Goal: Information Seeking & Learning: Learn about a topic

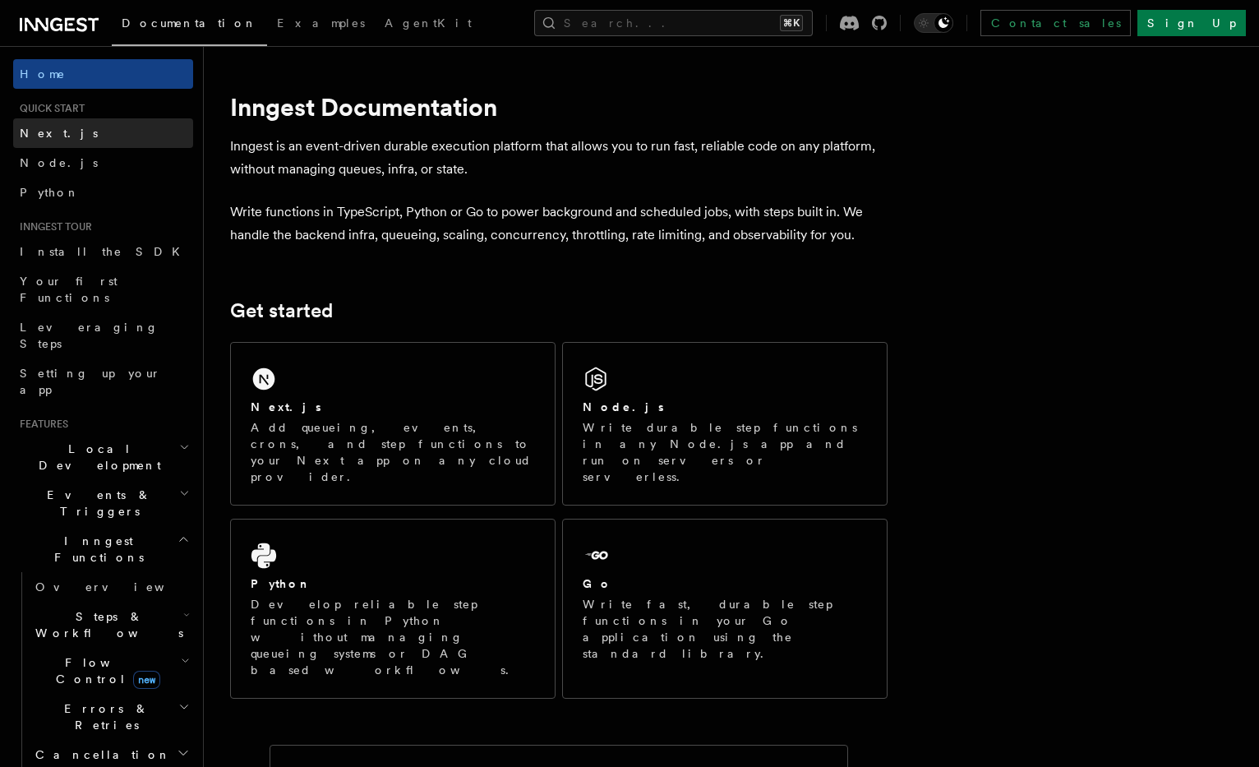
click at [99, 128] on link "Next.js" at bounding box center [103, 133] width 180 height 30
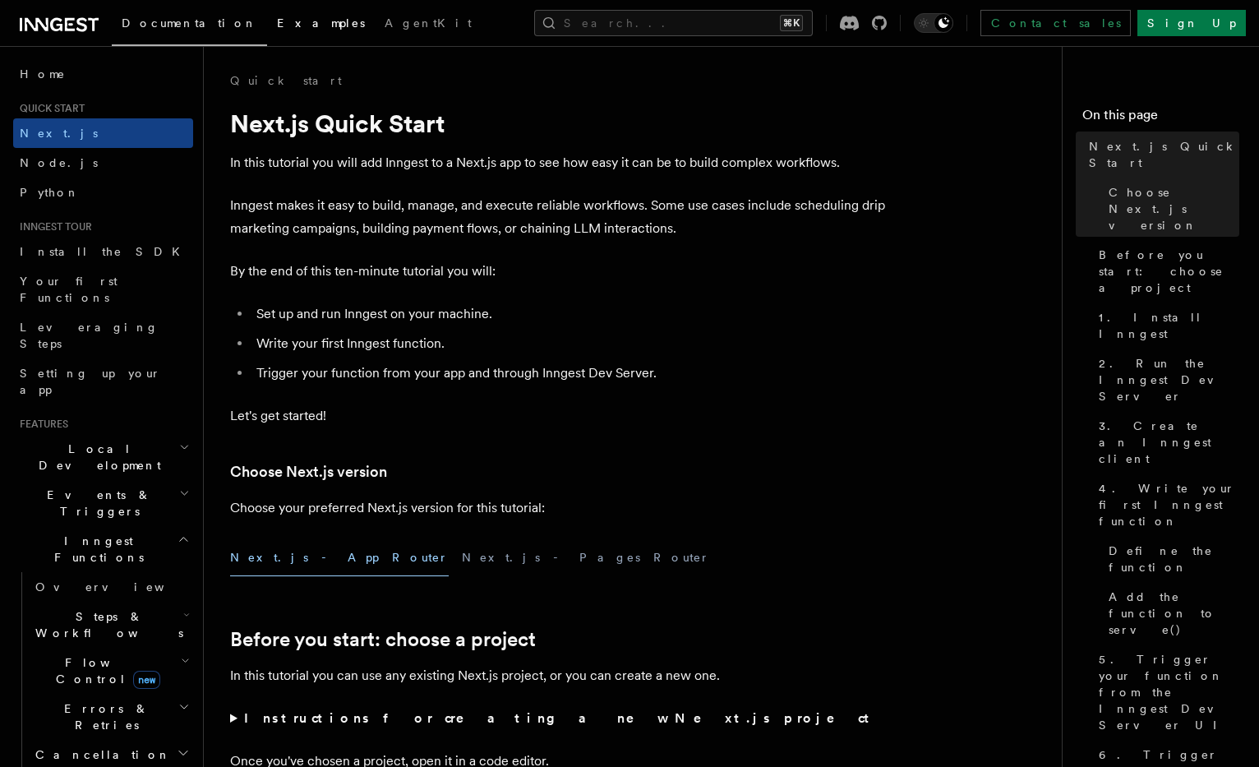
click at [270, 31] on link "Examples" at bounding box center [321, 24] width 108 height 39
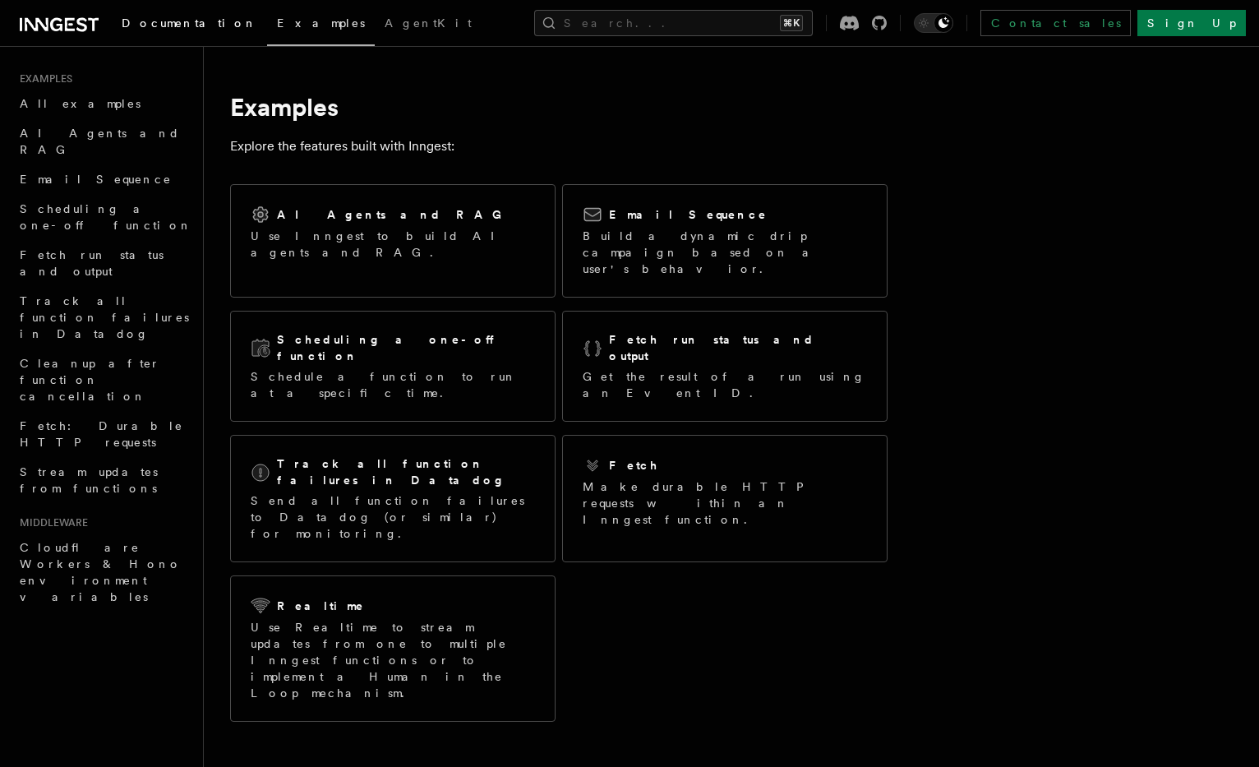
click at [156, 14] on link "Documentation" at bounding box center [189, 24] width 155 height 39
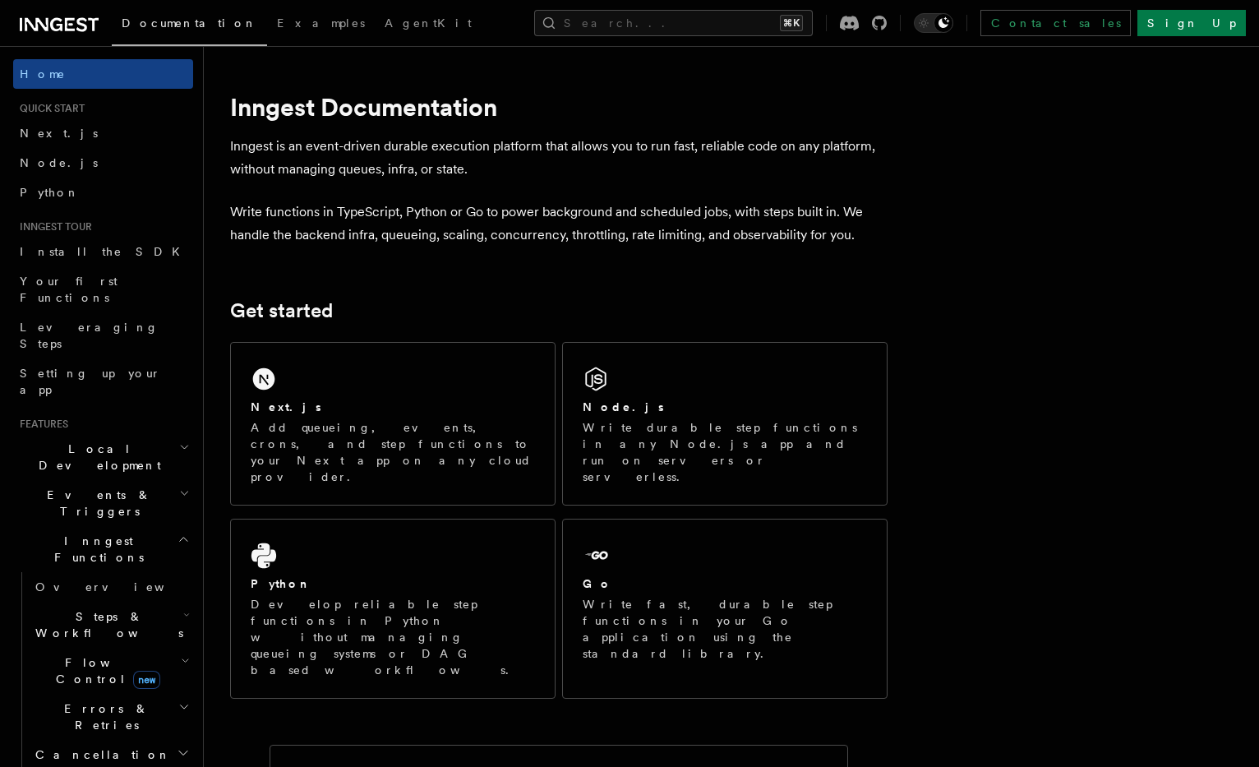
click at [201, 15] on link "Documentation" at bounding box center [189, 25] width 155 height 41
click at [277, 22] on span "Examples" at bounding box center [321, 22] width 88 height 13
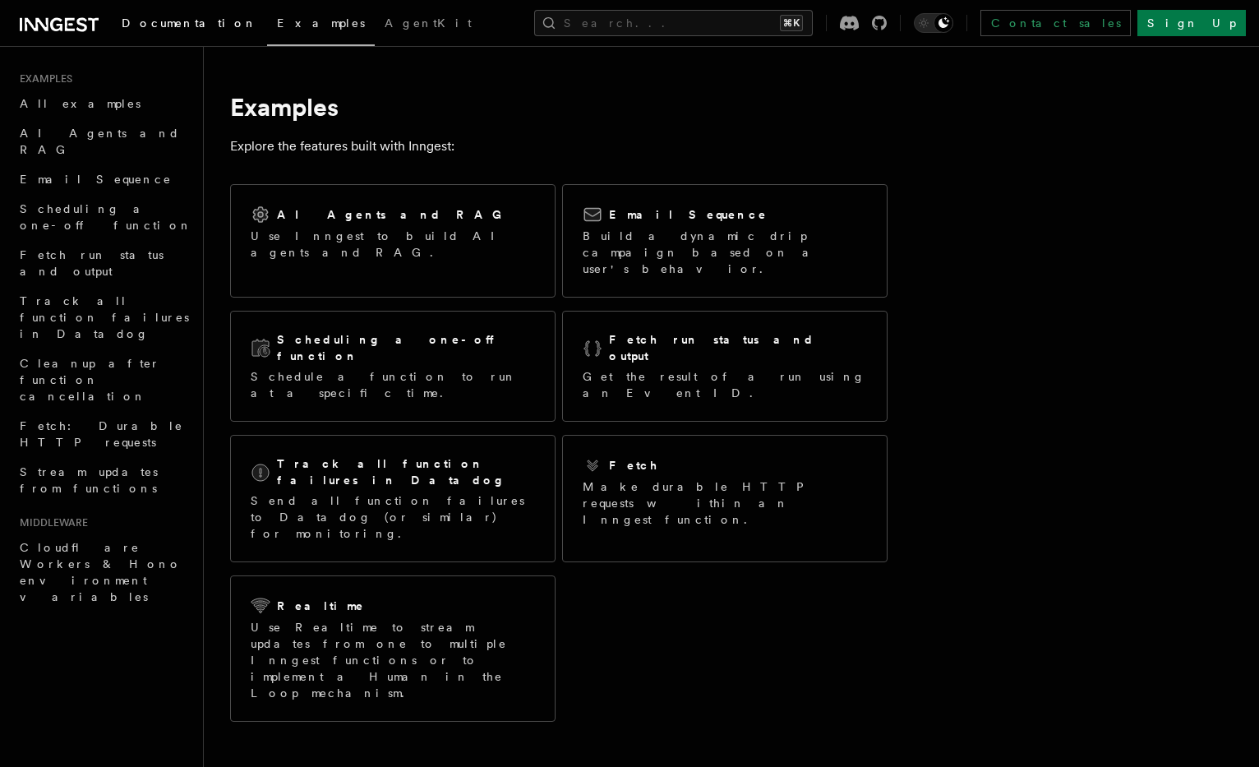
click at [178, 21] on span "Documentation" at bounding box center [190, 22] width 136 height 13
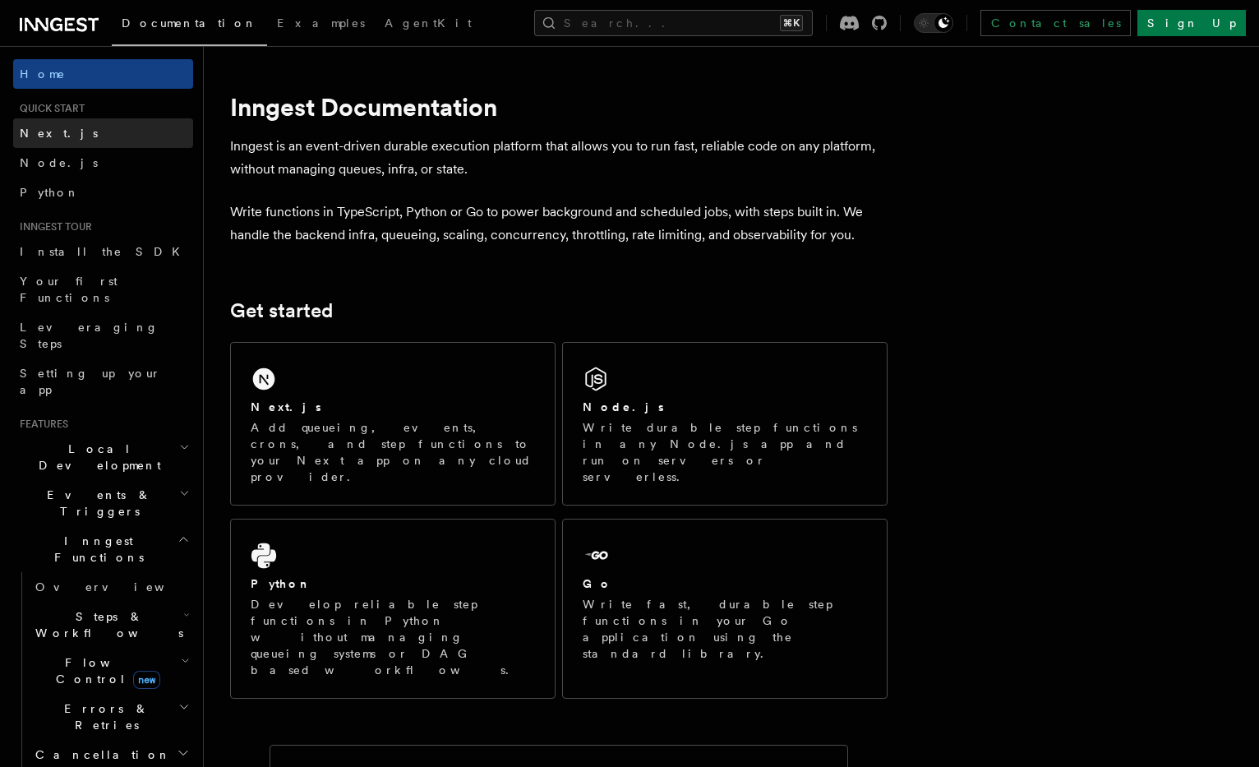
click at [141, 132] on link "Next.js" at bounding box center [103, 133] width 180 height 30
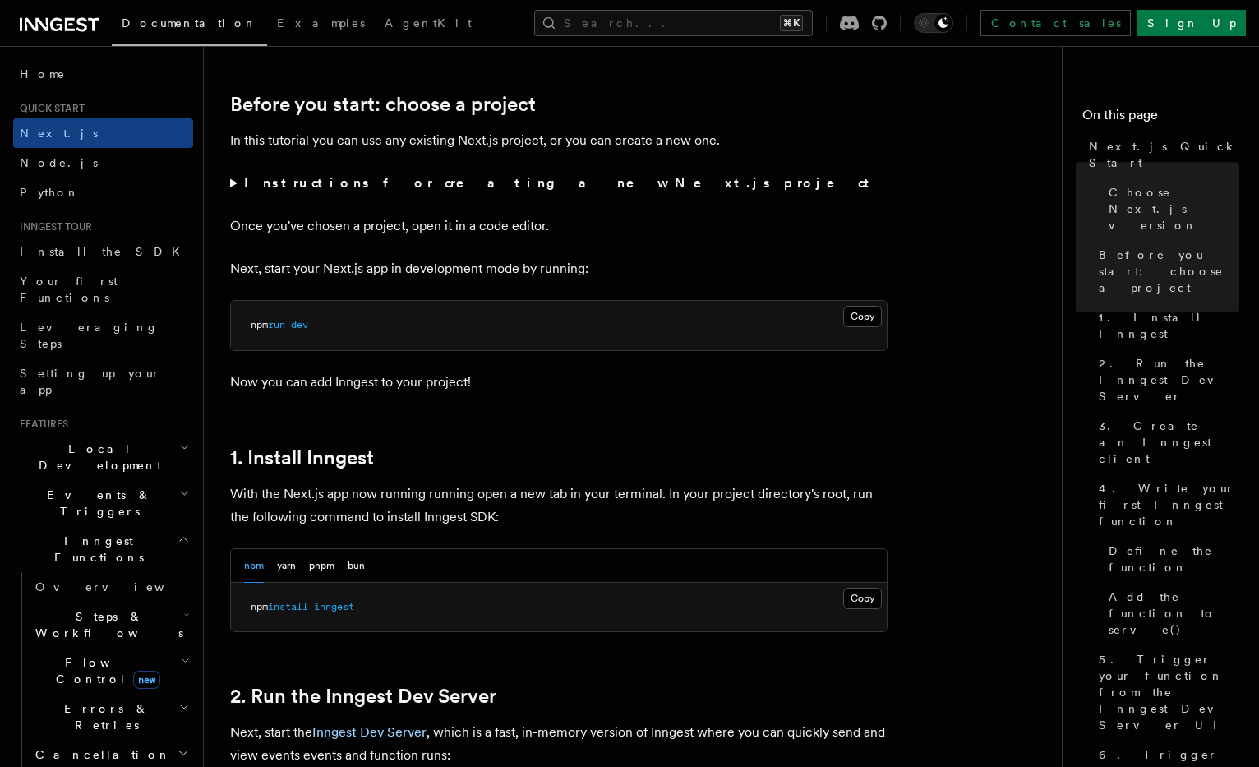
scroll to position [577, 0]
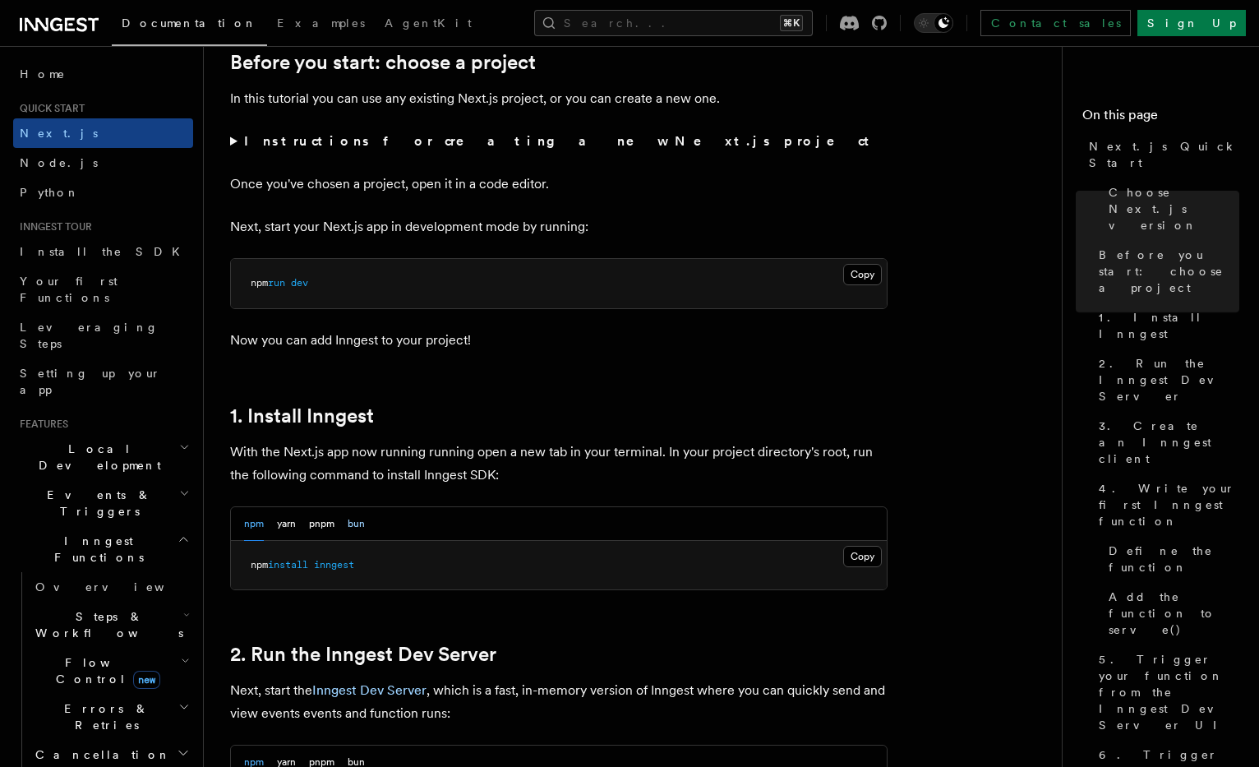
click at [354, 520] on button "bun" at bounding box center [356, 524] width 17 height 34
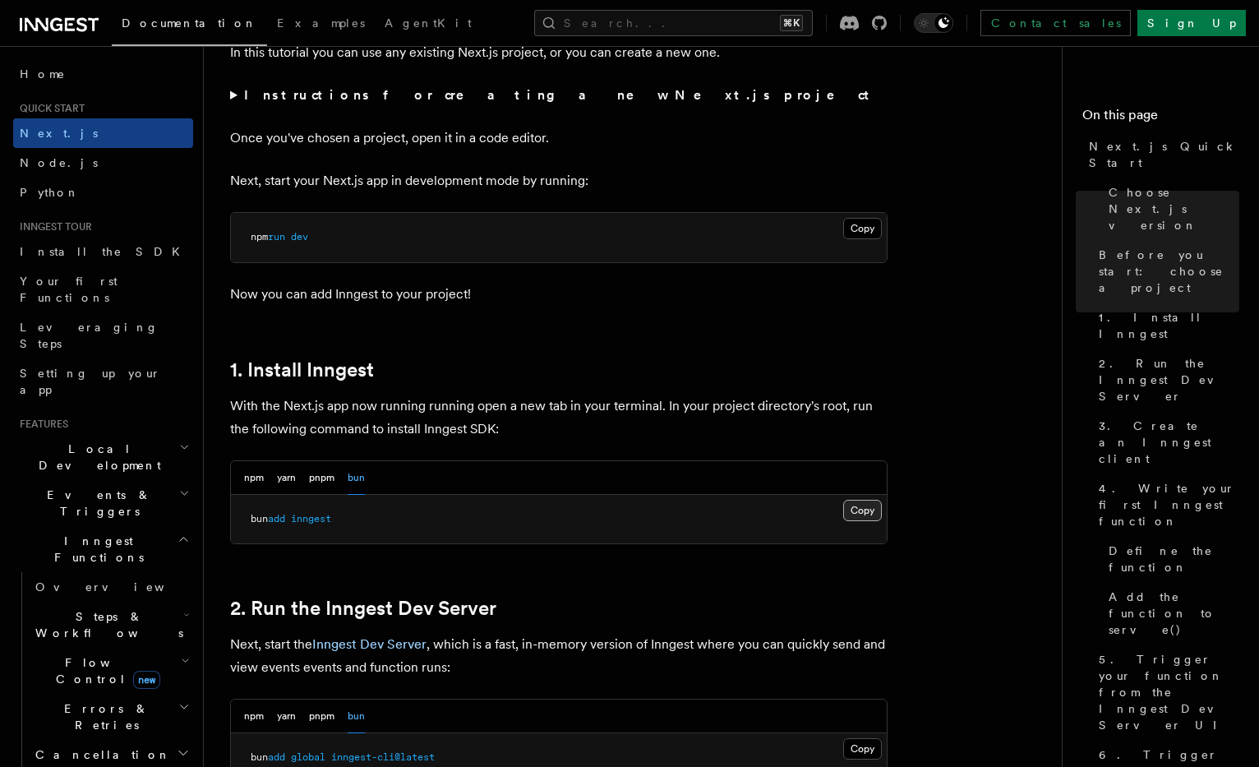
click at [855, 509] on button "Copy Copied" at bounding box center [862, 510] width 39 height 21
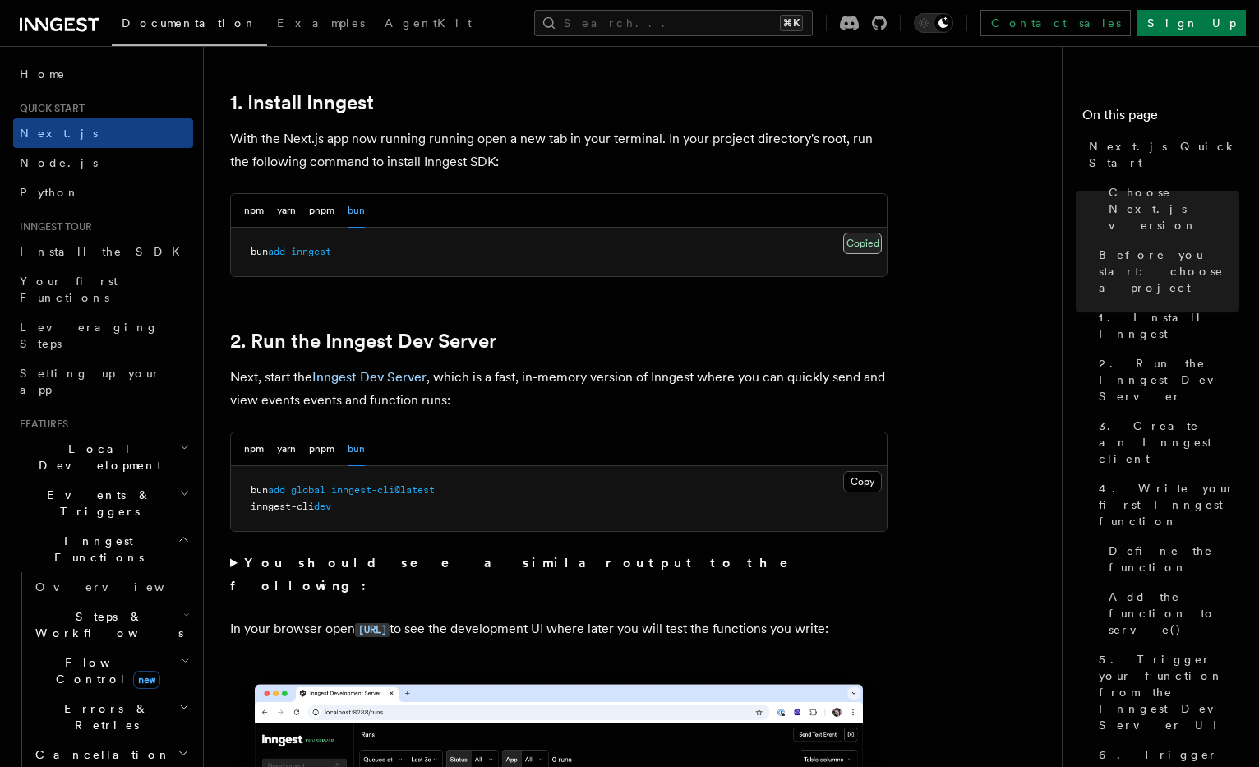
scroll to position [989, 0]
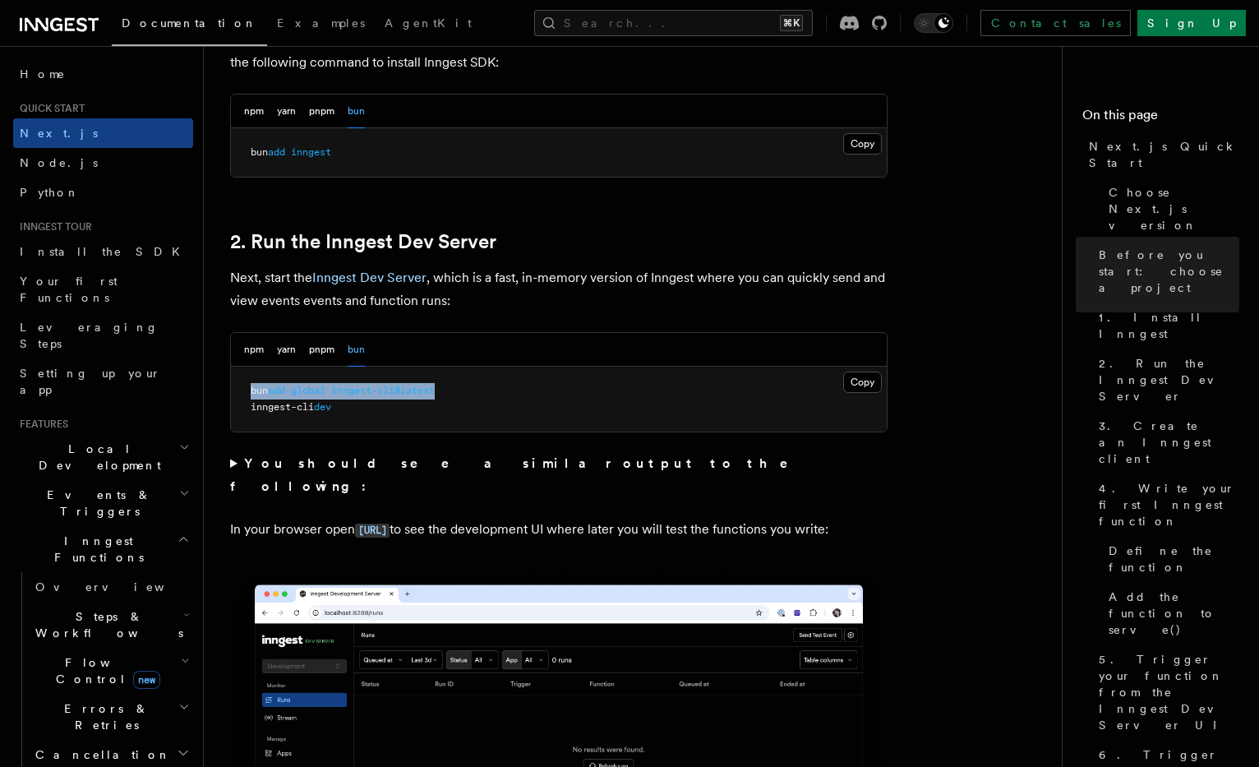
drag, startPoint x: 486, startPoint y: 387, endPoint x: 242, endPoint y: 387, distance: 244.9
click at [242, 387] on pre "bun add global inngest-cli@latest inngest-cli dev" at bounding box center [559, 398] width 656 height 65
copy span "bun add global inngest-cli@latest"
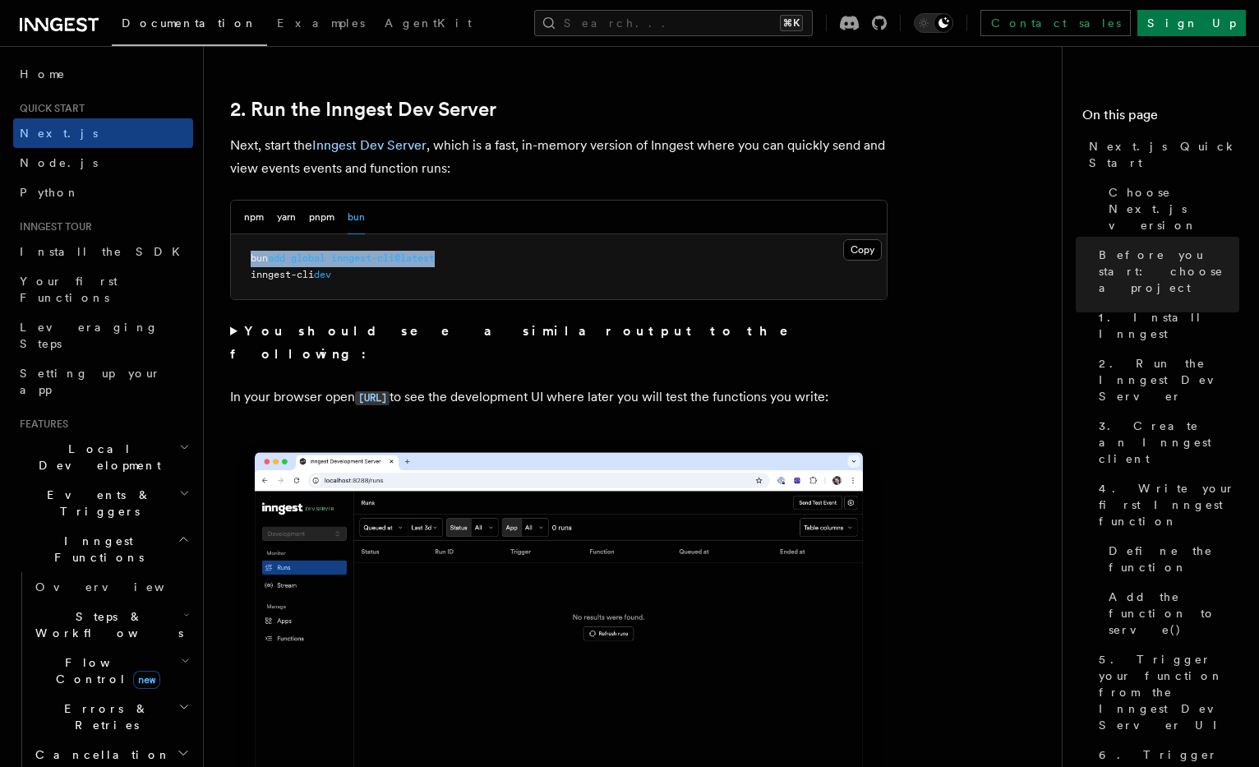
scroll to position [1120, 0]
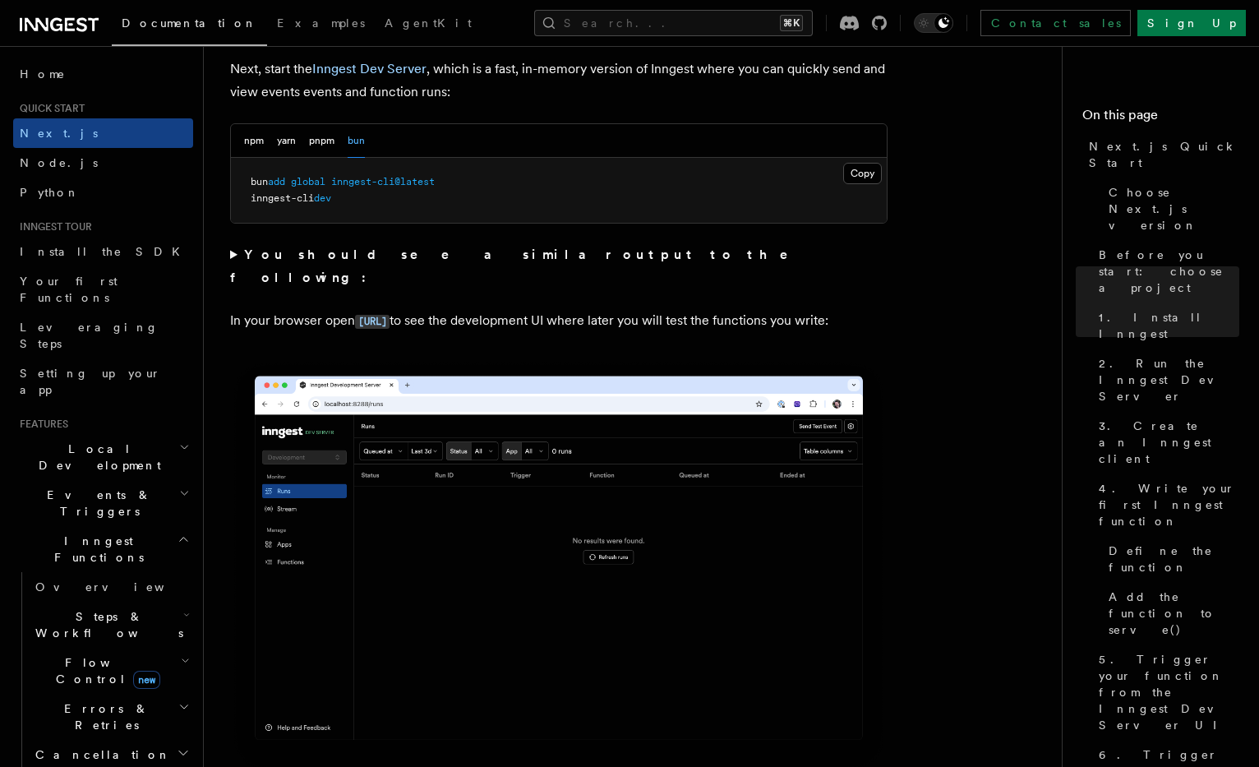
scroll to position [1177, 0]
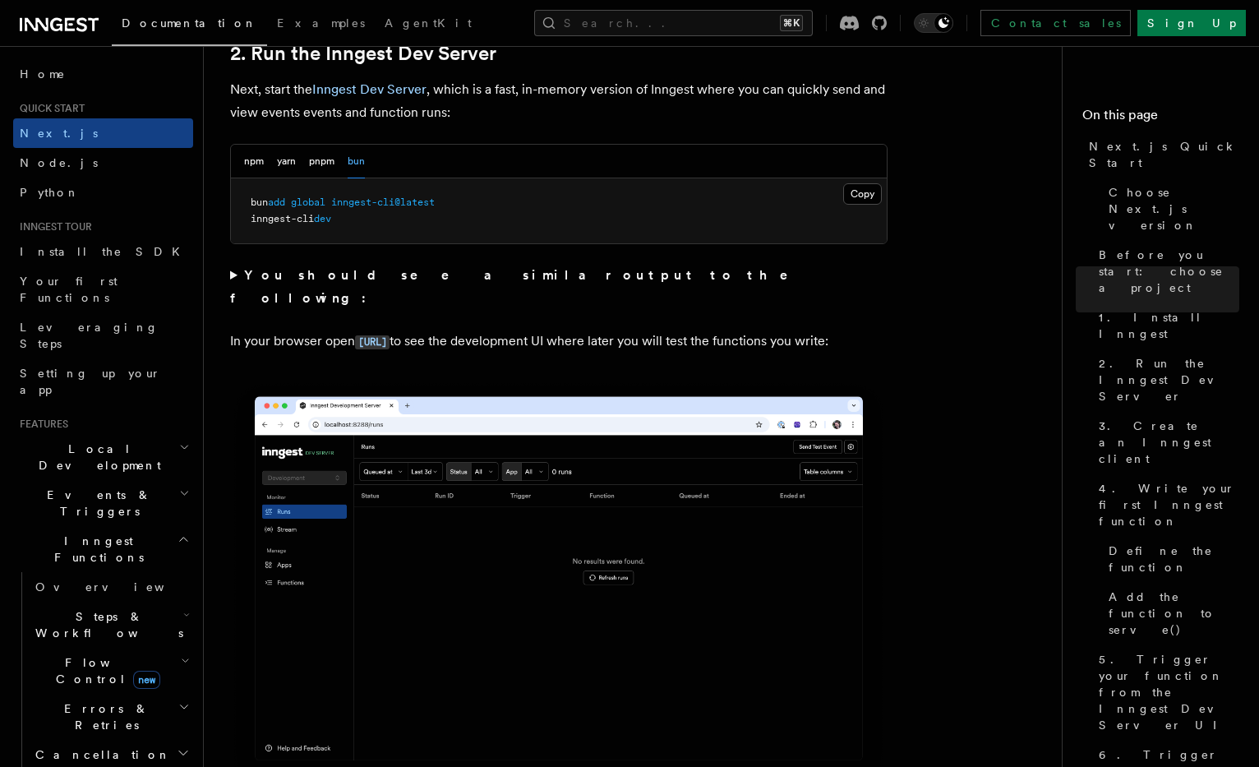
click at [417, 210] on pre "bun add global inngest-cli@latest inngest-cli dev" at bounding box center [559, 210] width 656 height 65
click at [416, 205] on span "inngest-cli@latest" at bounding box center [383, 202] width 104 height 12
click at [331, 162] on button "pnpm" at bounding box center [321, 162] width 25 height 34
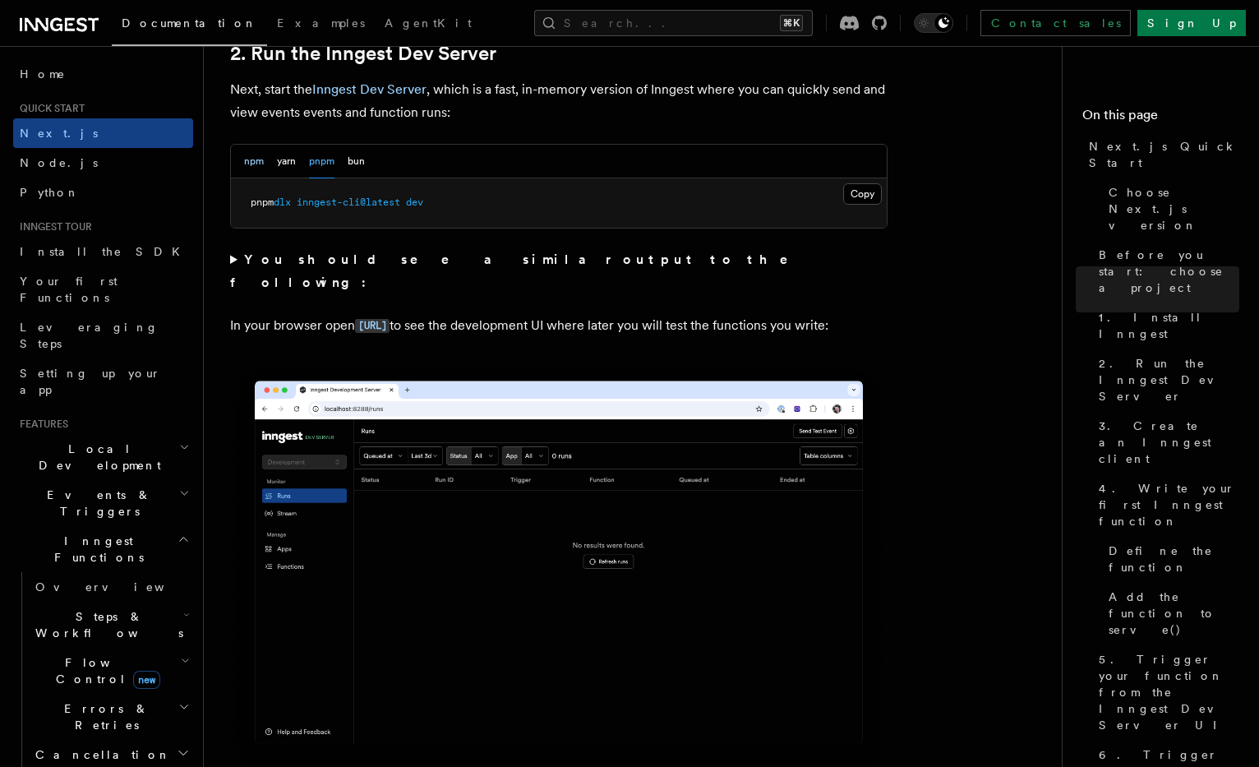
click at [256, 162] on button "npm" at bounding box center [254, 162] width 20 height 34
click at [352, 163] on button "bun" at bounding box center [356, 162] width 17 height 34
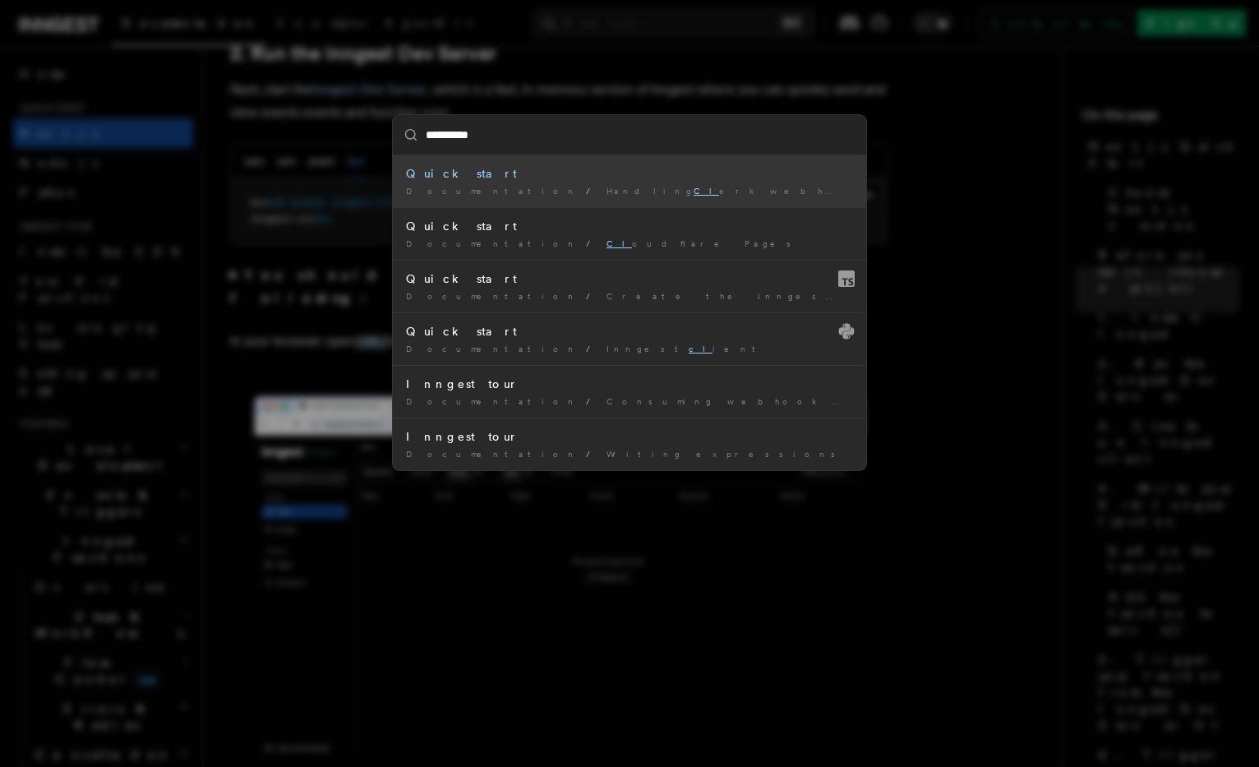
type input "**********"
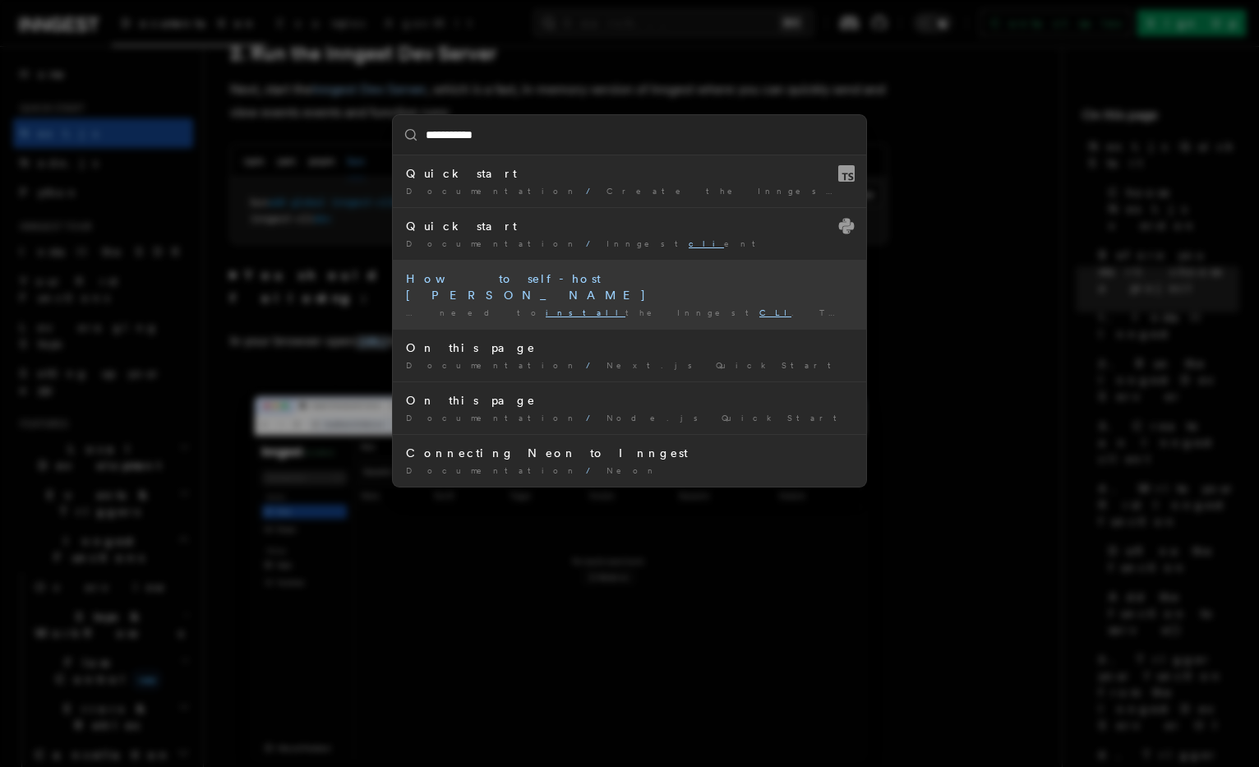
click at [653, 306] on div "… need to install the Inngest CLI . The Inngest CLI is …" at bounding box center [629, 312] width 447 height 12
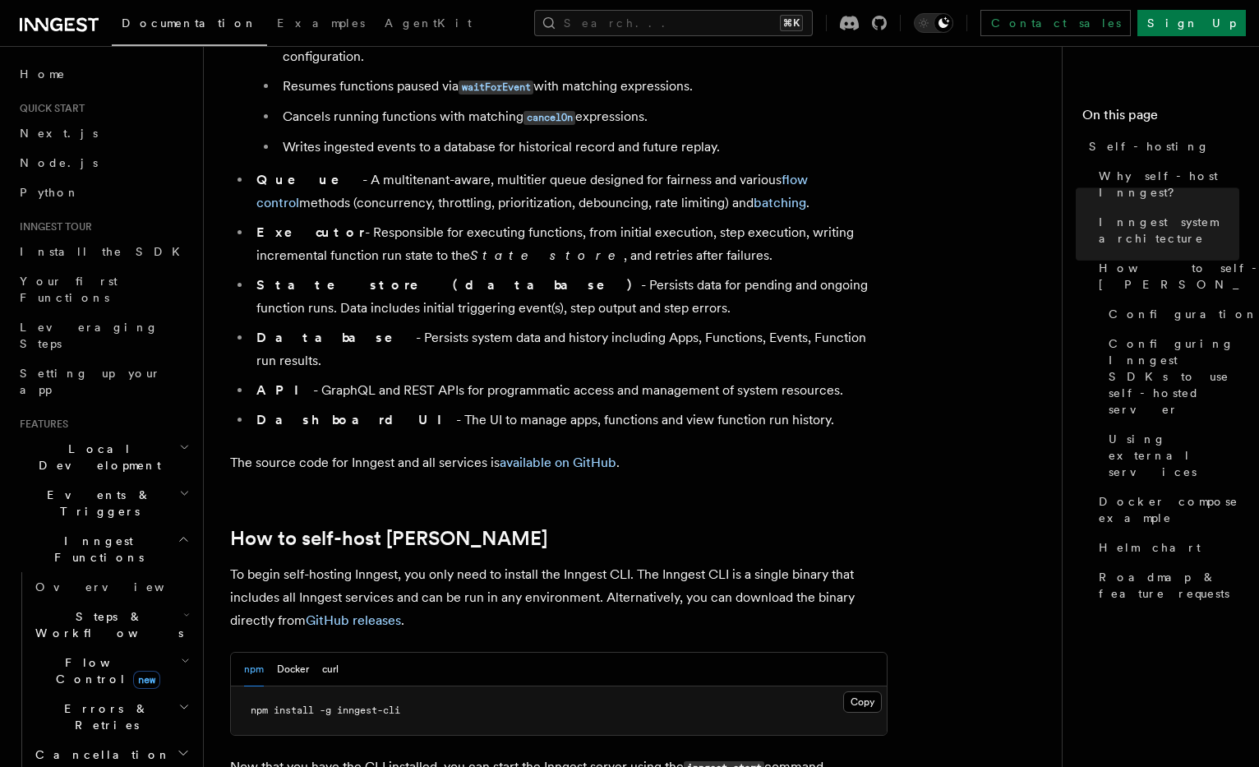
scroll to position [1205, 0]
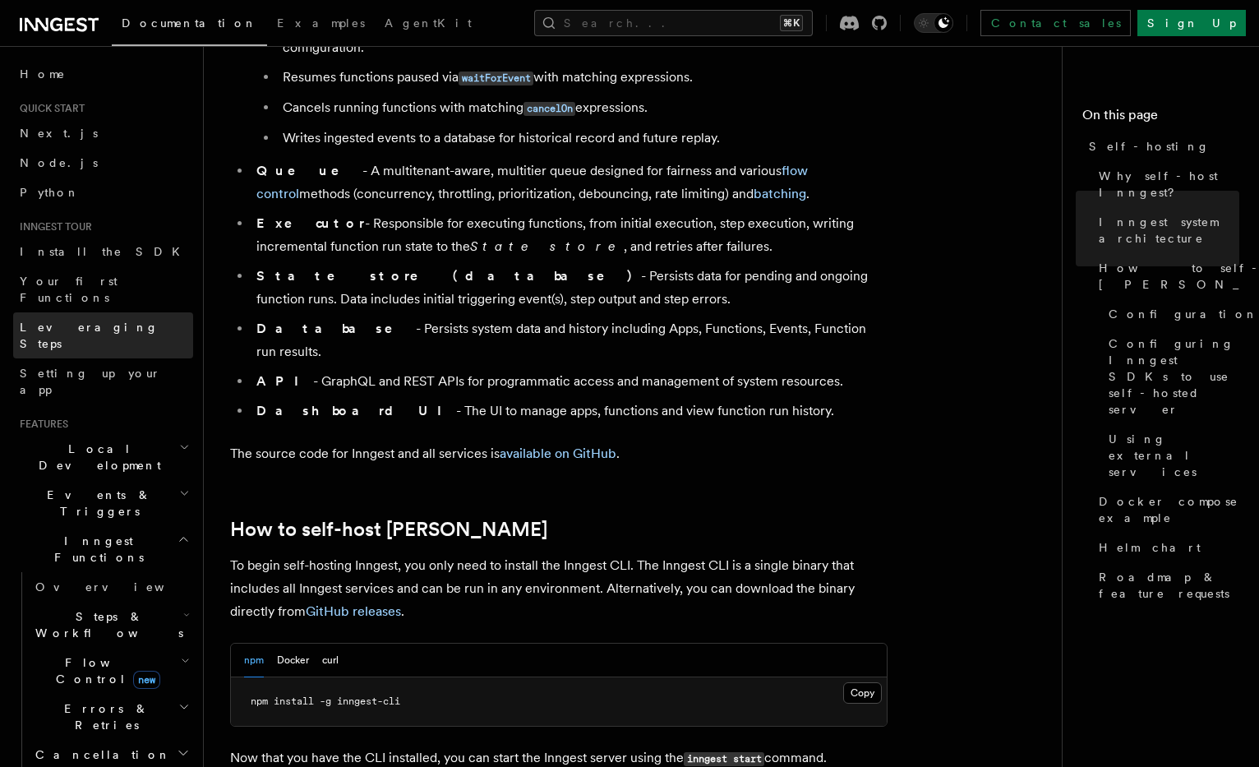
click at [84, 320] on span "Leveraging Steps" at bounding box center [89, 335] width 139 height 30
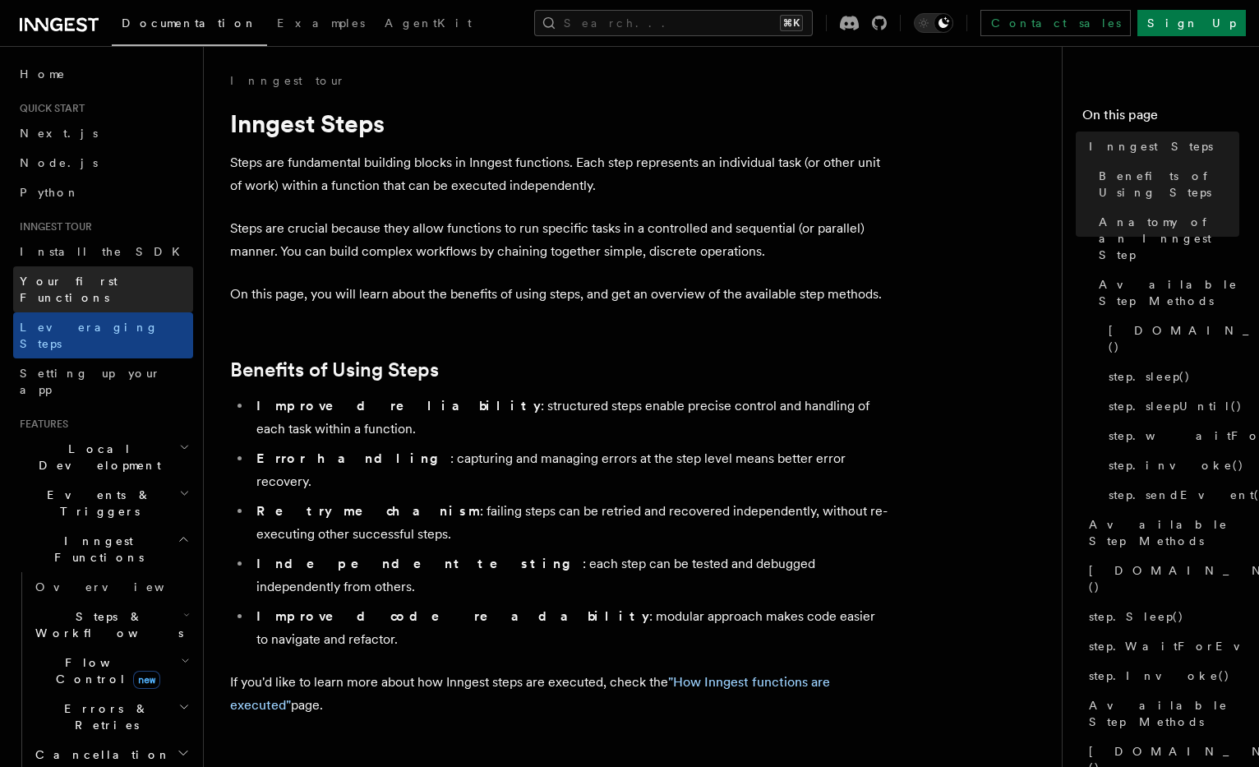
click at [85, 270] on link "Your first Functions" at bounding box center [103, 289] width 180 height 46
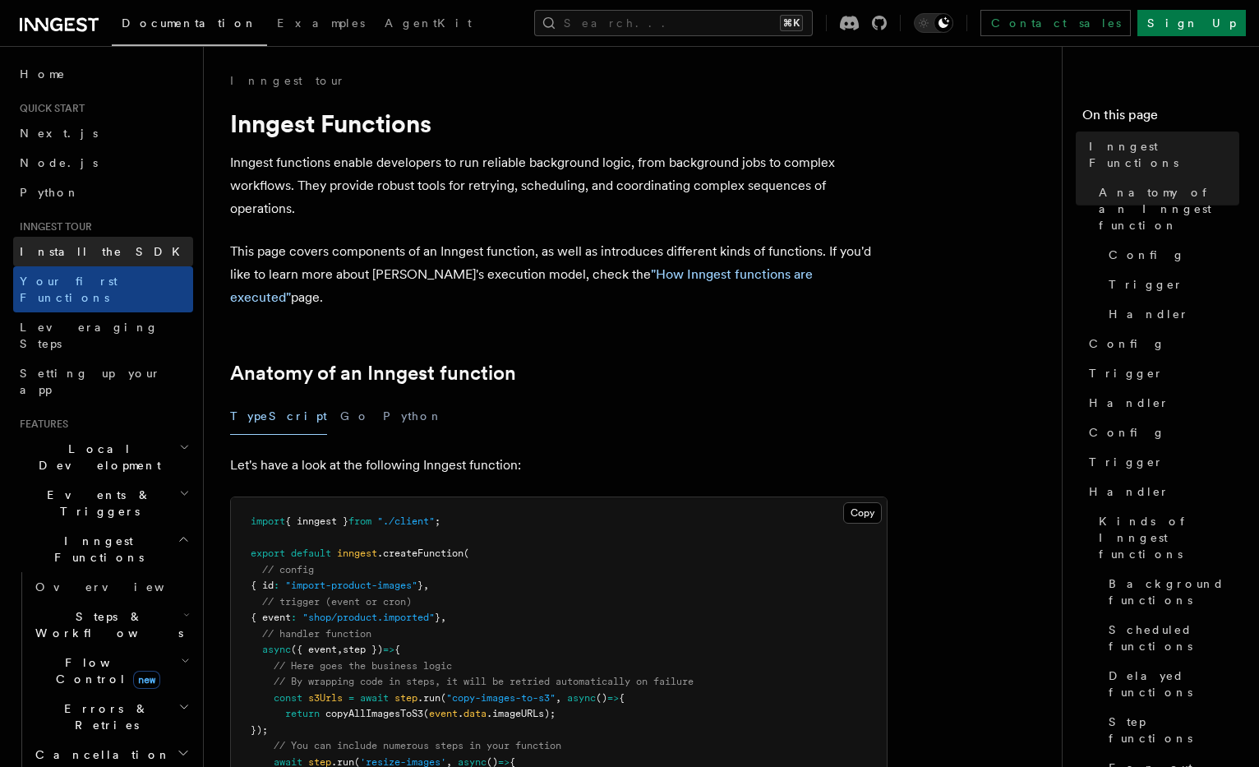
click at [84, 242] on link "Install the SDK" at bounding box center [103, 252] width 180 height 30
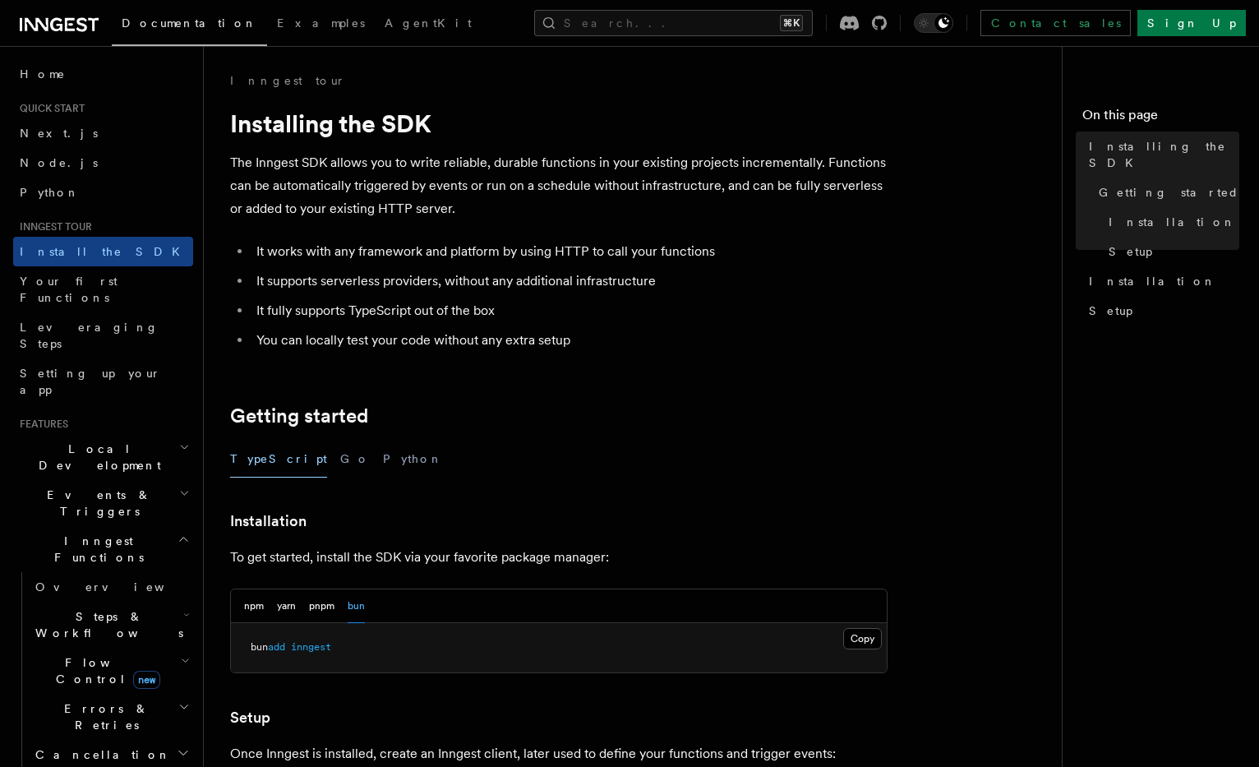
scroll to position [600, 0]
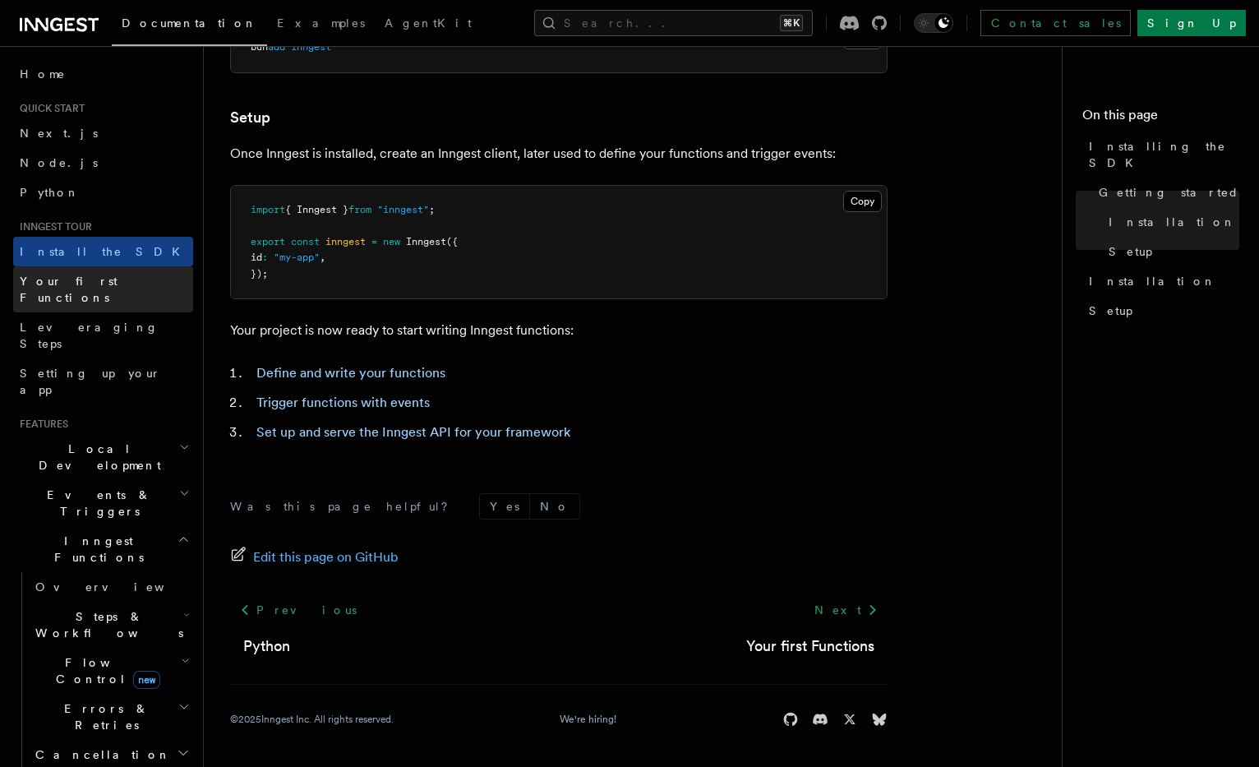
click at [128, 283] on link "Your first Functions" at bounding box center [103, 289] width 180 height 46
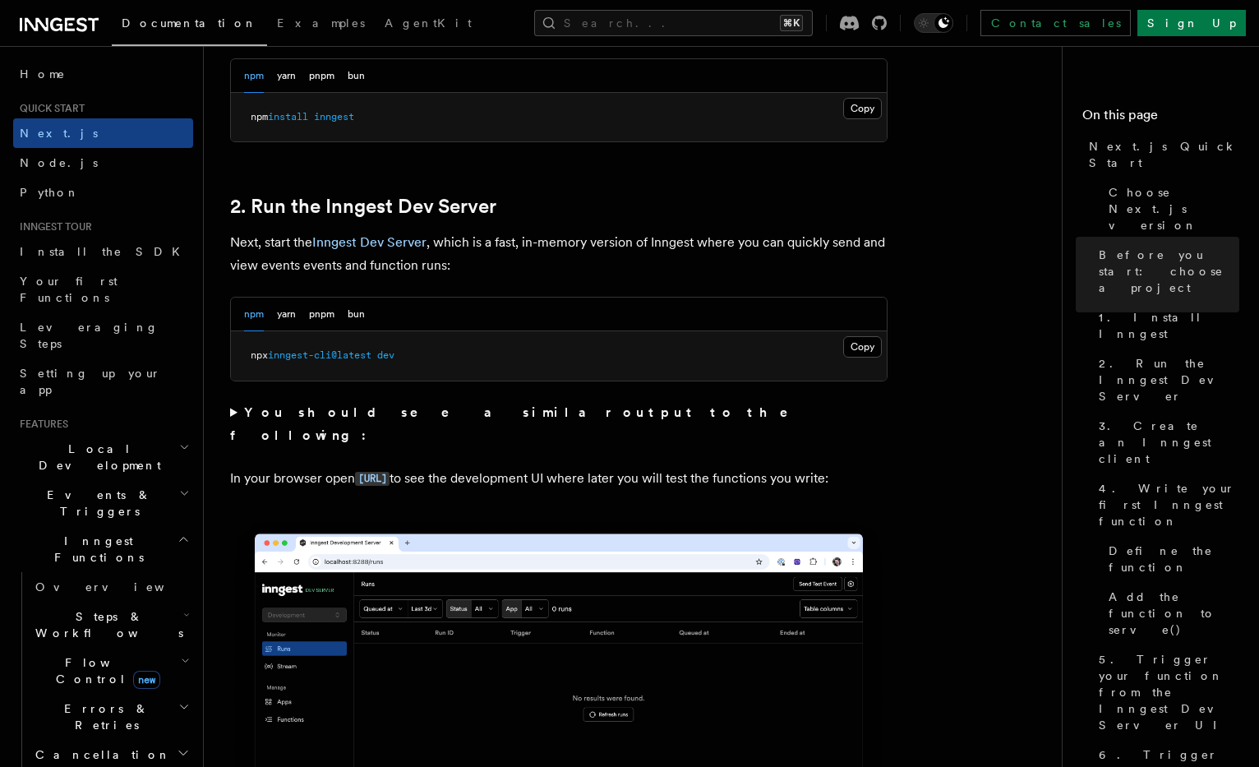
scroll to position [1026, 0]
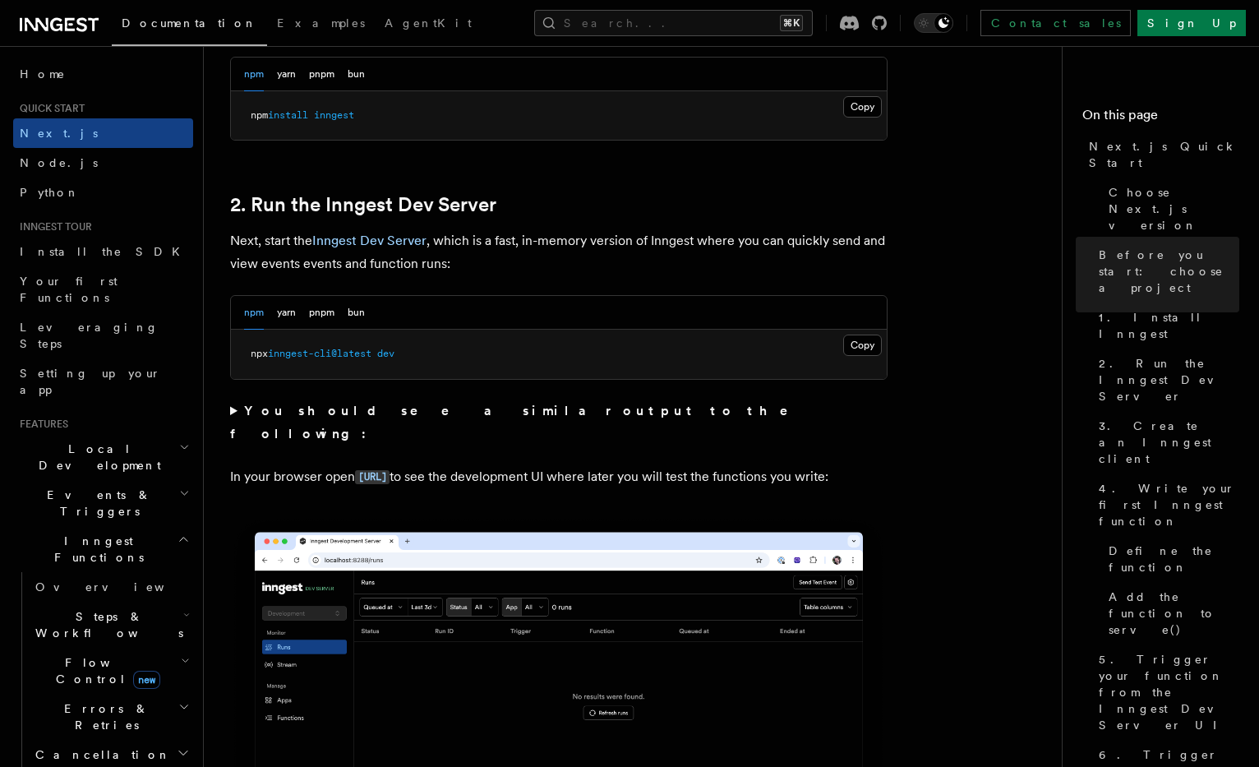
click at [487, 408] on strong "You should see a similar output to the following:" at bounding box center [520, 422] width 581 height 39
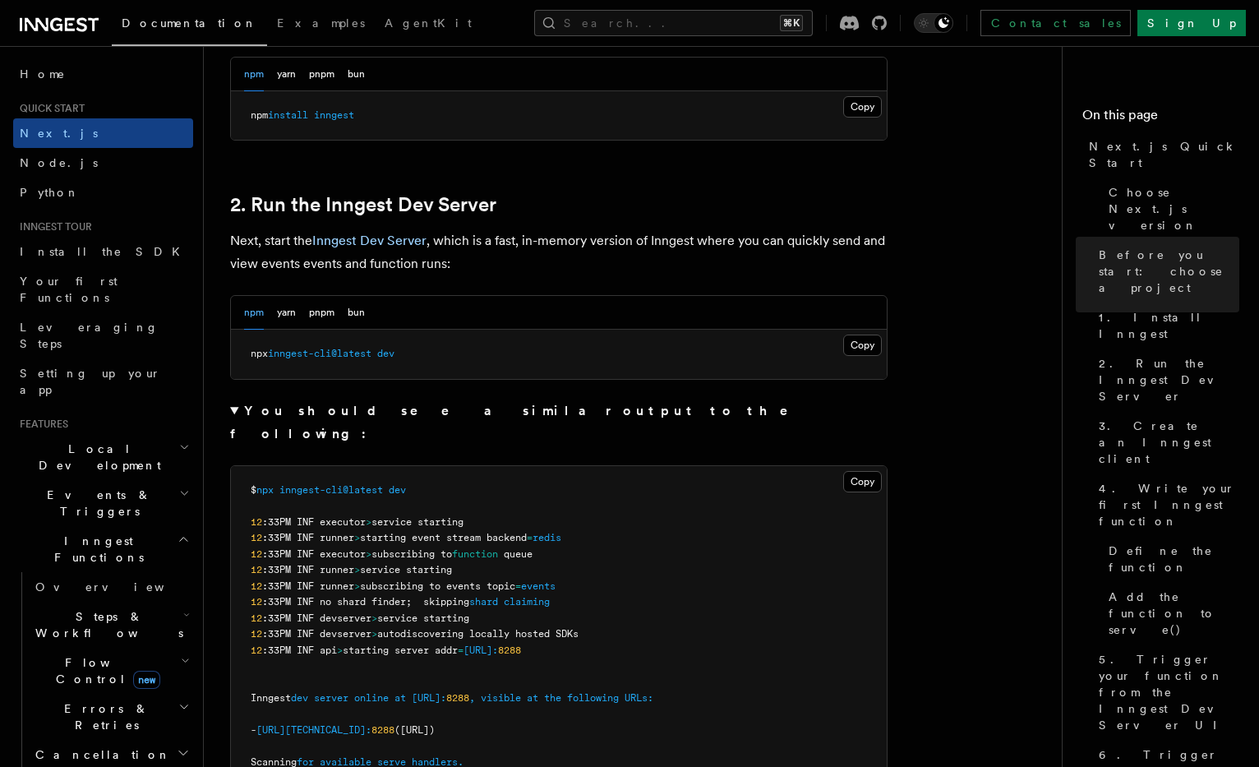
click at [487, 408] on strong "You should see a similar output to the following:" at bounding box center [520, 422] width 581 height 39
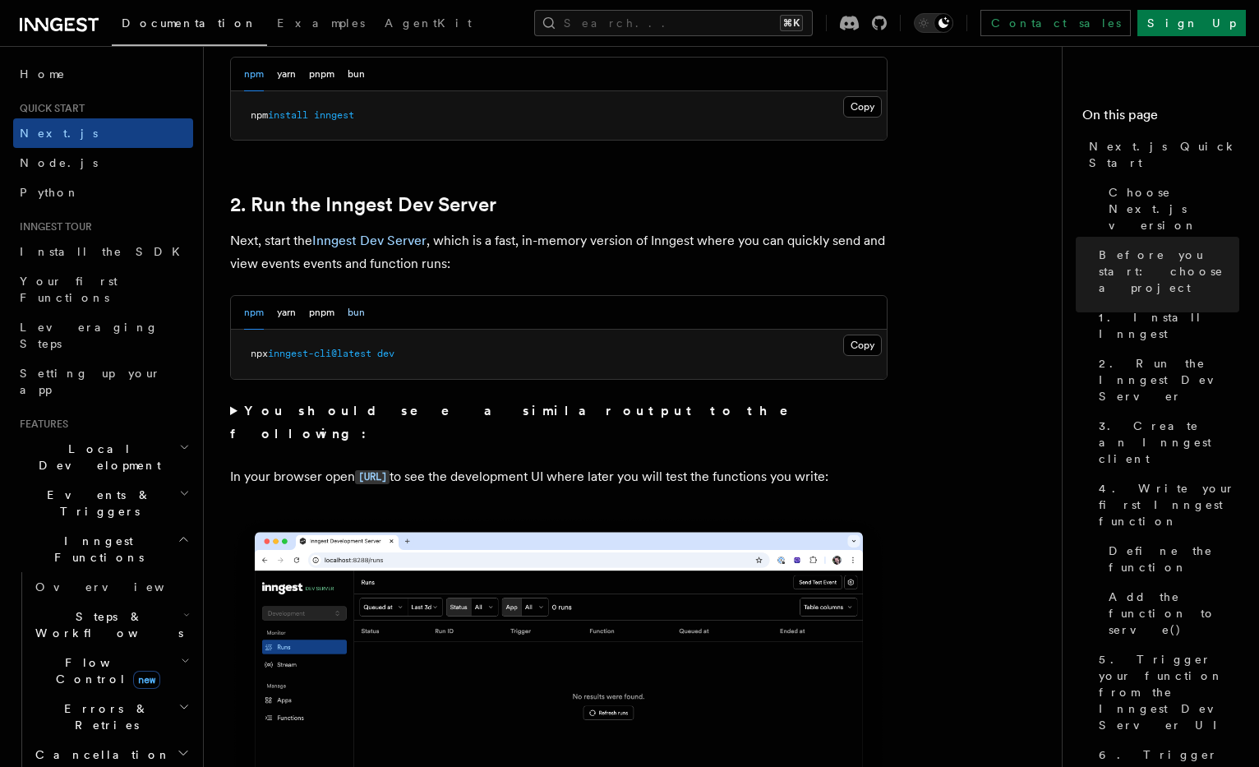
click at [355, 302] on button "bun" at bounding box center [356, 313] width 17 height 34
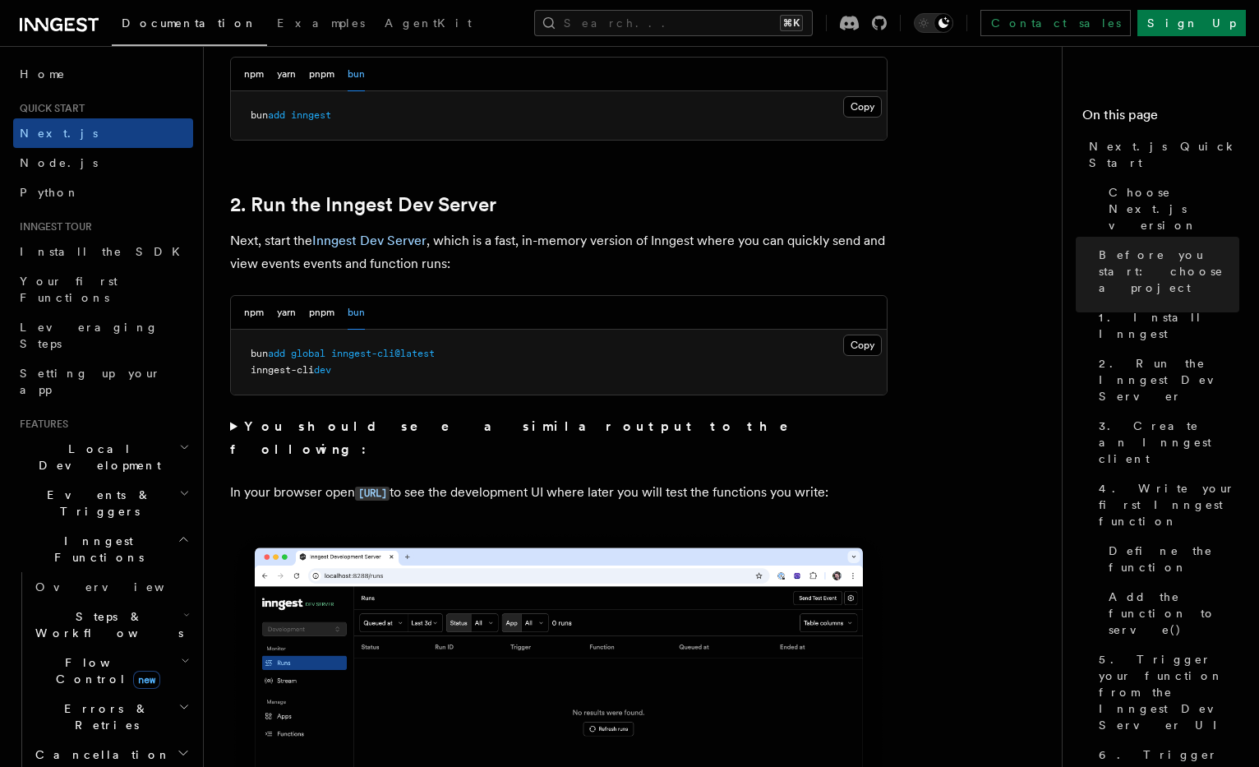
click at [279, 366] on span "inngest-cli" at bounding box center [282, 370] width 63 height 12
click at [642, 366] on pre "bun add global inngest-cli@latest inngest-cli dev" at bounding box center [559, 361] width 656 height 65
drag, startPoint x: 442, startPoint y: 376, endPoint x: 234, endPoint y: 354, distance: 209.0
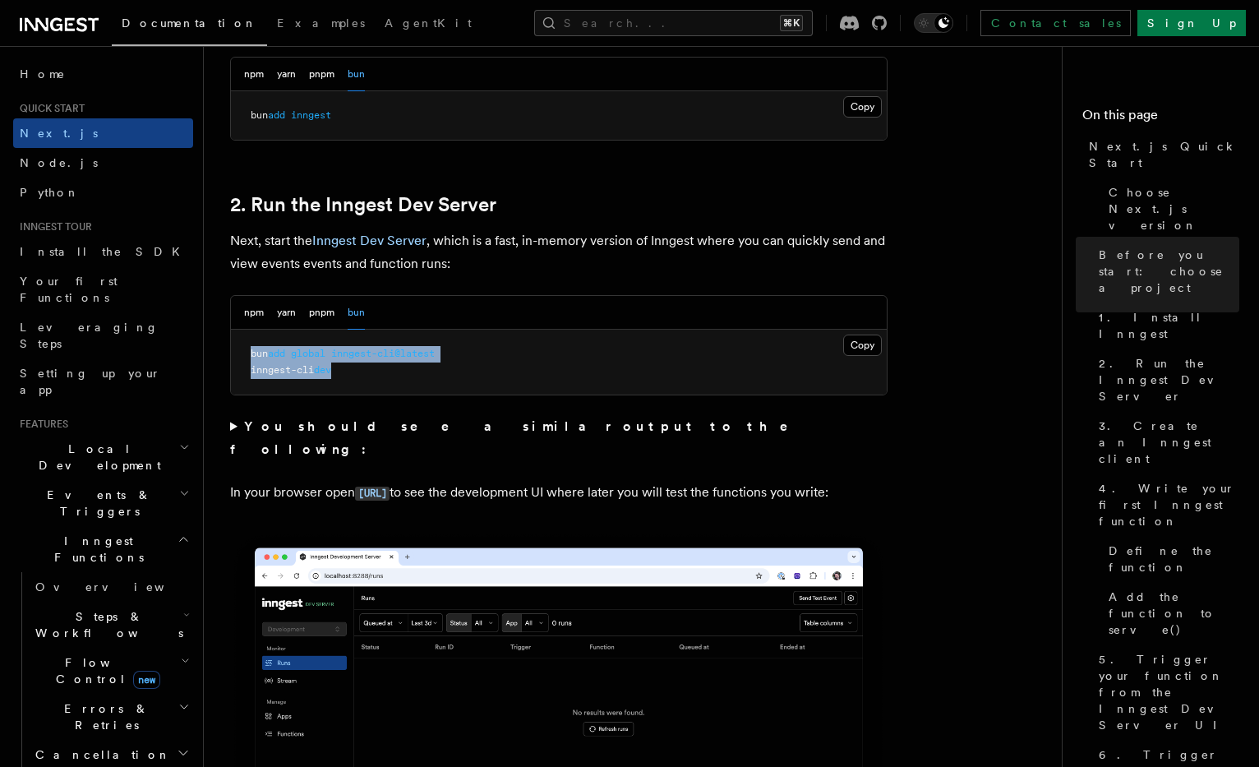
click at [234, 355] on pre "bun add global inngest-cli@latest inngest-cli dev" at bounding box center [559, 361] width 656 height 65
copy code "bun add global inngest-cli@latest inngest-cli dev"
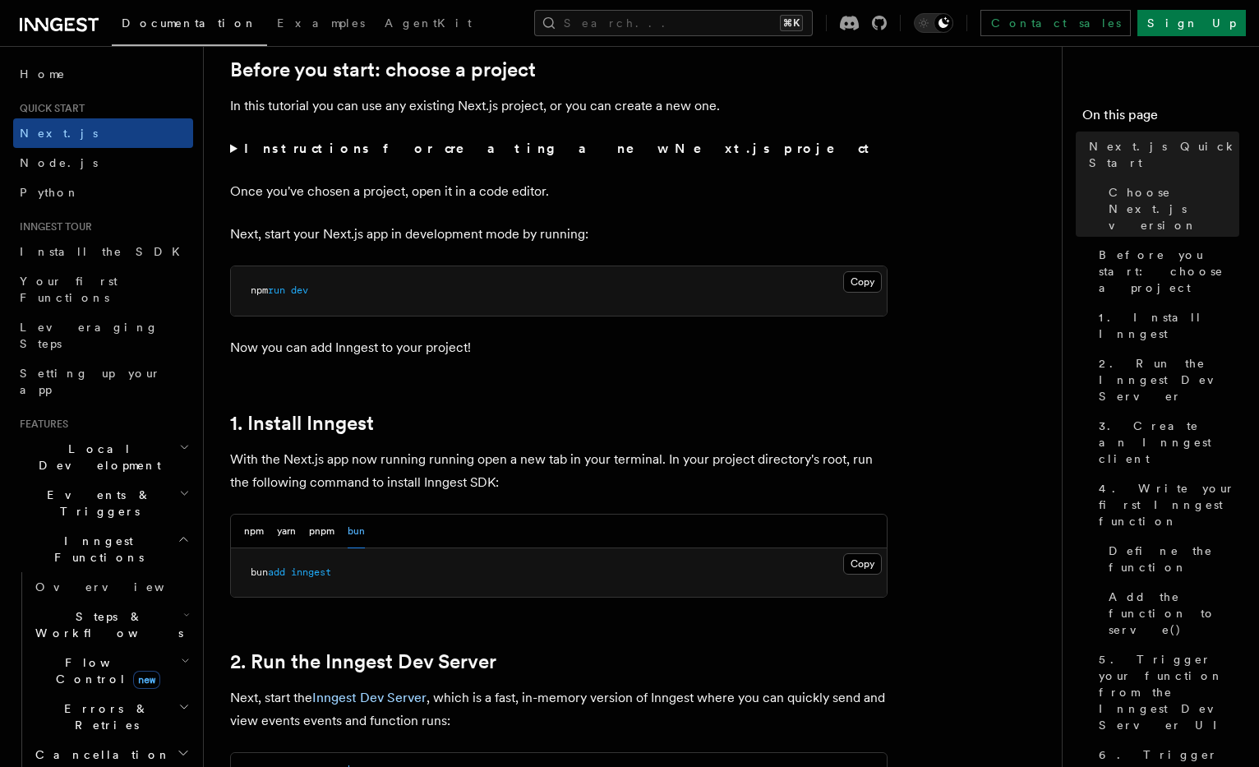
scroll to position [780, 0]
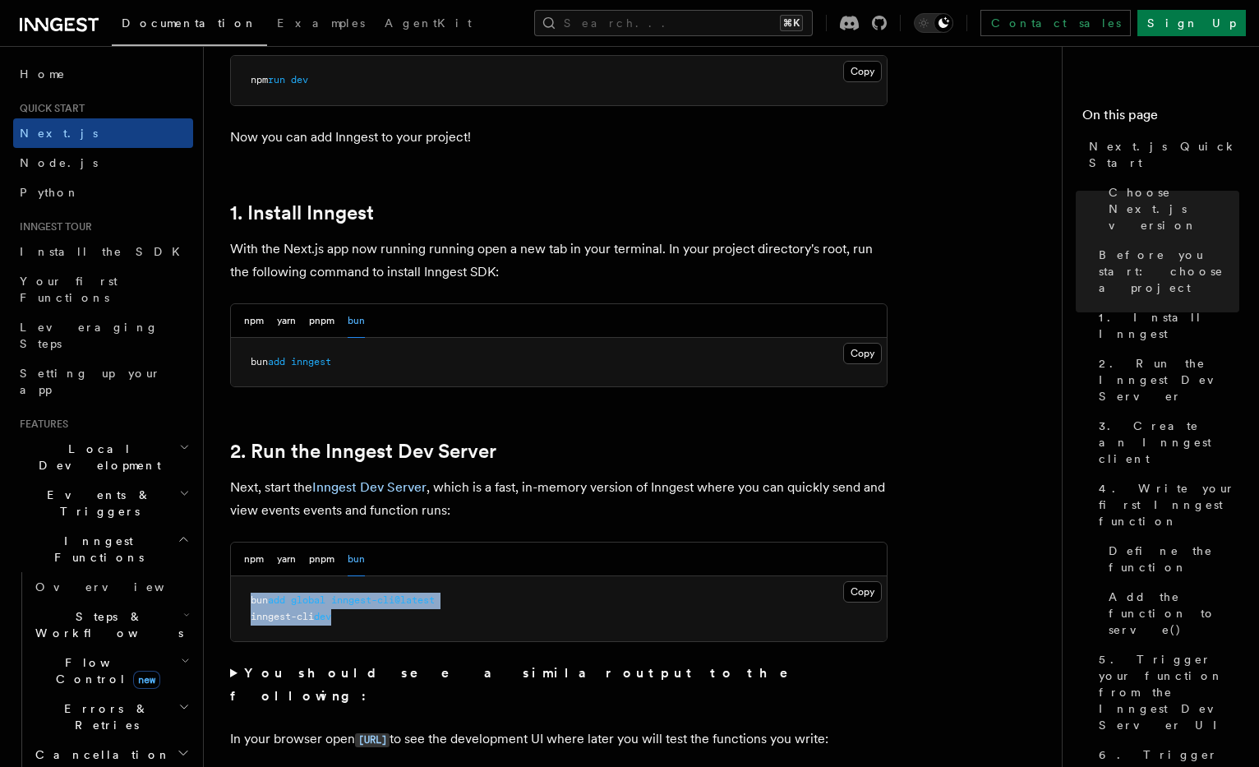
click at [355, 319] on button "bun" at bounding box center [356, 321] width 17 height 34
click at [325, 207] on link "1. Install Inngest" at bounding box center [302, 212] width 144 height 23
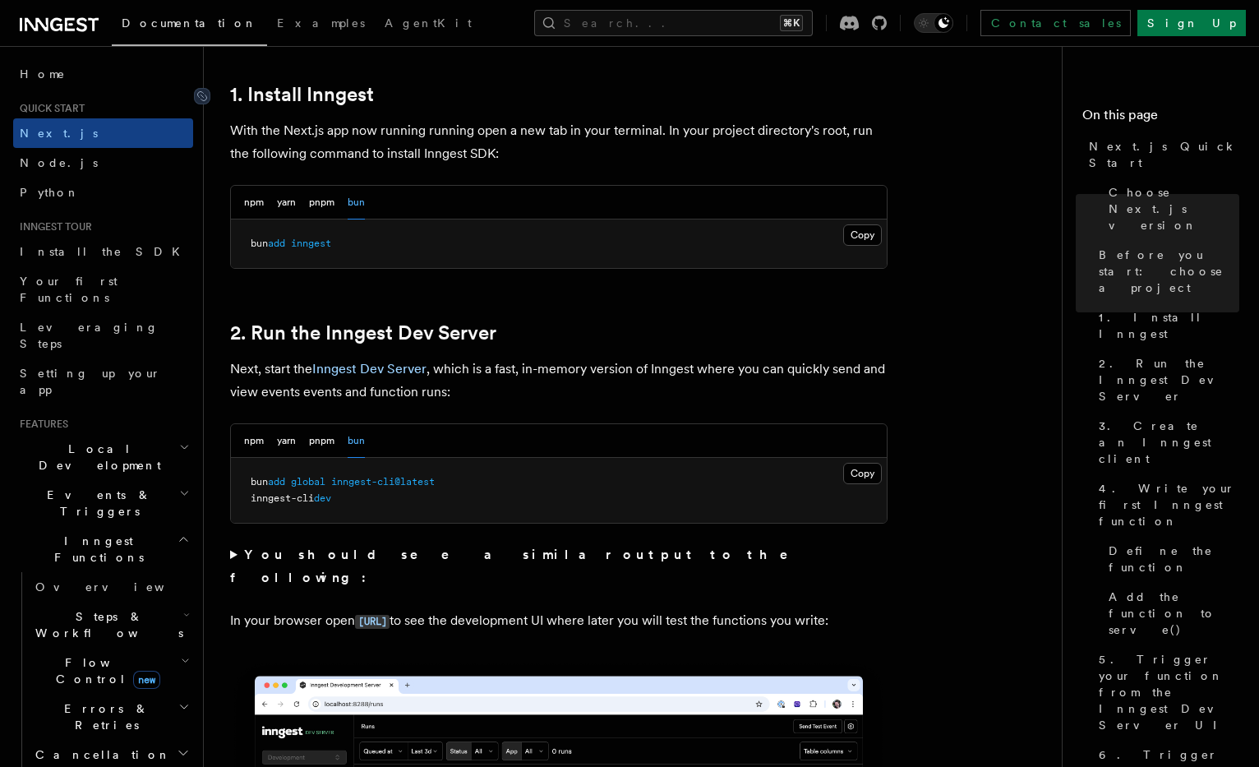
scroll to position [901, 0]
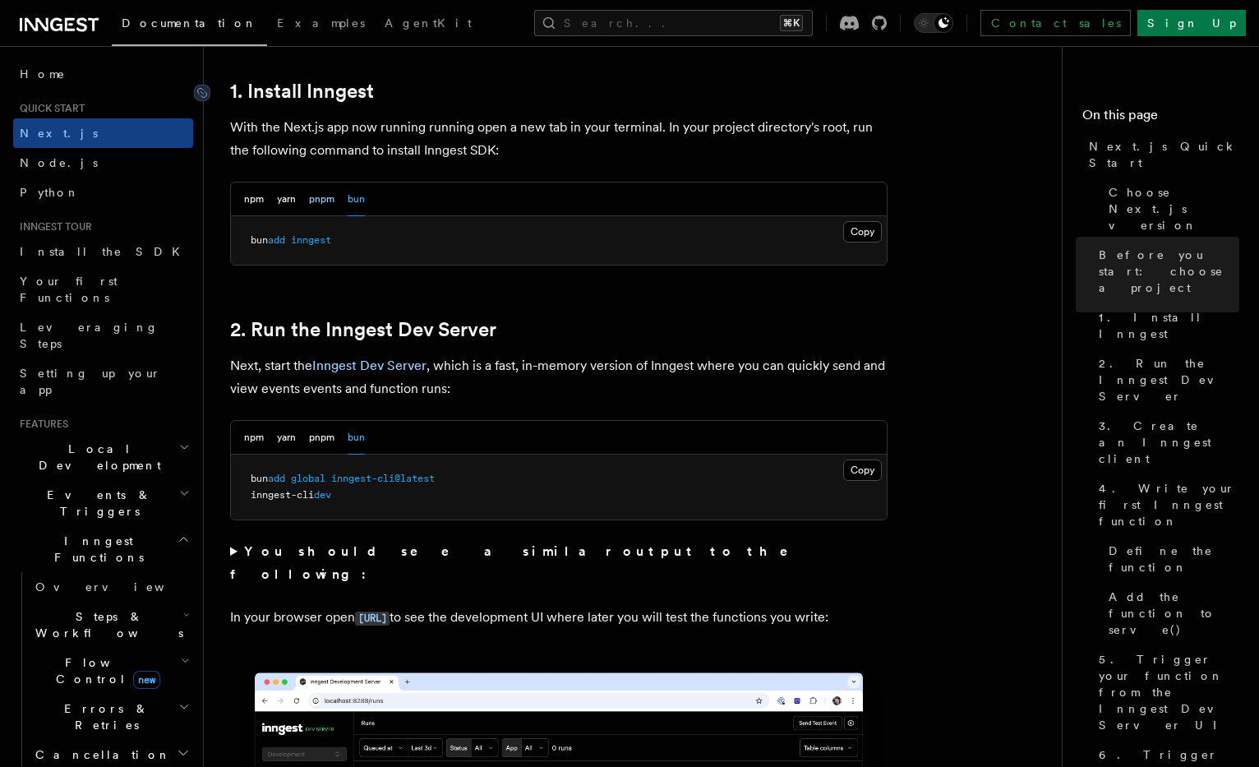
click at [320, 202] on button "pnpm" at bounding box center [321, 199] width 25 height 34
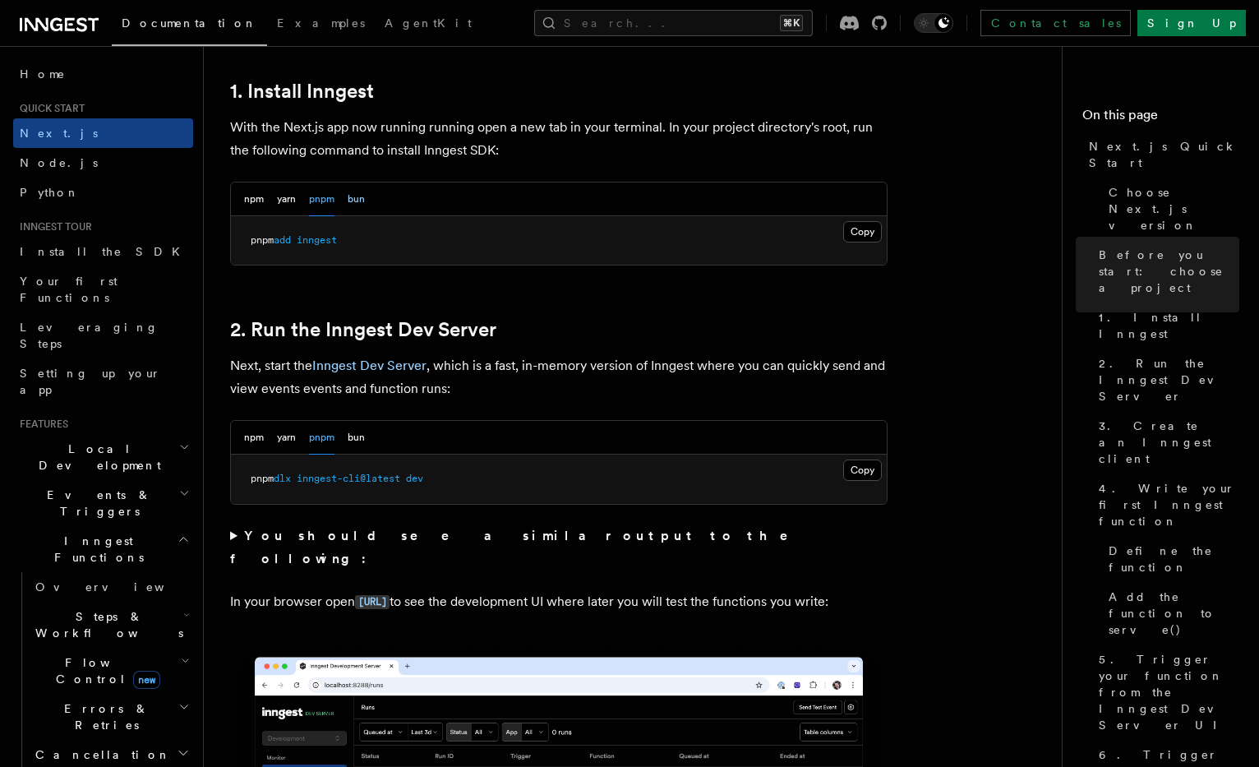
click at [349, 201] on button "bun" at bounding box center [356, 199] width 17 height 34
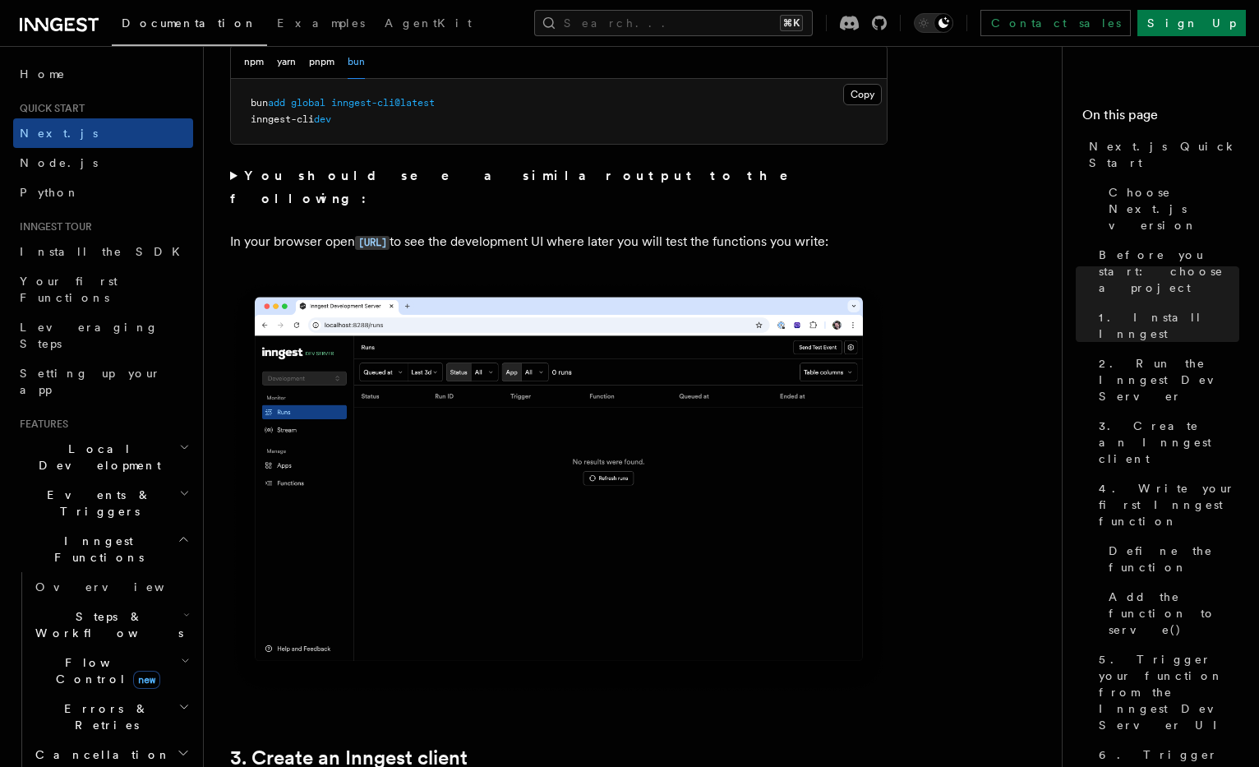
scroll to position [1209, 0]
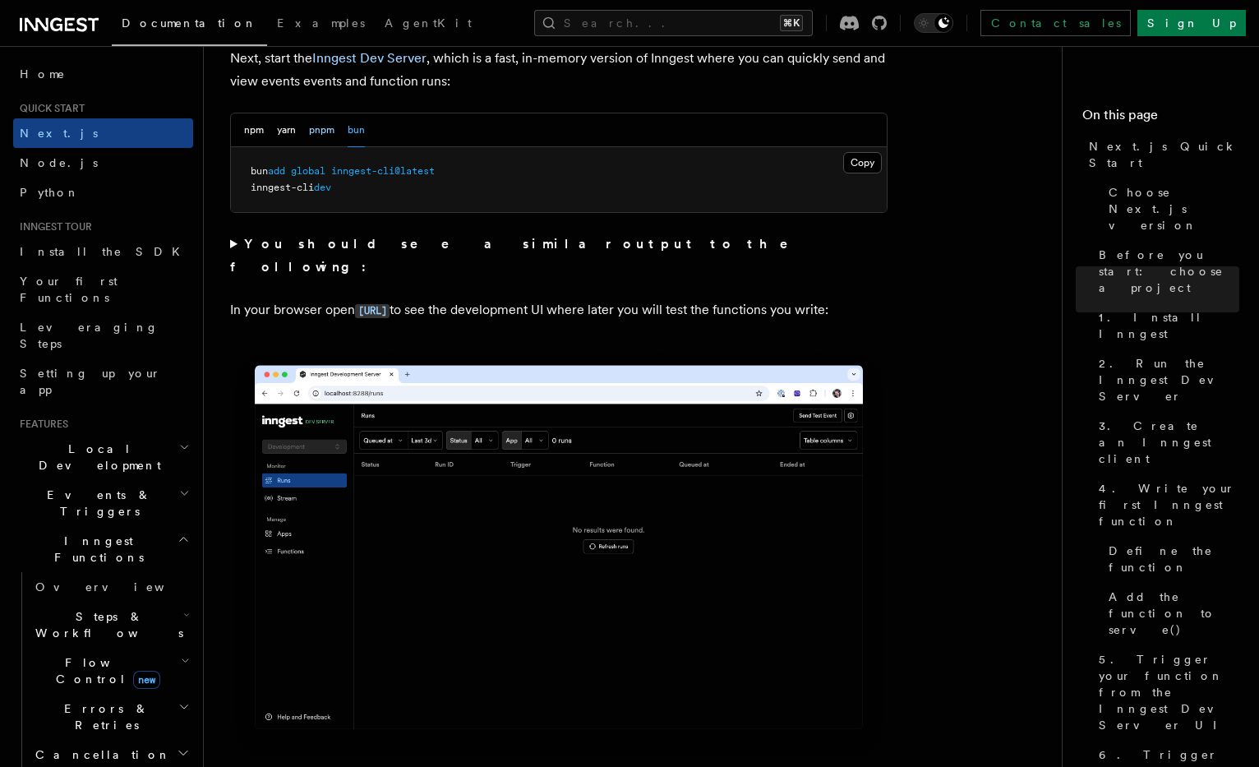
click at [334, 131] on button "pnpm" at bounding box center [321, 130] width 25 height 34
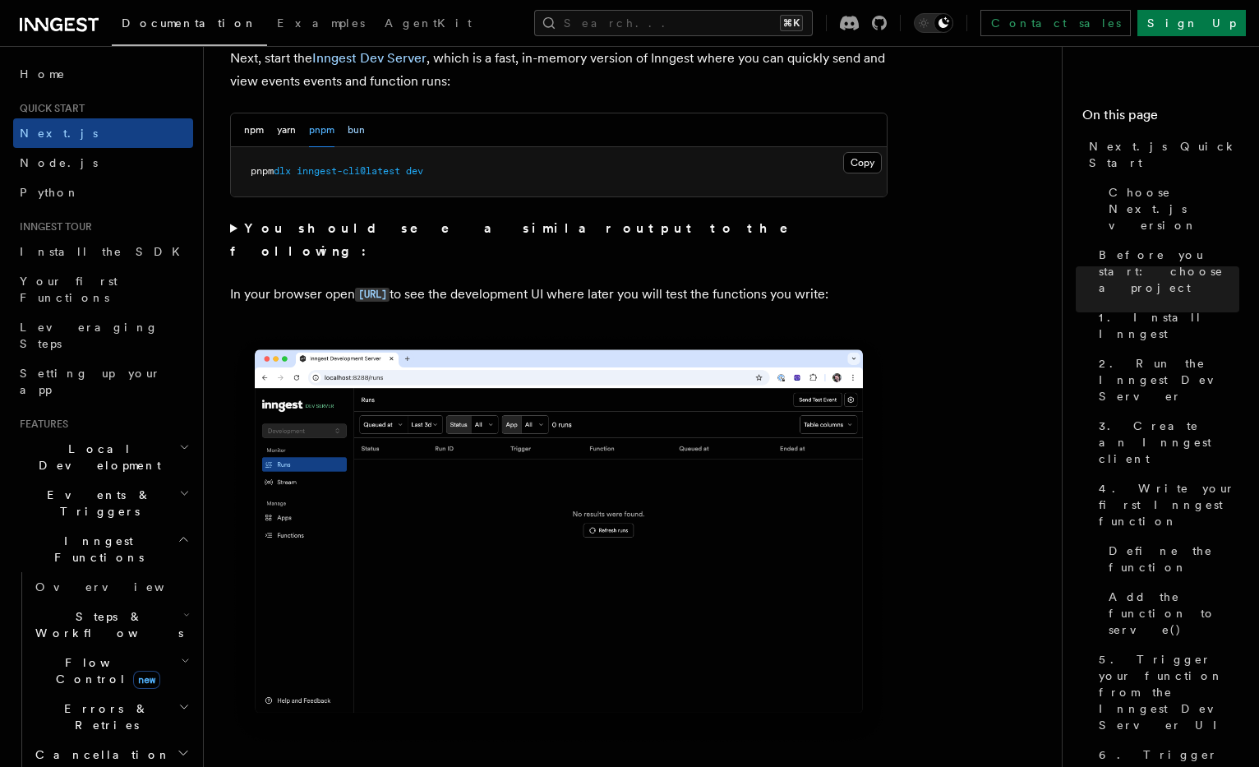
click at [352, 130] on button "bun" at bounding box center [356, 130] width 17 height 34
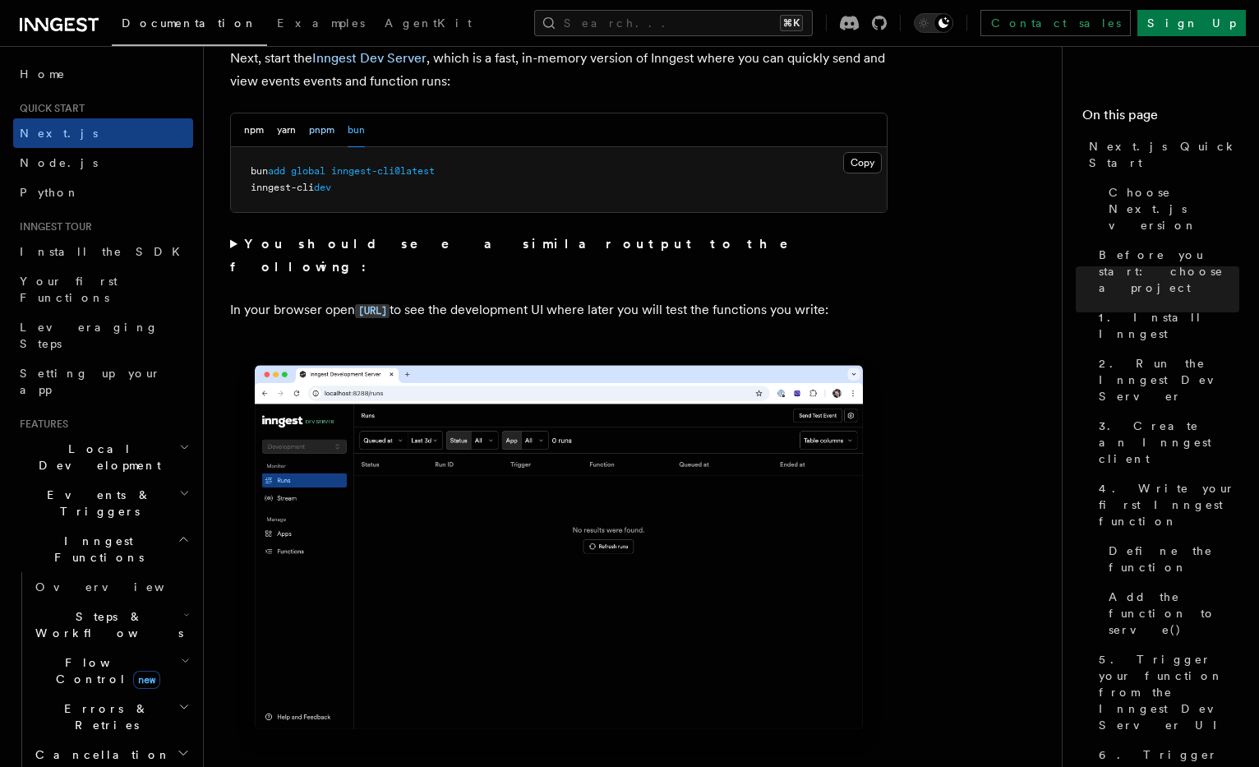
click at [311, 133] on button "pnpm" at bounding box center [321, 130] width 25 height 34
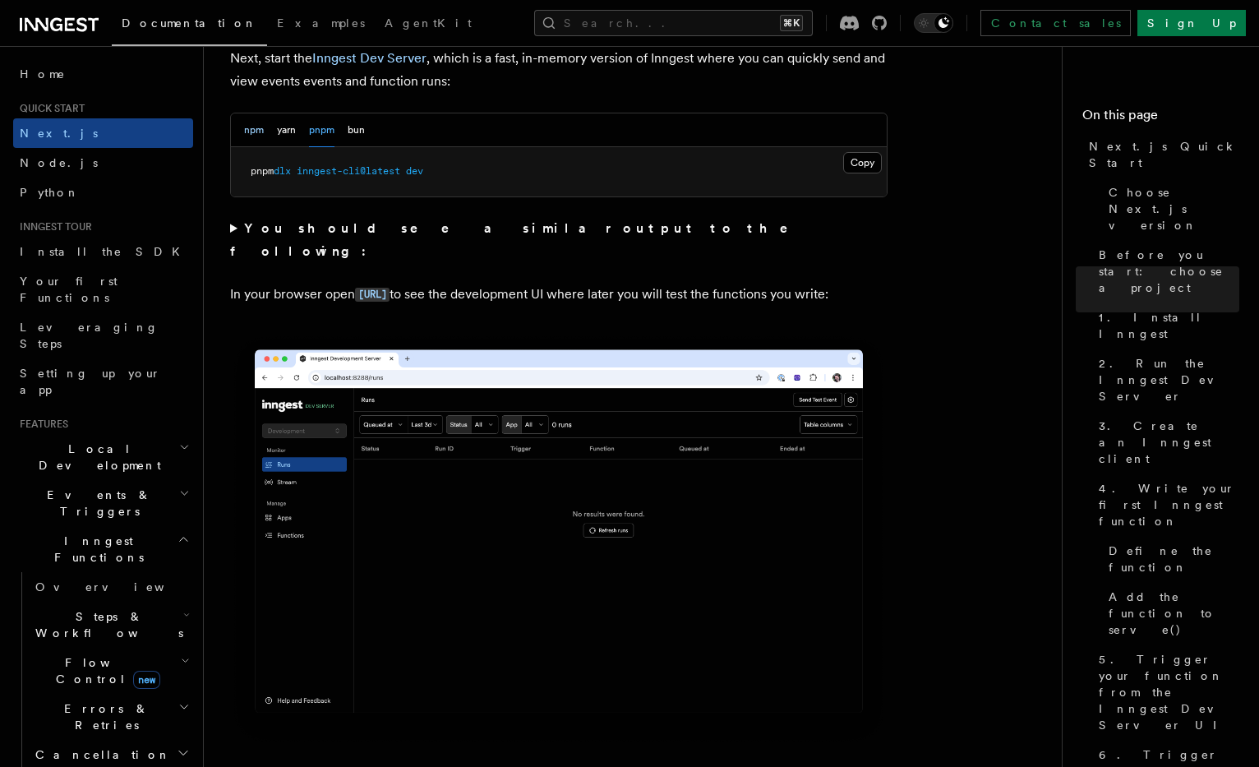
click at [258, 131] on button "npm" at bounding box center [254, 130] width 20 height 34
click at [357, 130] on button "bun" at bounding box center [356, 130] width 17 height 34
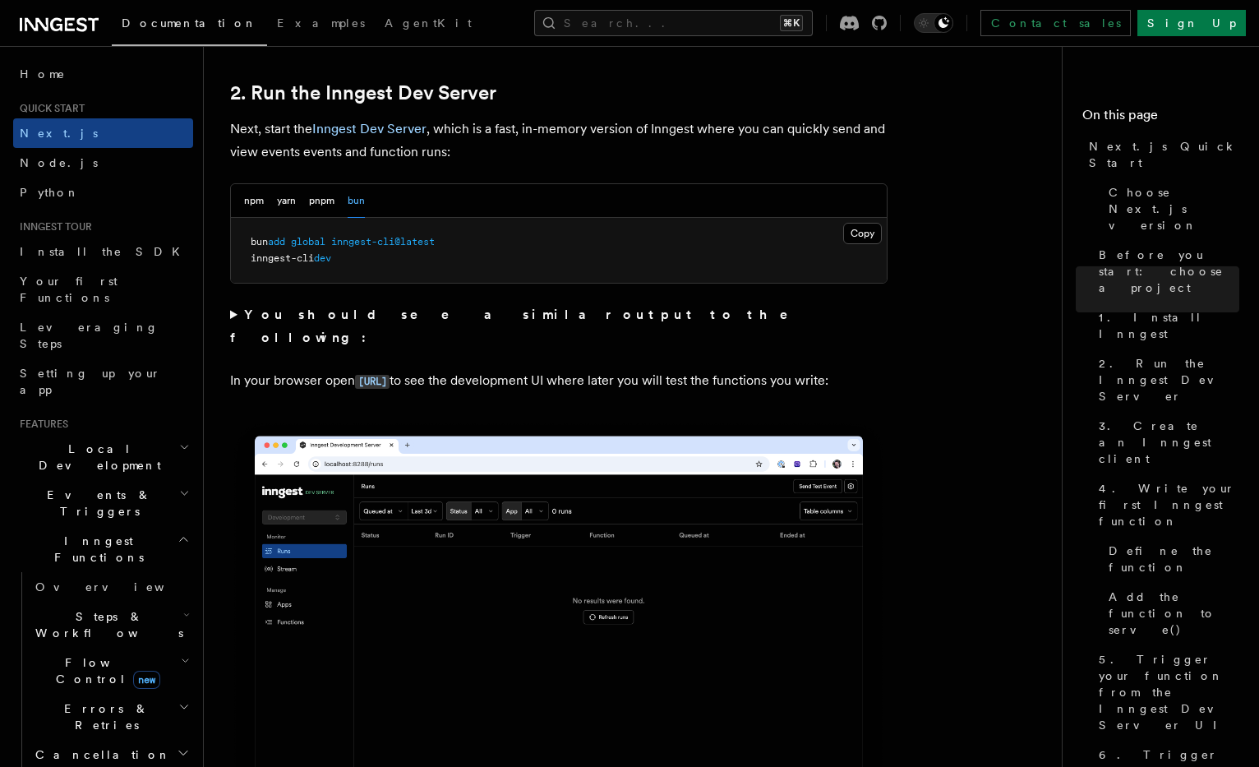
scroll to position [1136, 0]
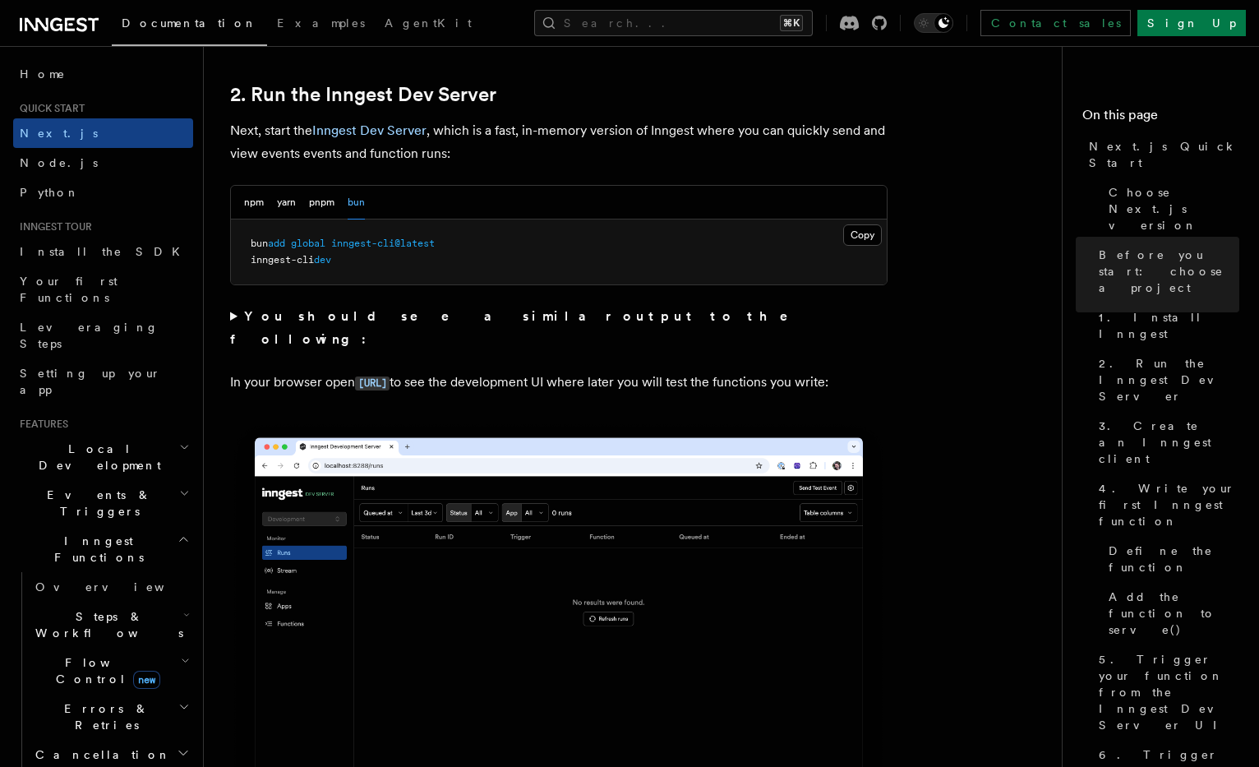
click at [856, 219] on pre "bun add global inngest-cli@latest inngest-cli dev" at bounding box center [559, 251] width 656 height 65
click at [856, 233] on button "Copy Copied" at bounding box center [862, 234] width 39 height 21
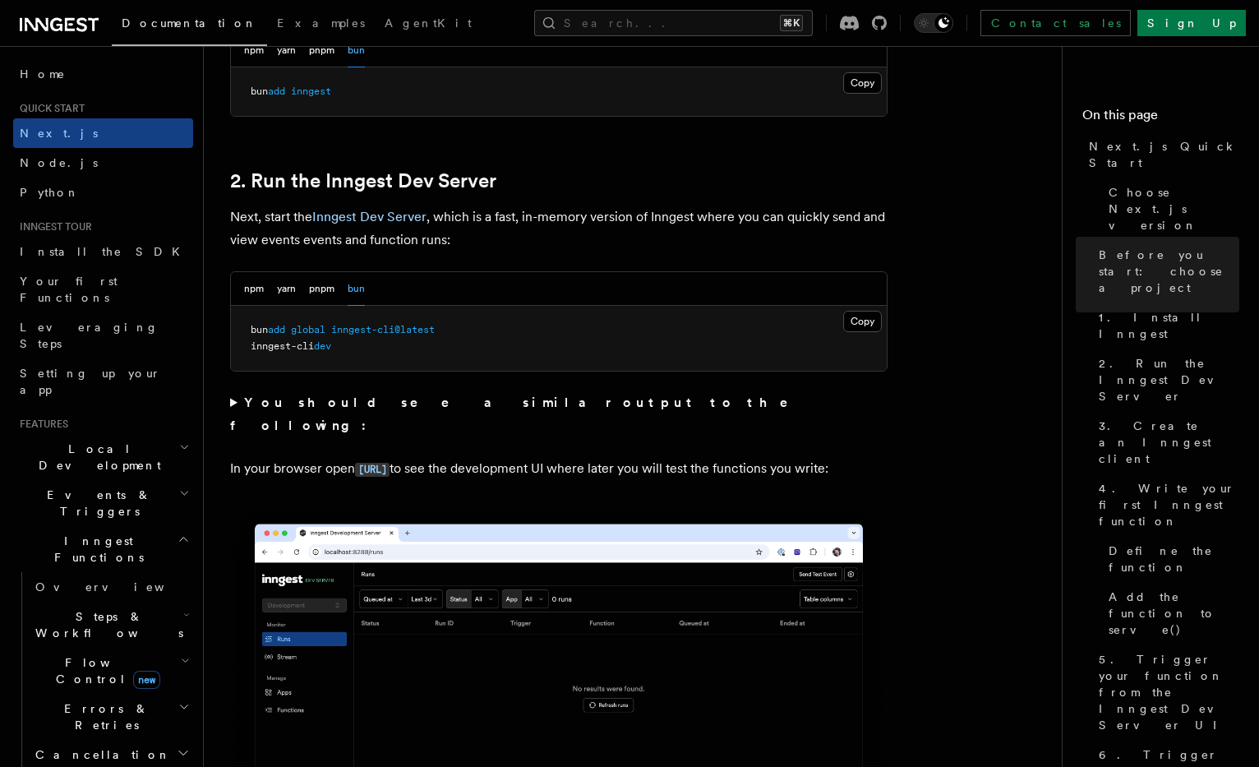
scroll to position [1035, 0]
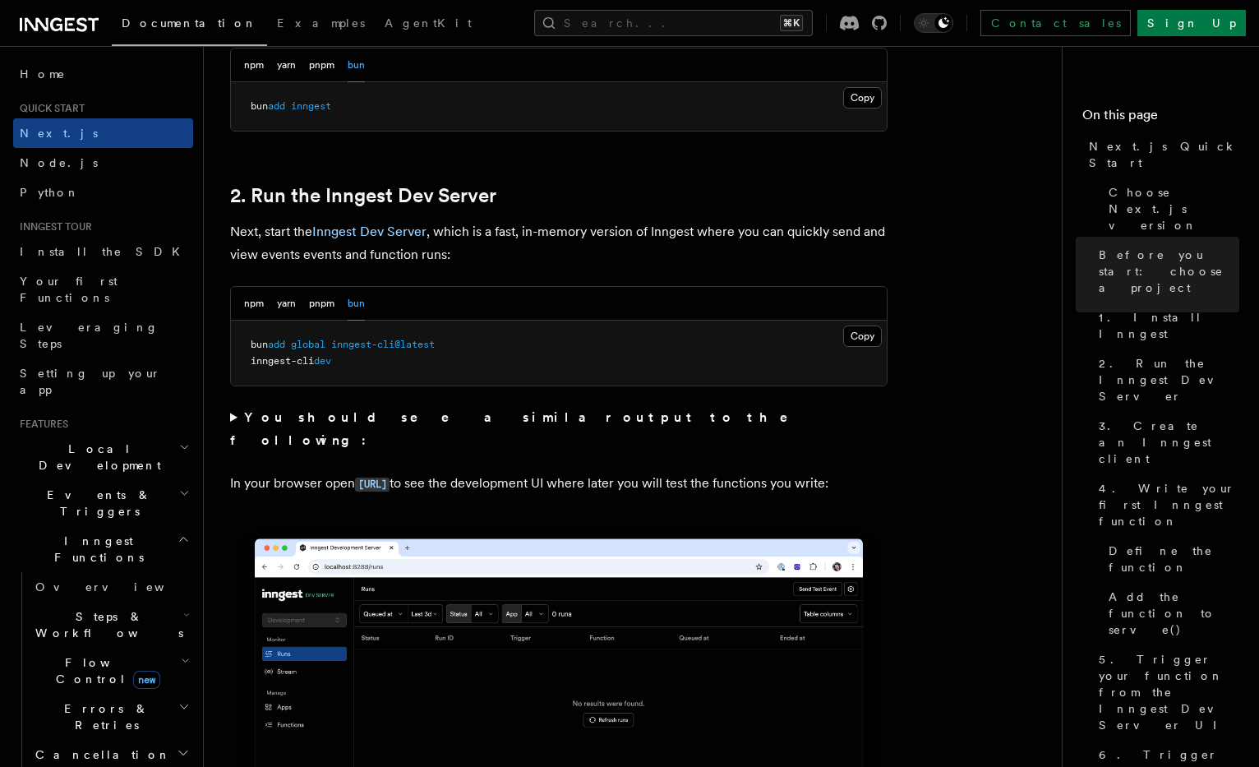
click at [381, 406] on summary "You should see a similar output to the following:" at bounding box center [558, 429] width 657 height 46
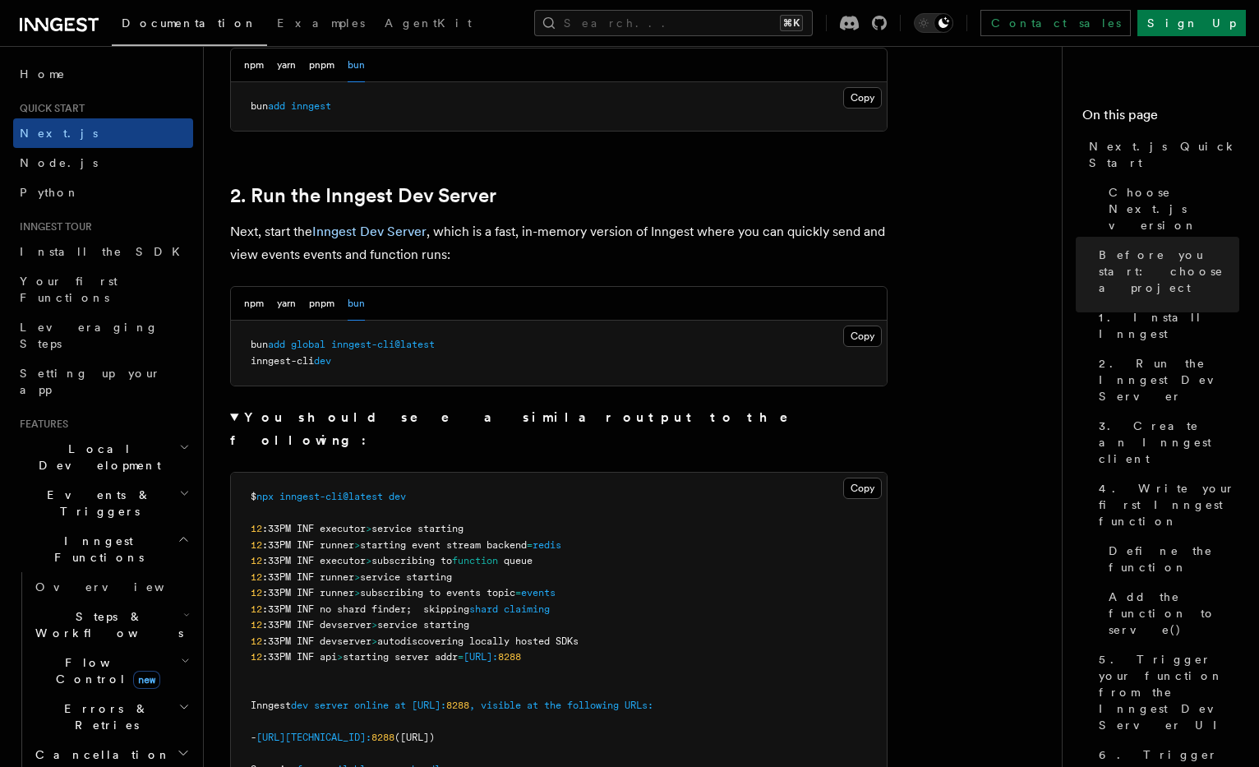
click at [381, 416] on strong "You should see a similar output to the following:" at bounding box center [520, 428] width 581 height 39
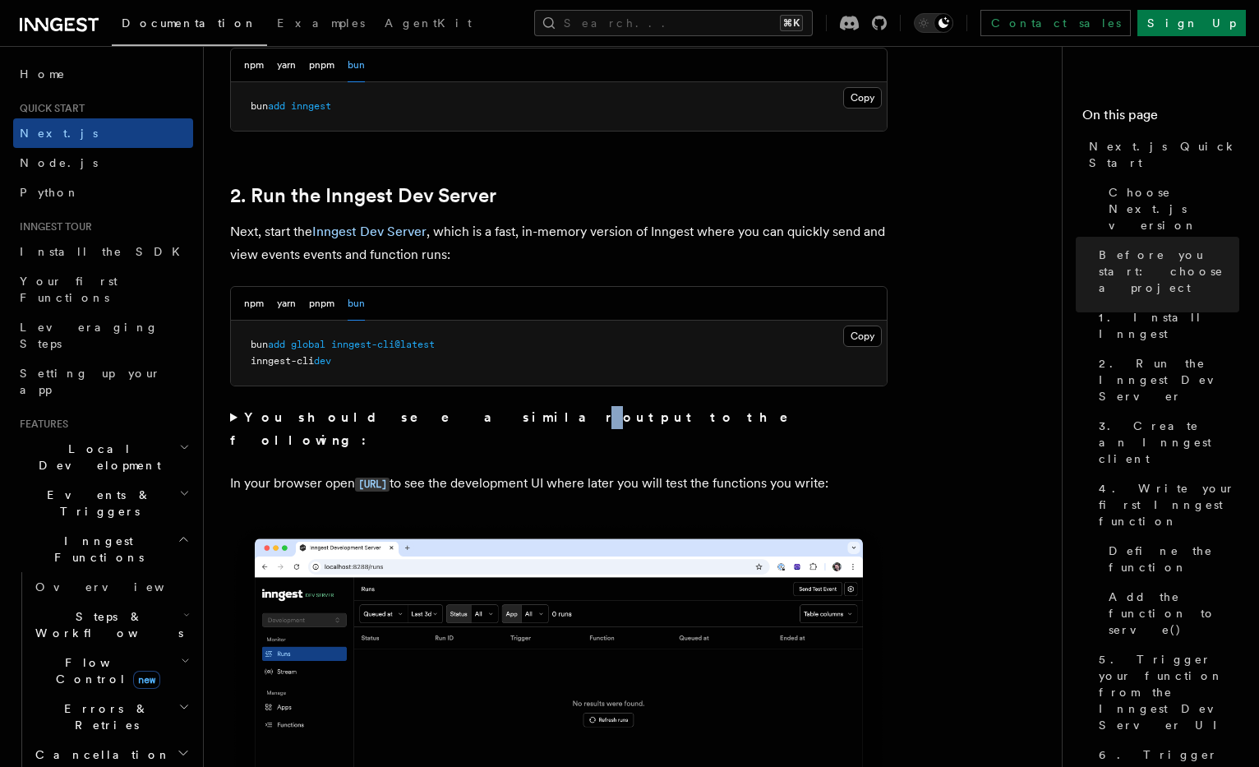
click at [381, 416] on strong "You should see a similar output to the following:" at bounding box center [520, 428] width 581 height 39
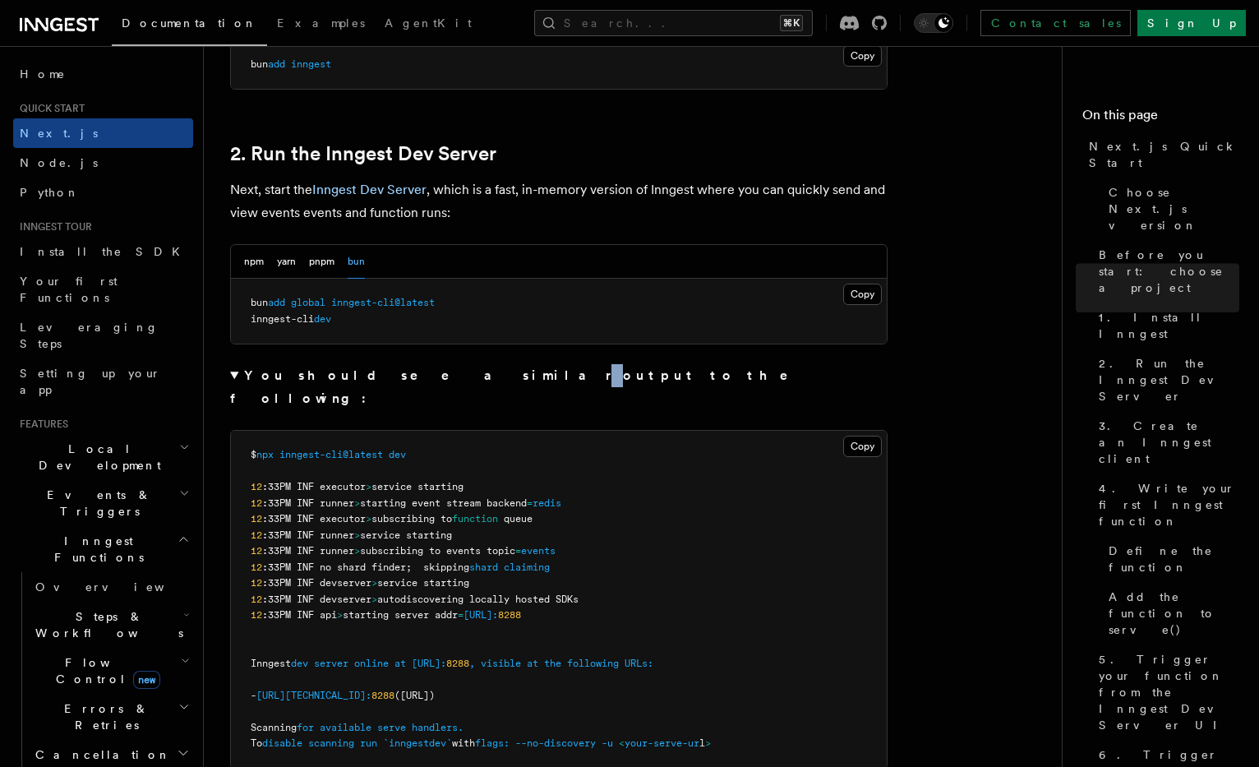
scroll to position [1071, 0]
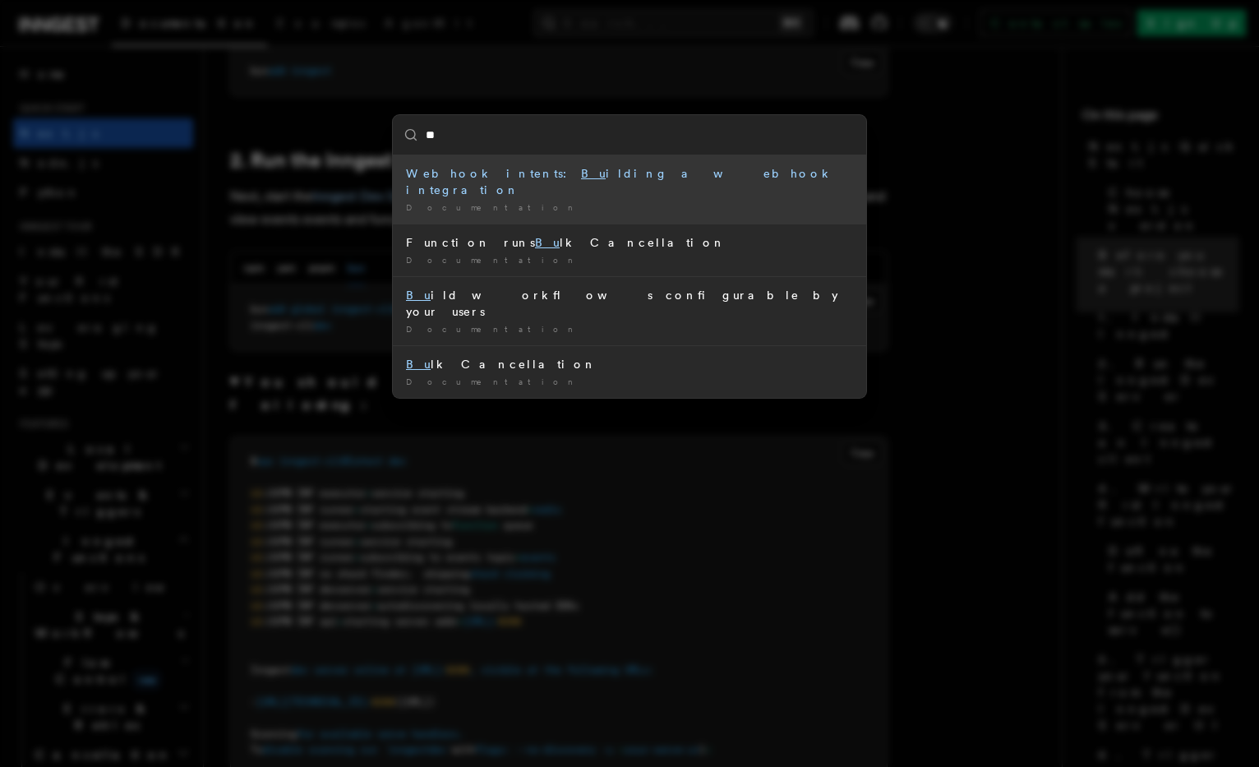
type input "***"
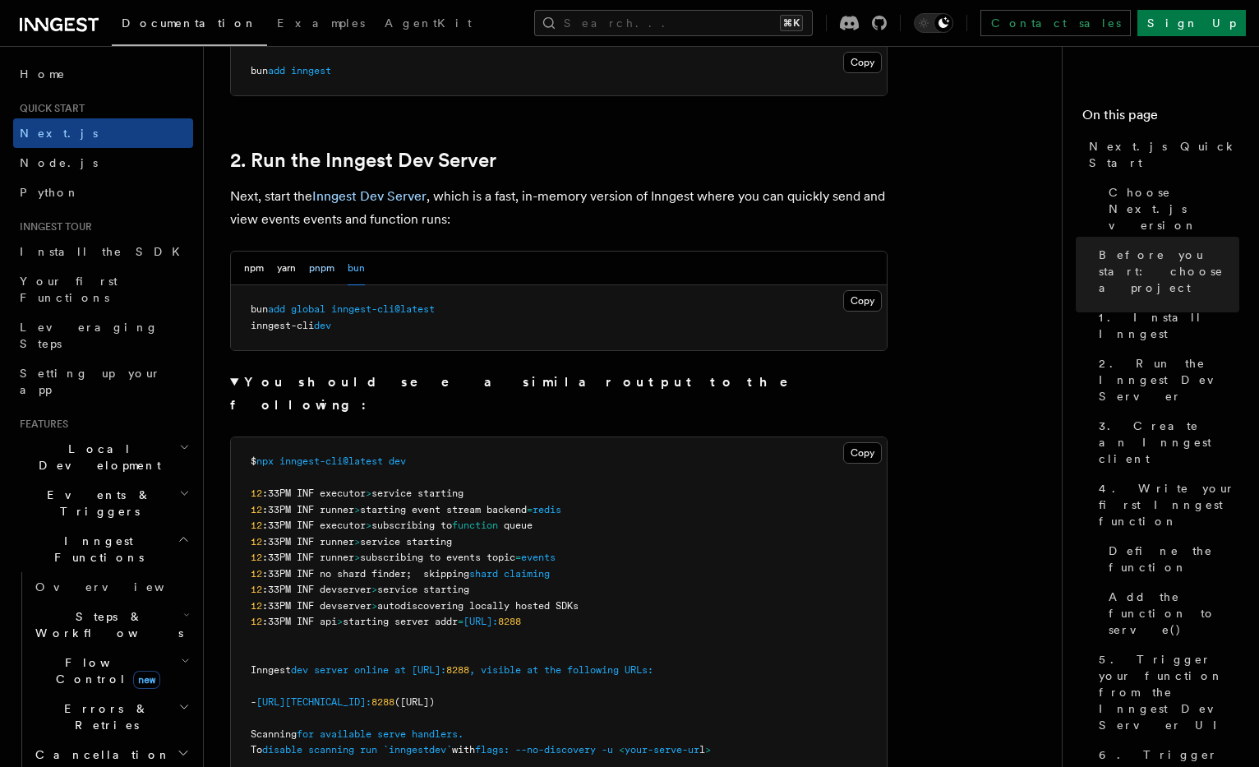
click at [321, 263] on button "pnpm" at bounding box center [321, 268] width 25 height 34
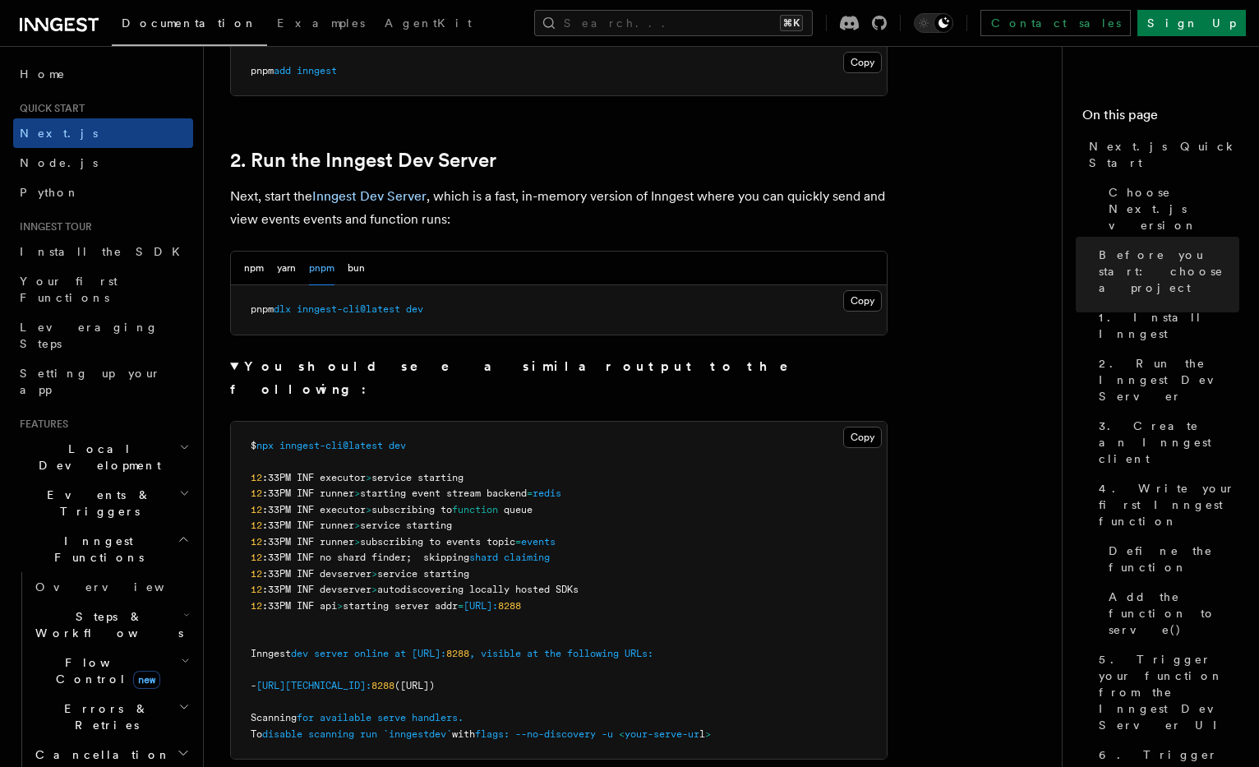
click at [882, 294] on pre "pnpm dlx inngest-cli@latest dev" at bounding box center [559, 309] width 656 height 49
click at [866, 297] on button "Copy Copied" at bounding box center [862, 300] width 39 height 21
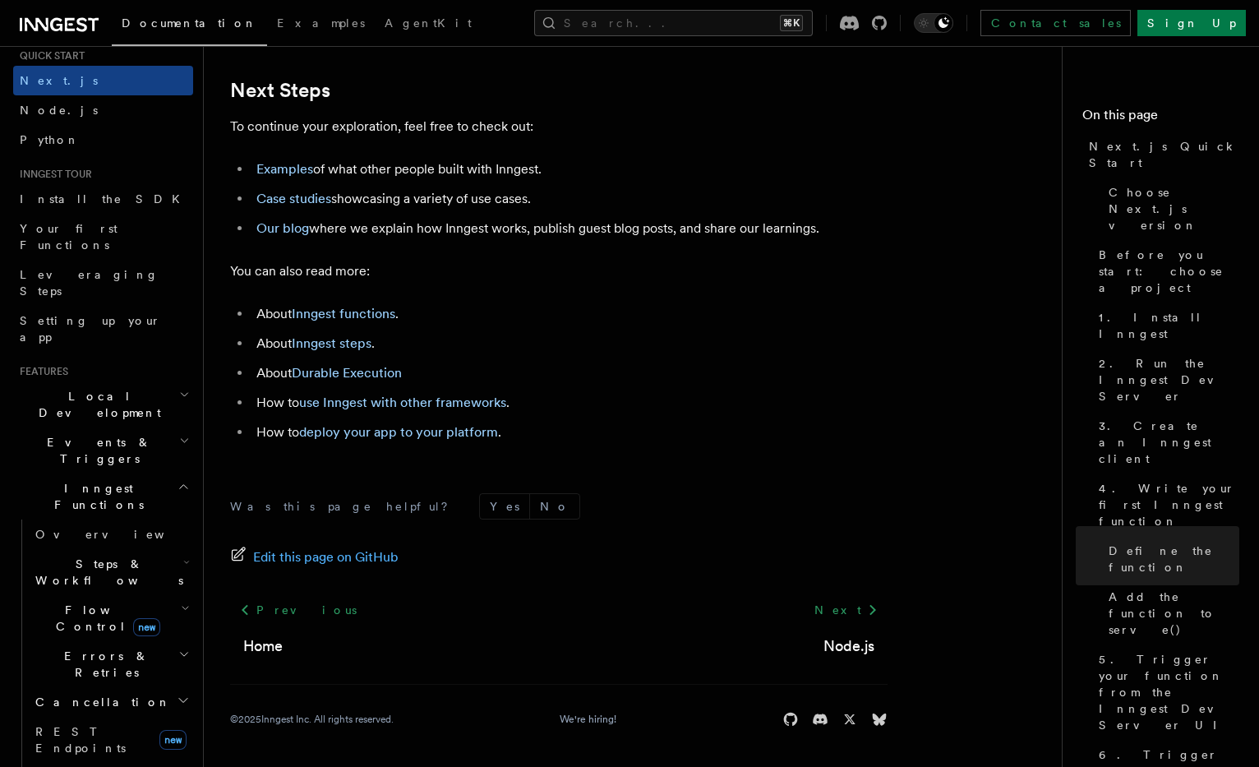
scroll to position [58, 0]
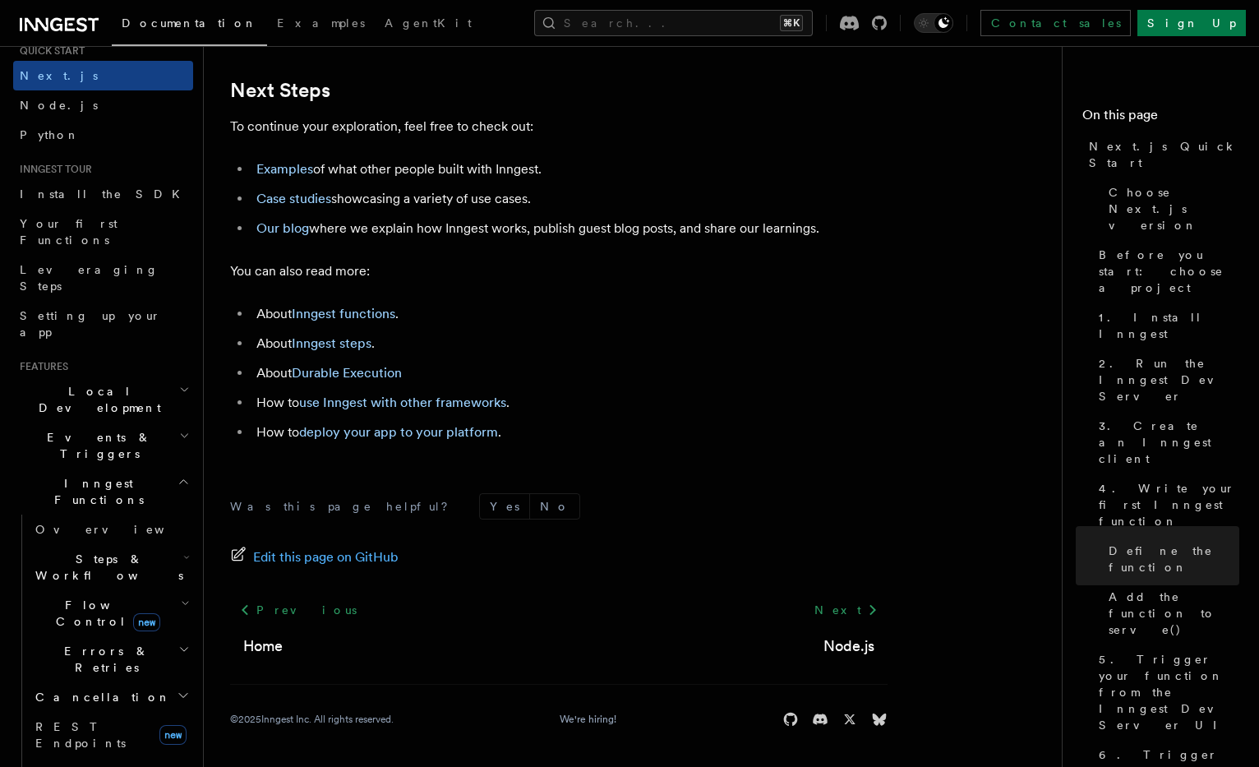
click at [115, 383] on span "Local Development" at bounding box center [96, 399] width 166 height 33
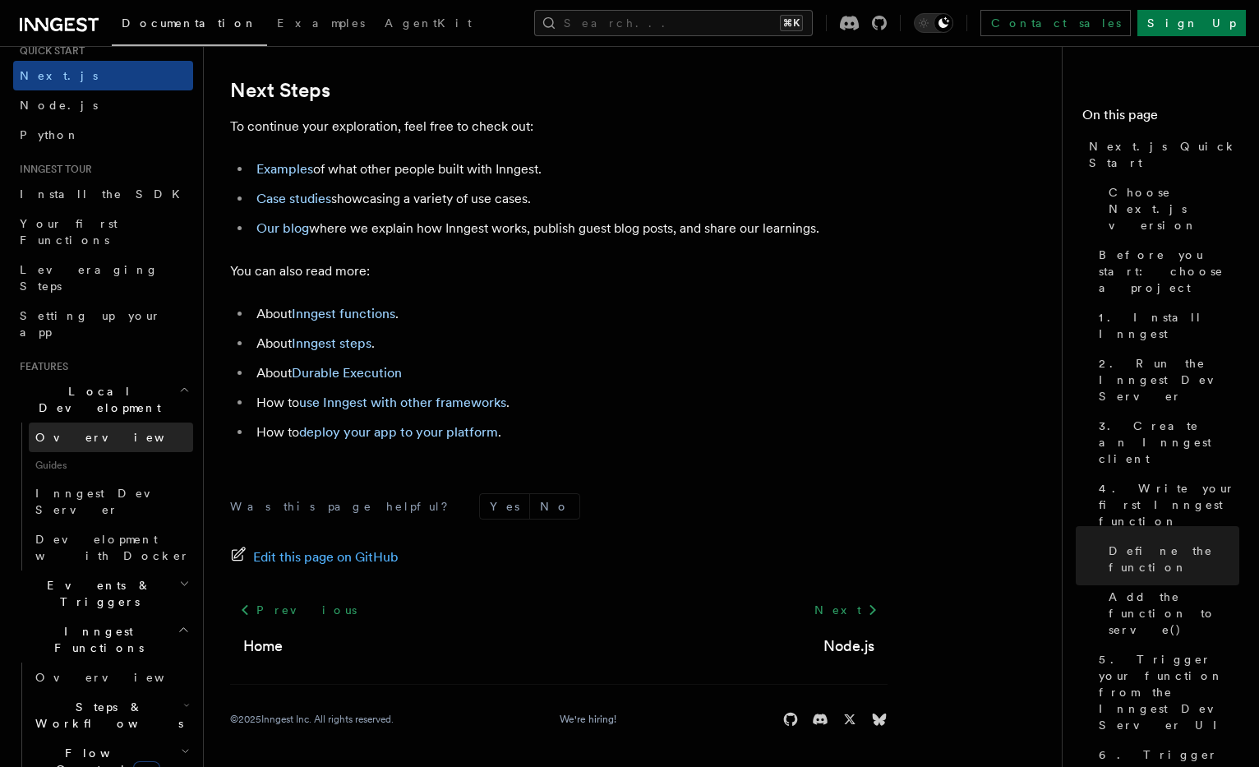
click at [99, 422] on link "Overview" at bounding box center [111, 437] width 164 height 30
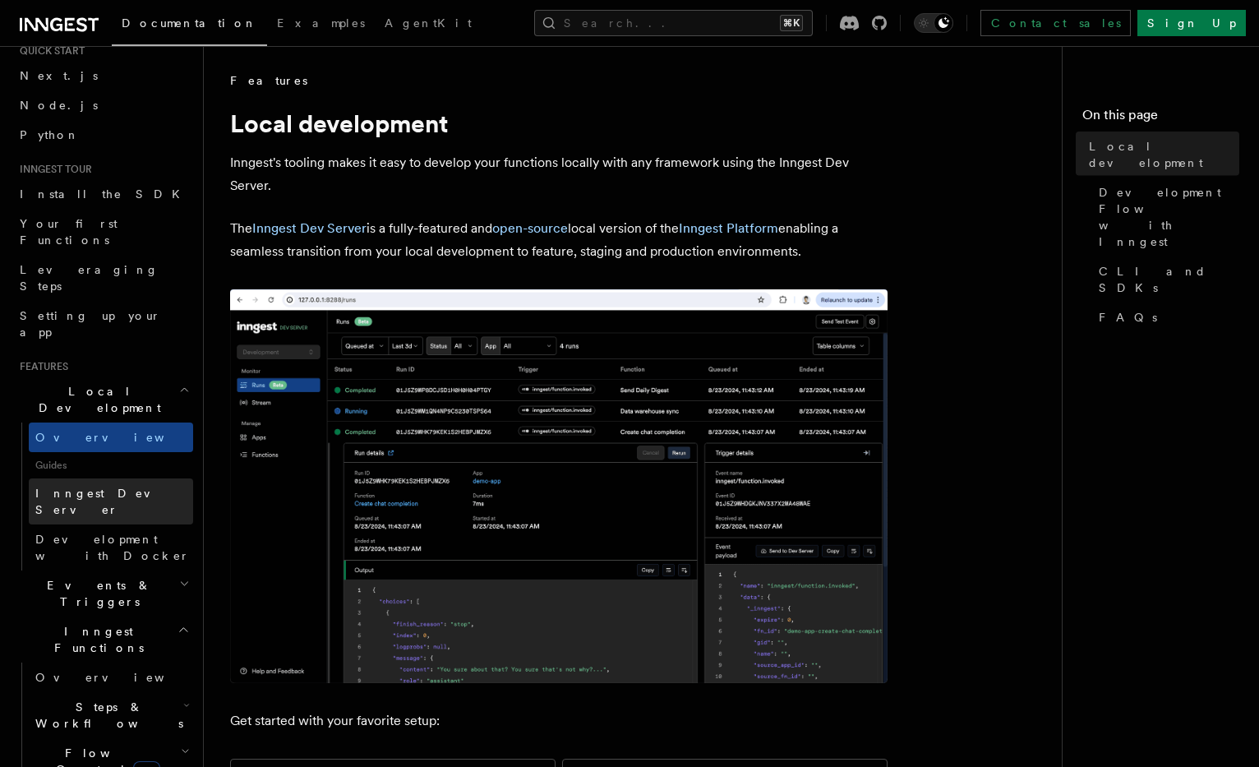
click at [105, 478] on link "Inngest Dev Server" at bounding box center [111, 501] width 164 height 46
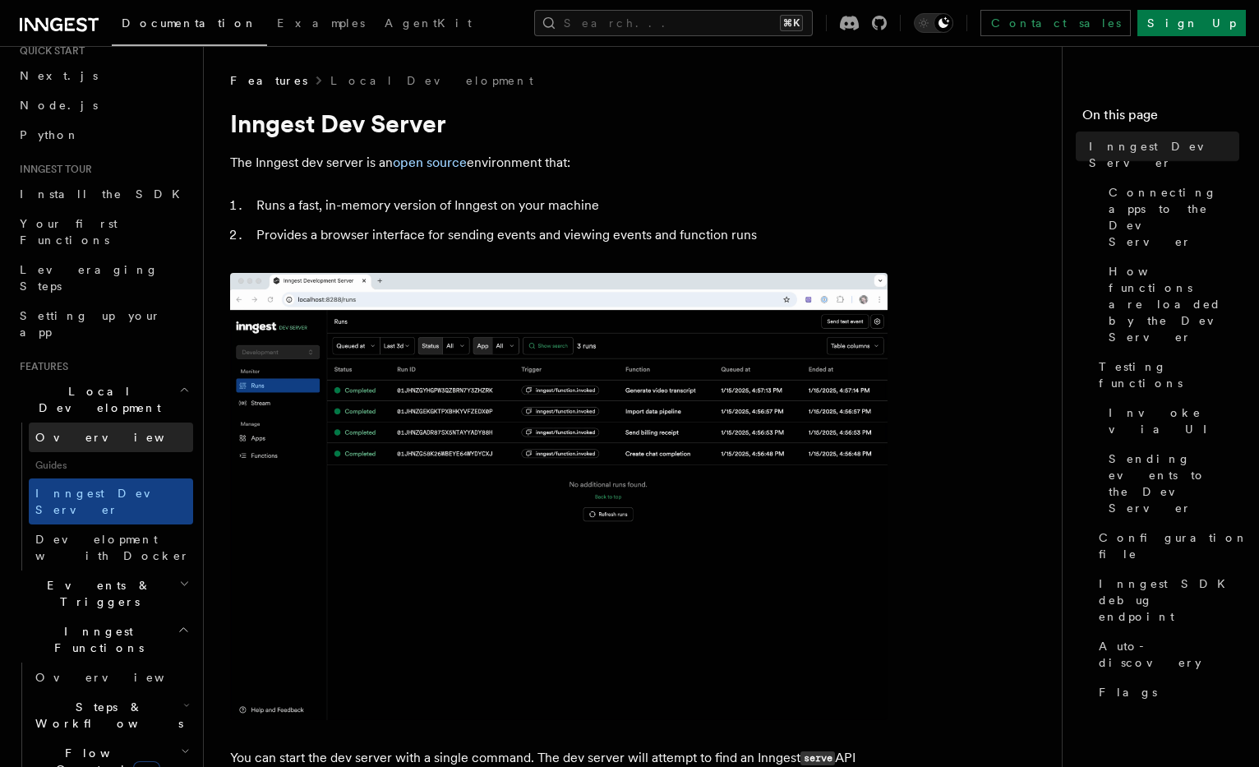
click at [101, 422] on link "Overview" at bounding box center [111, 437] width 164 height 30
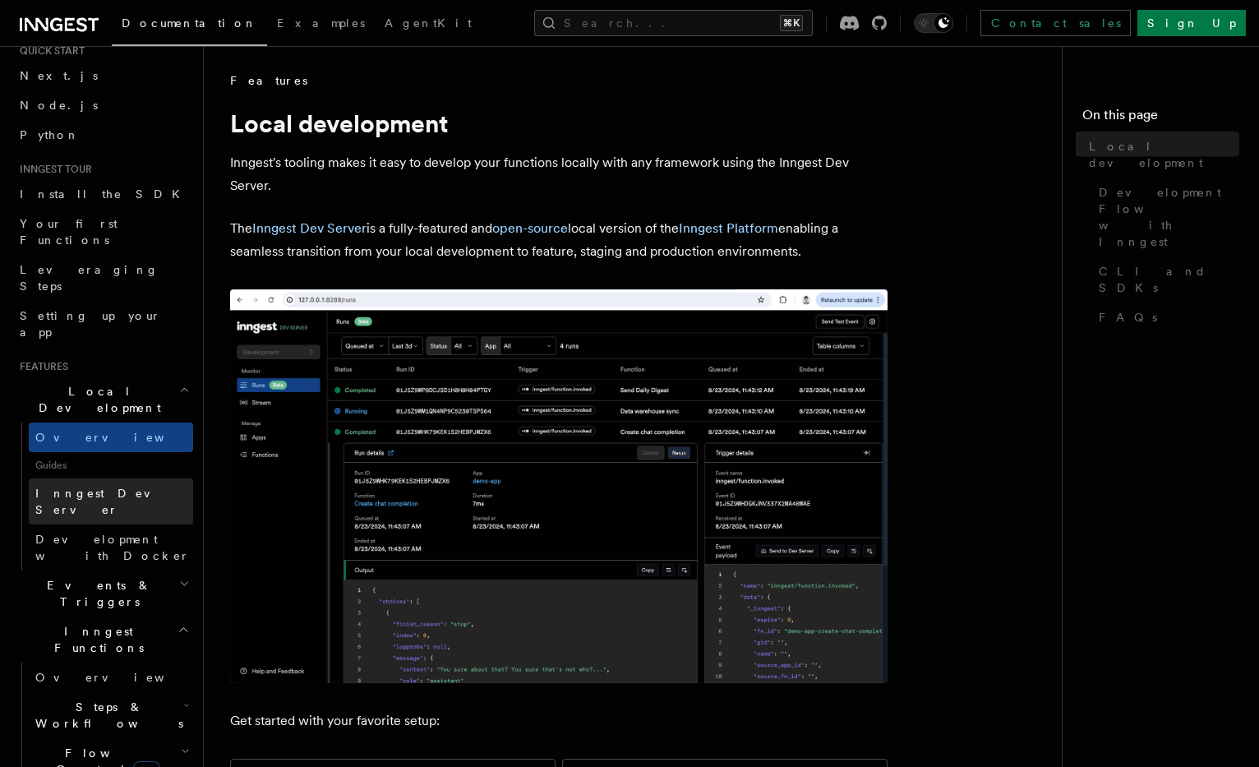
click at [120, 486] on span "Inngest Dev Server" at bounding box center [105, 501] width 141 height 30
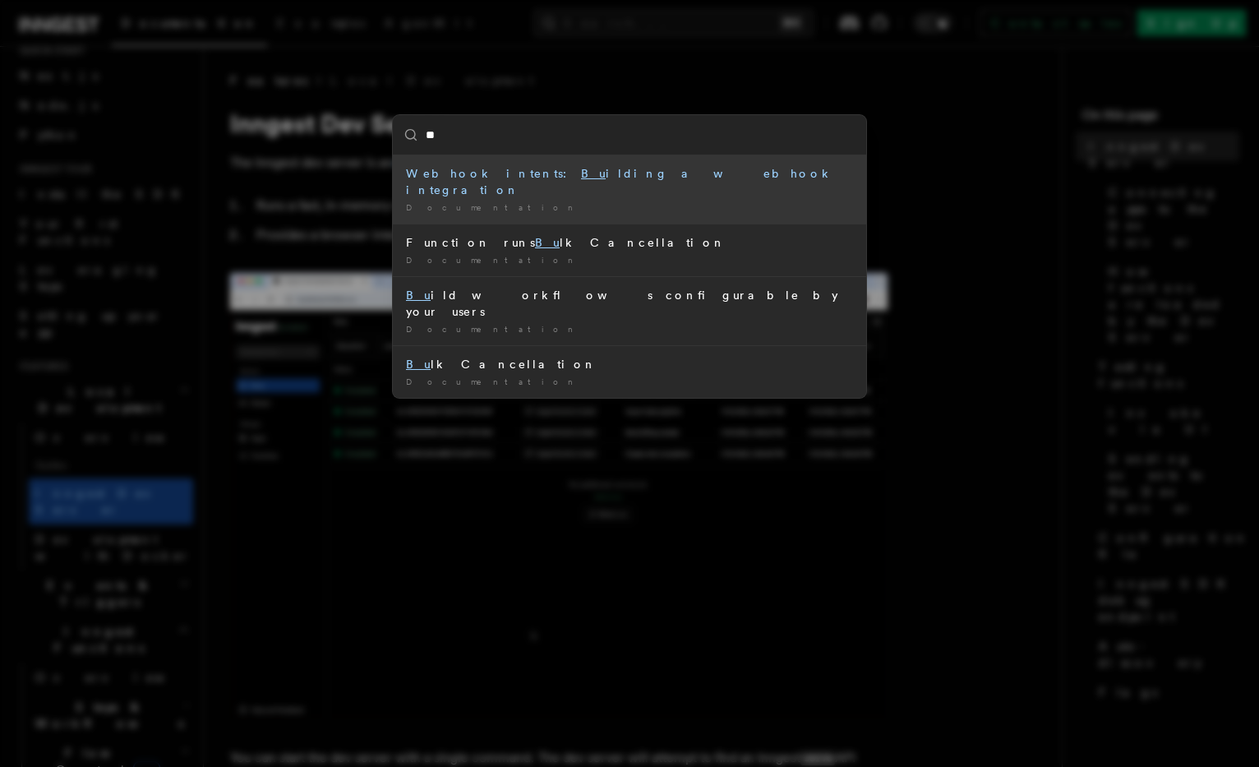
type input "***"
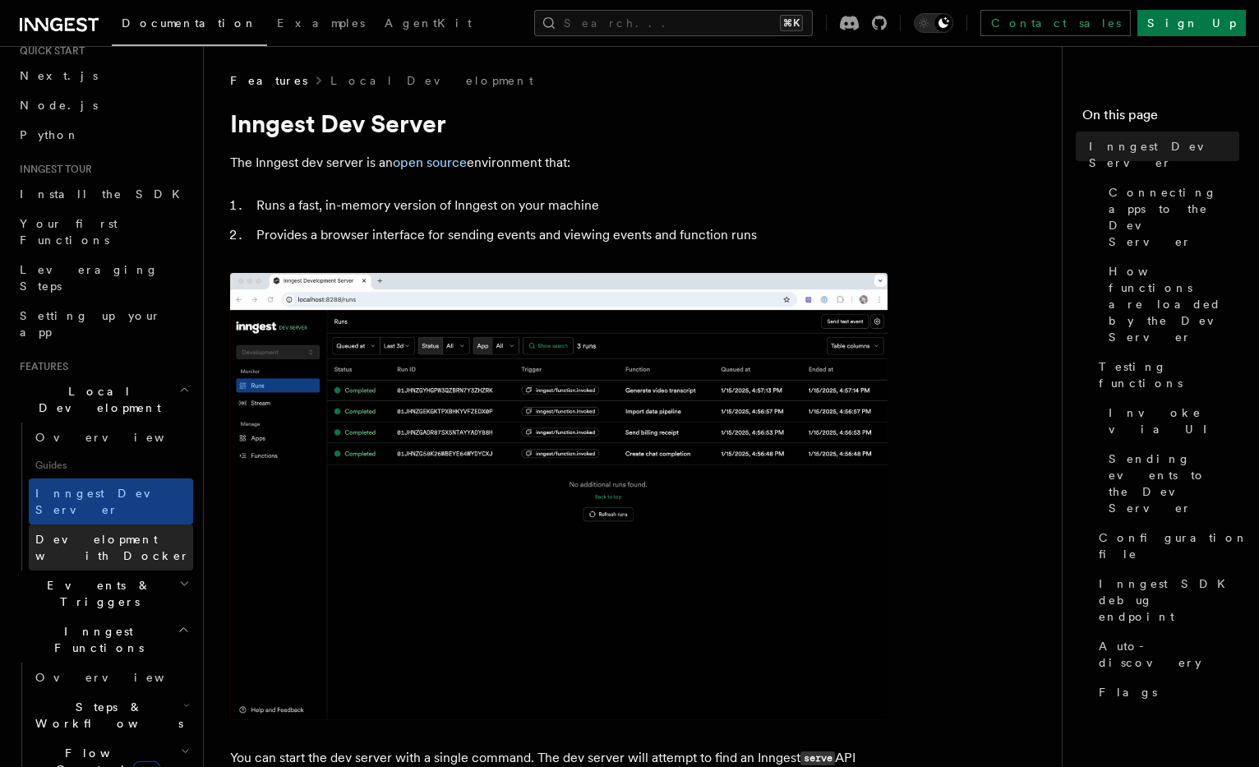
click at [137, 532] on span "Development with Docker" at bounding box center [112, 547] width 154 height 30
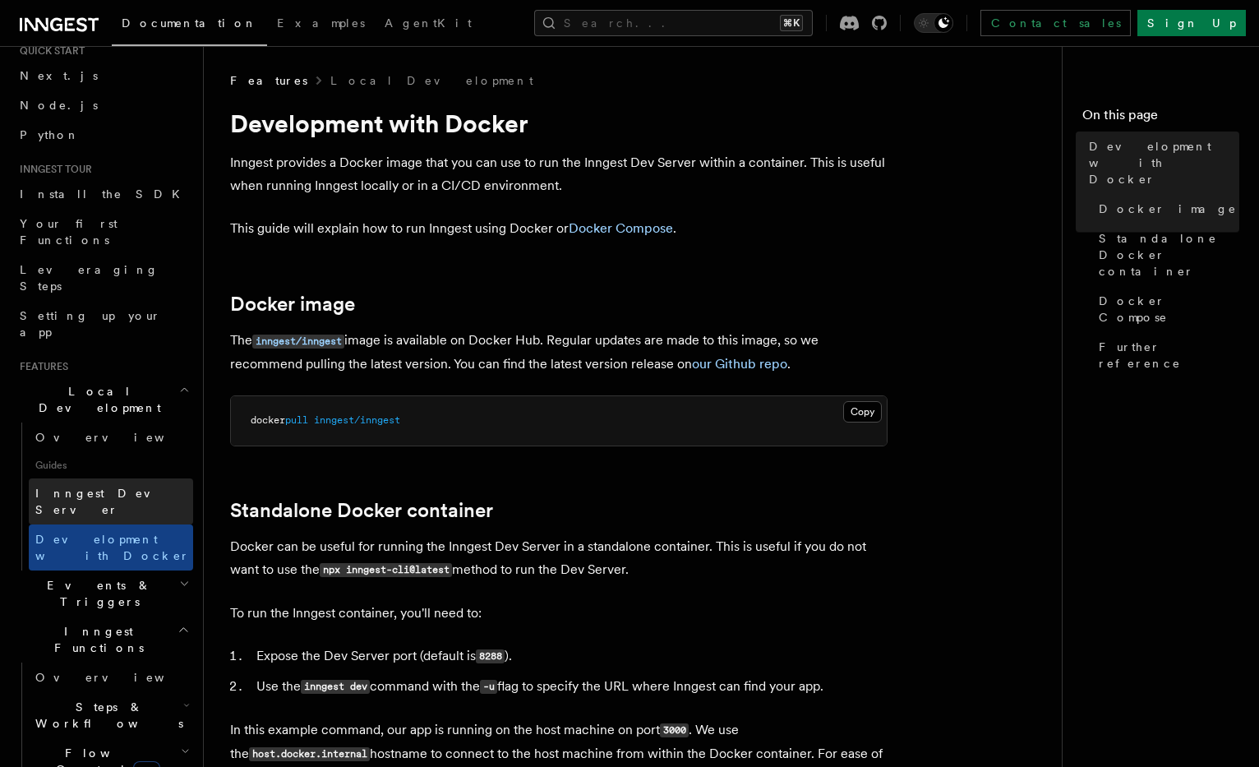
click at [145, 478] on link "Inngest Dev Server" at bounding box center [111, 501] width 164 height 46
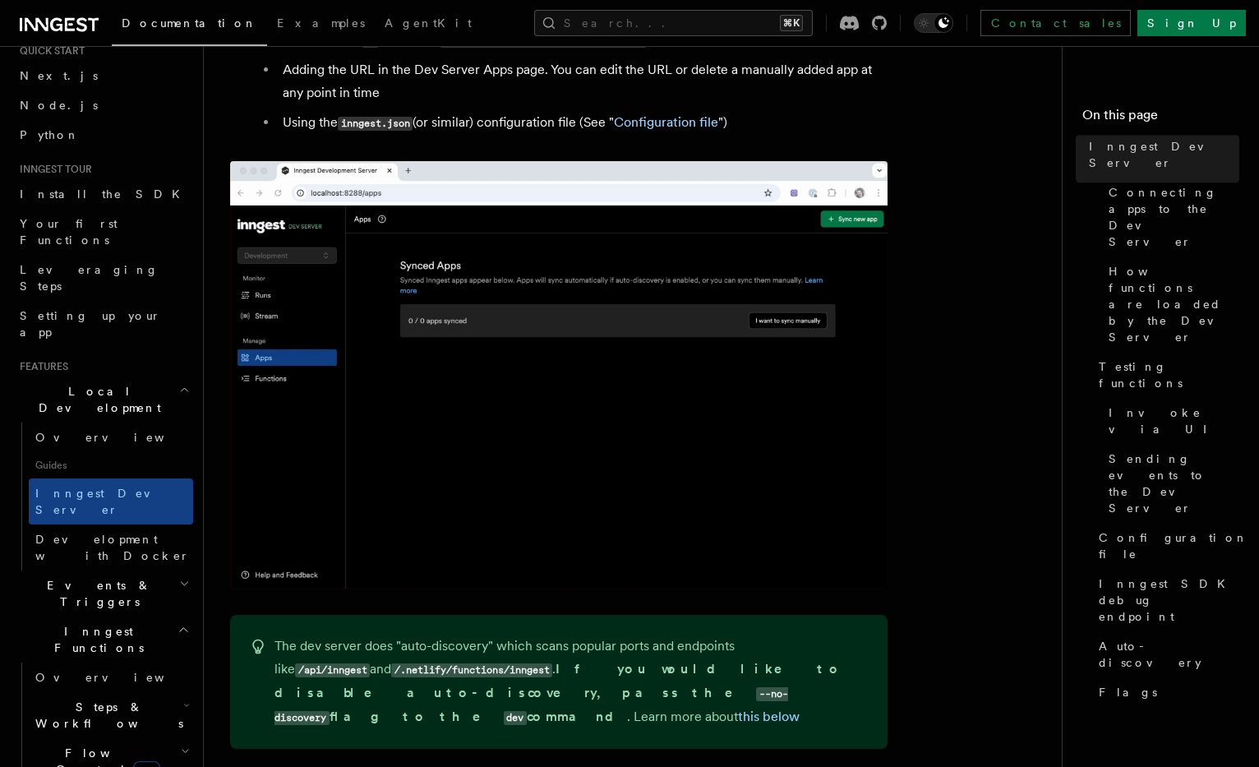
scroll to position [1333, 0]
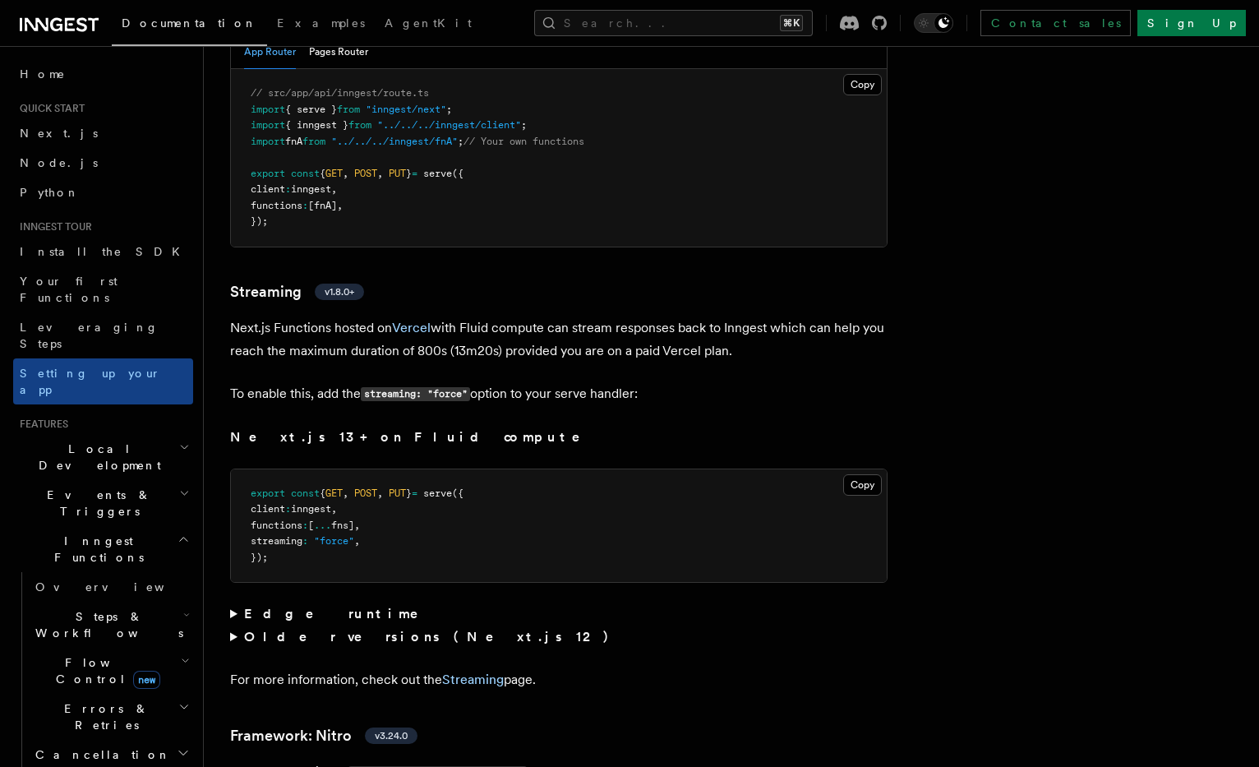
scroll to position [10978, 0]
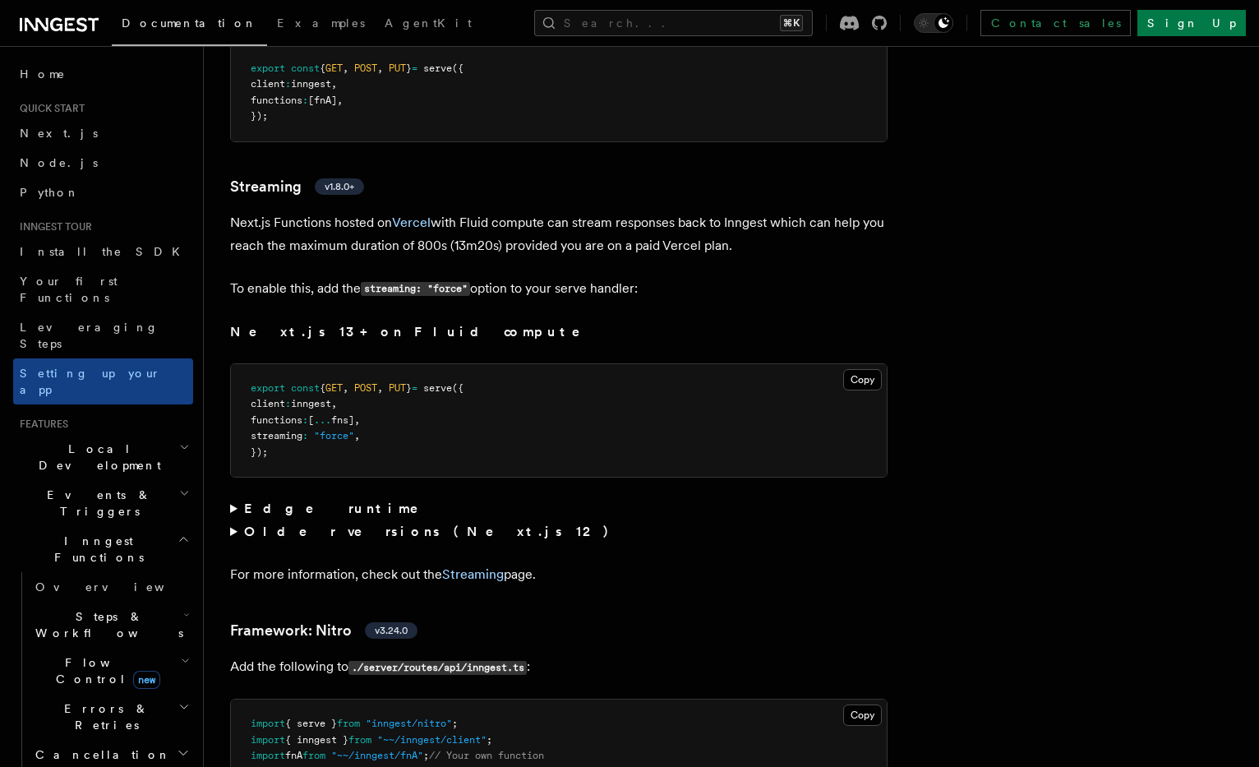
click at [305, 500] on strong "Edge runtime" at bounding box center [342, 508] width 197 height 16
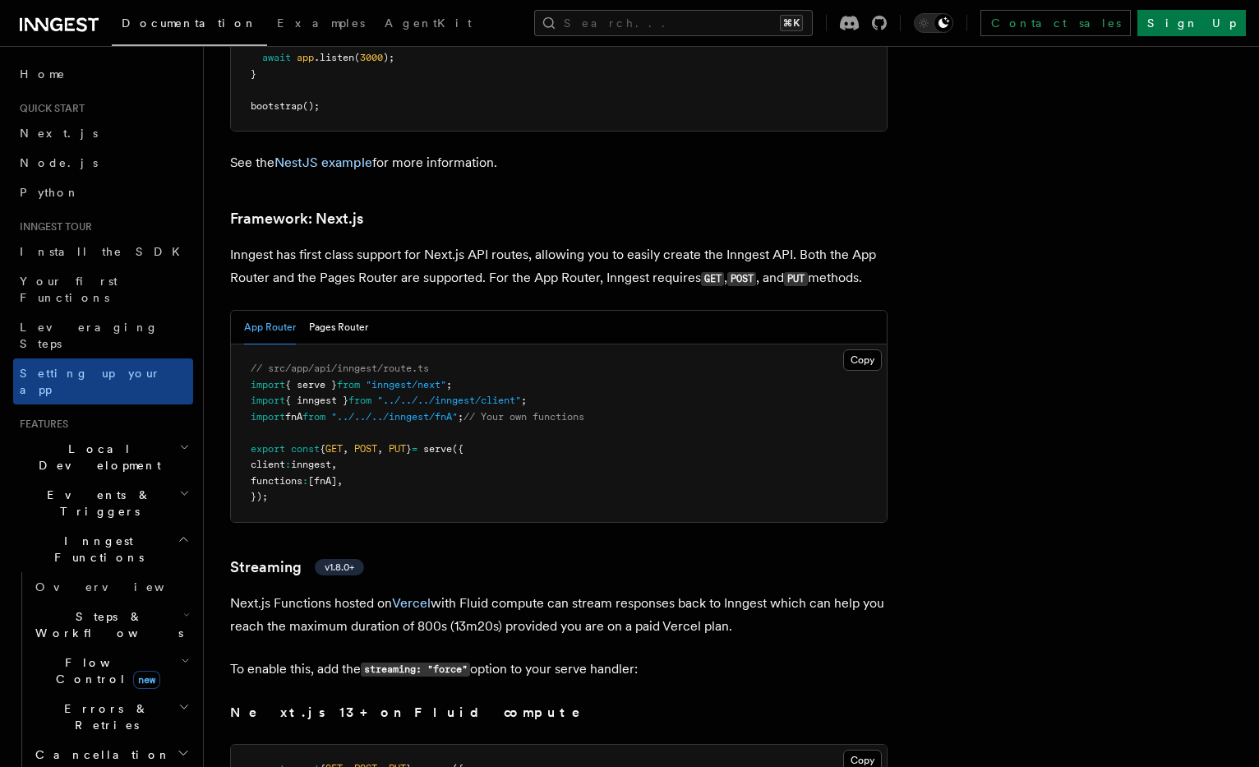
scroll to position [10618, 0]
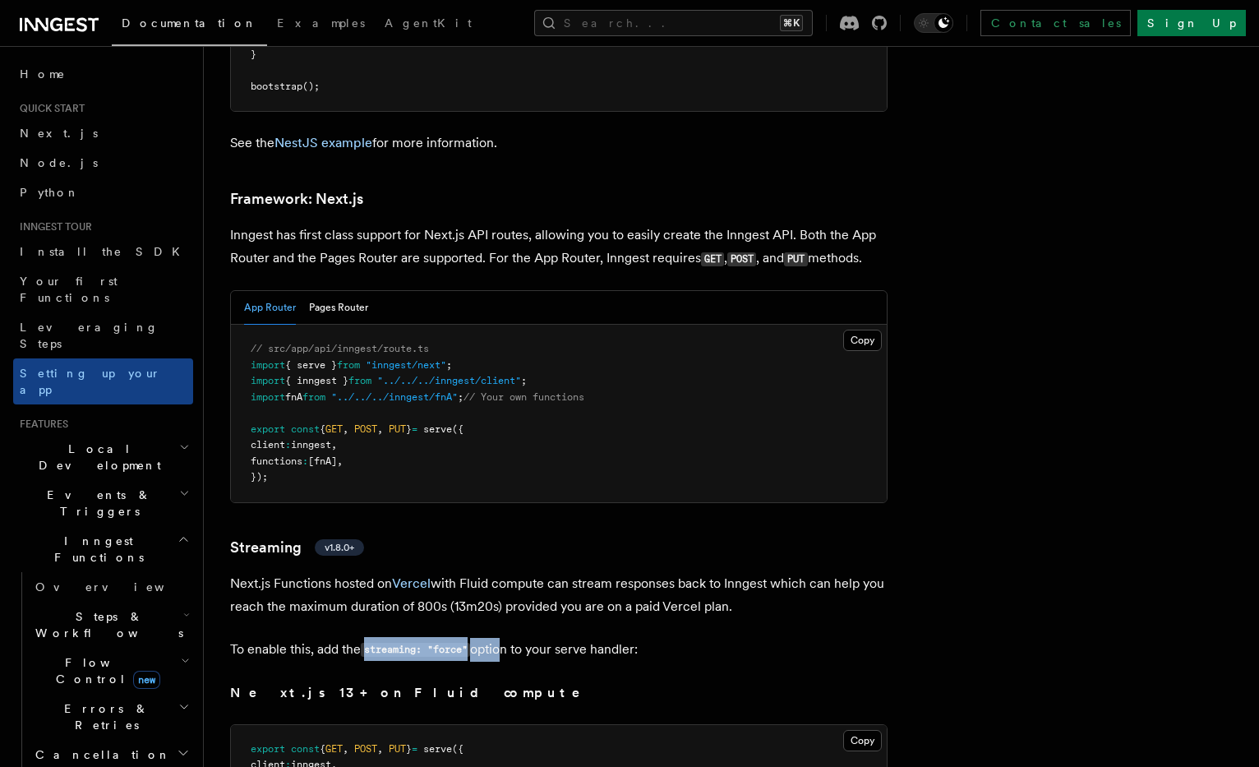
drag, startPoint x: 369, startPoint y: 573, endPoint x: 500, endPoint y: 573, distance: 131.5
click at [501, 638] on p "To enable this, add the streaming: "force" option to your serve handler:" at bounding box center [558, 650] width 657 height 24
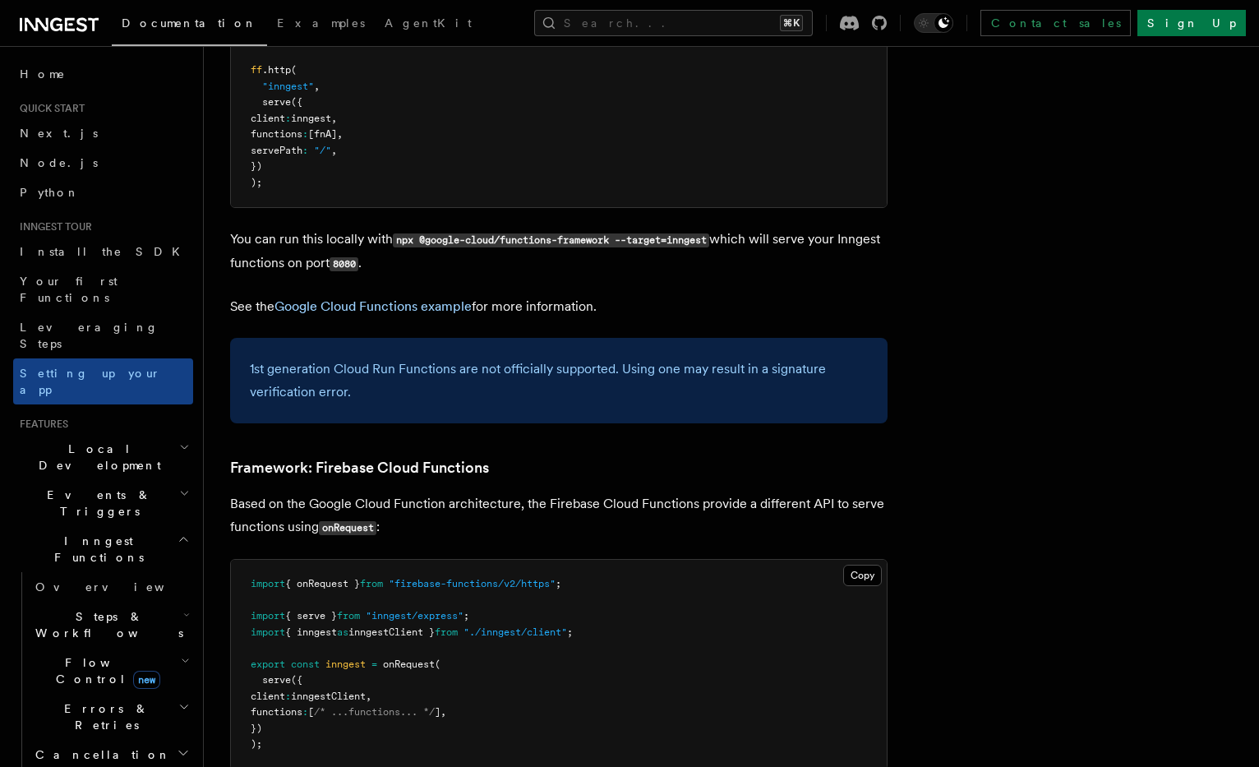
scroll to position [5770, 0]
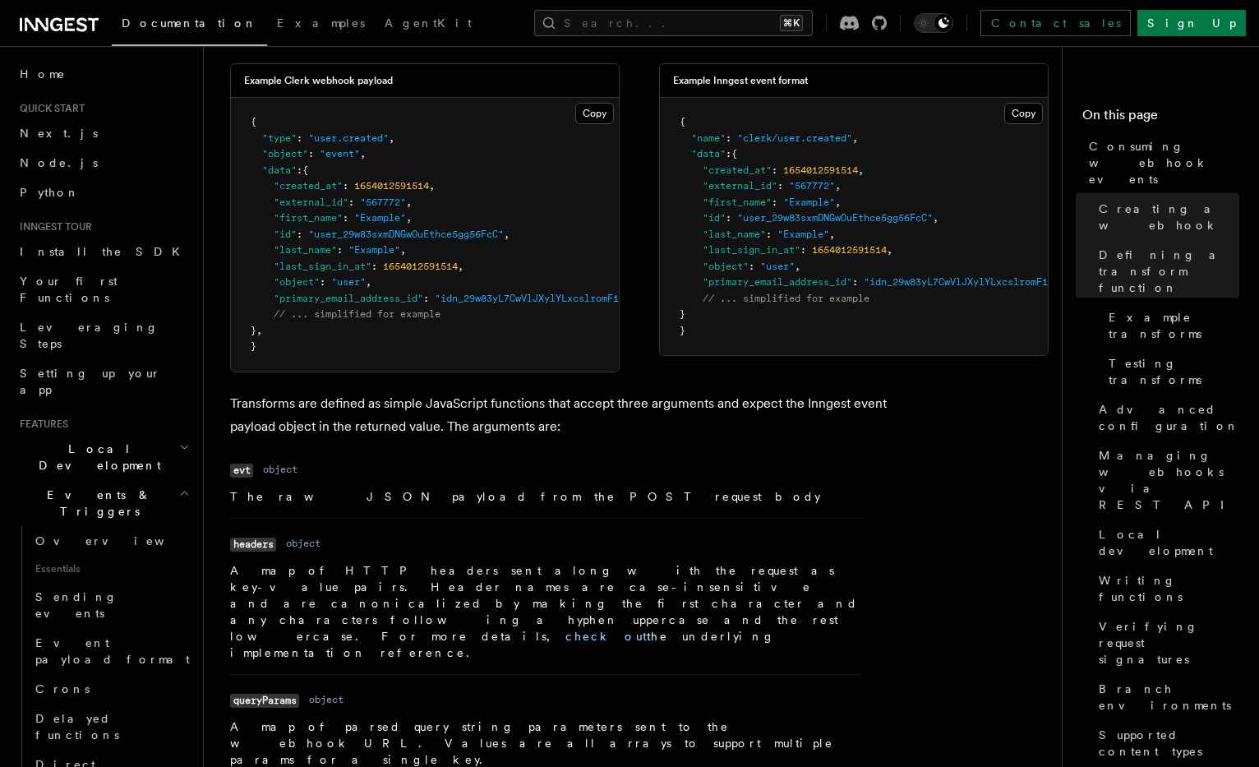
scroll to position [984, 0]
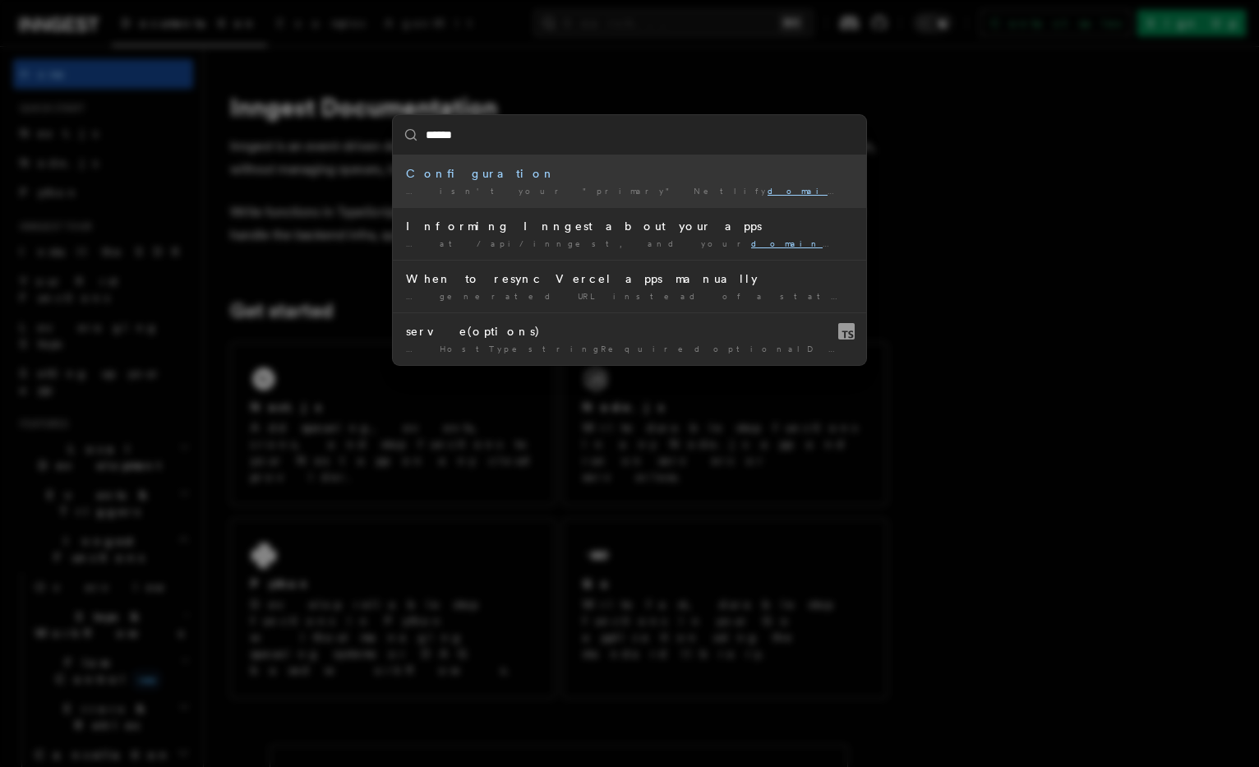
type input "*******"
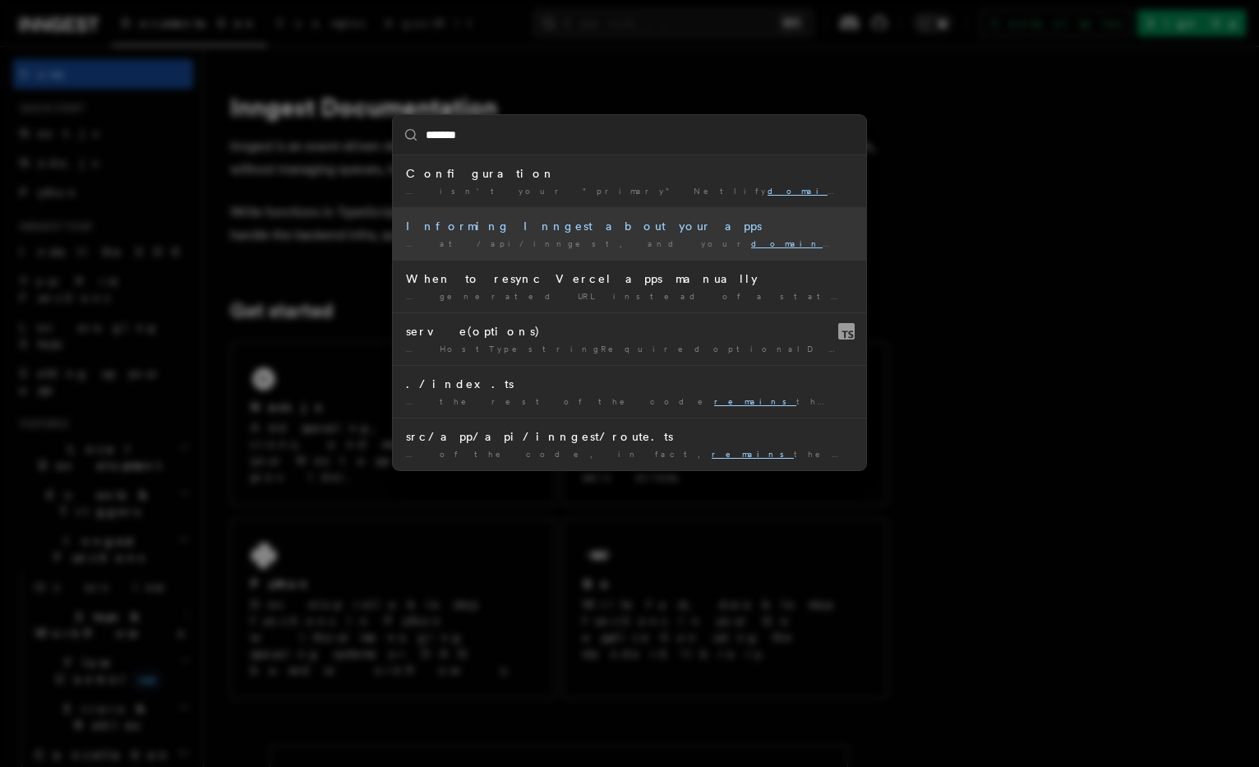
click at [681, 226] on div "Informing Inngest about your apps" at bounding box center [629, 226] width 447 height 16
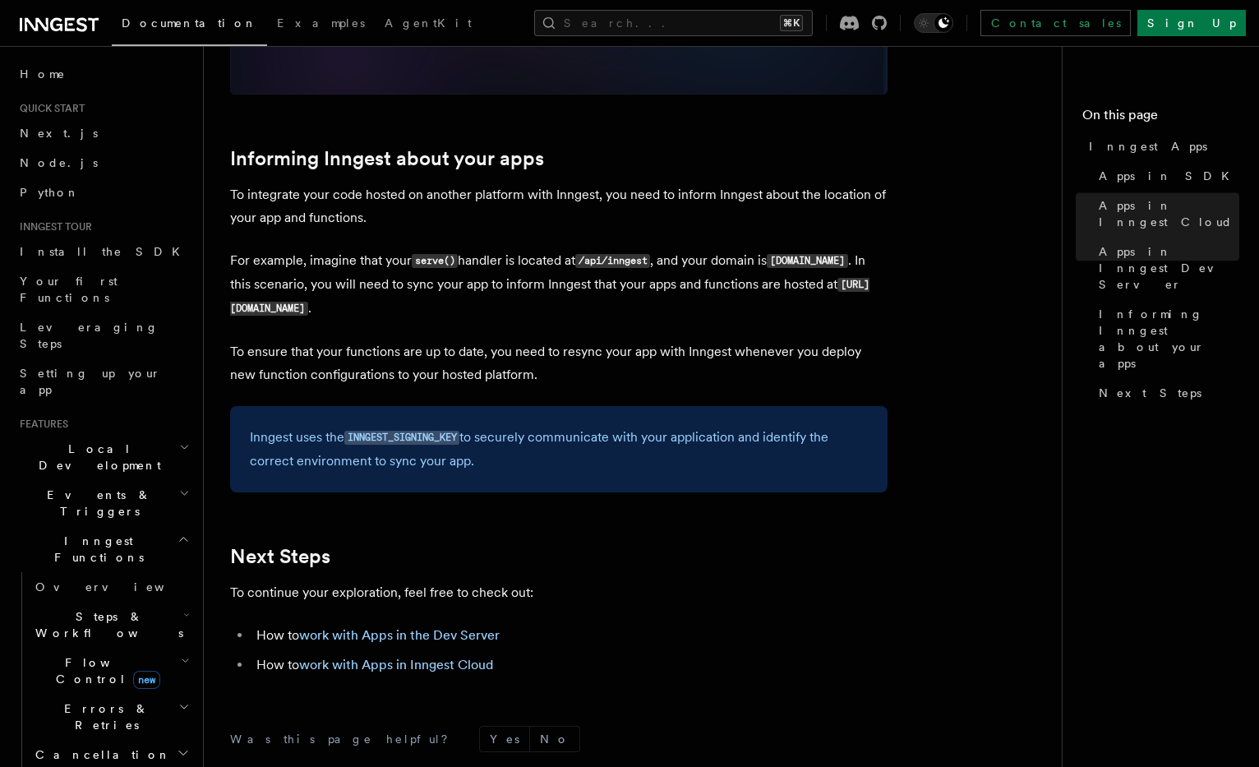
scroll to position [2426, 0]
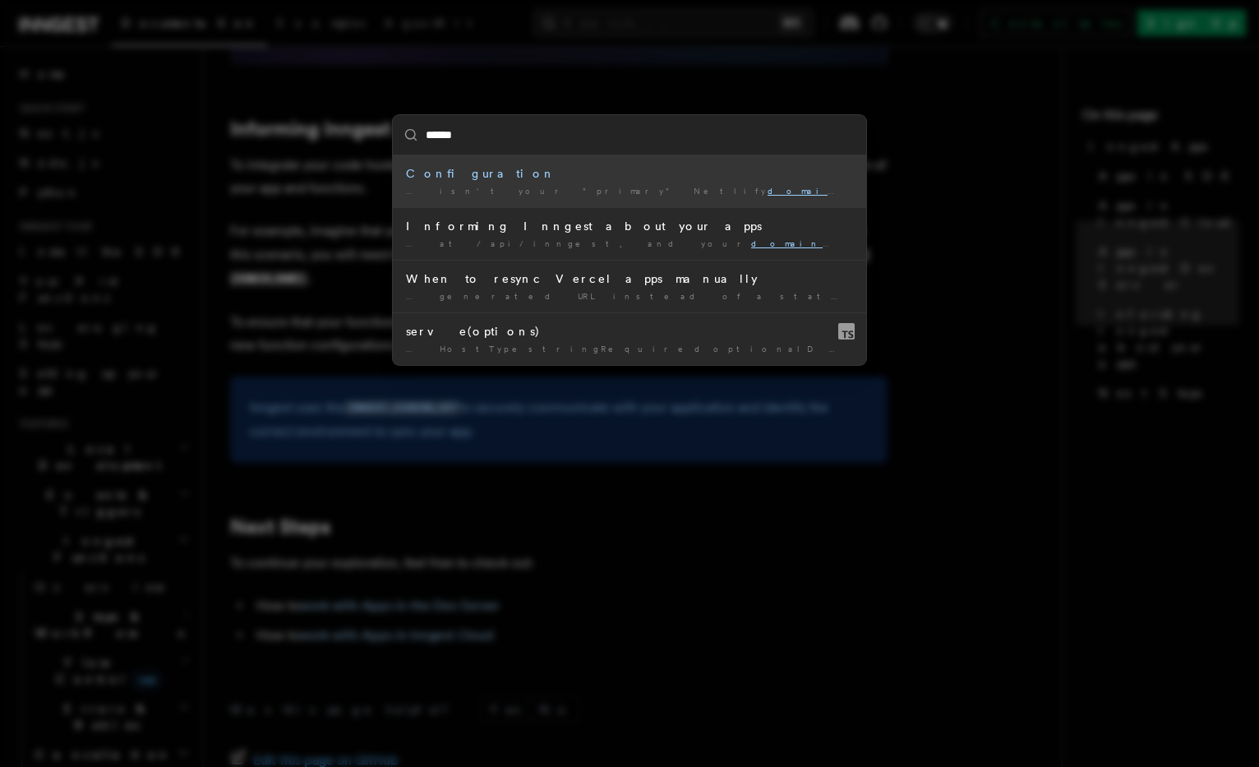
type input "******"
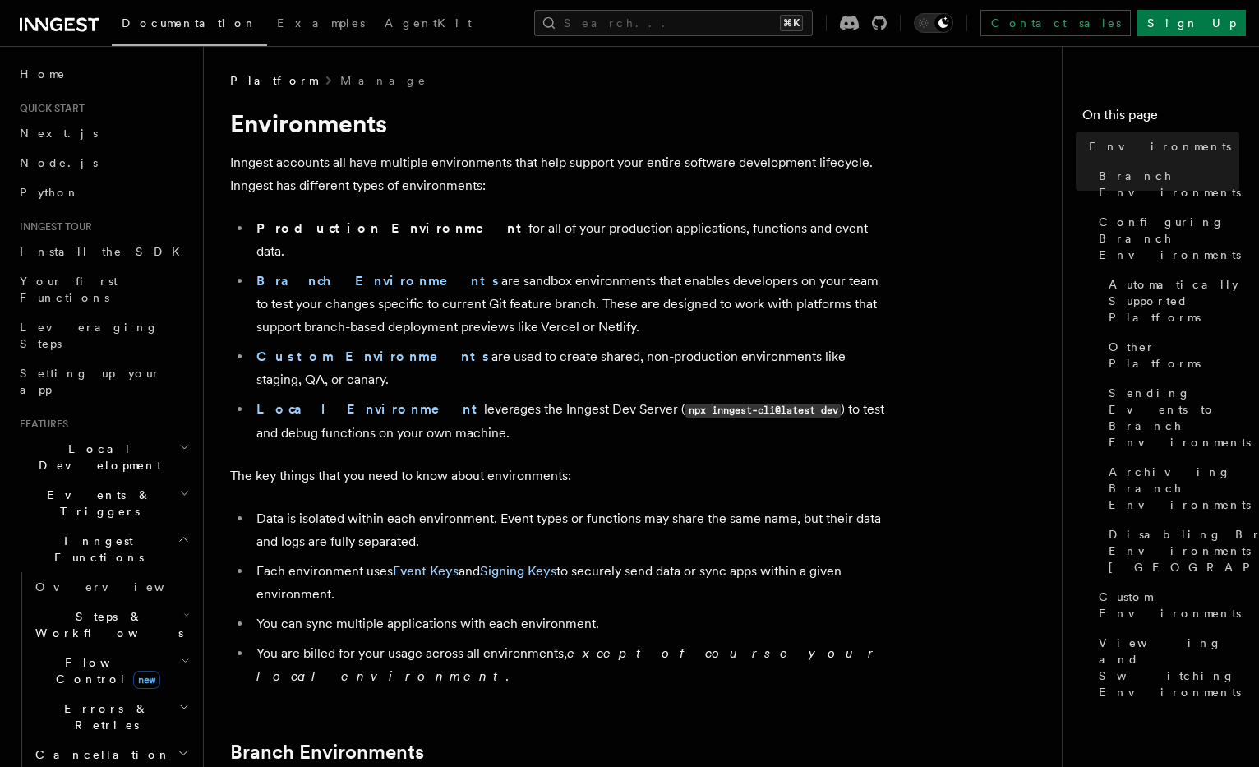
click at [86, 434] on h2 "Local Development" at bounding box center [103, 457] width 180 height 46
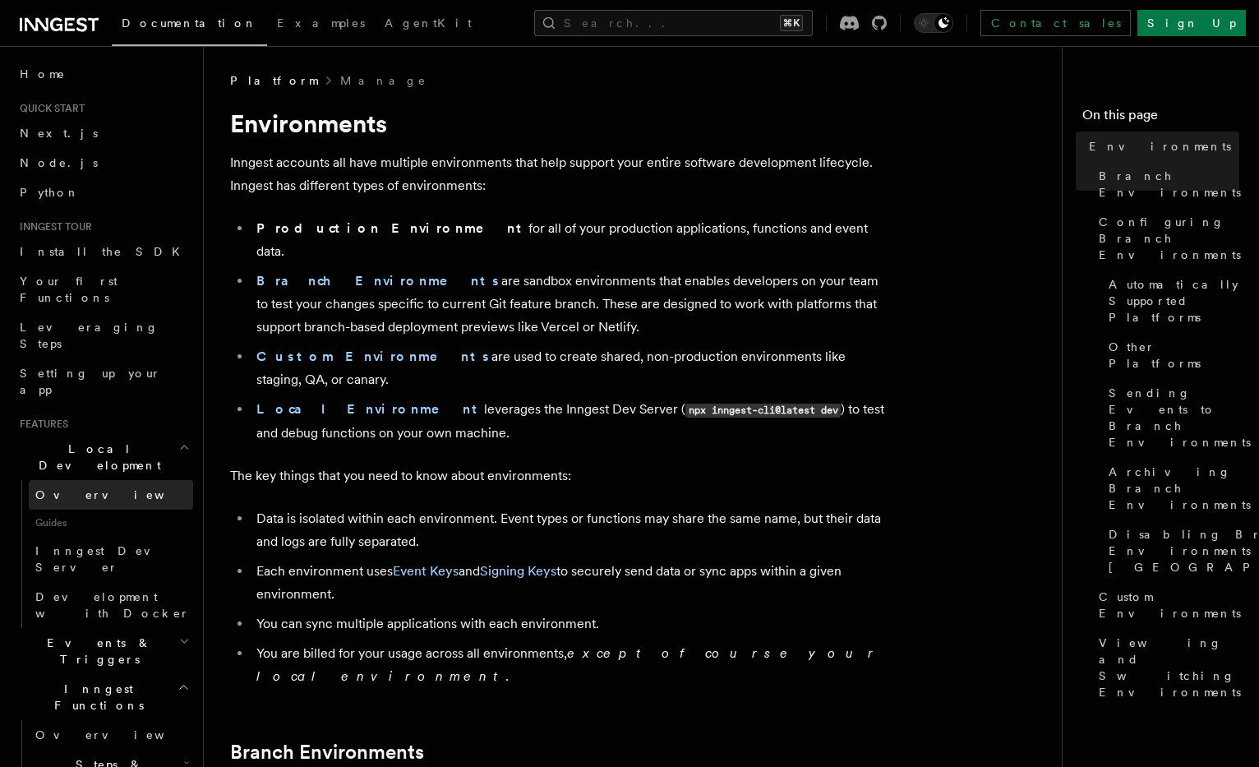
click at [94, 480] on link "Overview" at bounding box center [111, 495] width 164 height 30
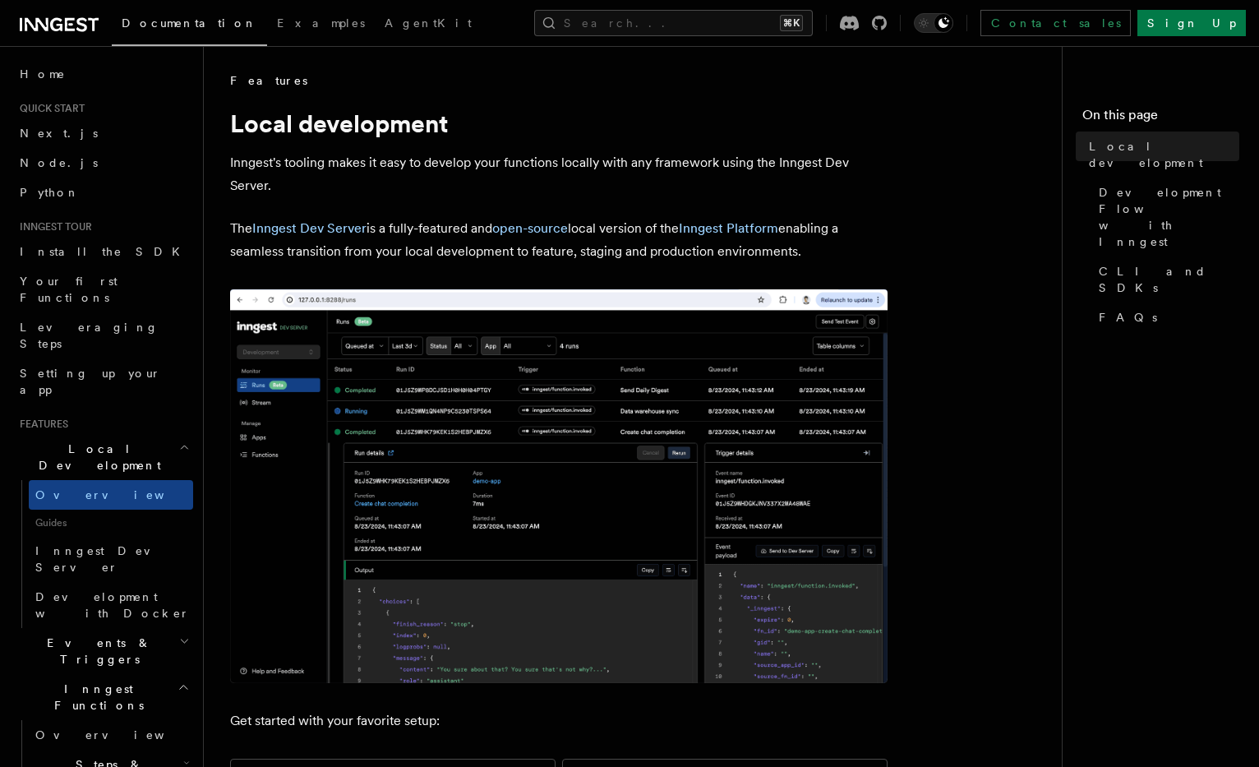
scroll to position [2348, 0]
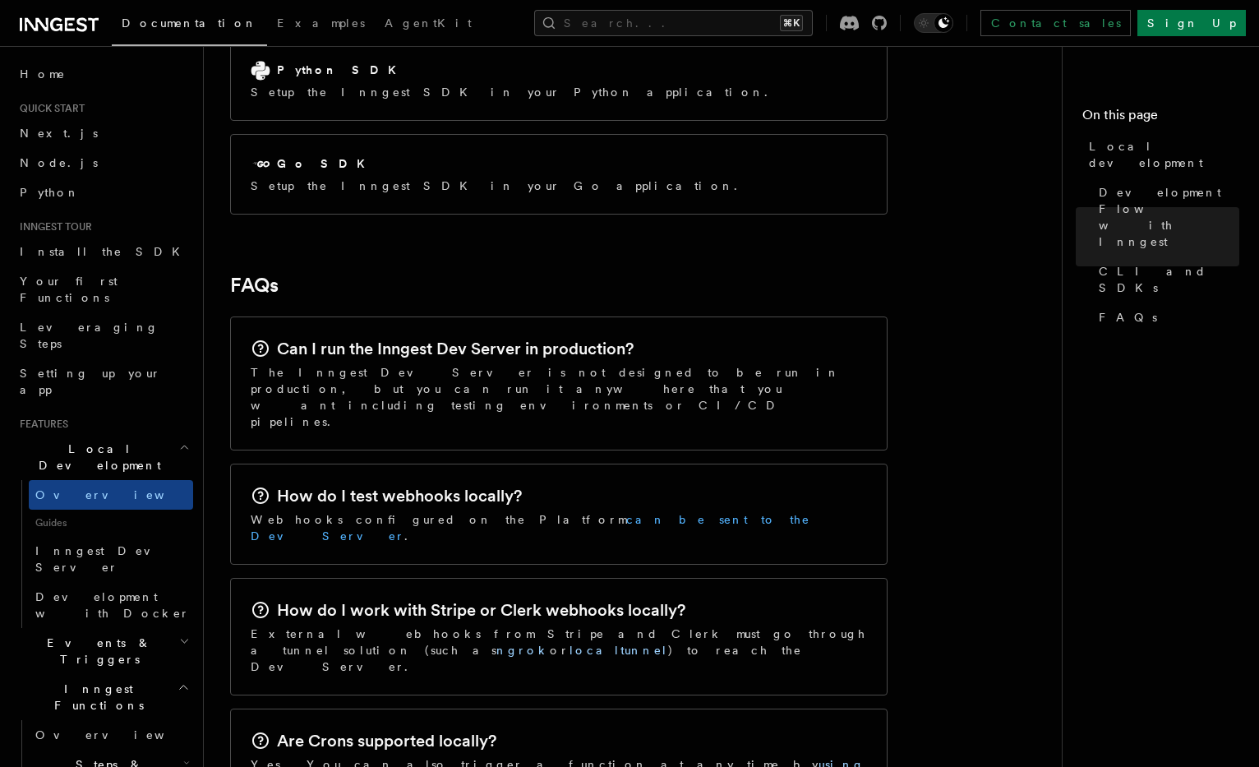
click at [499, 513] on link "can be sent to the Dev Server" at bounding box center [531, 528] width 560 height 30
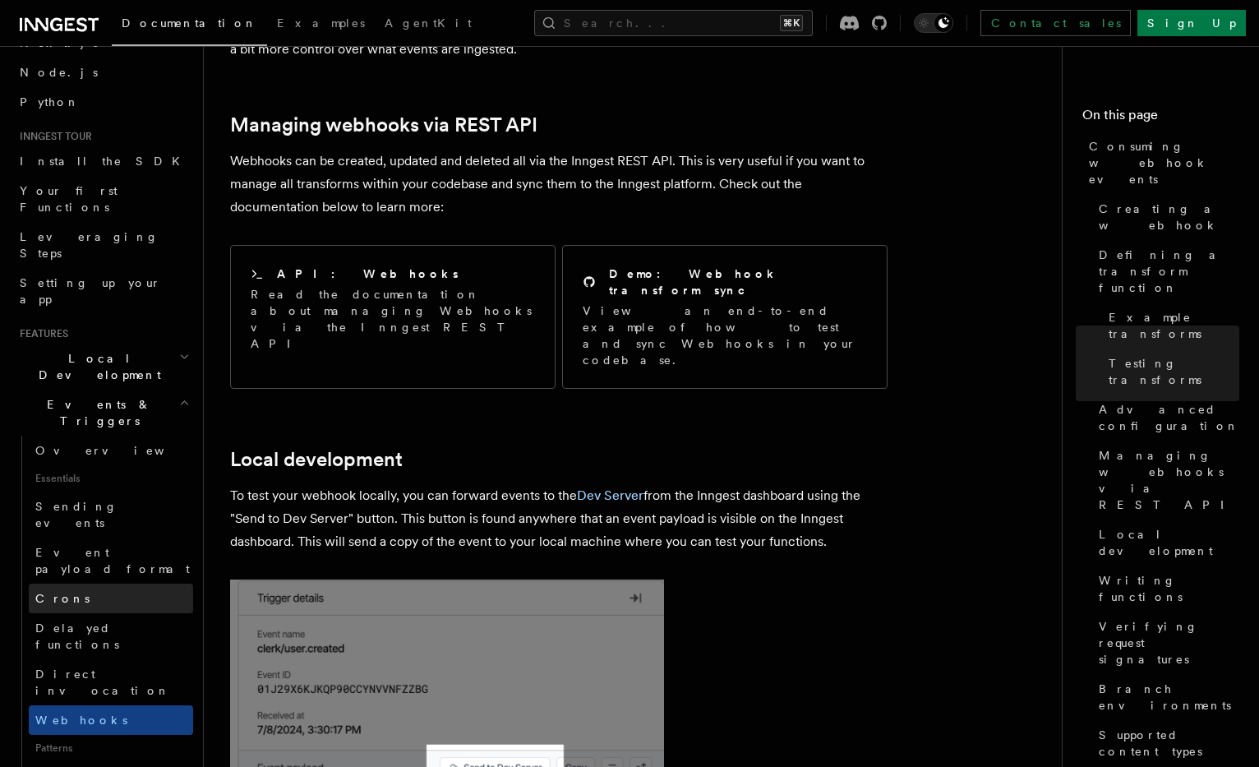
scroll to position [97, 0]
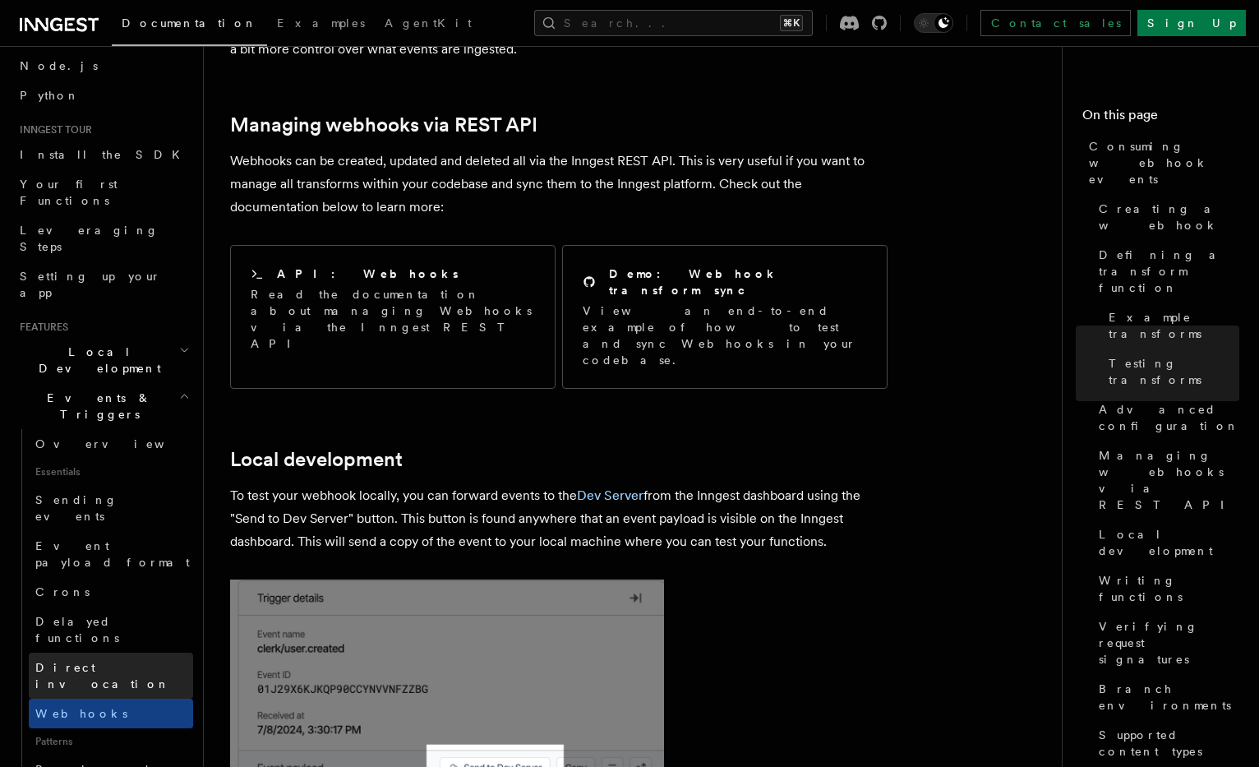
click at [148, 652] on link "Direct invocation" at bounding box center [111, 675] width 164 height 46
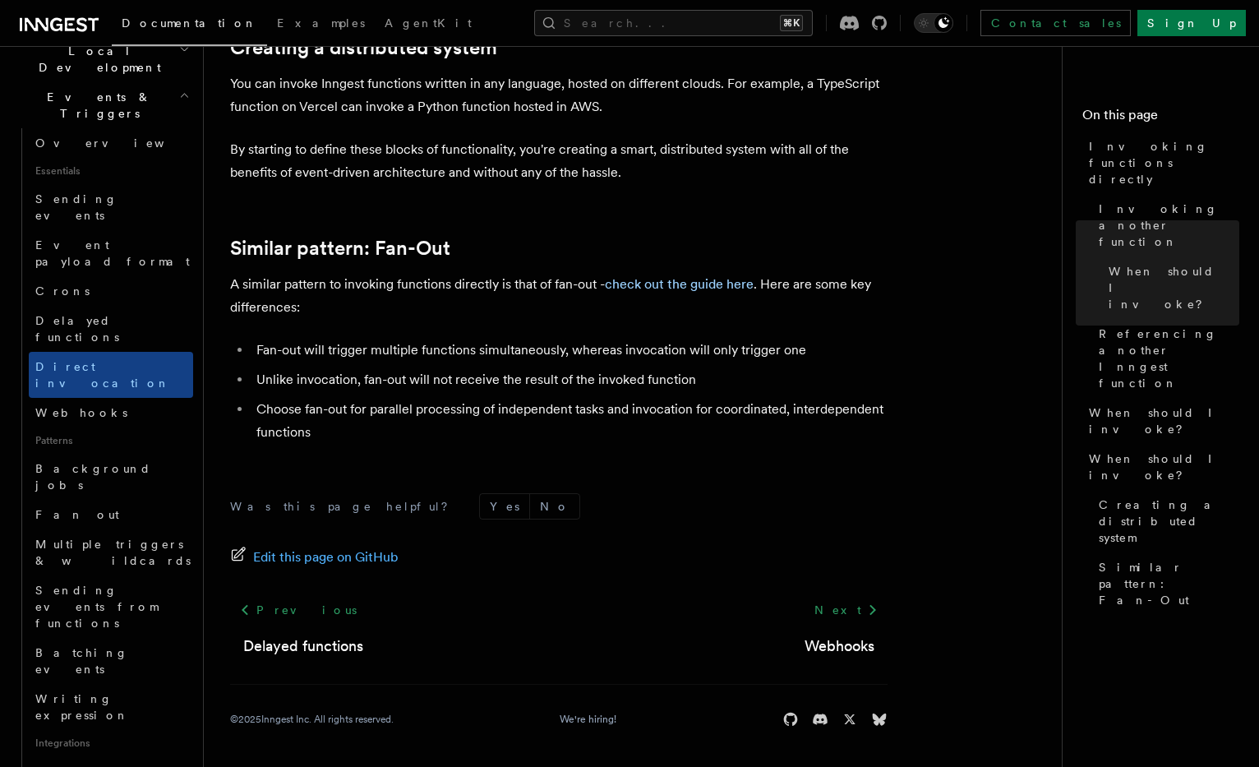
scroll to position [365, 0]
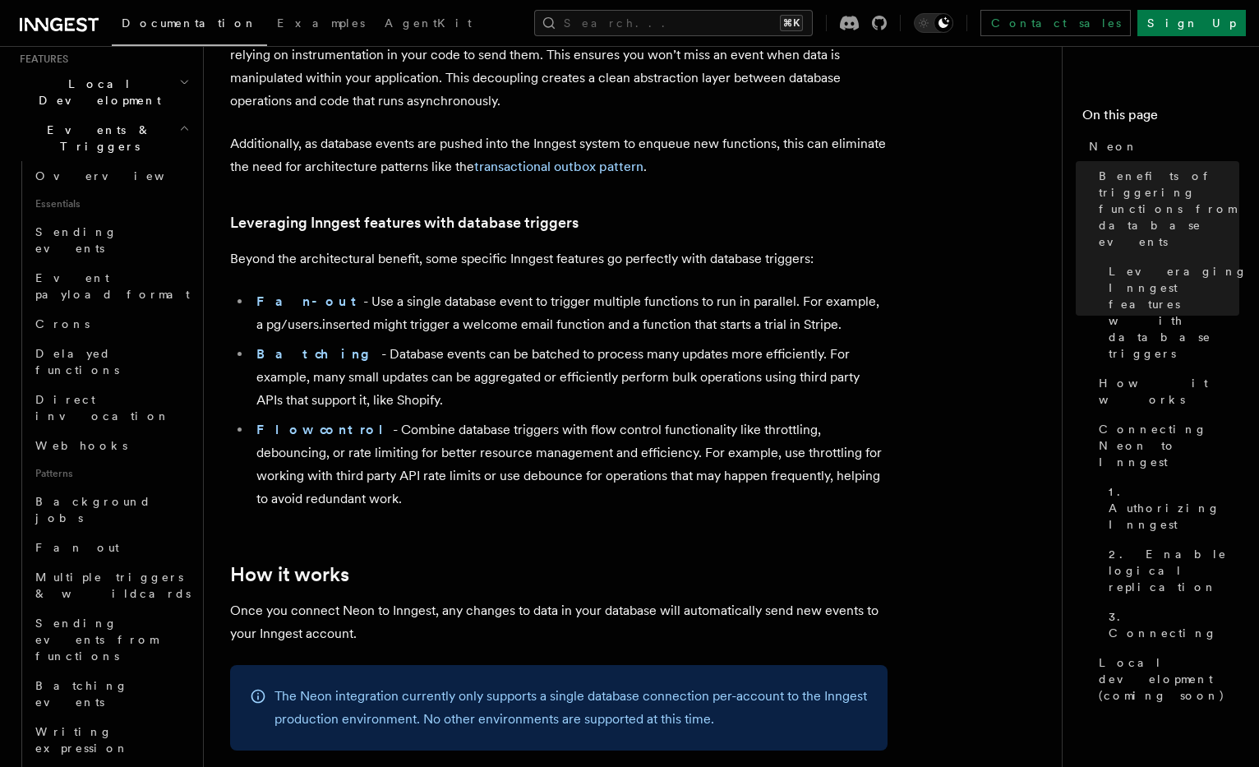
scroll to position [272, 0]
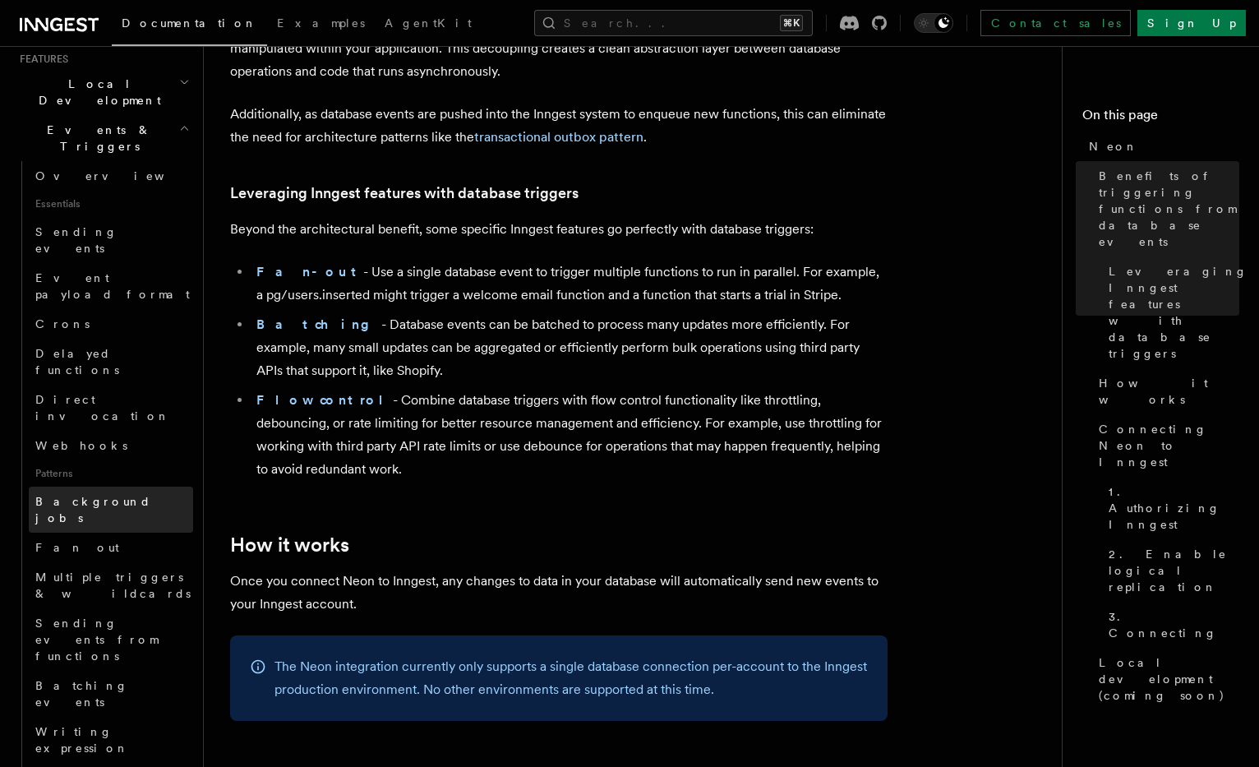
click at [103, 486] on link "Background jobs" at bounding box center [111, 509] width 164 height 46
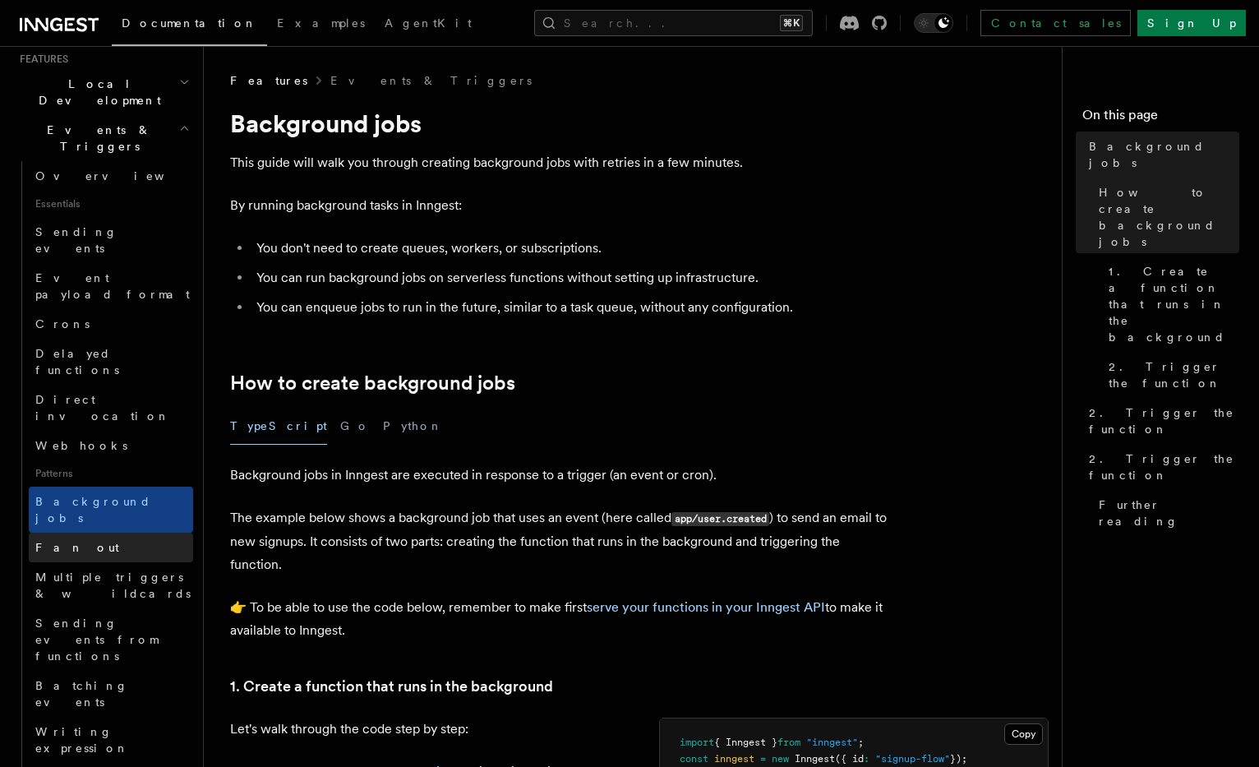
click at [99, 532] on link "Fan out" at bounding box center [111, 547] width 164 height 30
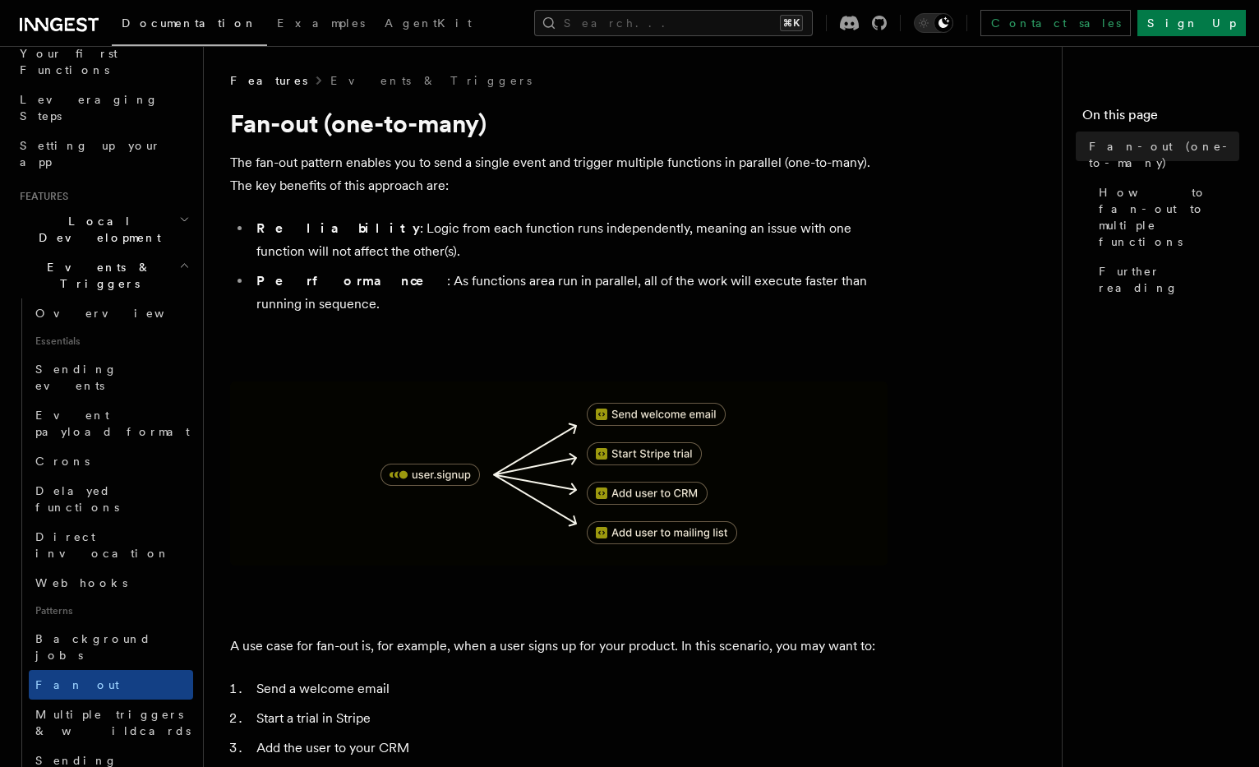
scroll to position [97, 0]
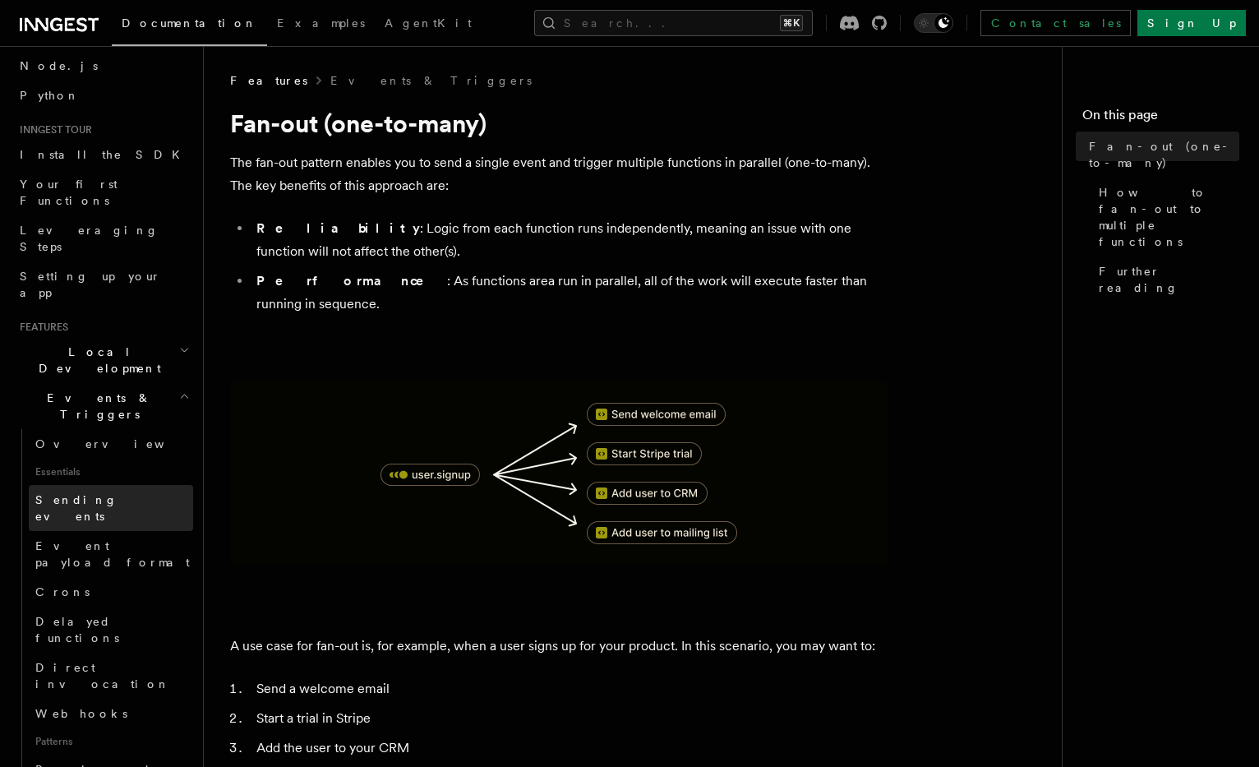
click at [99, 493] on span "Sending events" at bounding box center [76, 508] width 82 height 30
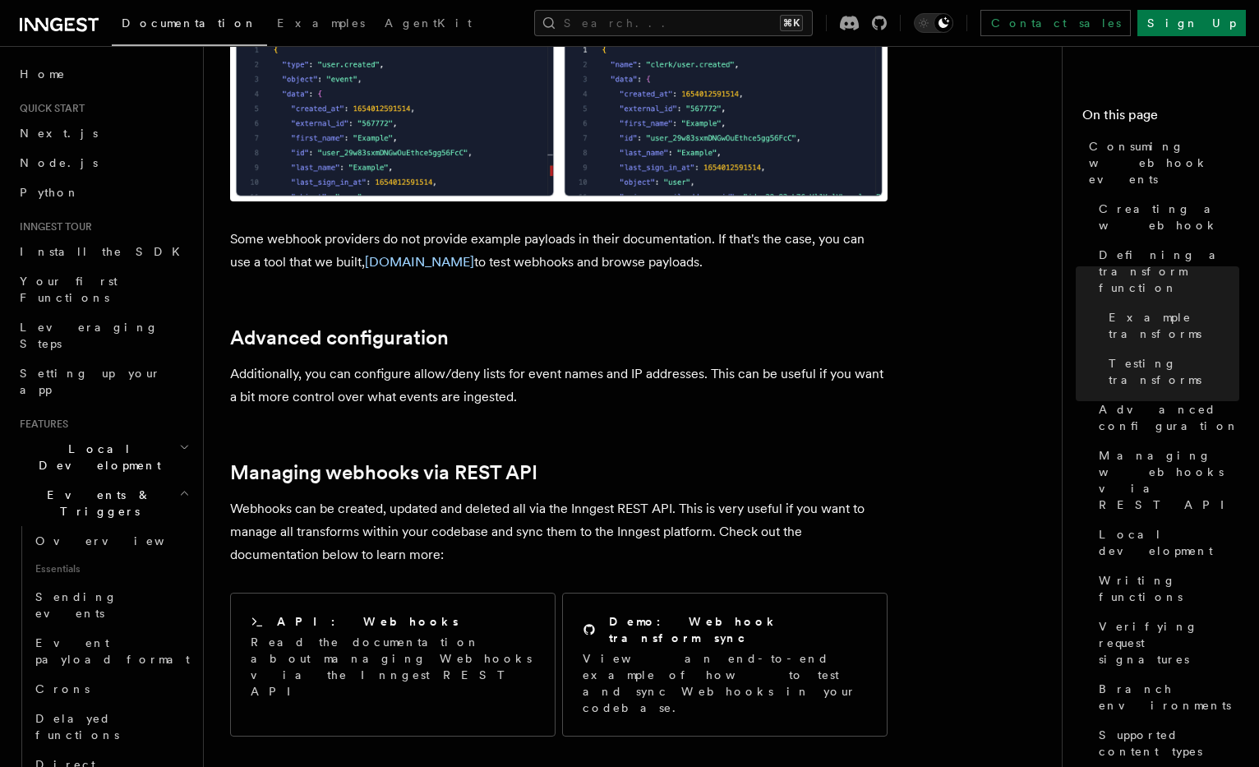
scroll to position [3061, 0]
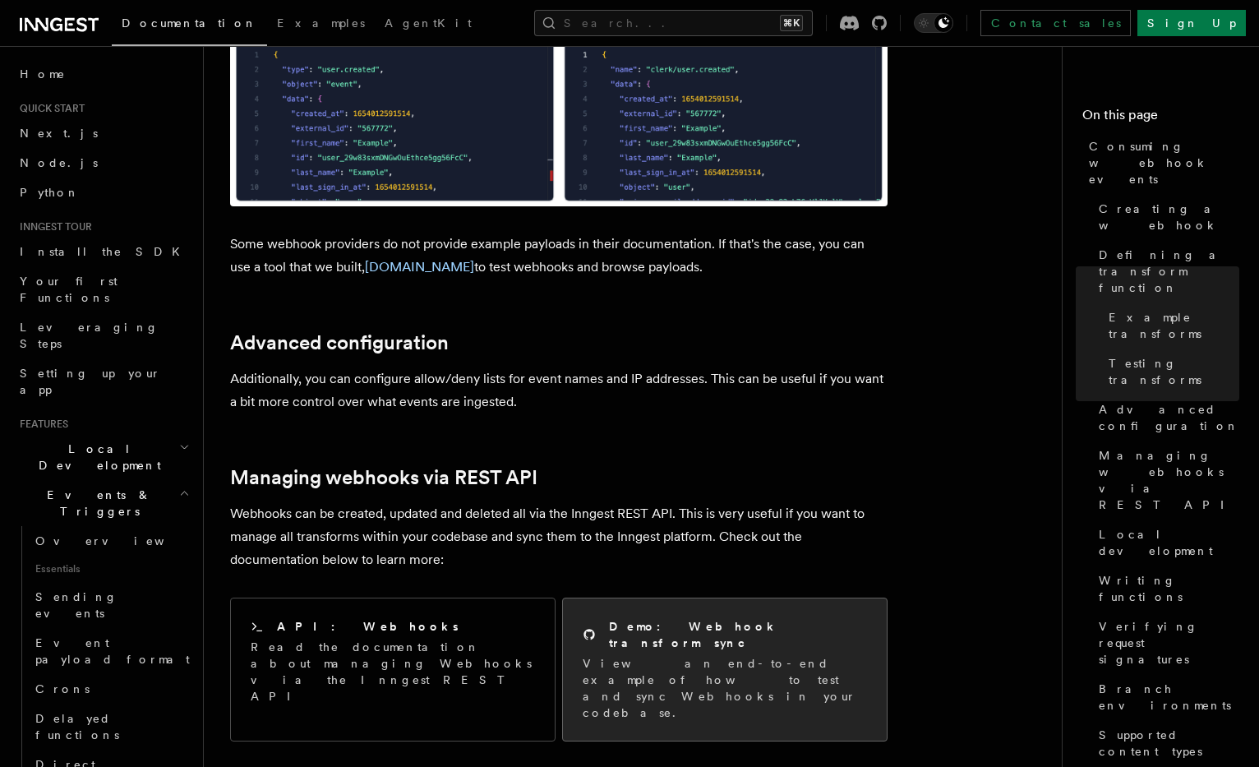
click at [589, 655] on p "View an end-to-end example of how to test and sync Webhooks in your codebase." at bounding box center [725, 688] width 284 height 66
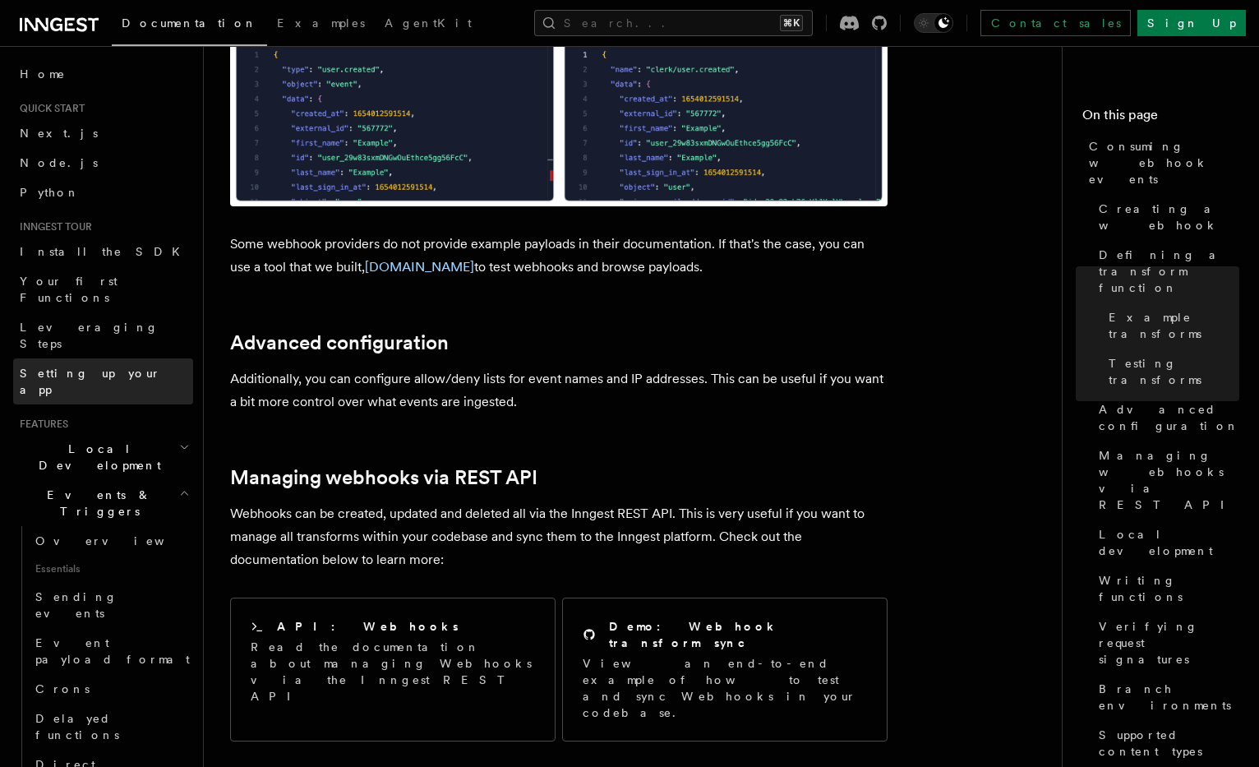
click at [144, 358] on link "Setting up your app" at bounding box center [103, 381] width 180 height 46
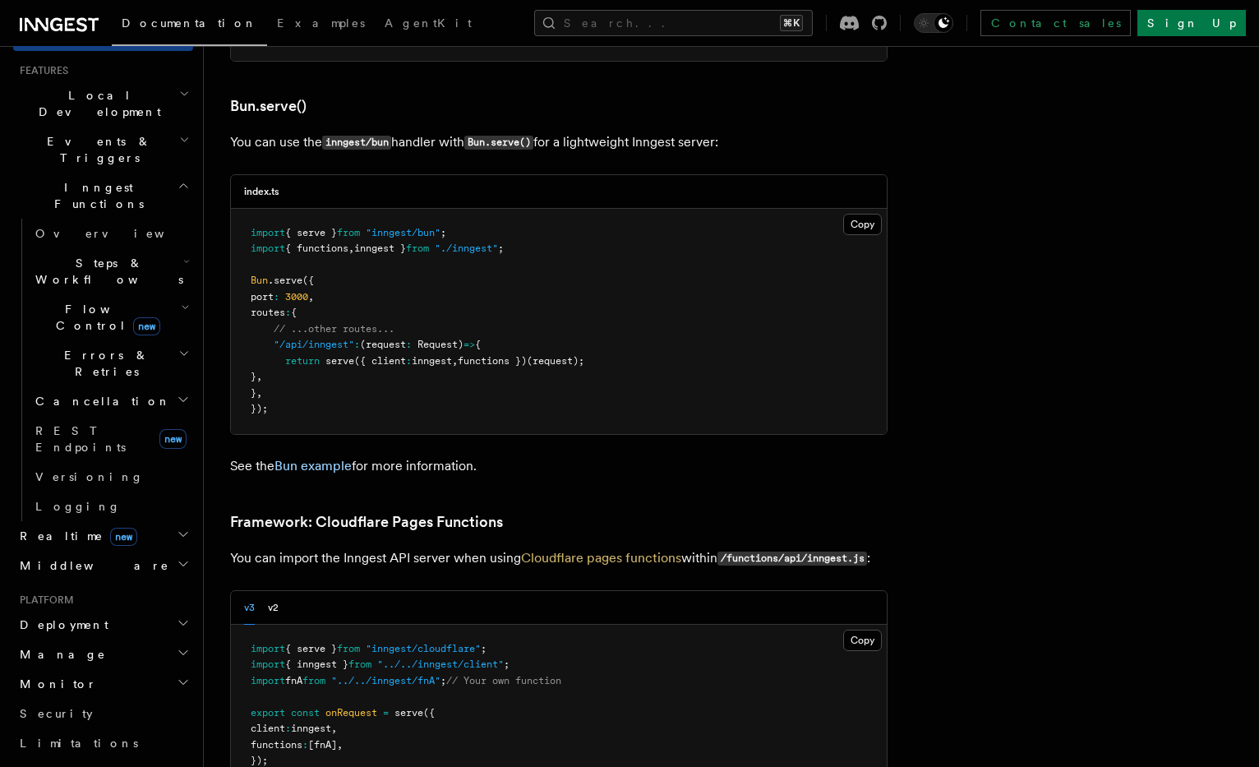
scroll to position [293, 0]
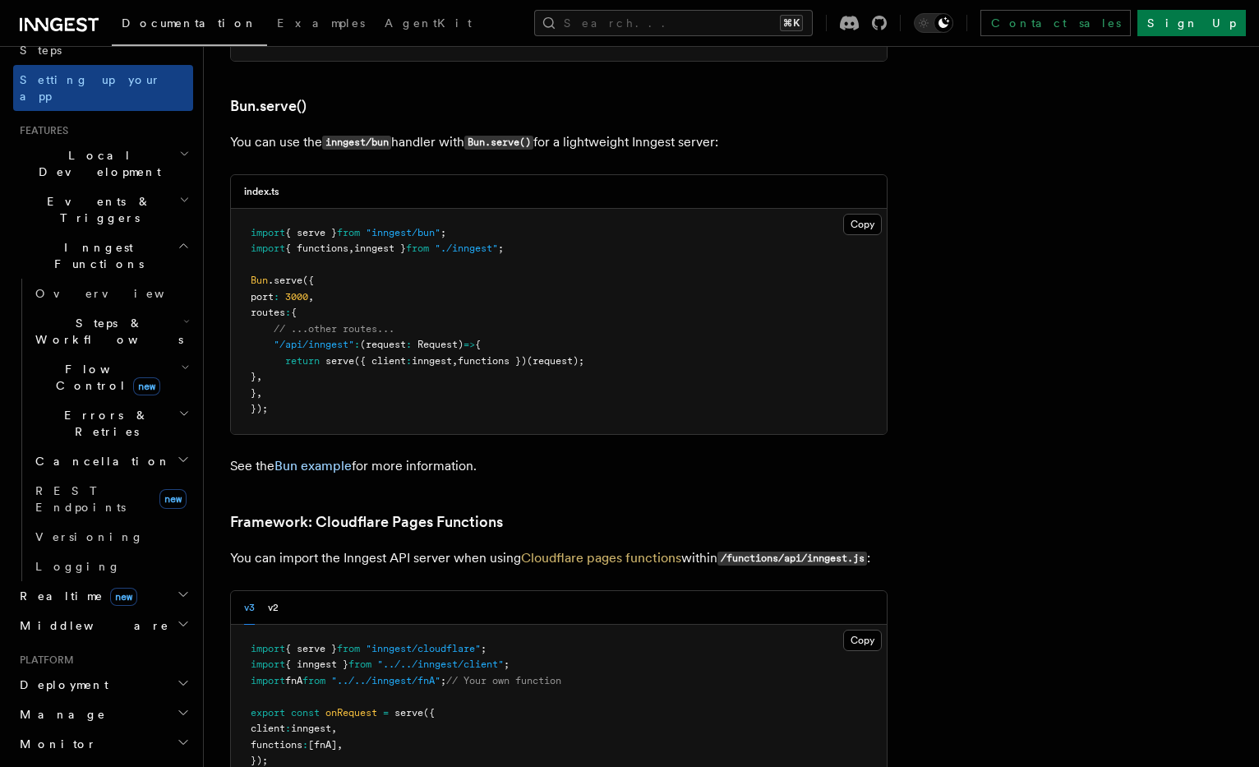
click at [104, 670] on h2 "Deployment" at bounding box center [103, 685] width 180 height 30
click at [94, 729] on link "Environments & Apps" at bounding box center [111, 752] width 164 height 46
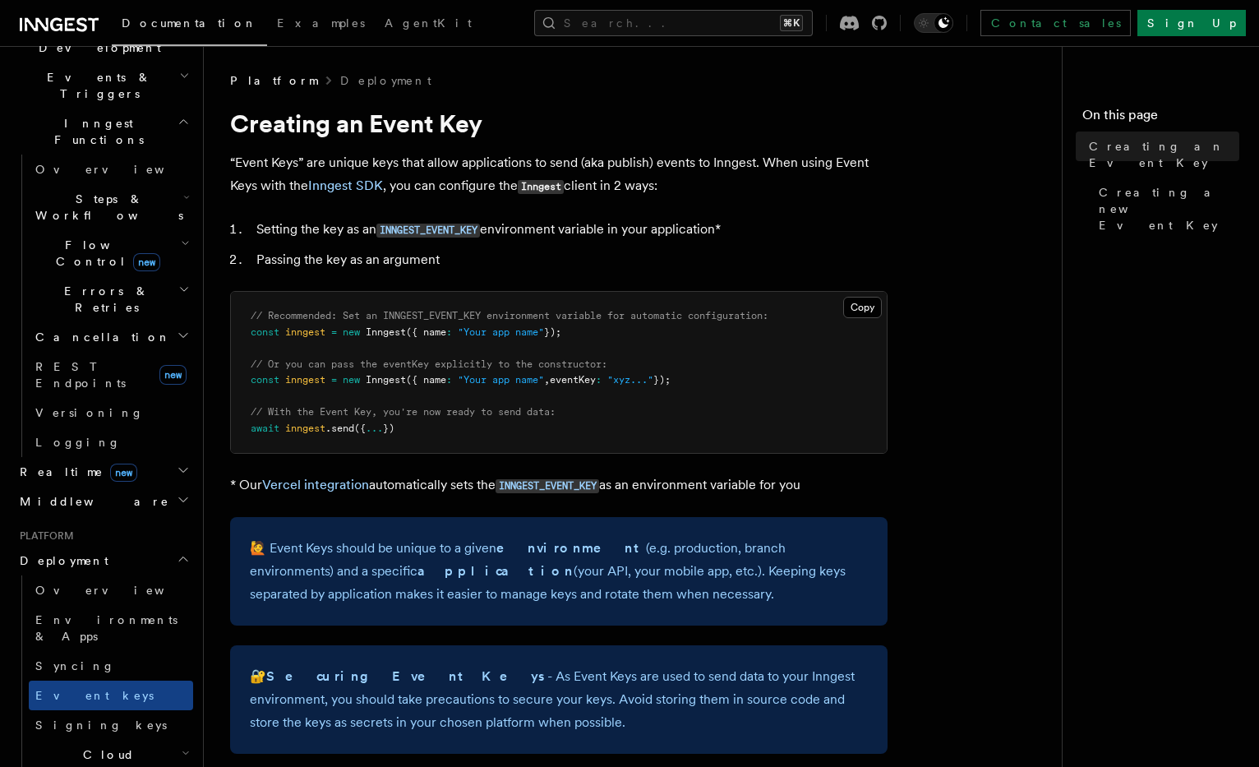
scroll to position [416, 0]
click at [123, 741] on h2 "Cloud Providers Setup" at bounding box center [111, 772] width 164 height 62
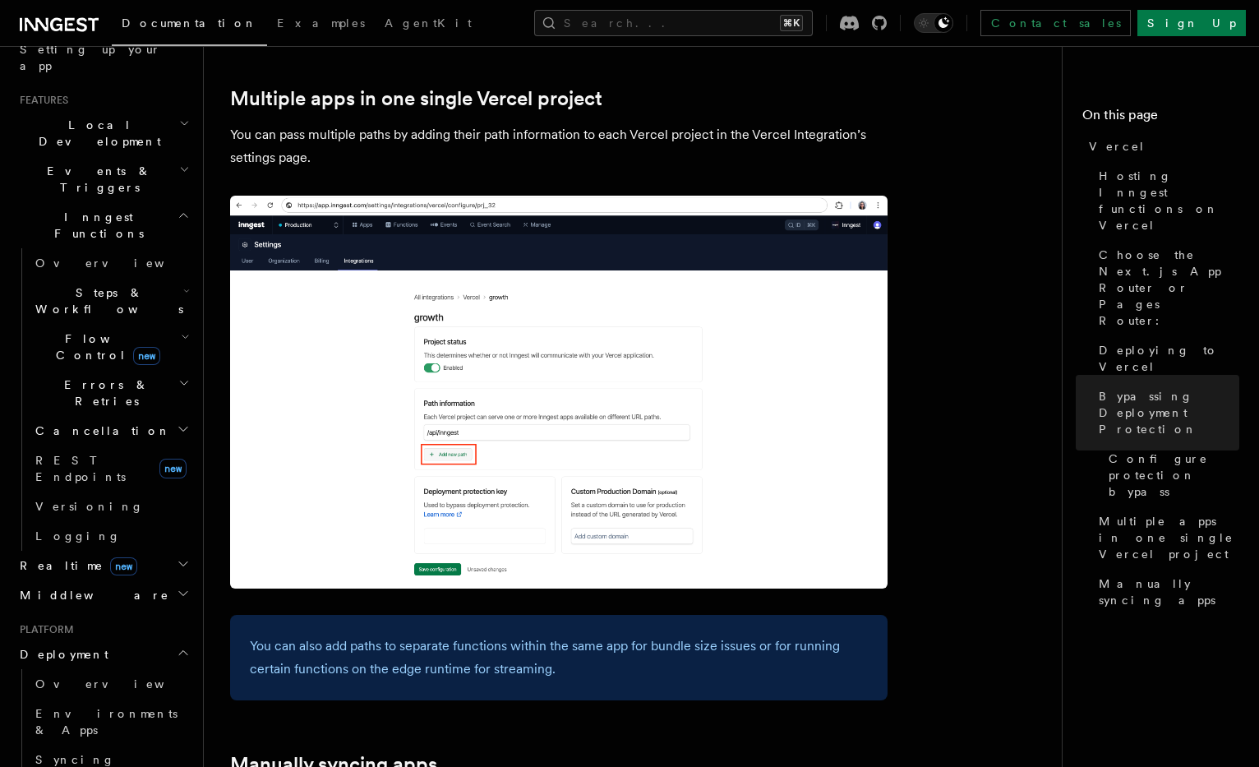
scroll to position [2195, 0]
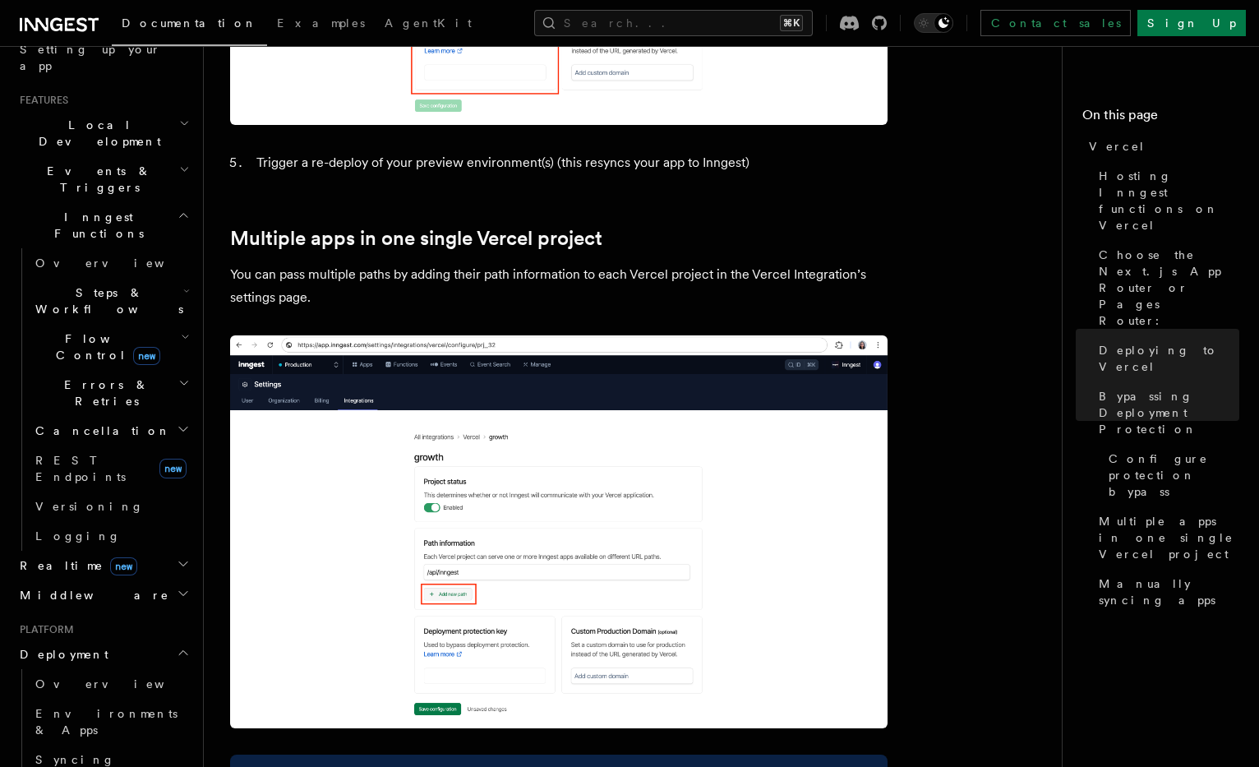
click at [116, 370] on h2 "Errors & Retries" at bounding box center [111, 393] width 164 height 46
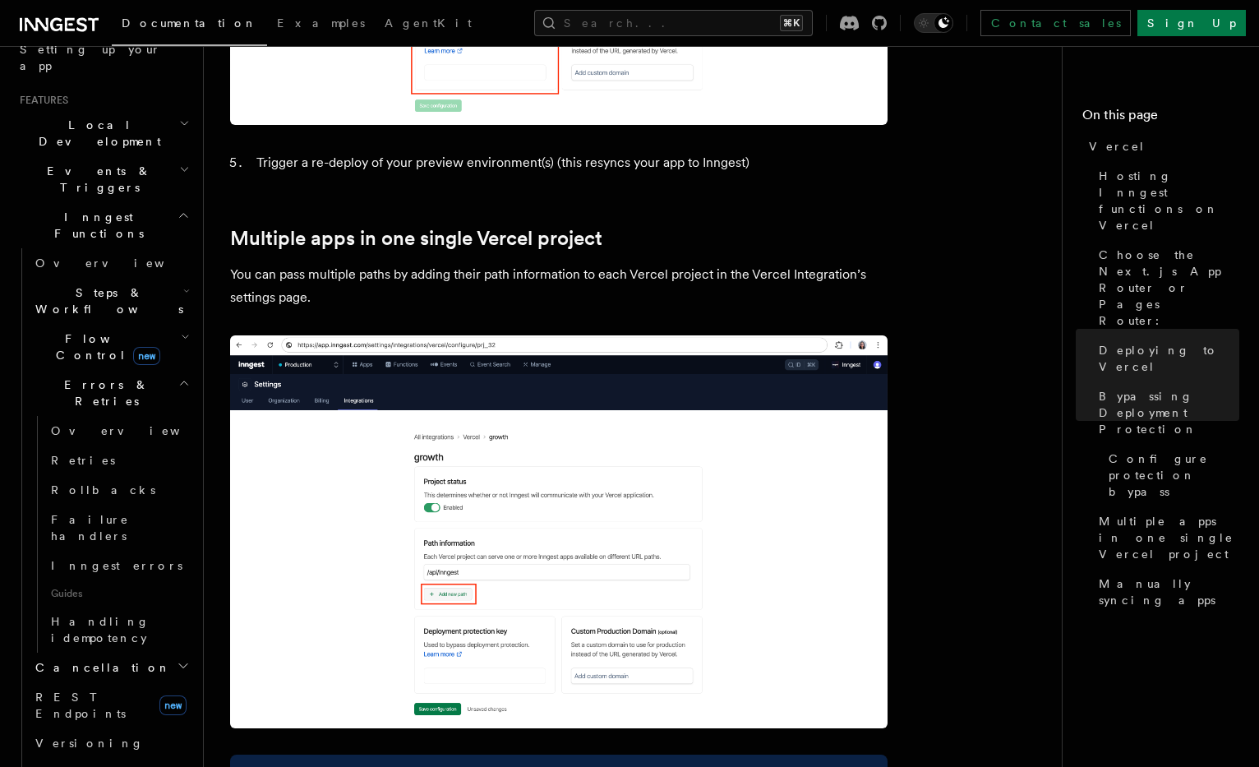
click at [103, 330] on span "Flow Control new" at bounding box center [105, 346] width 152 height 33
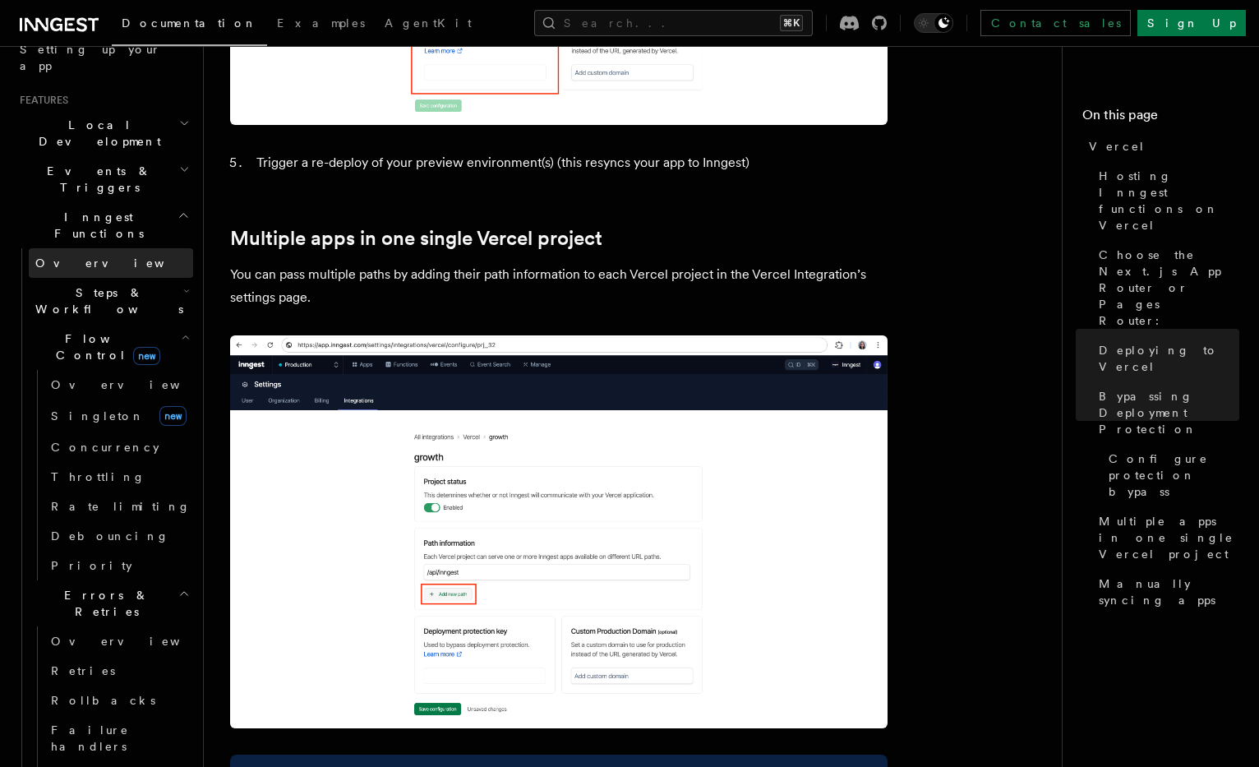
click at [103, 248] on link "Overview" at bounding box center [111, 263] width 164 height 30
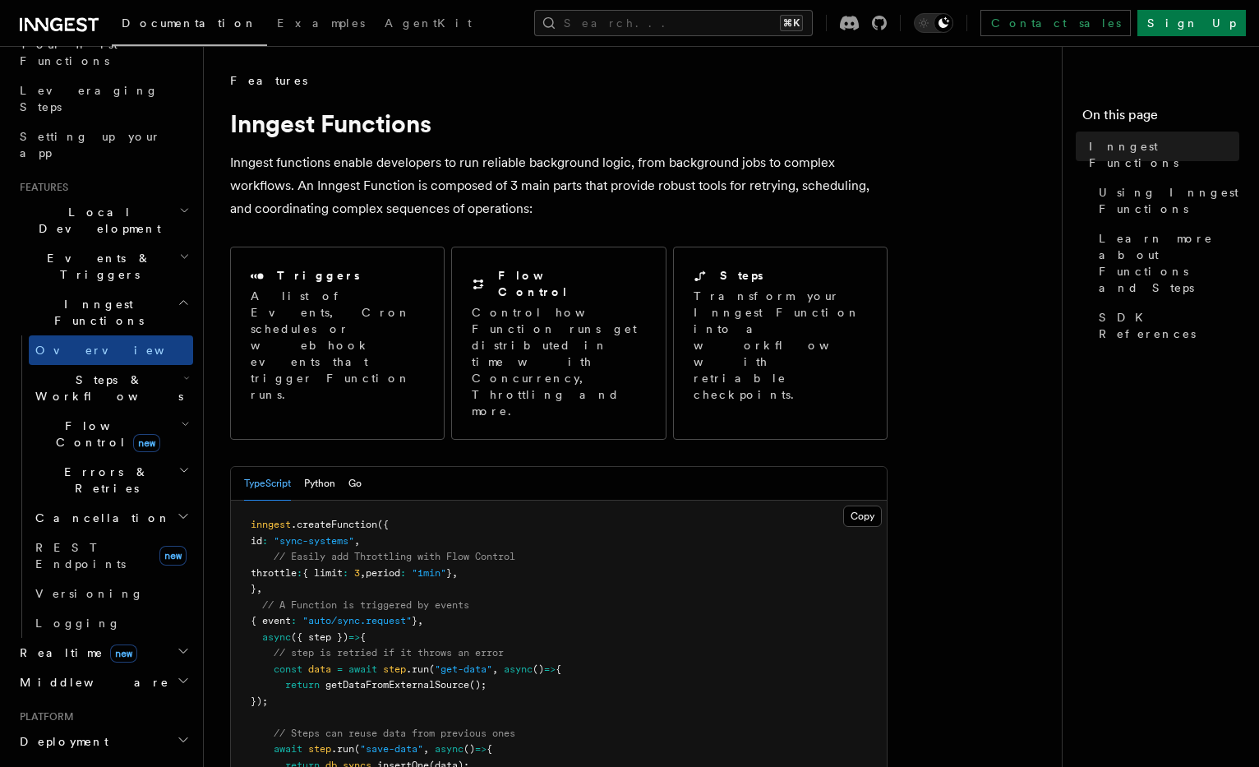
scroll to position [231, 0]
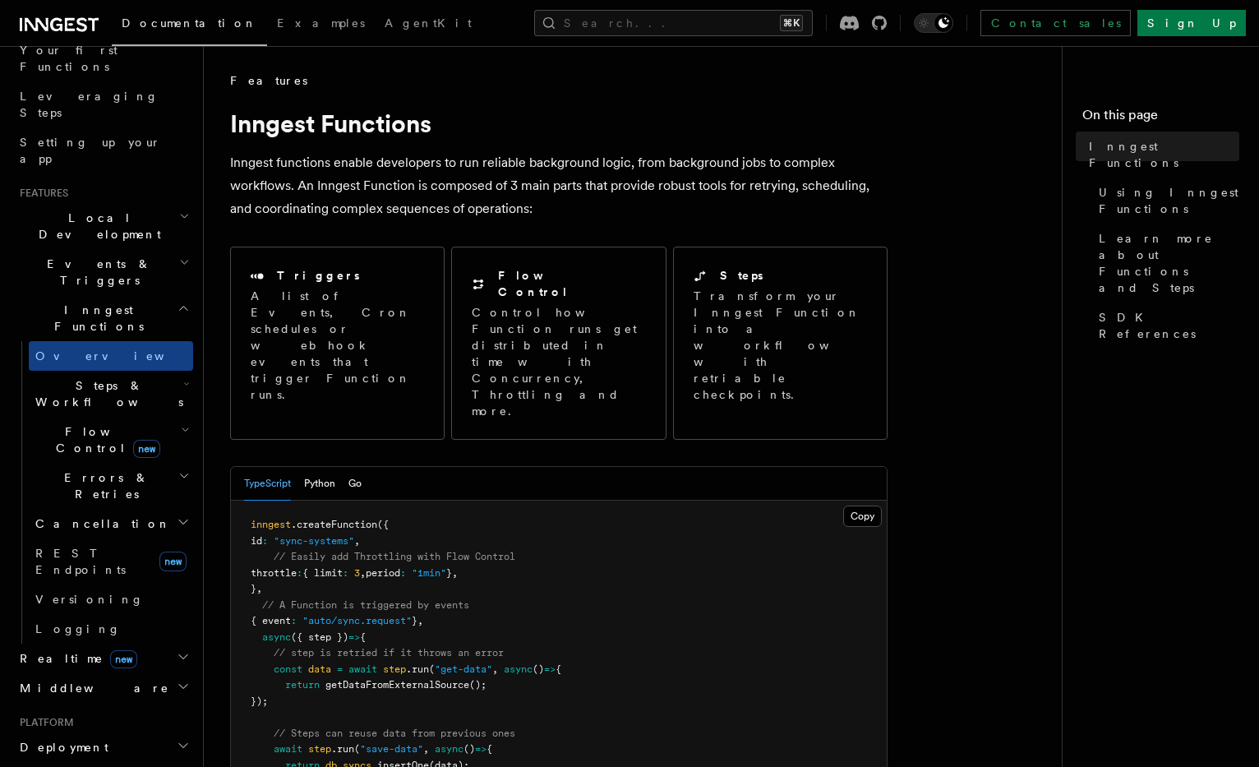
click at [103, 210] on span "Local Development" at bounding box center [96, 226] width 166 height 33
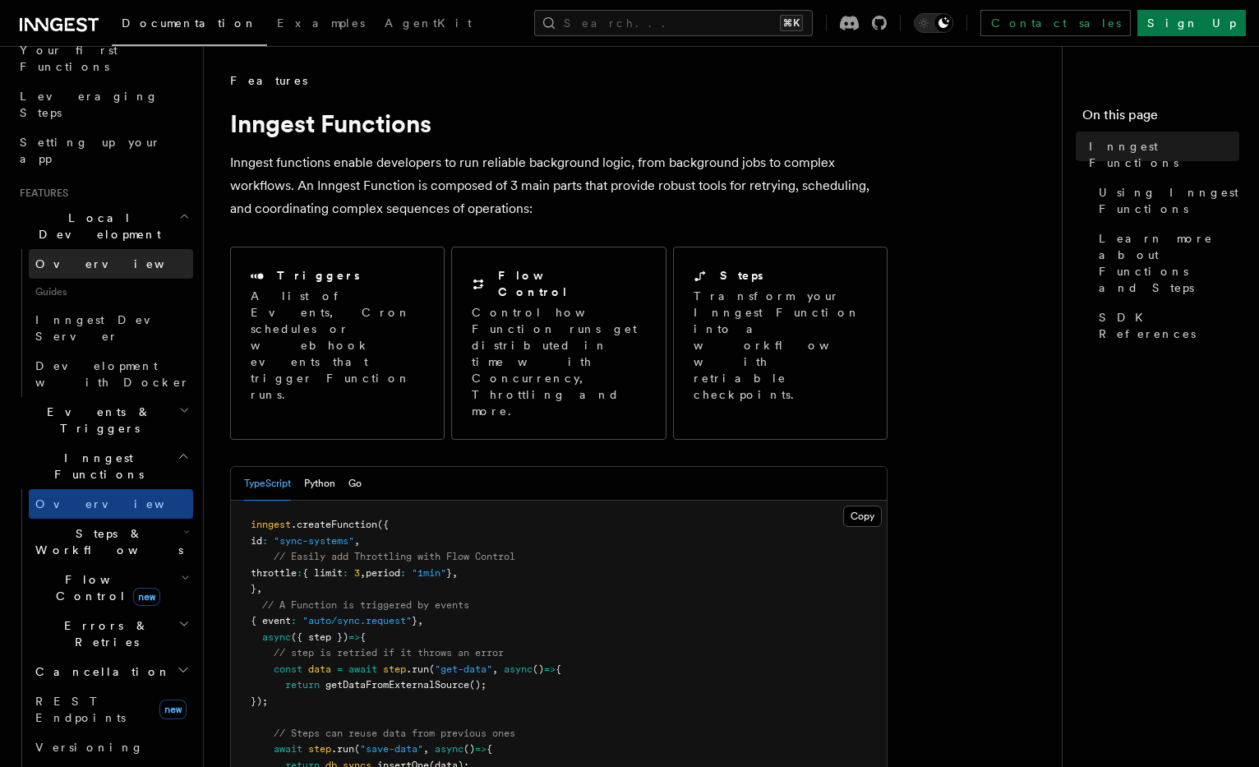
click at [103, 249] on link "Overview" at bounding box center [111, 264] width 164 height 30
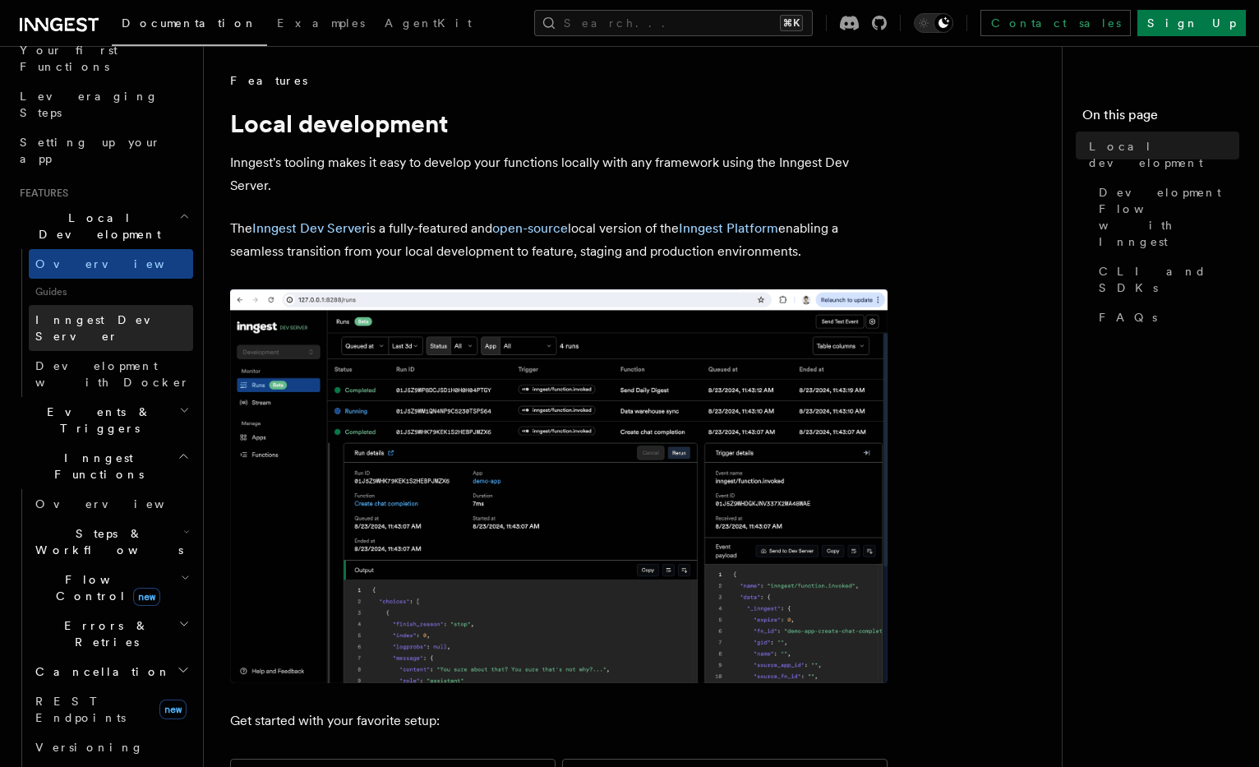
scroll to position [228, 0]
click at [110, 307] on link "Inngest Dev Server" at bounding box center [111, 330] width 164 height 46
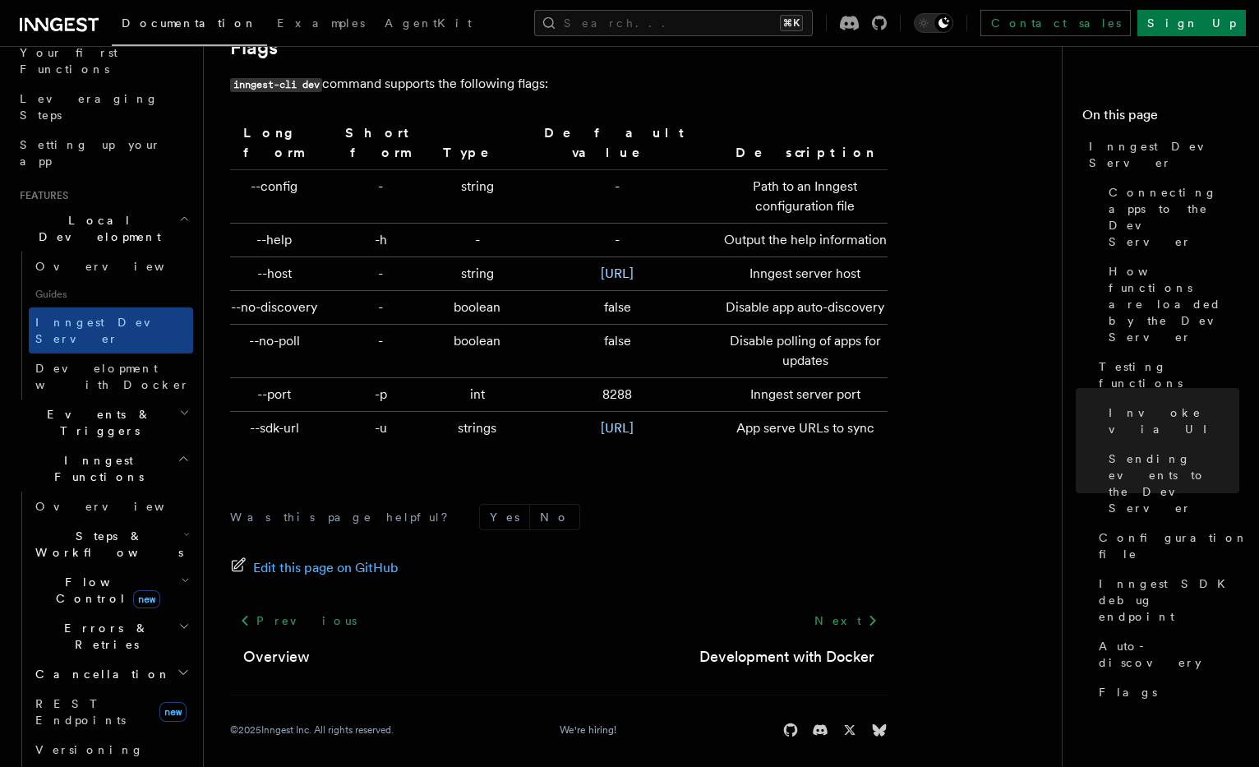
scroll to position [4783, 0]
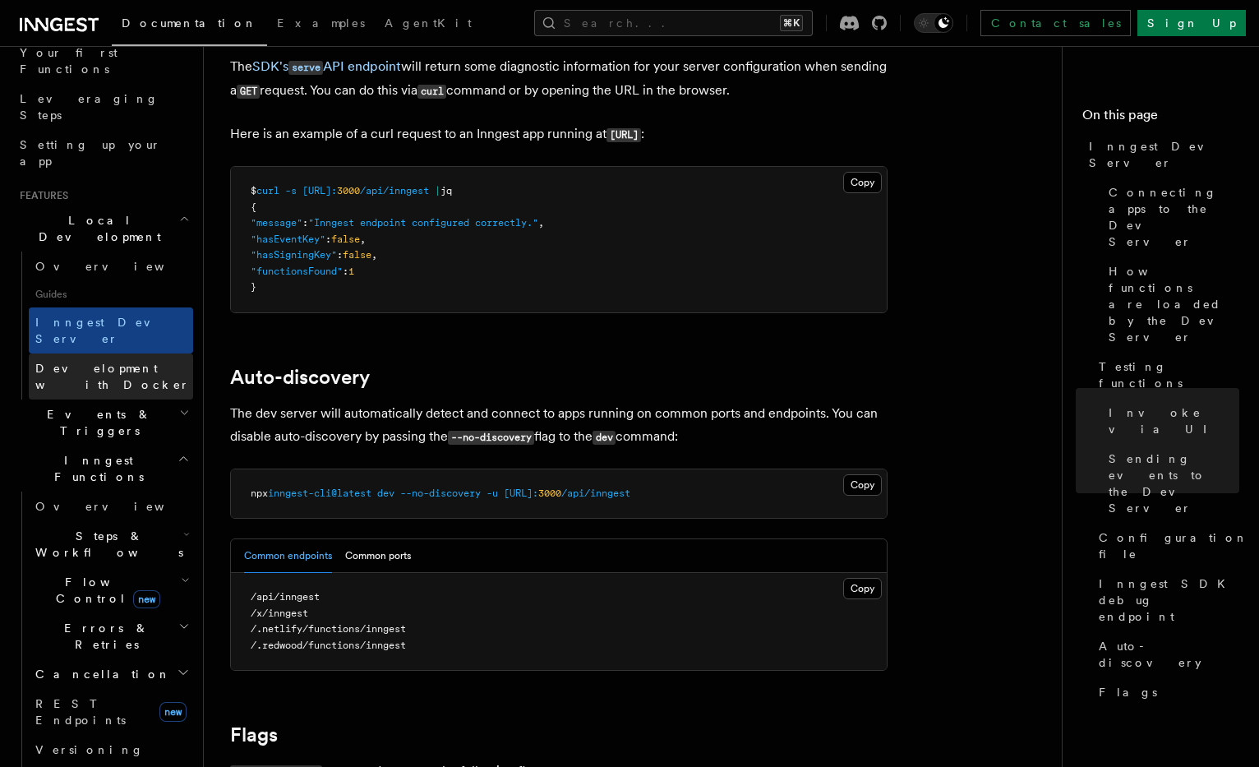
click at [113, 362] on span "Development with Docker" at bounding box center [112, 377] width 154 height 30
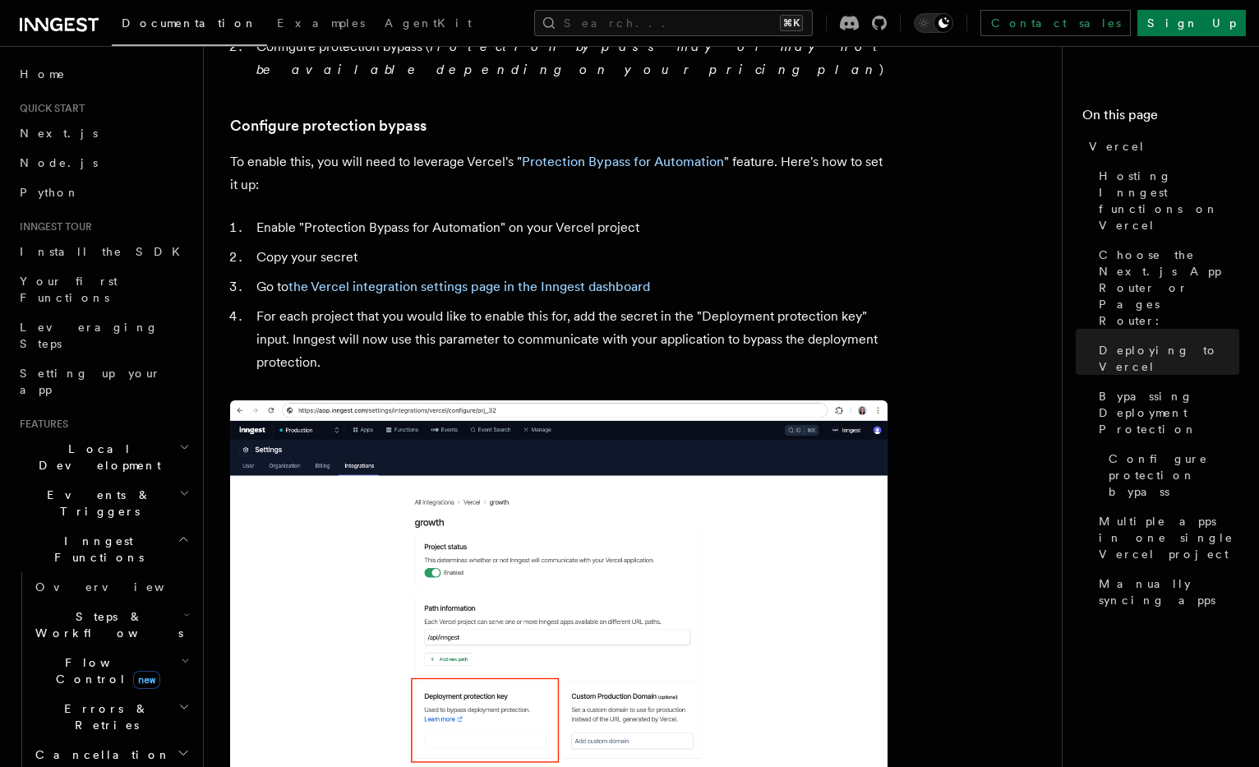
scroll to position [1523, 0]
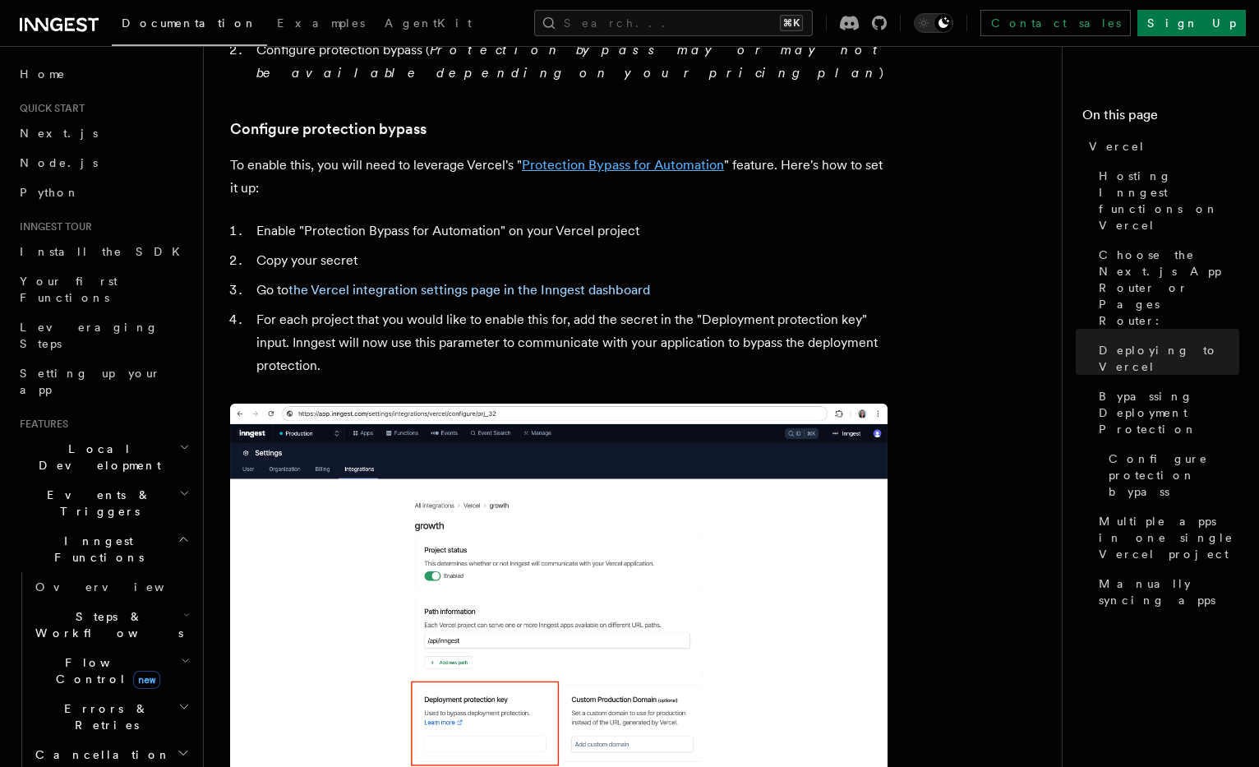
click at [618, 157] on link "Protection Bypass for Automation" at bounding box center [623, 165] width 202 height 16
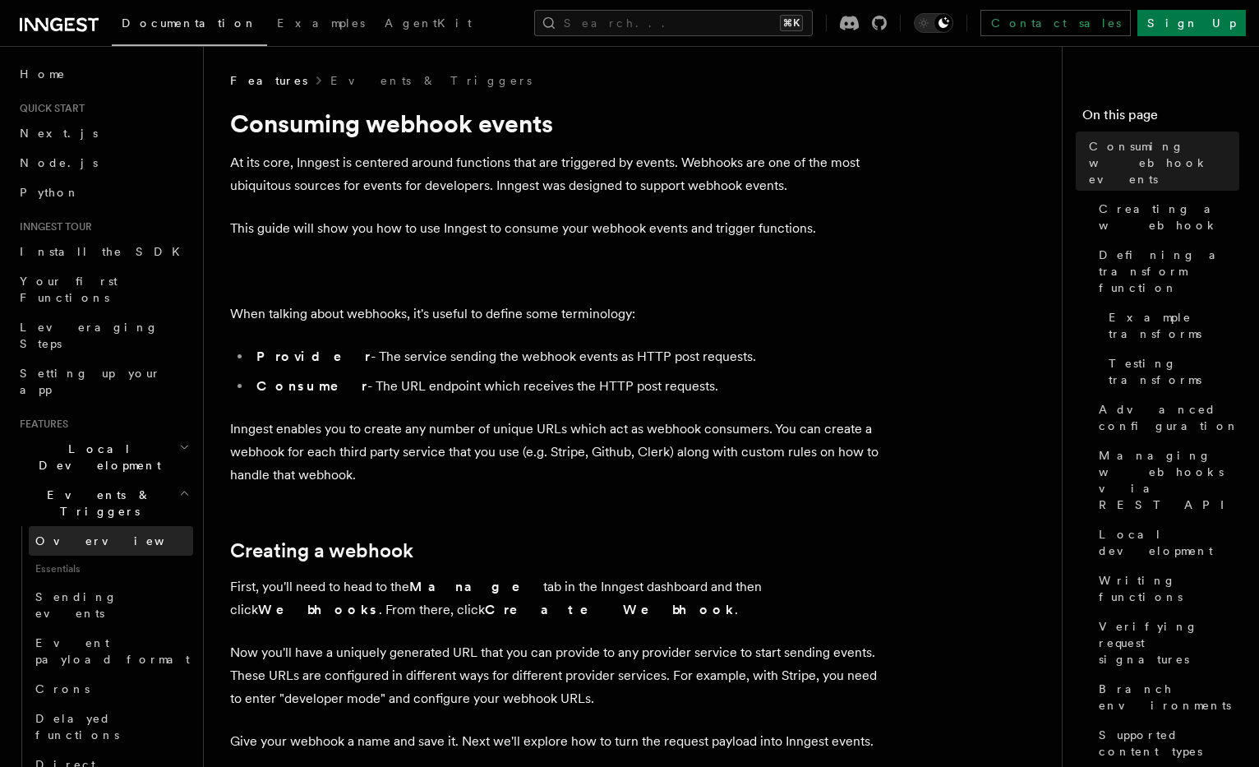
click at [57, 534] on span "Overview" at bounding box center [119, 540] width 169 height 13
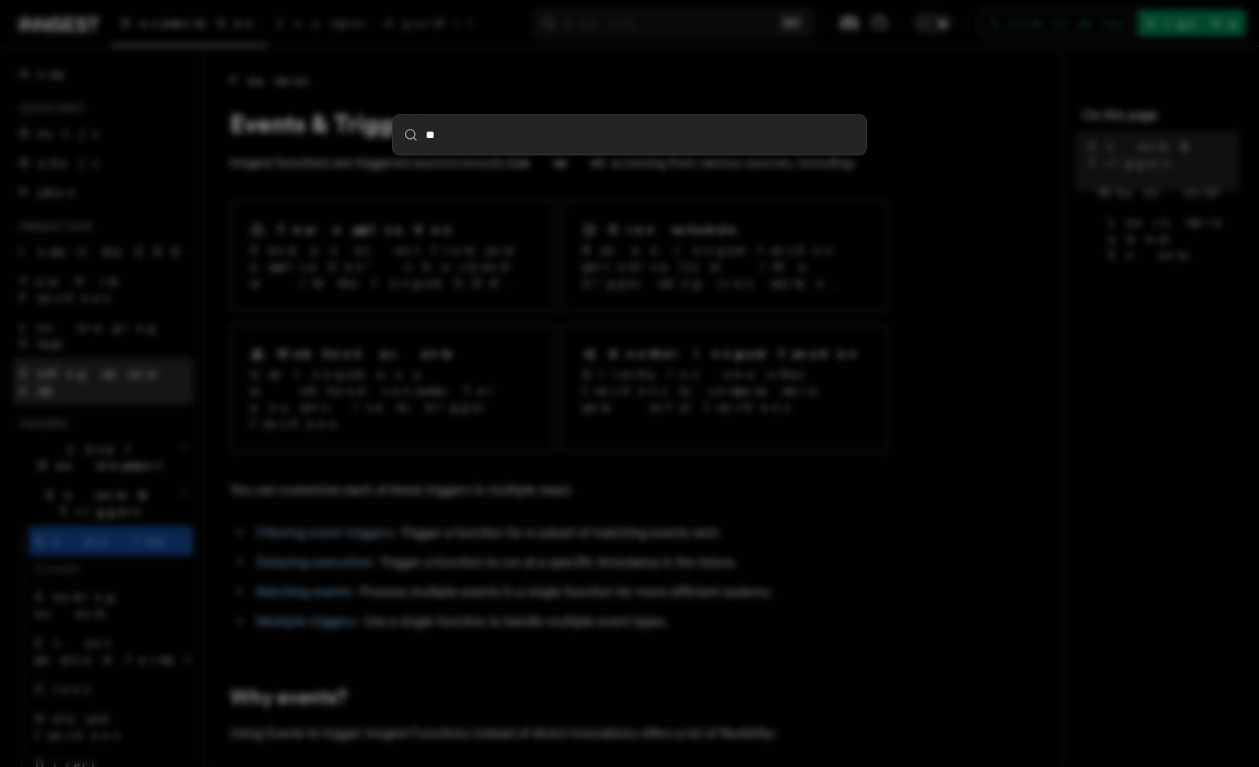
type input "***"
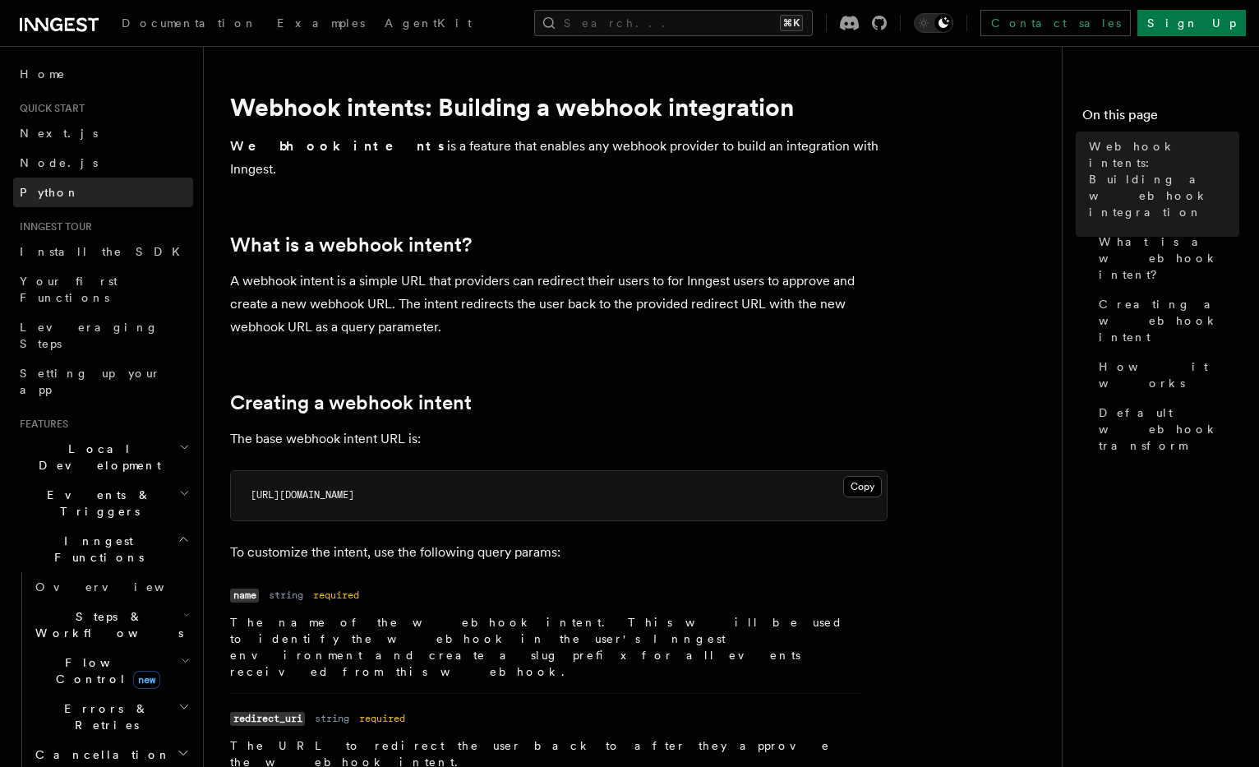
click at [77, 182] on link "Python" at bounding box center [103, 192] width 180 height 30
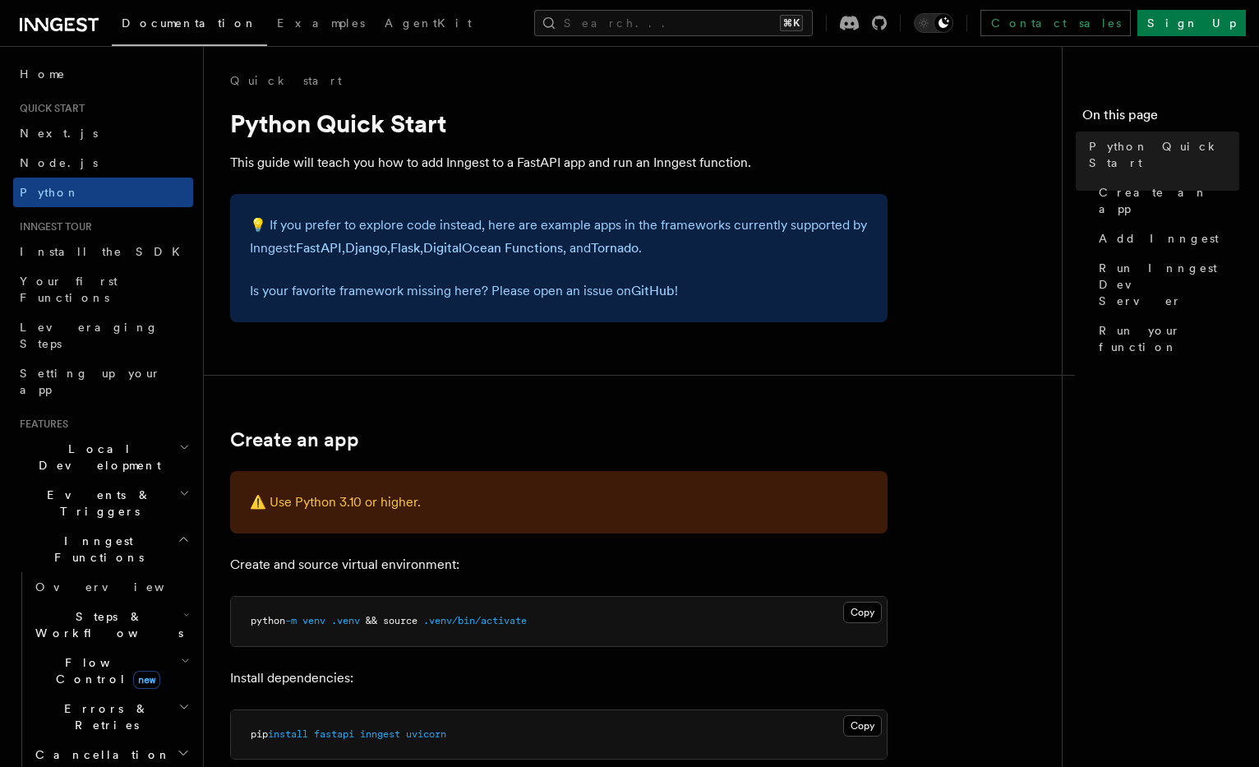
click at [41, 7] on div "Documentation Examples AgentKit Search... ⌘K Contact sales Sign Up" at bounding box center [629, 23] width 1259 height 46
click at [48, 21] on icon at bounding box center [37, 24] width 24 height 13
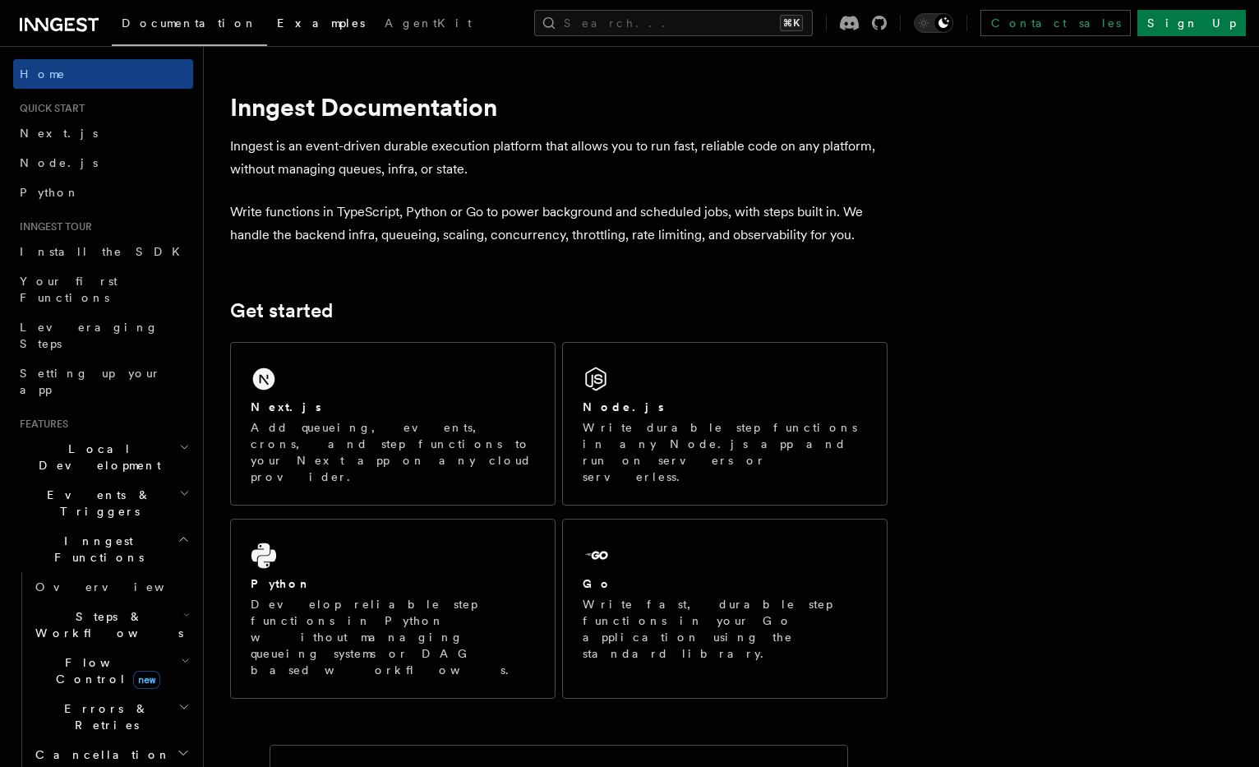
click at [277, 21] on span "Examples" at bounding box center [321, 22] width 88 height 13
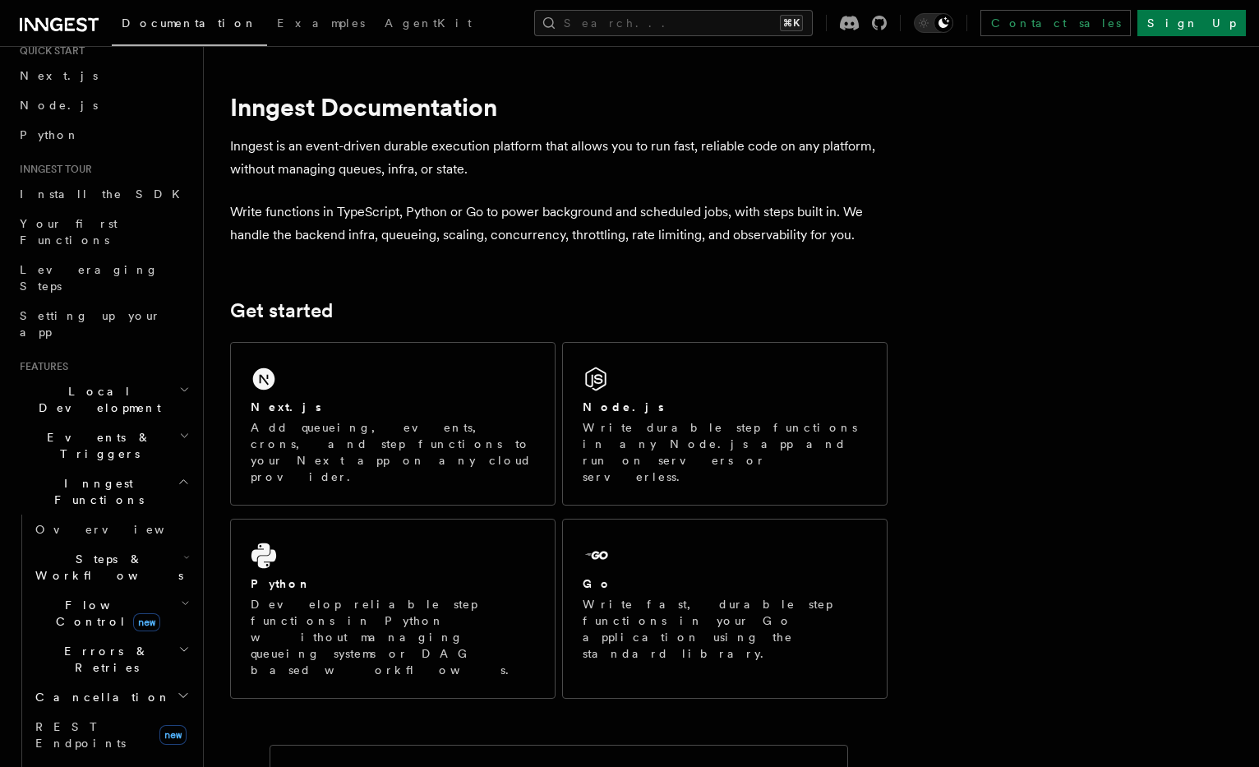
scroll to position [58, 0]
click at [84, 514] on link "Overview" at bounding box center [111, 529] width 164 height 30
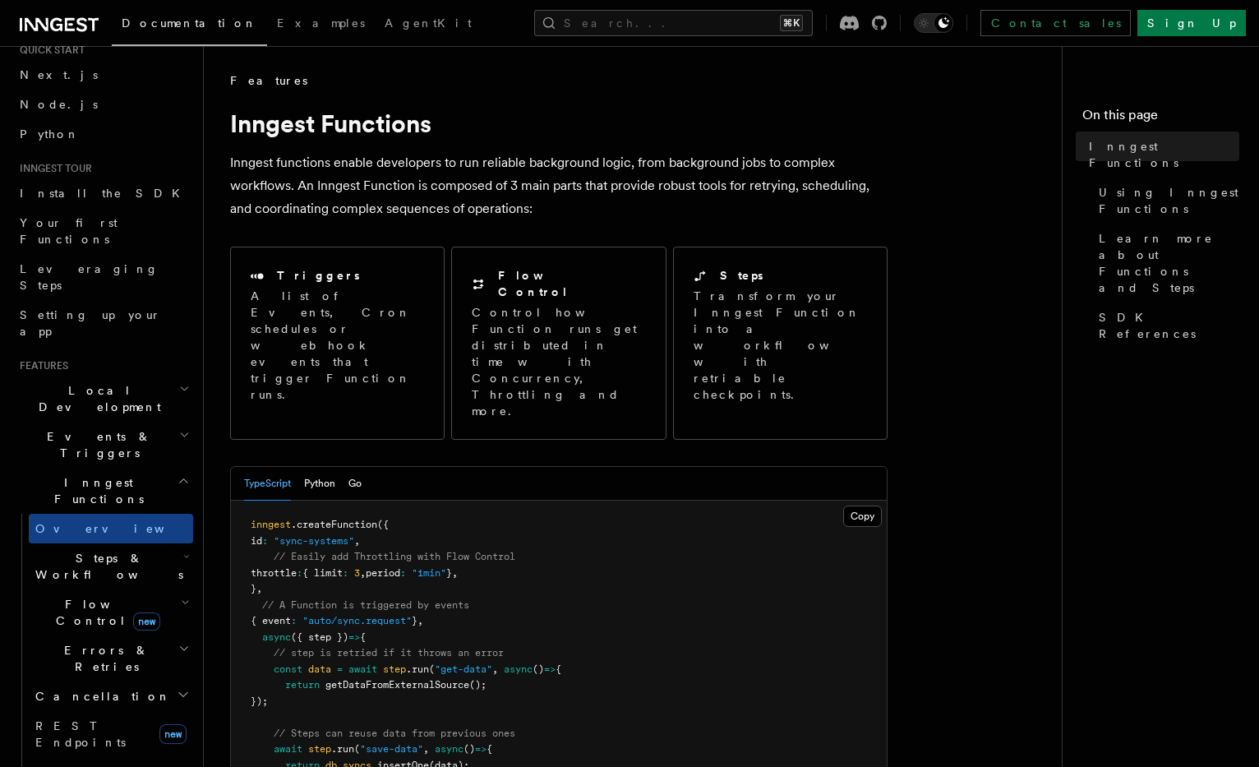
click at [164, 468] on h2 "Inngest Functions" at bounding box center [103, 491] width 180 height 46
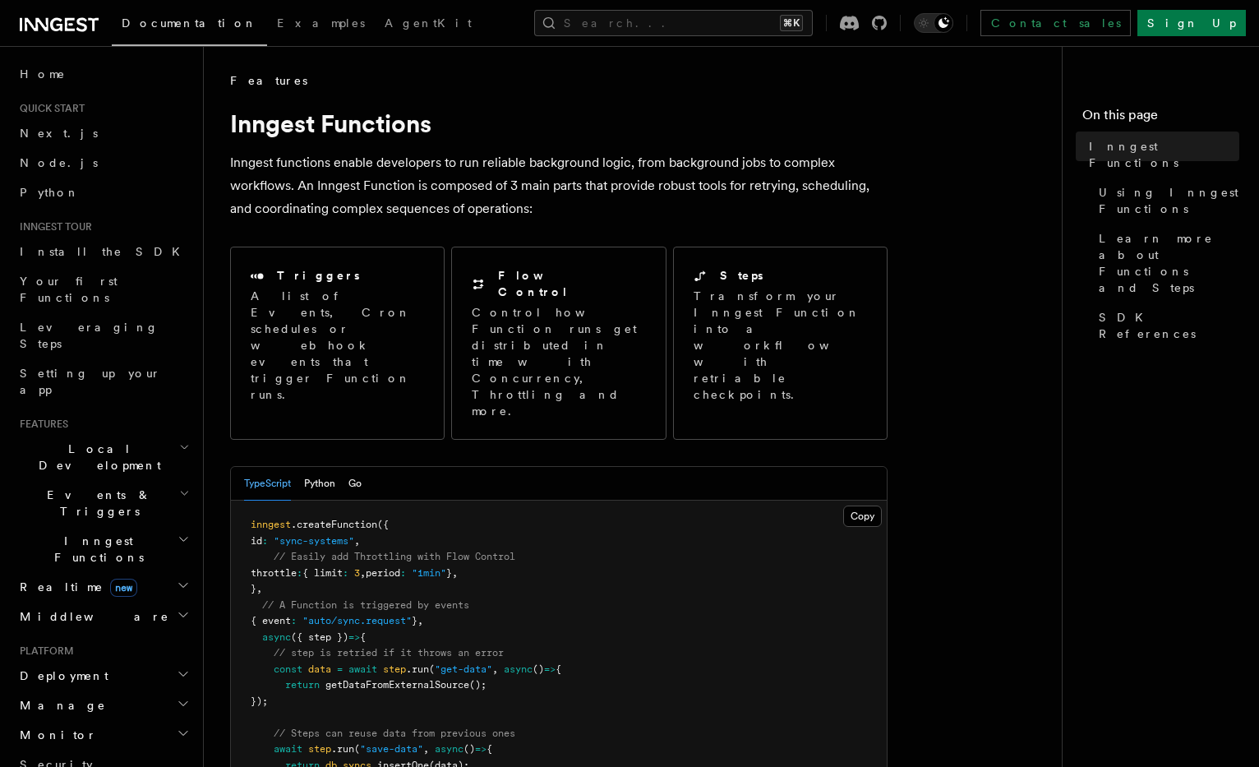
click at [123, 434] on h2 "Local Development" at bounding box center [103, 457] width 180 height 46
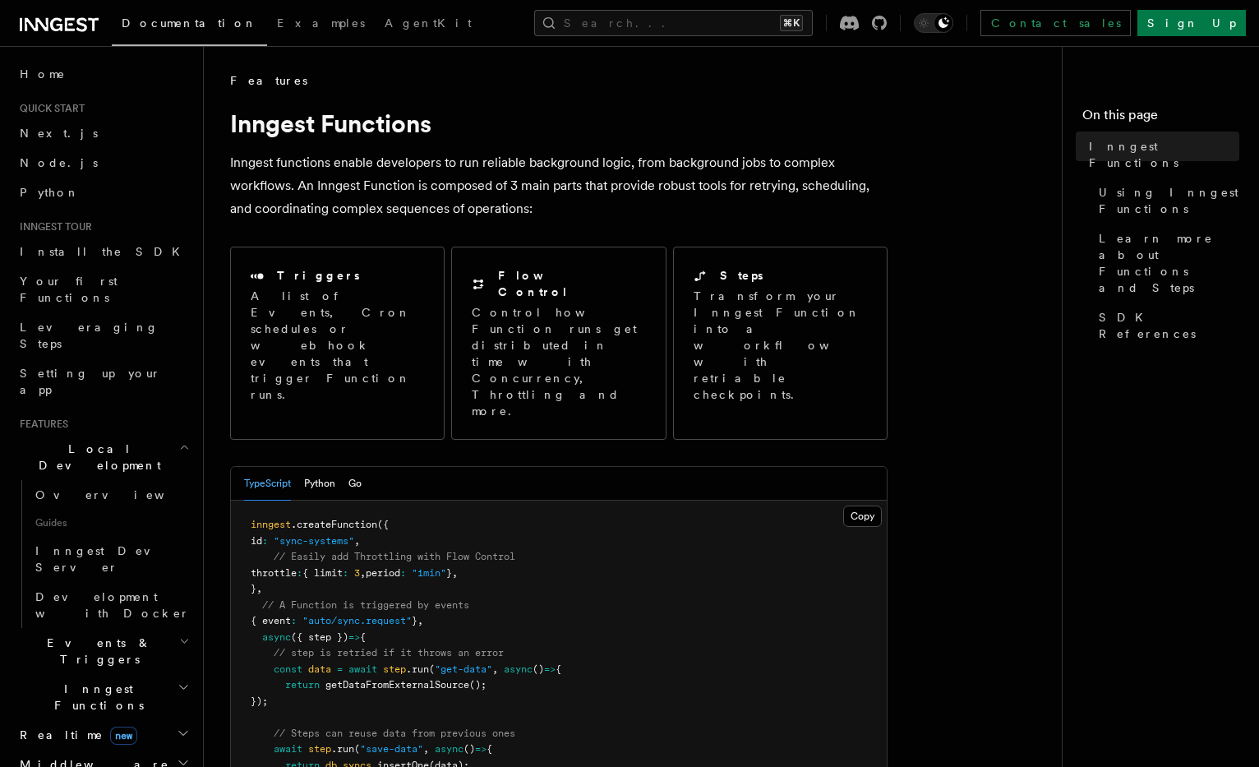
click at [123, 434] on h2 "Local Development" at bounding box center [103, 457] width 180 height 46
click at [121, 509] on span "Guides" at bounding box center [111, 522] width 164 height 26
click at [121, 544] on span "Inngest Dev Server" at bounding box center [105, 559] width 141 height 30
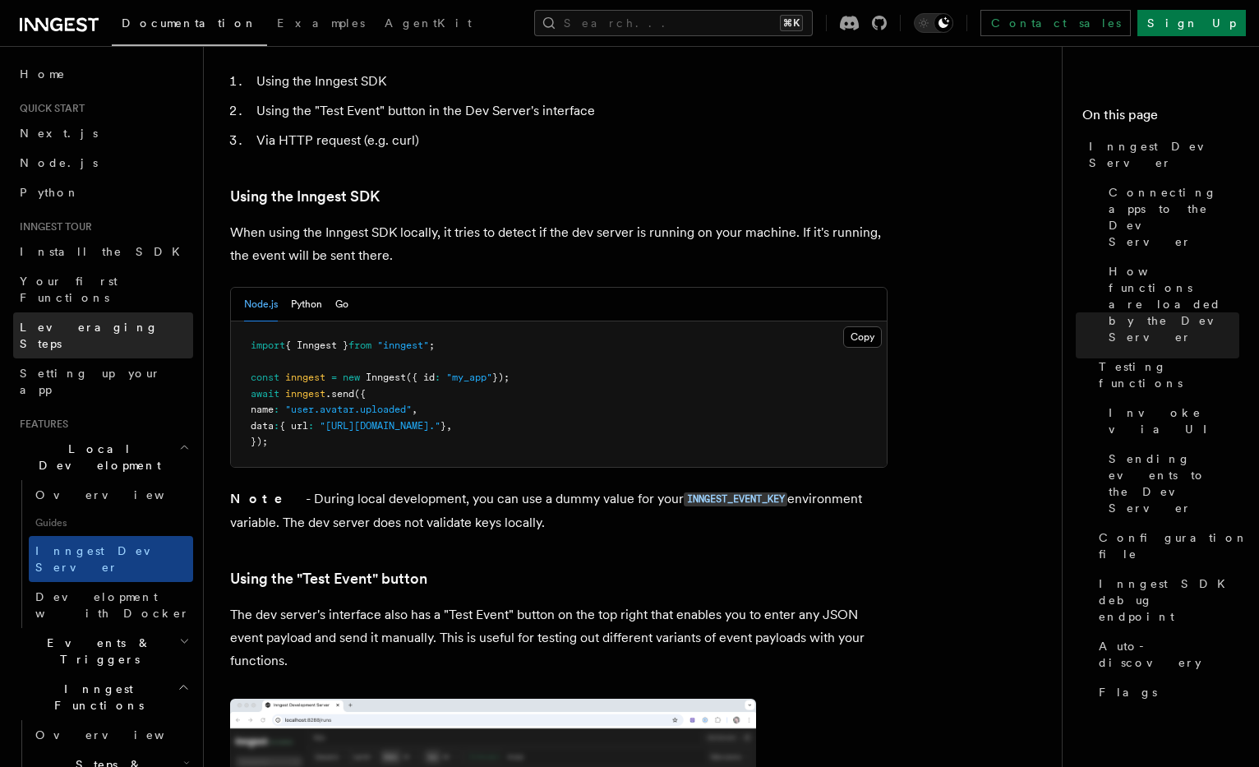
click at [123, 312] on link "Leveraging Steps" at bounding box center [103, 335] width 180 height 46
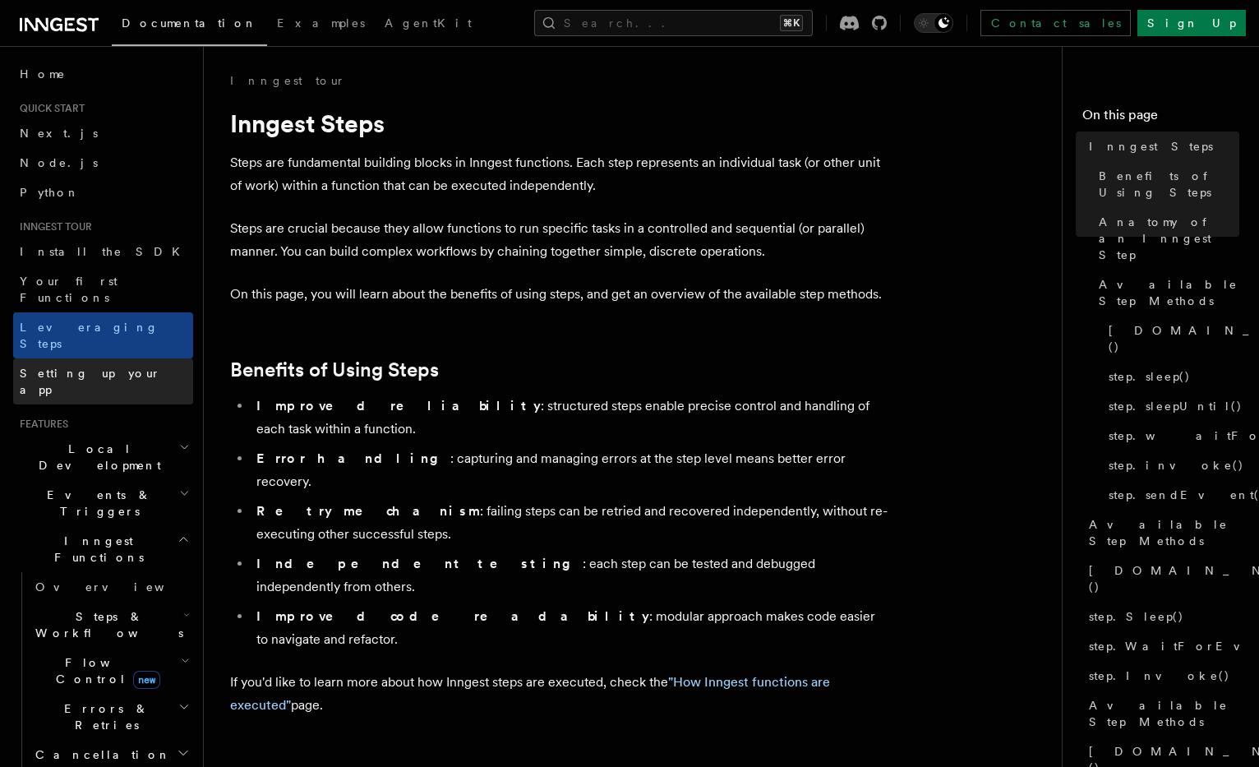
click at [105, 358] on link "Setting up your app" at bounding box center [103, 381] width 180 height 46
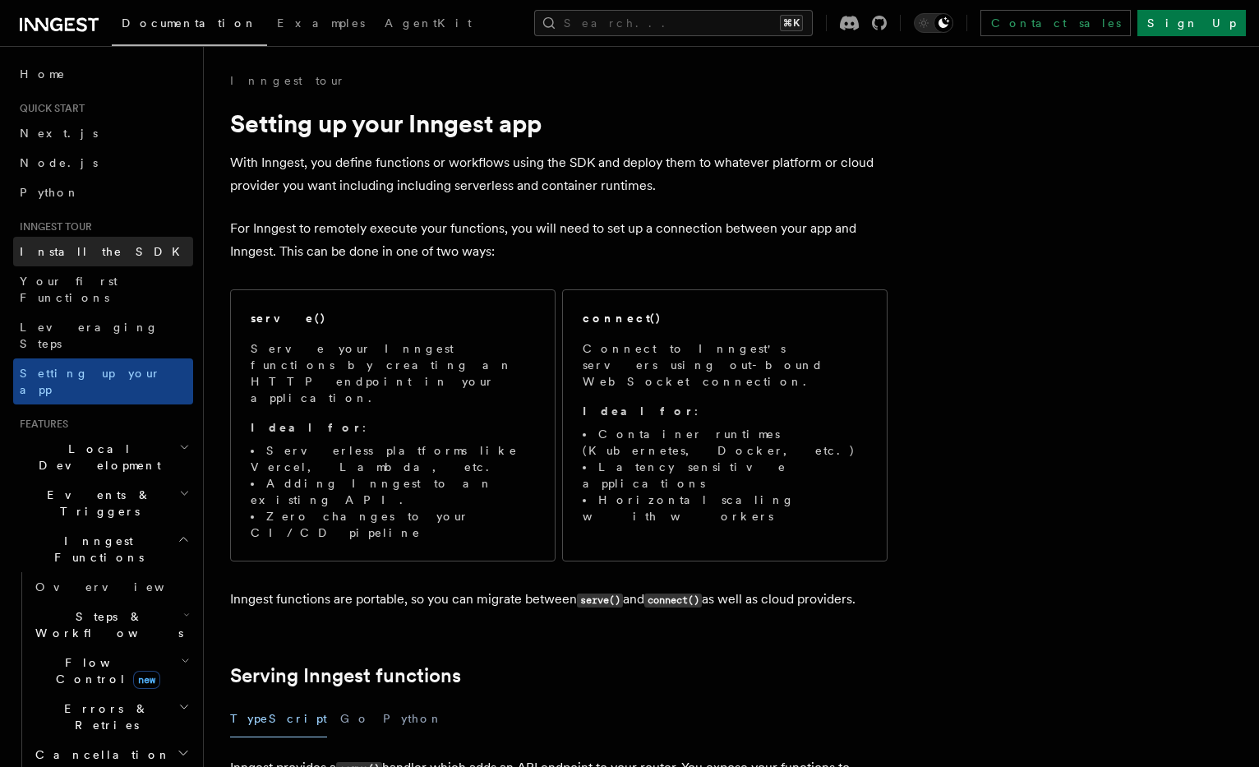
click at [76, 249] on span "Install the SDK" at bounding box center [105, 251] width 170 height 13
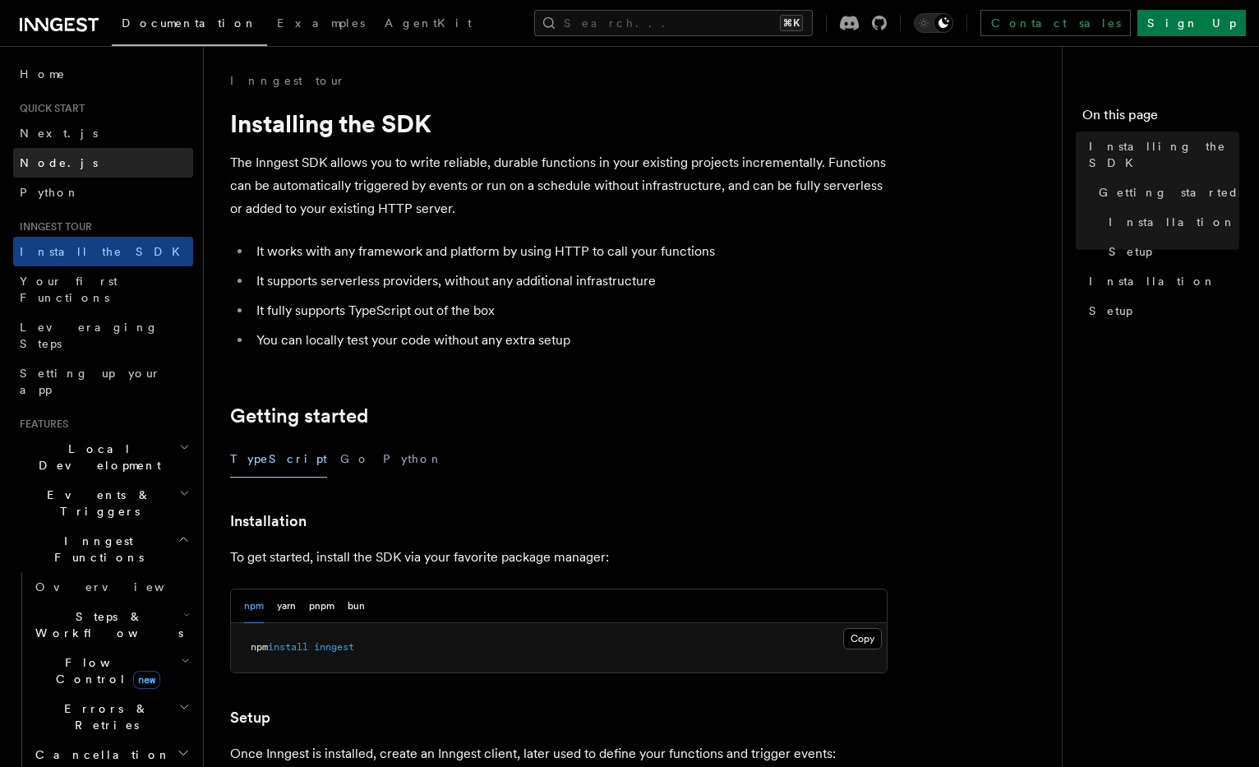
click at [66, 168] on link "Node.js" at bounding box center [103, 163] width 180 height 30
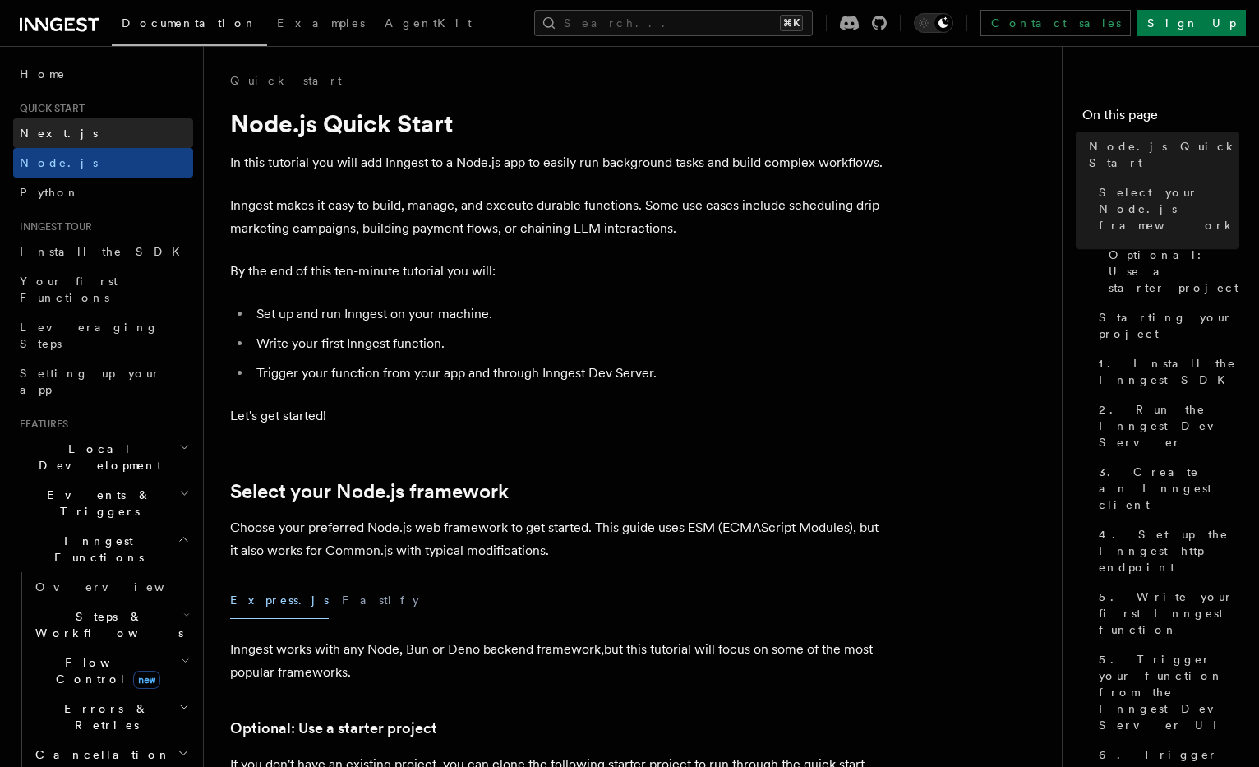
click at [69, 134] on link "Next.js" at bounding box center [103, 133] width 180 height 30
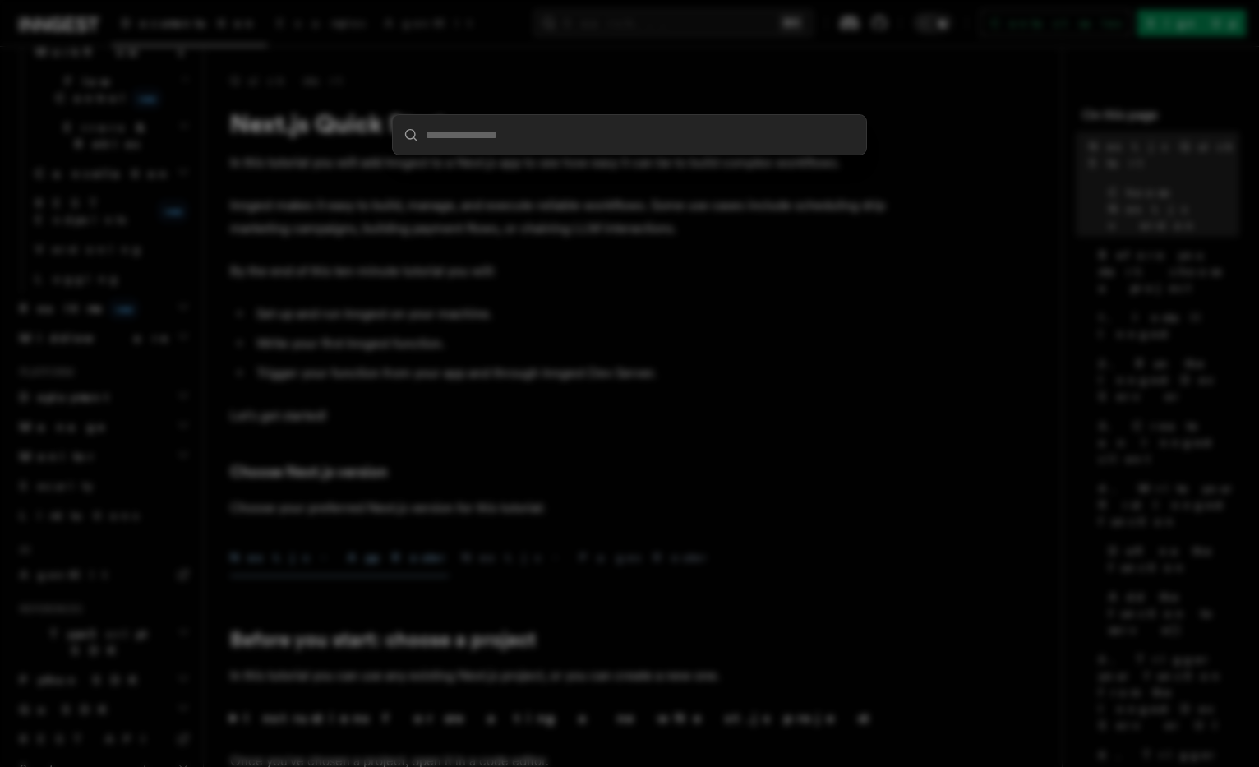
type input "*"
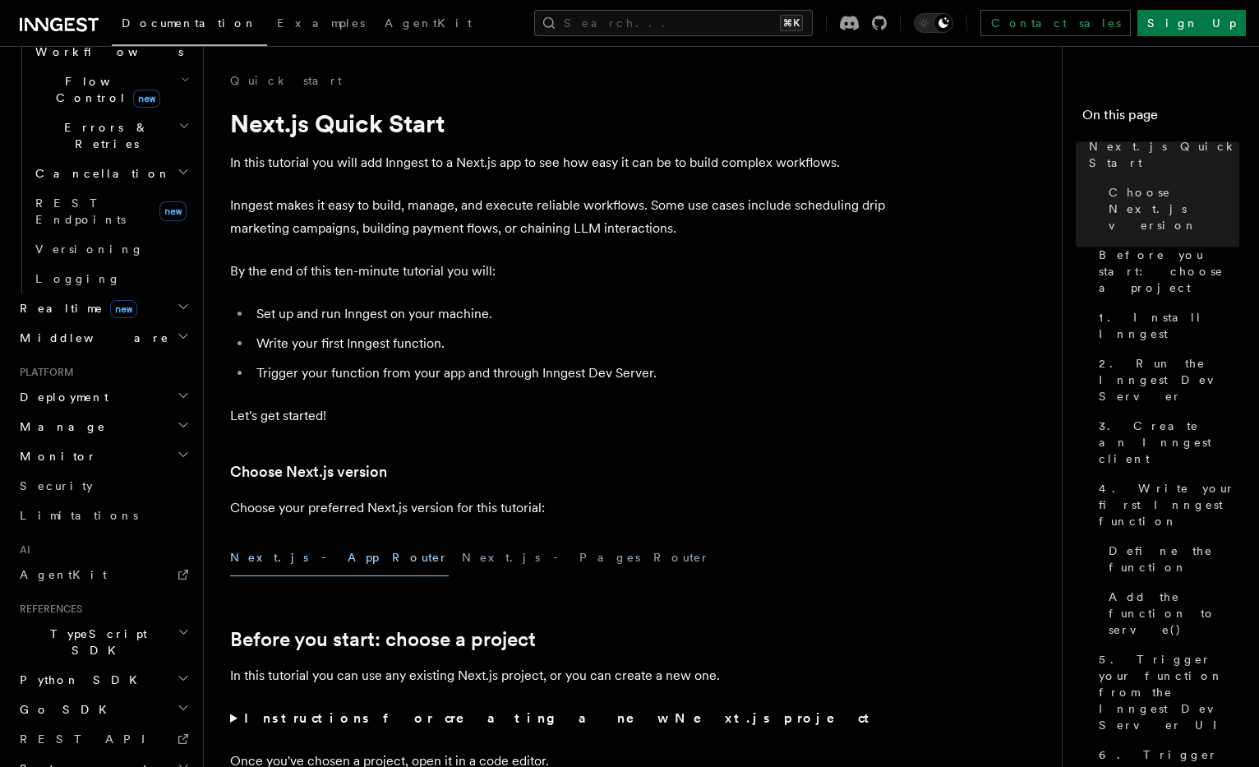
scroll to position [3543, 0]
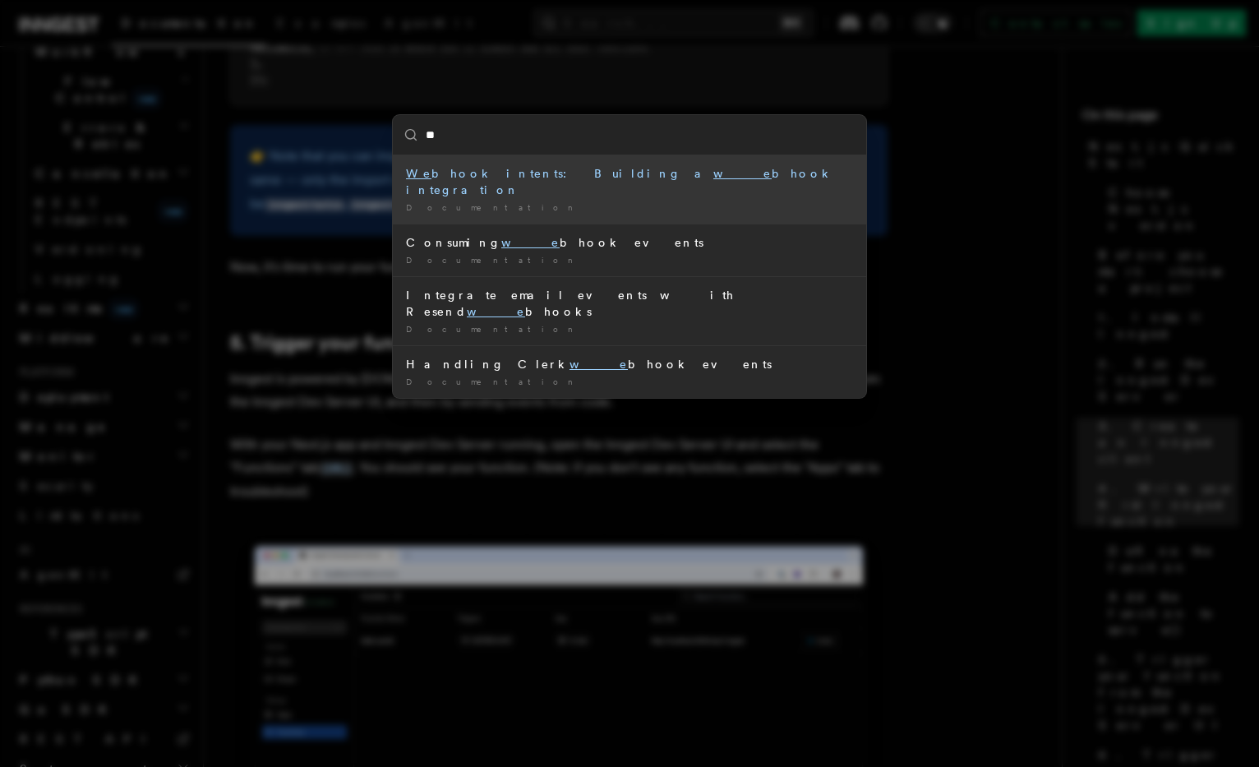
type input "***"
click at [574, 201] on div "Documentation /" at bounding box center [629, 207] width 447 height 12
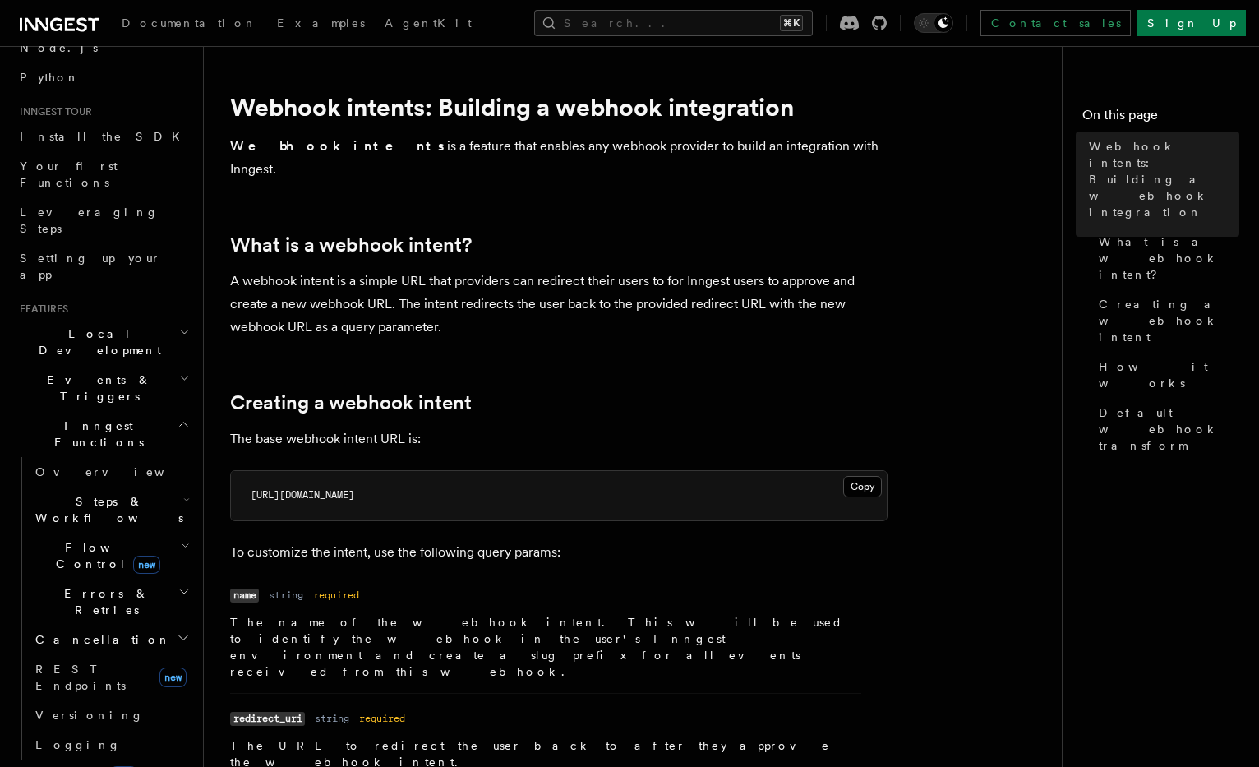
scroll to position [12, 0]
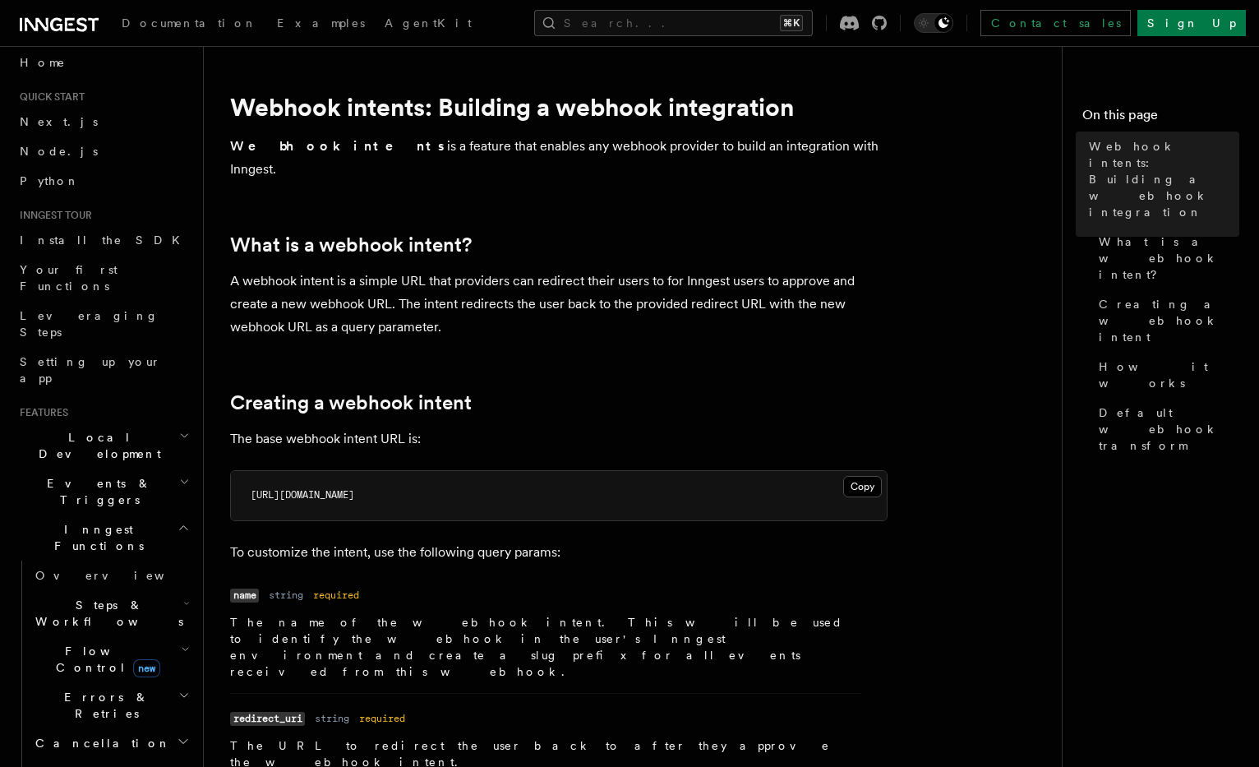
click at [181, 475] on icon "button" at bounding box center [184, 481] width 11 height 13
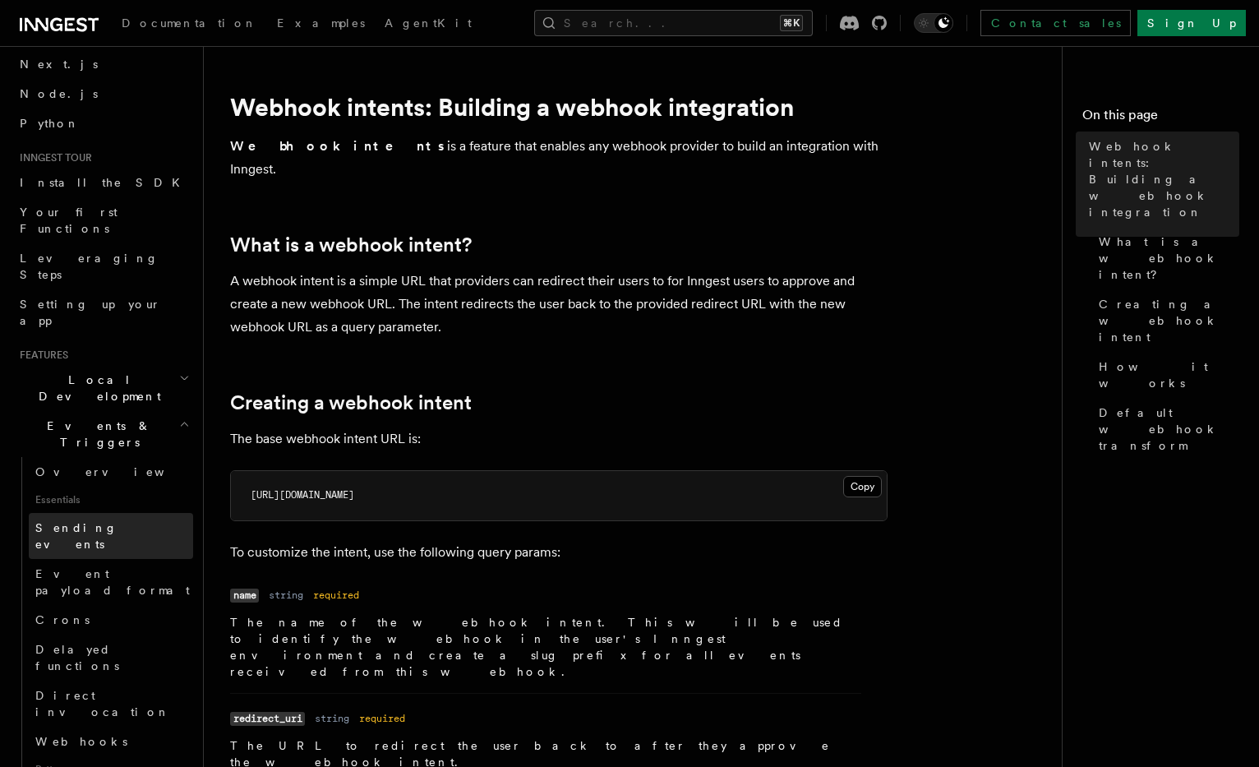
scroll to position [71, 0]
click at [136, 725] on link "Webhooks" at bounding box center [111, 740] width 164 height 30
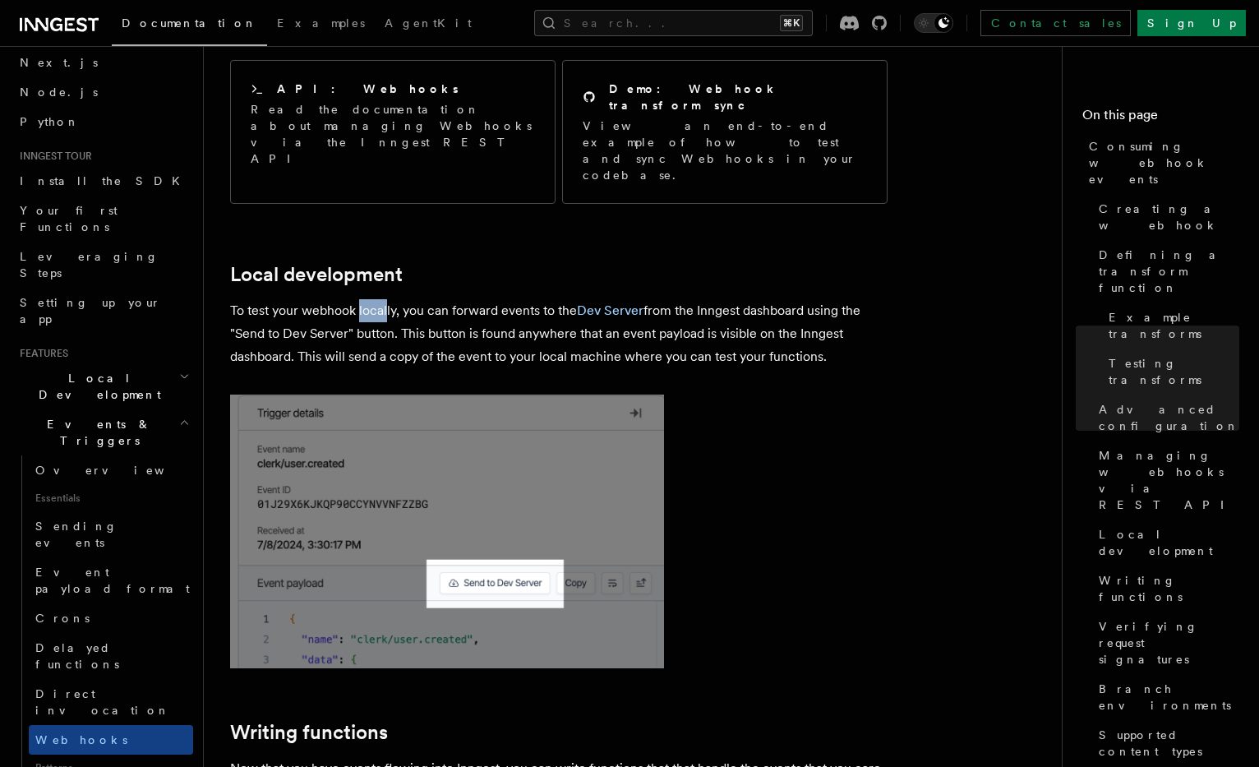
scroll to position [3605, 0]
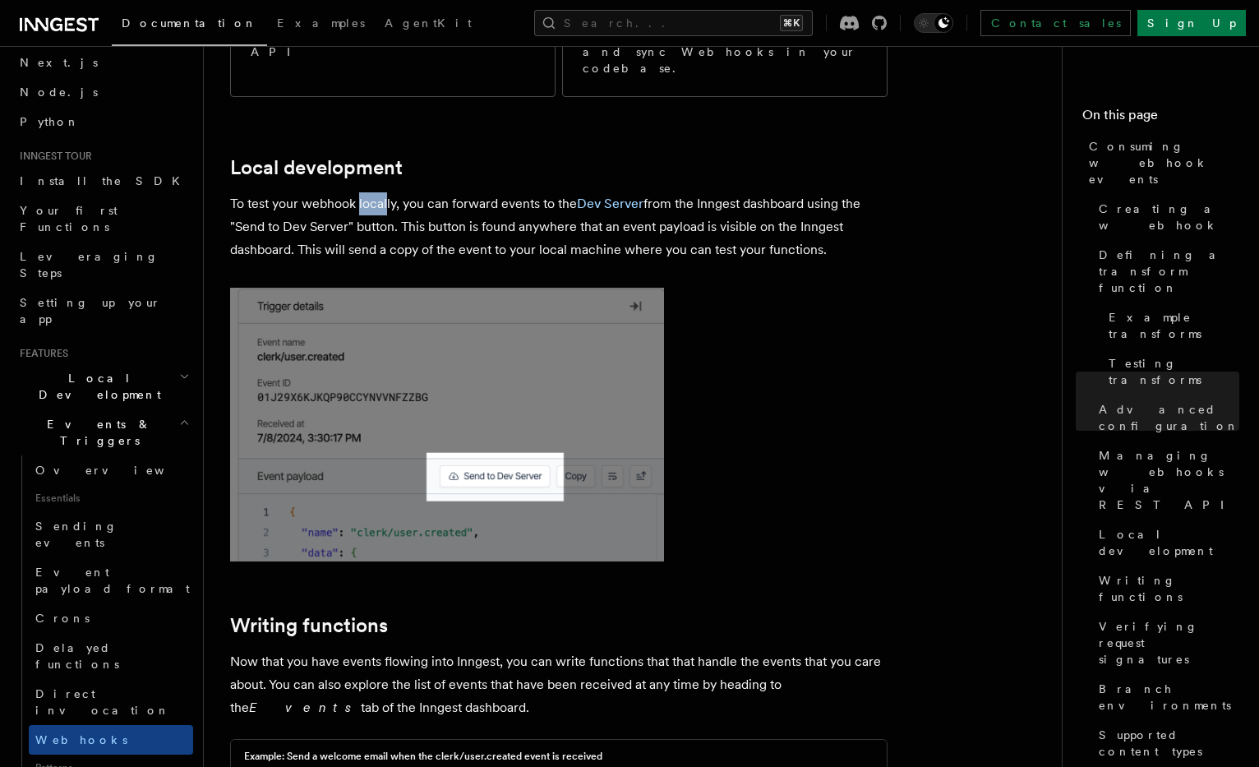
click at [559, 303] on img at bounding box center [447, 425] width 434 height 274
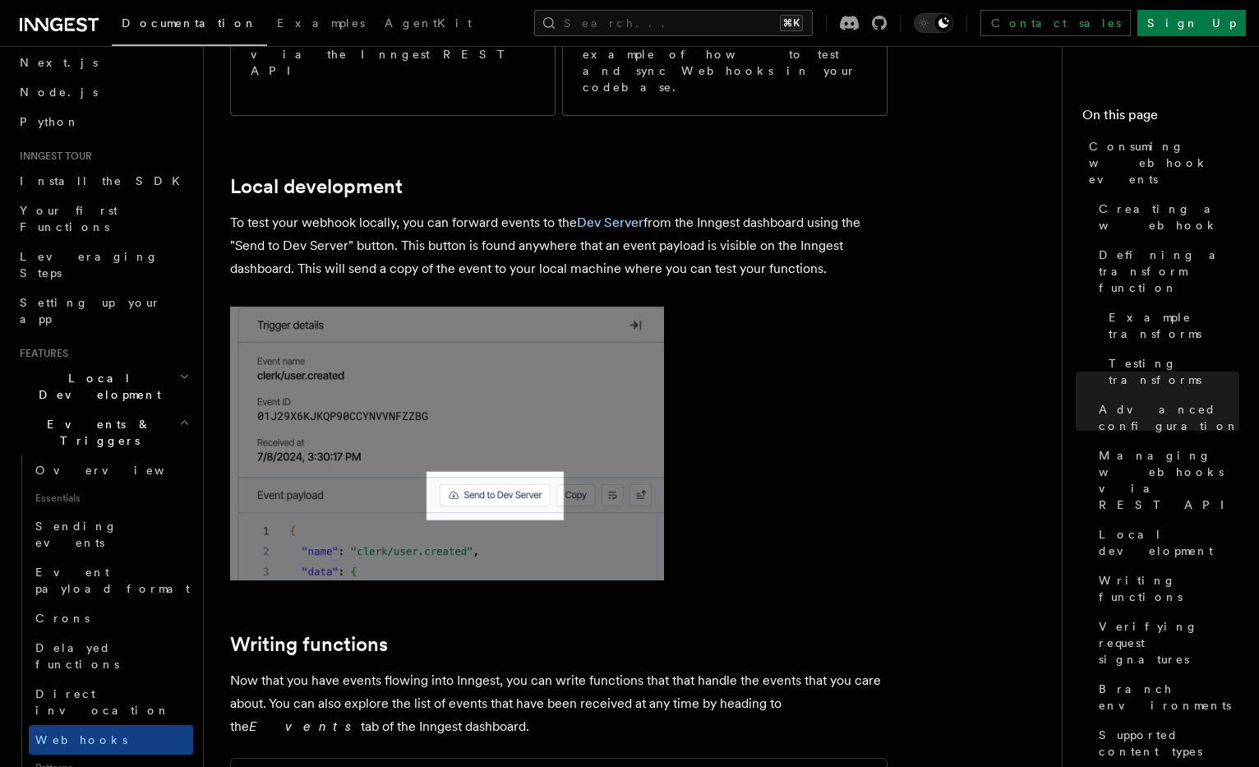
click at [545, 211] on p "To test your webhook locally, you can forward events to the Dev Server from the…" at bounding box center [558, 245] width 657 height 69
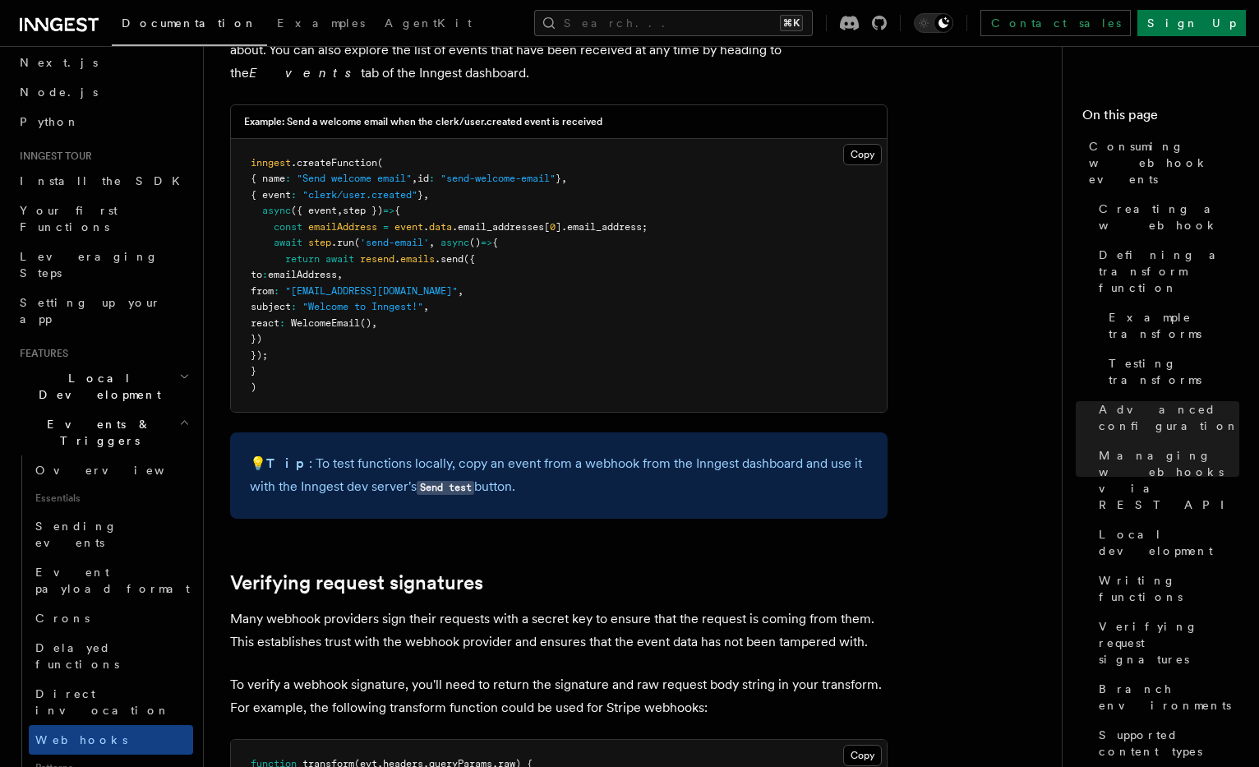
scroll to position [4357, 0]
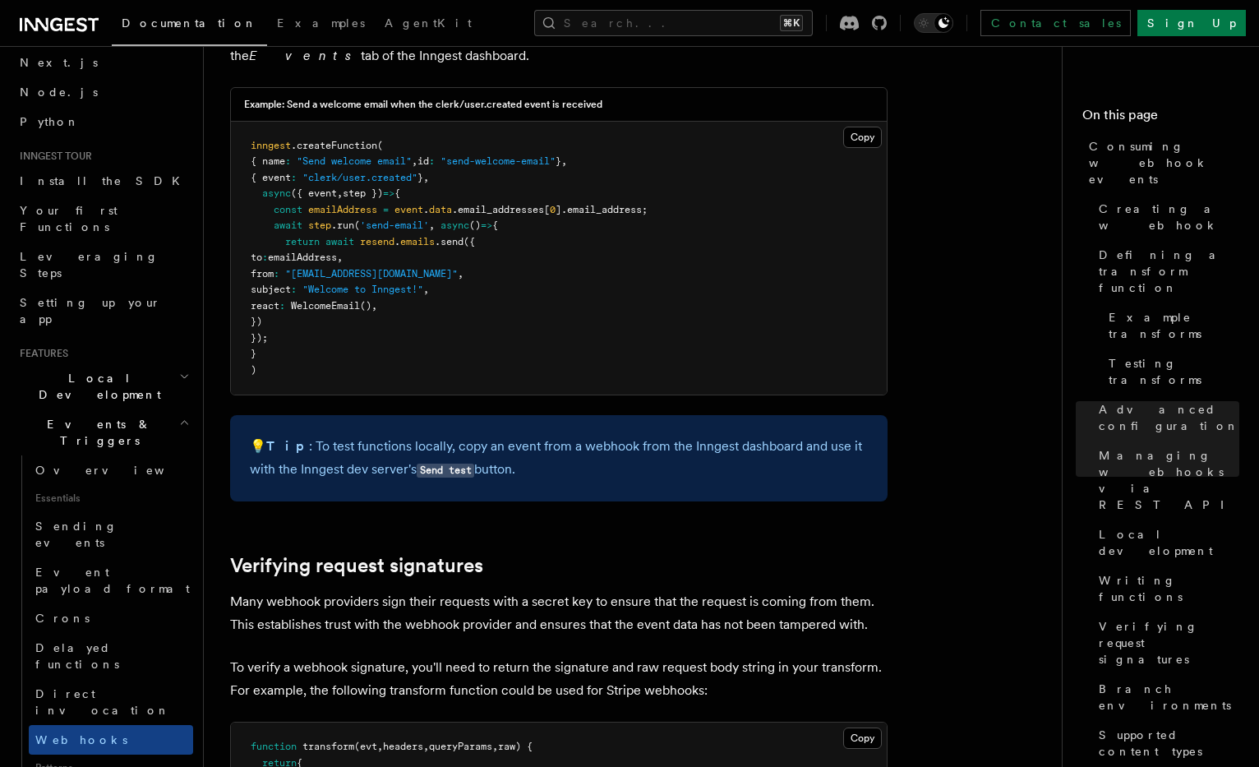
click at [544, 435] on p "💡 Tip : To test functions locally, copy an event from a webhook from the Innges…" at bounding box center [559, 458] width 618 height 47
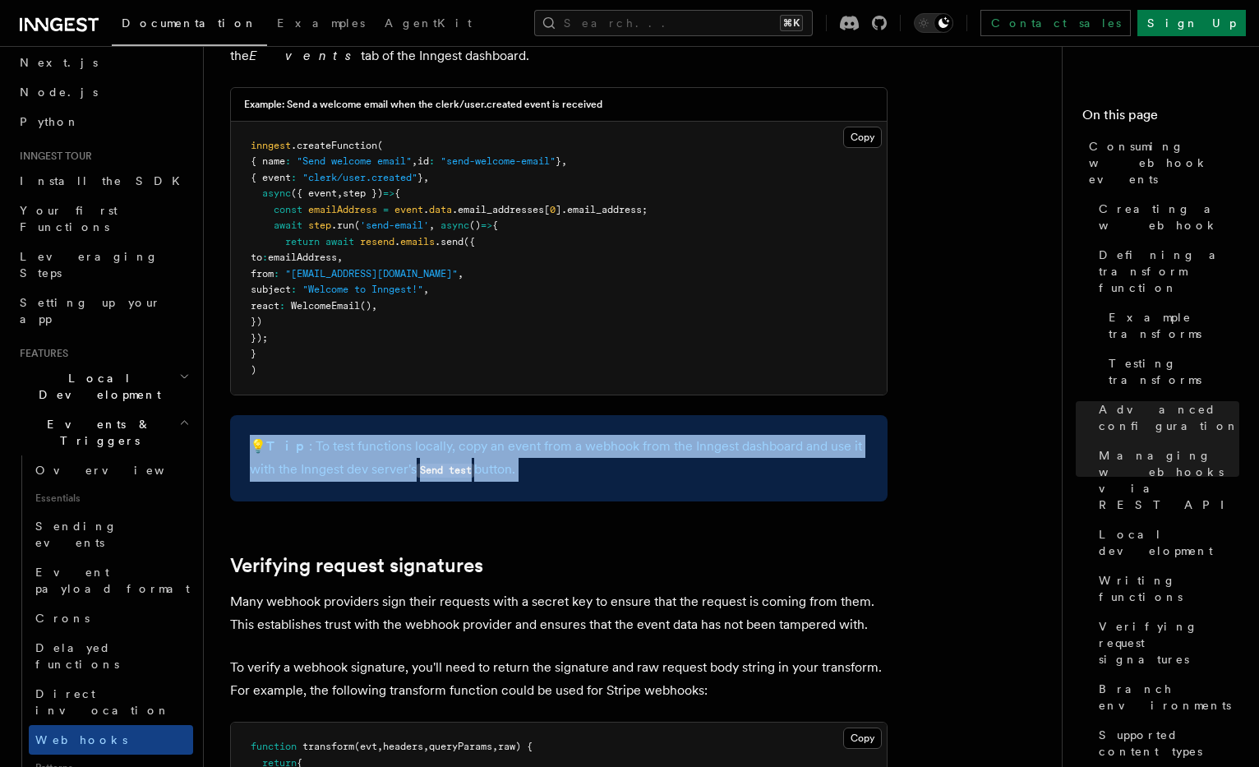
click at [544, 435] on p "💡 Tip : To test functions locally, copy an event from a webhook from the Innges…" at bounding box center [559, 458] width 618 height 47
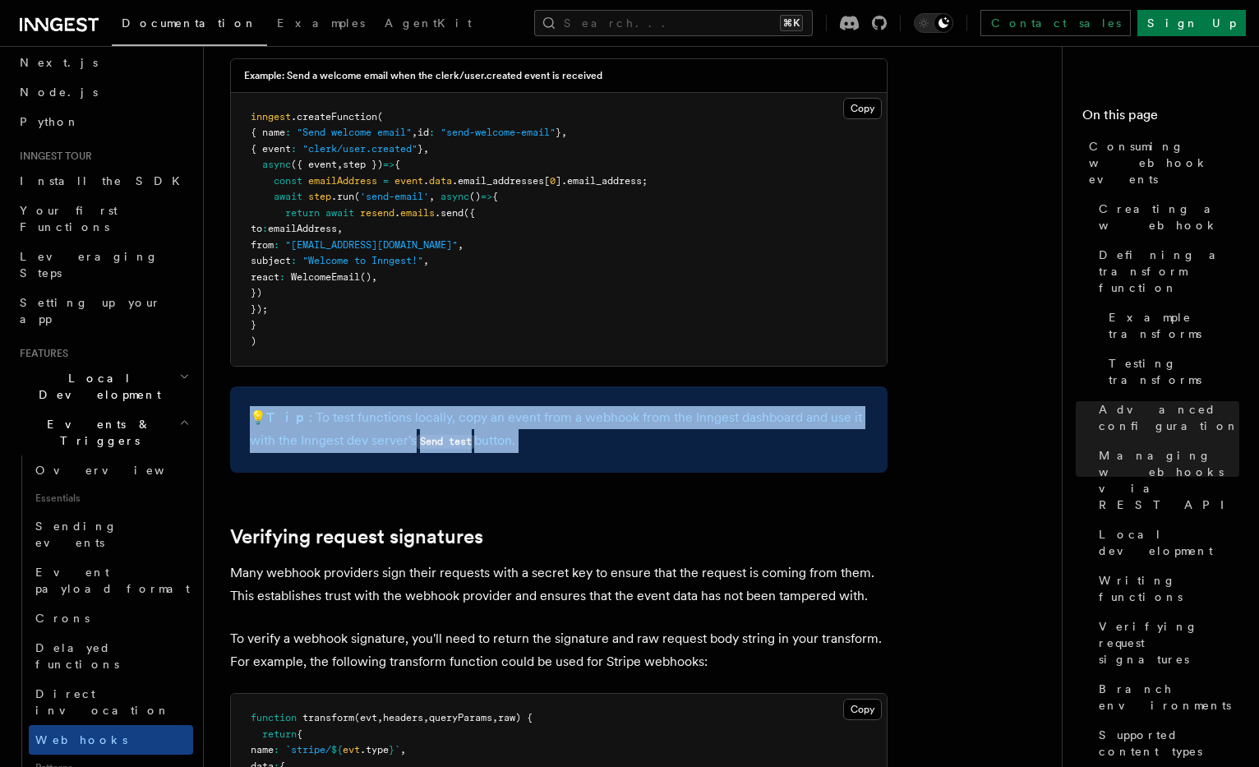
scroll to position [4408, 0]
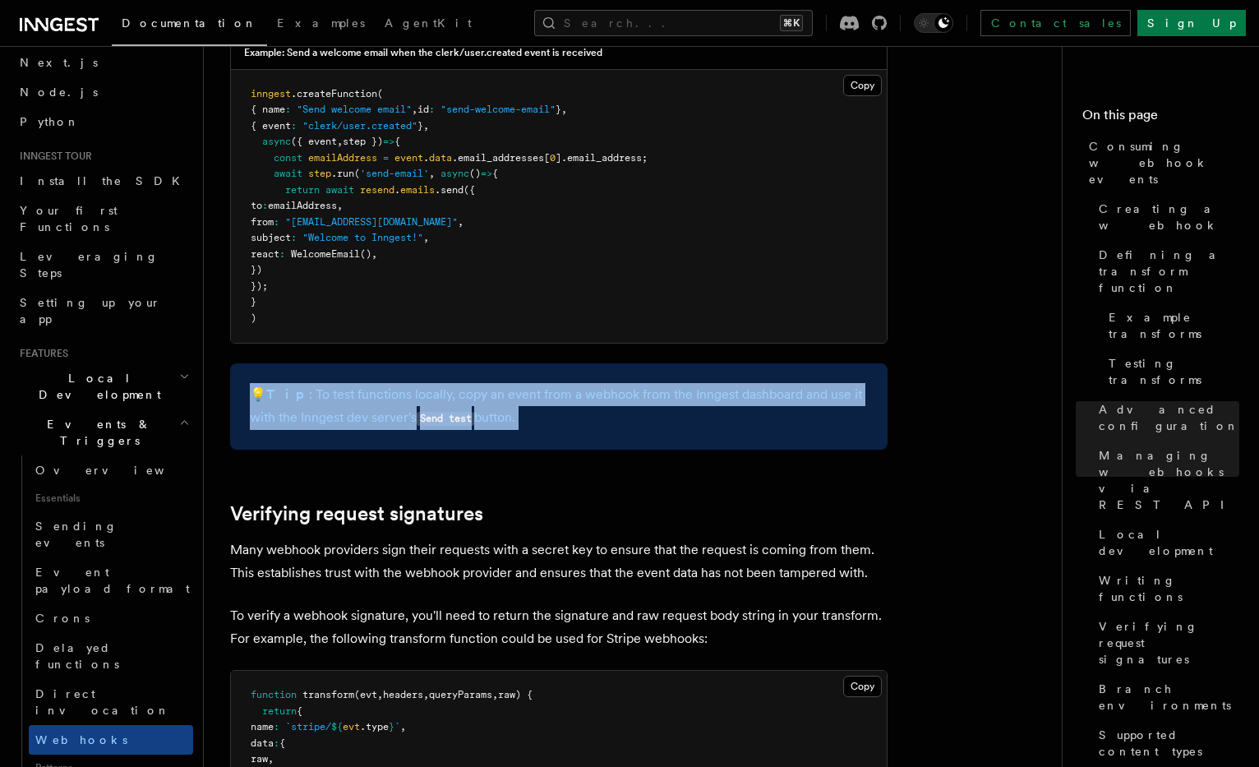
click at [520, 383] on p "💡 Tip : To test functions locally, copy an event from a webhook from the Innges…" at bounding box center [559, 406] width 618 height 47
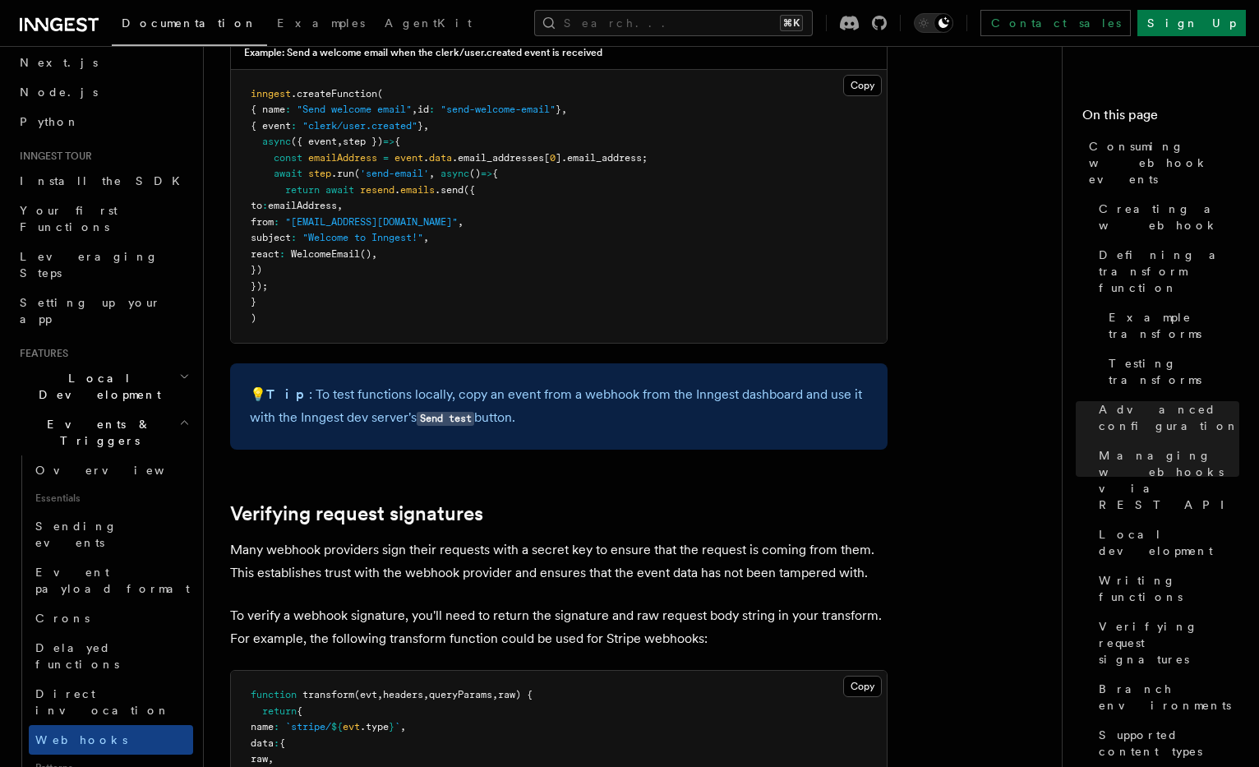
click at [512, 383] on p "💡 Tip : To test functions locally, copy an event from a webhook from the Innges…" at bounding box center [559, 406] width 618 height 47
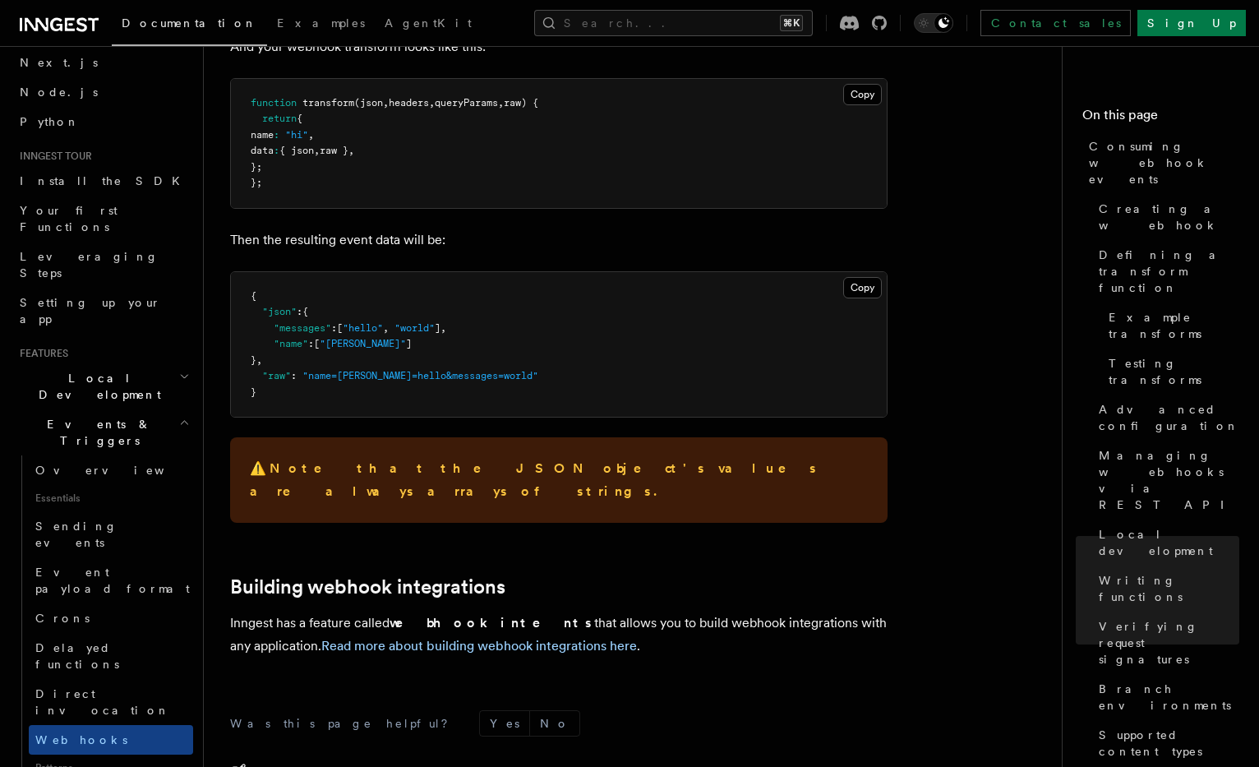
scroll to position [6382, 0]
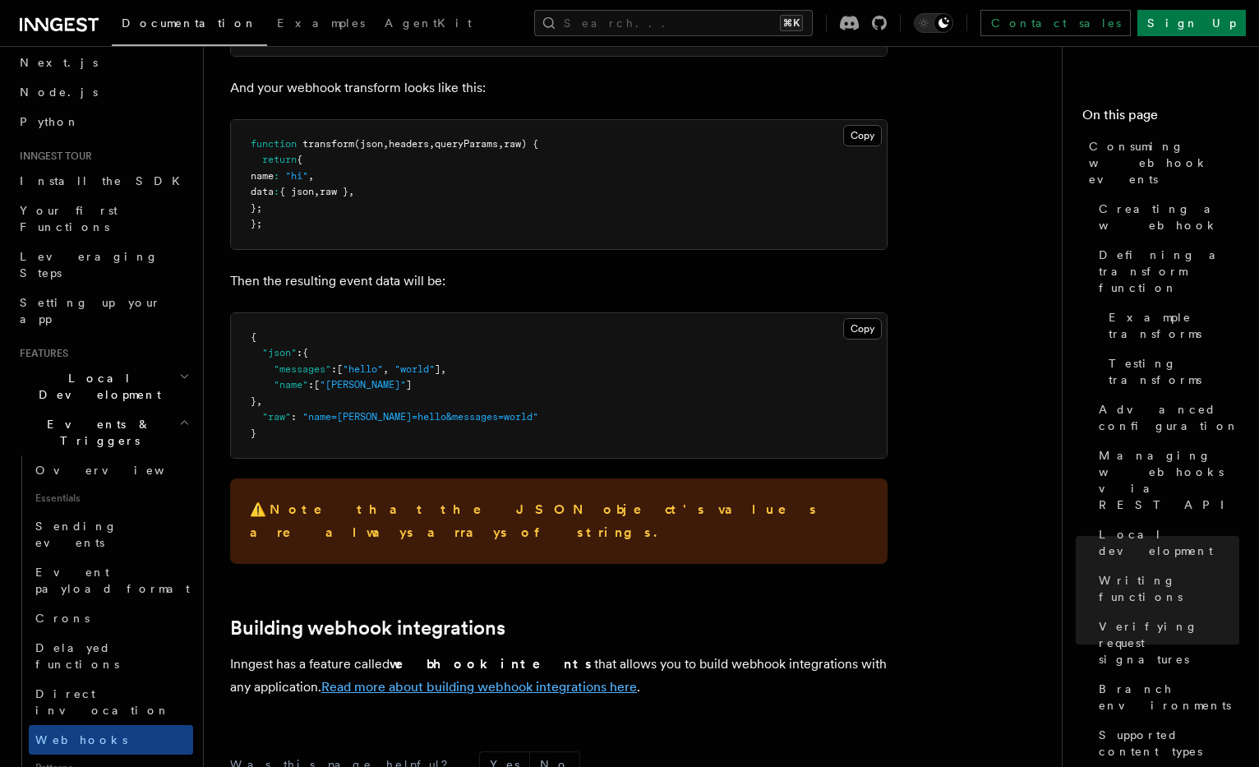
click at [322, 679] on link "Read more about building webhook integrations here" at bounding box center [479, 687] width 316 height 16
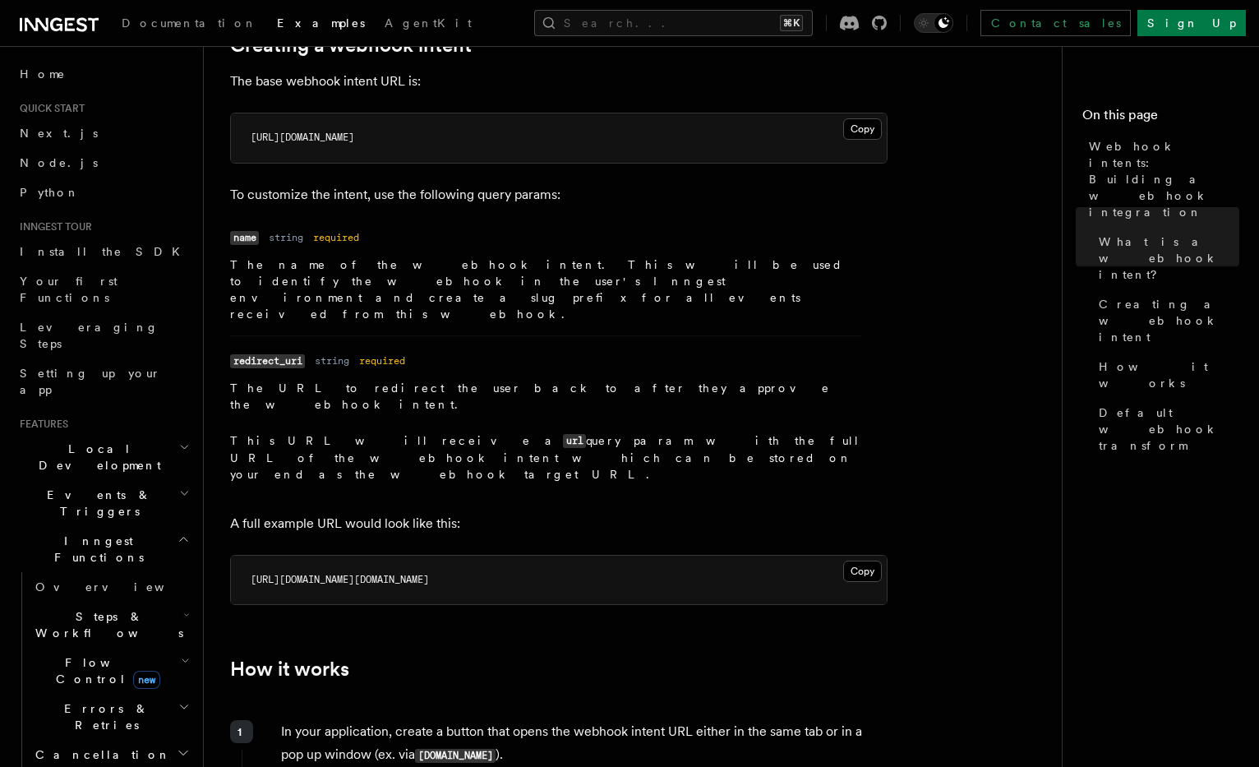
click at [277, 26] on span "Examples" at bounding box center [321, 22] width 88 height 13
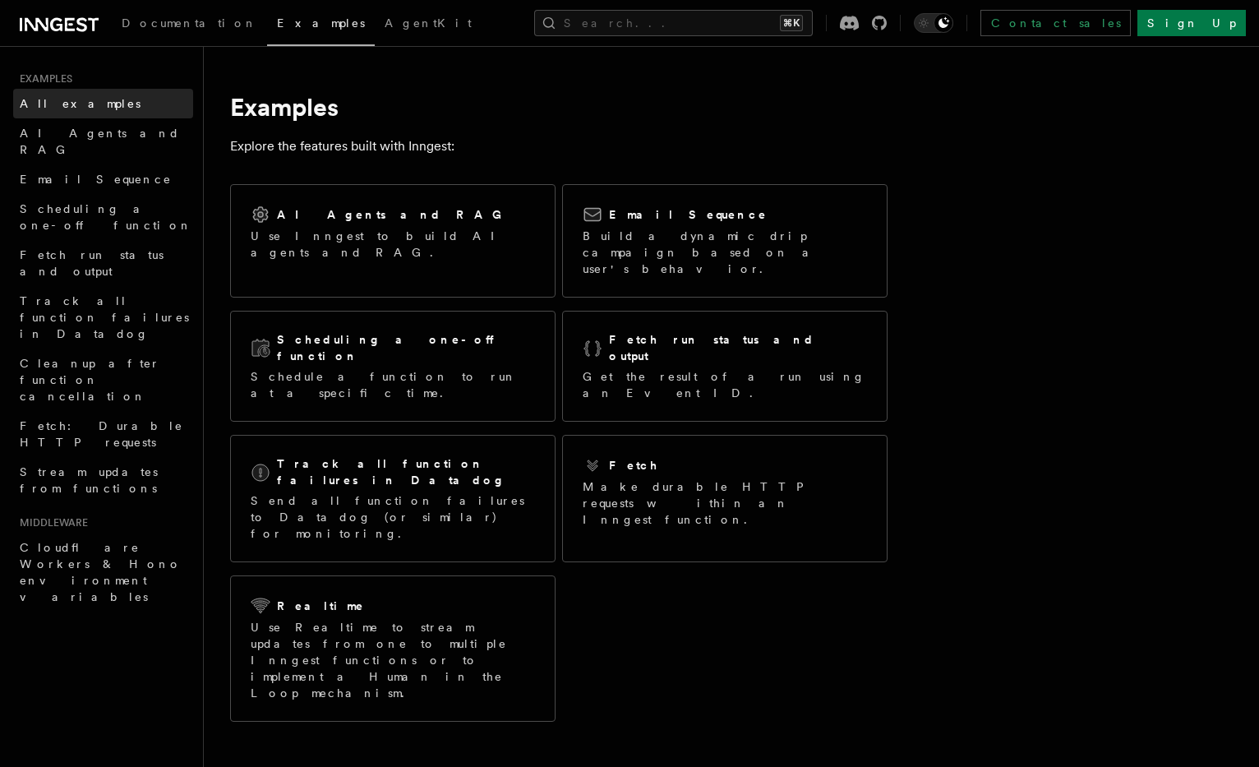
click at [125, 99] on link "All examples" at bounding box center [103, 104] width 180 height 30
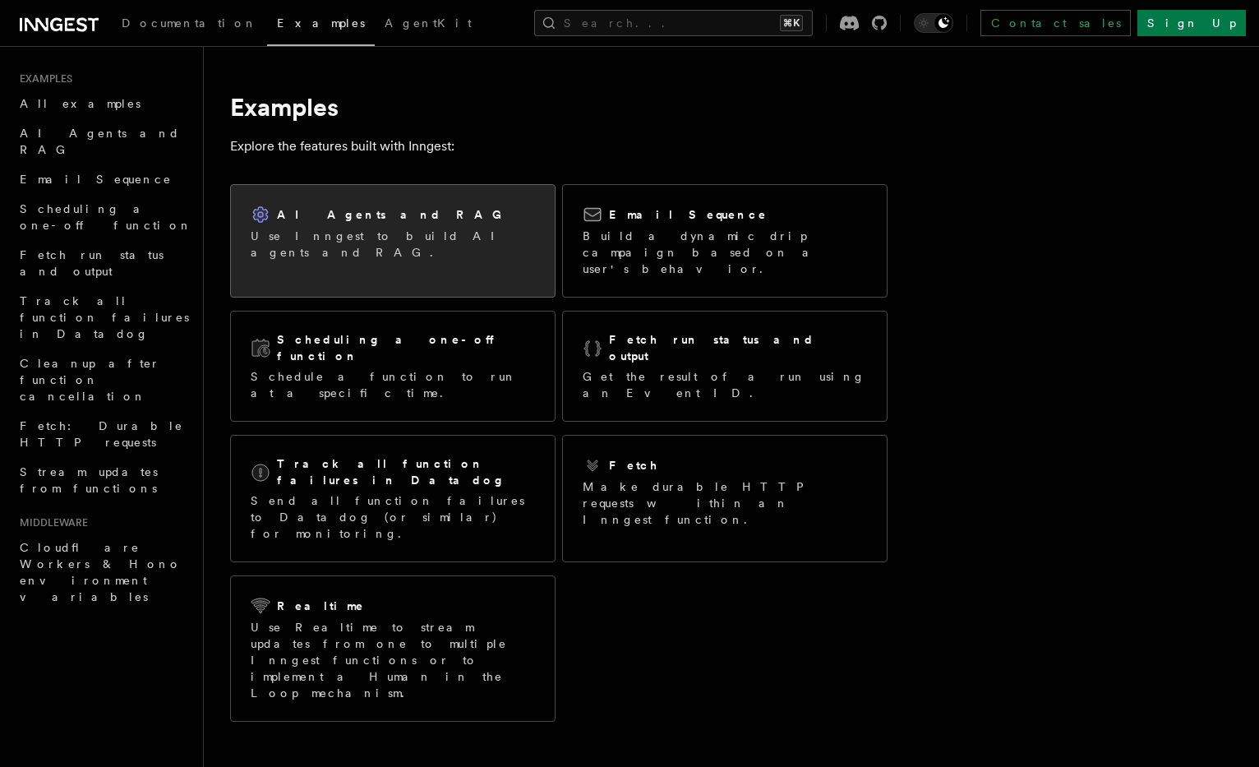
scroll to position [22, 0]
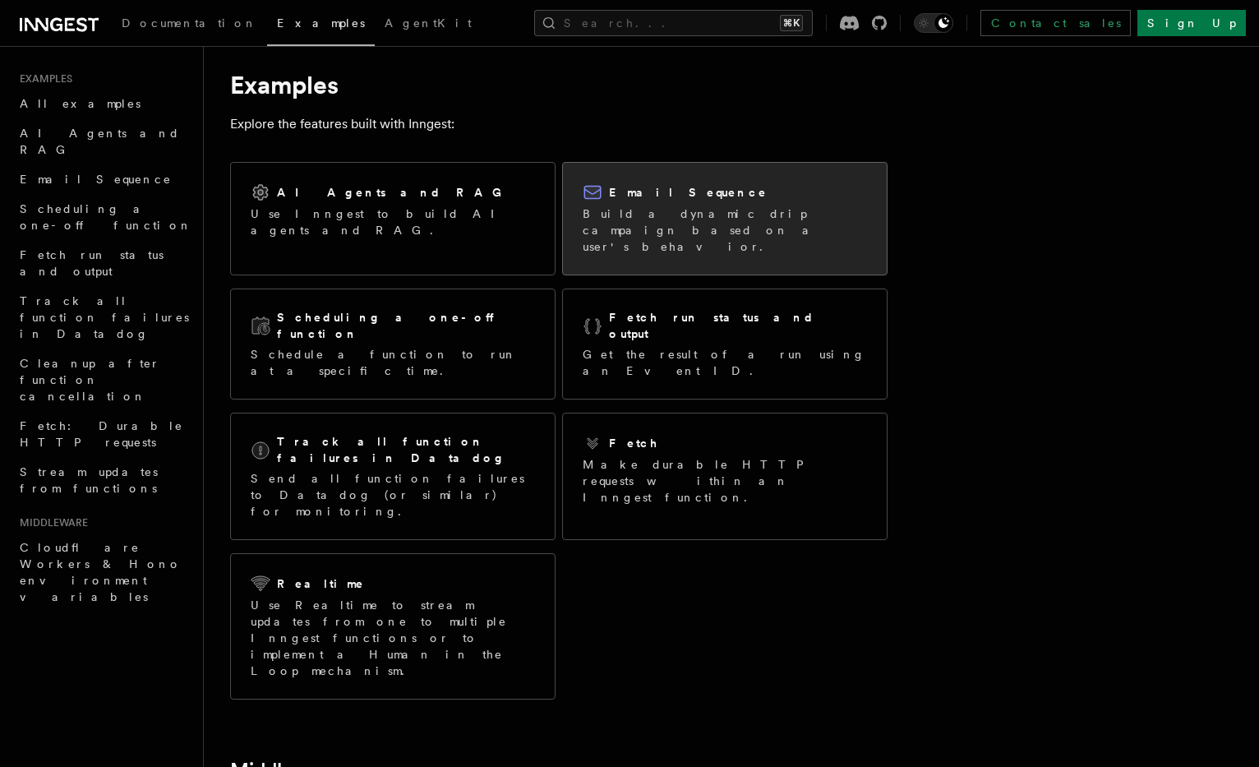
click at [643, 213] on p "Build a dynamic drip campaign based on a user's behavior." at bounding box center [725, 229] width 284 height 49
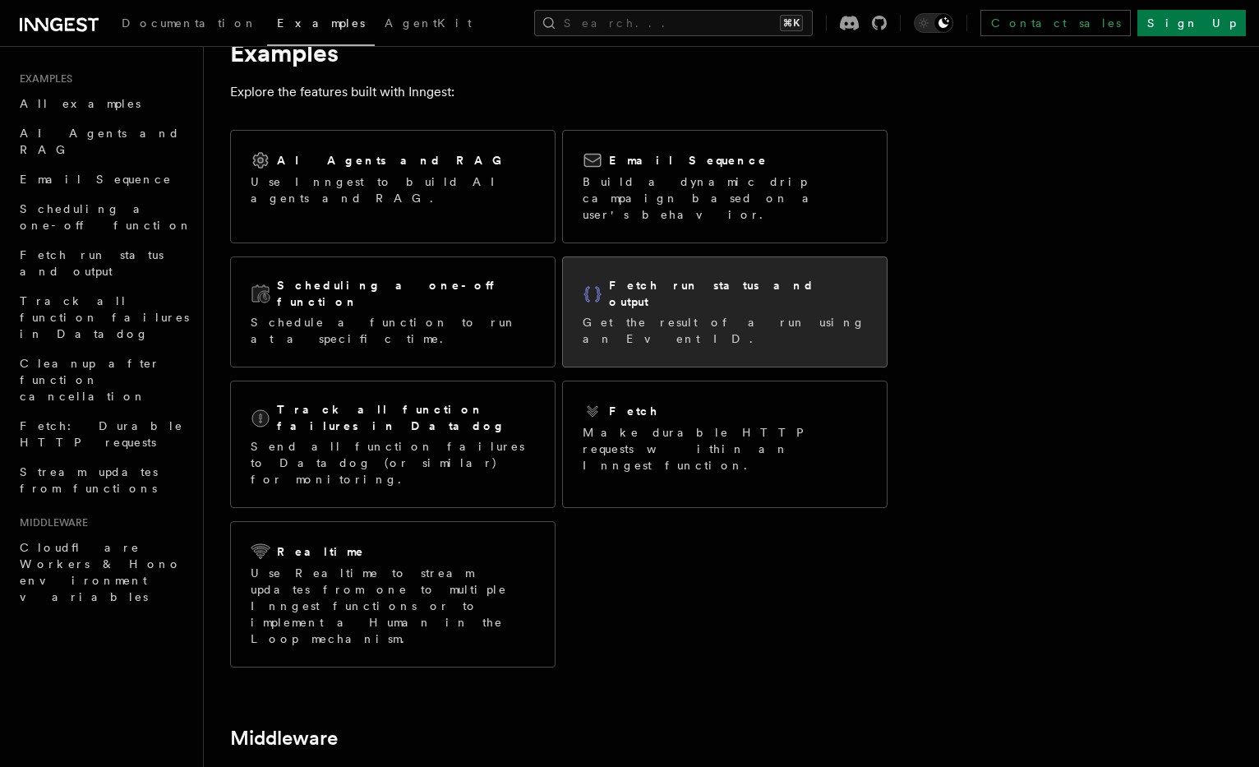
scroll to position [72, 0]
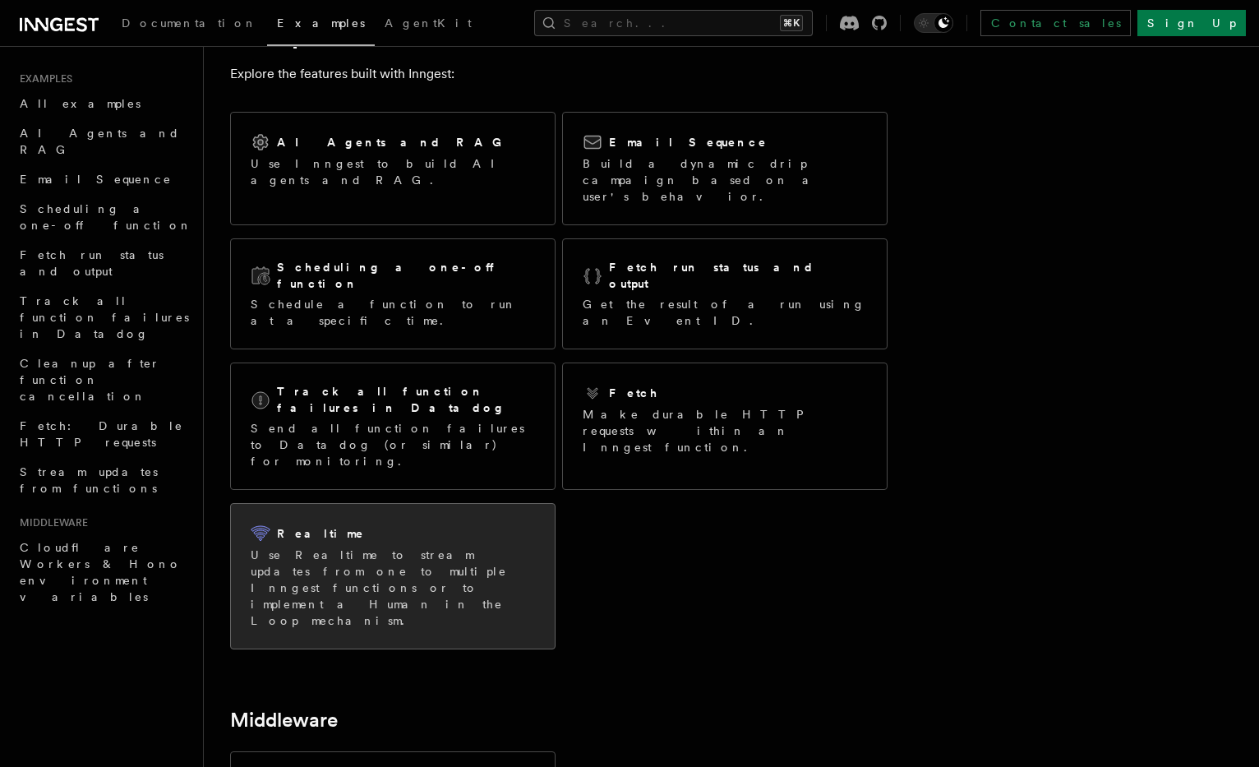
click at [453, 523] on div "Realtime Use Realtime to stream updates from one to multiple Inngest functions …" at bounding box center [393, 575] width 284 height 105
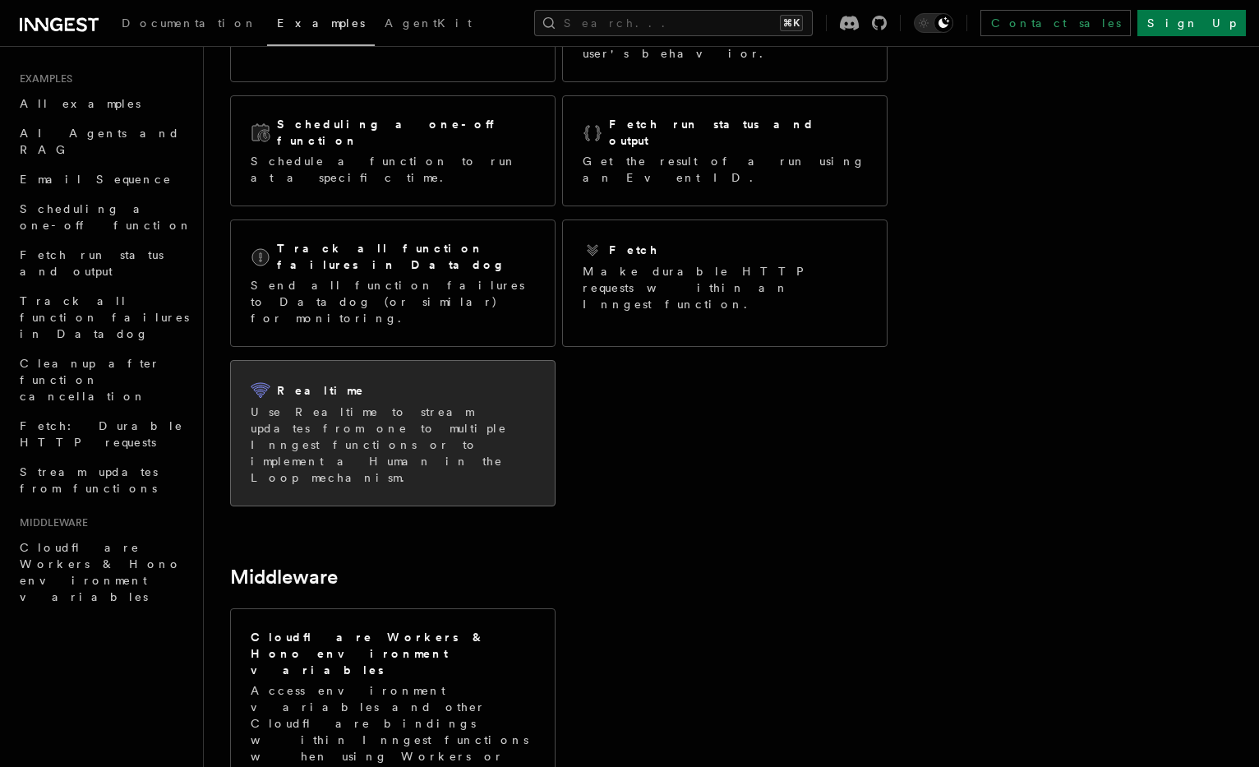
scroll to position [275, 0]
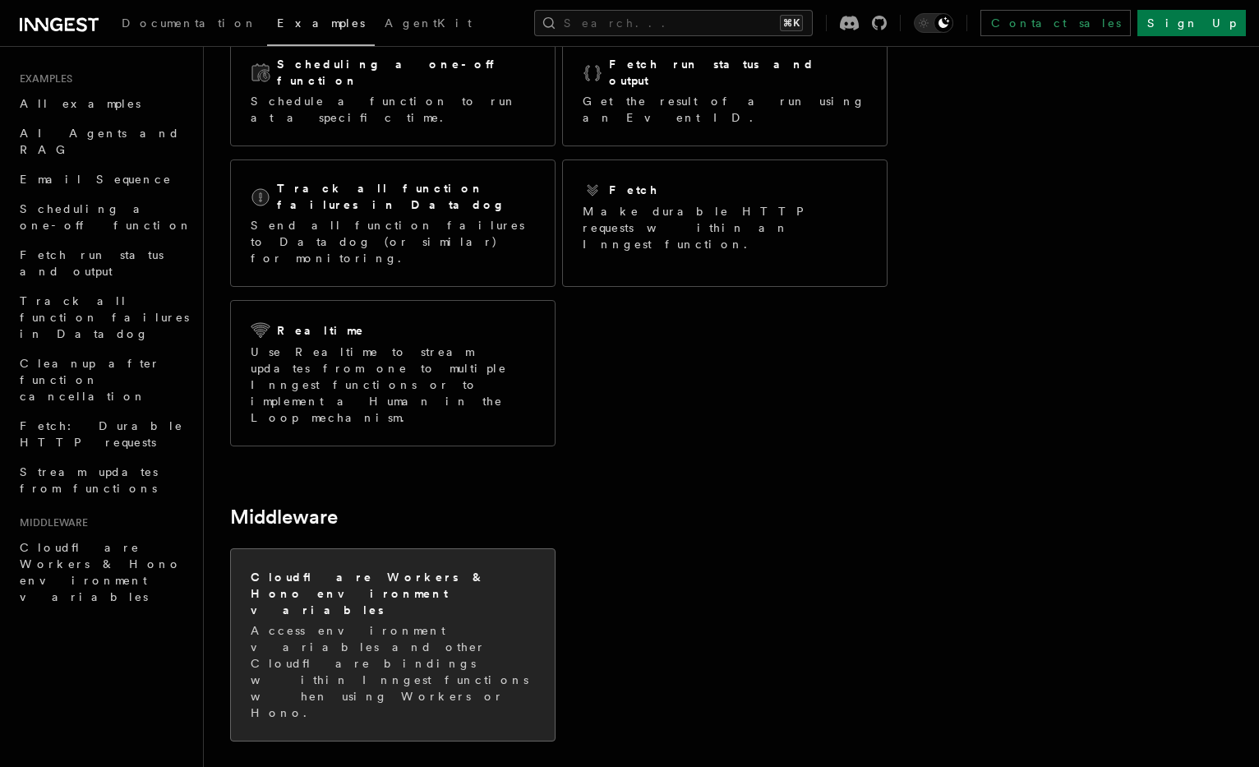
click at [408, 622] on p "Access environment variables and other Cloudflare bindings within Inngest funct…" at bounding box center [393, 671] width 284 height 99
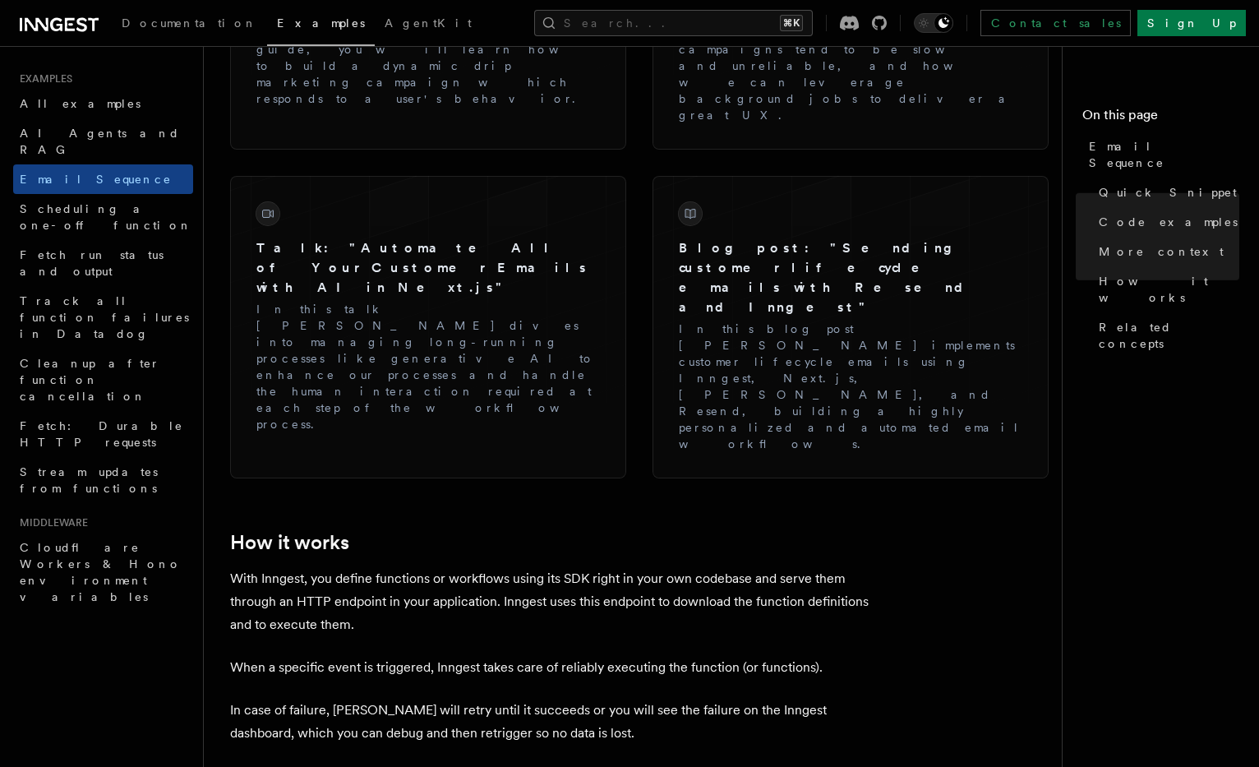
scroll to position [2400, 0]
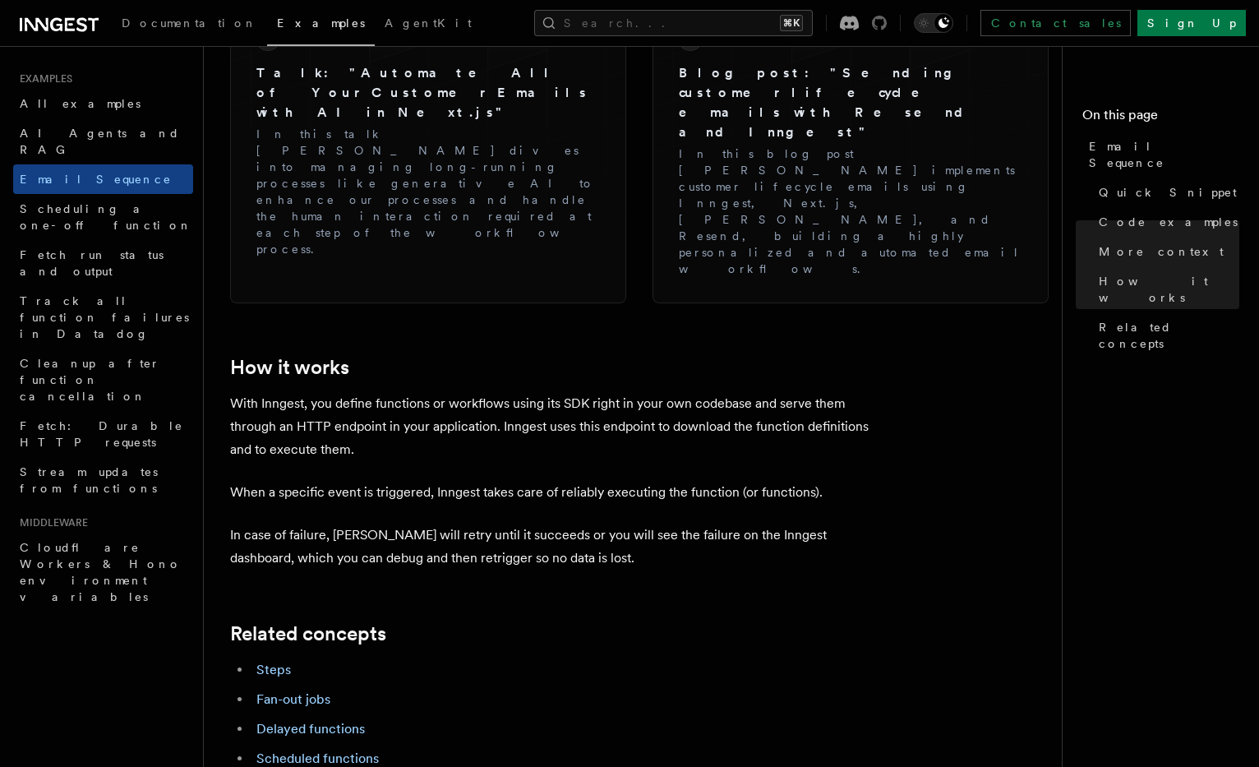
click at [887, 25] on icon at bounding box center [879, 23] width 15 height 15
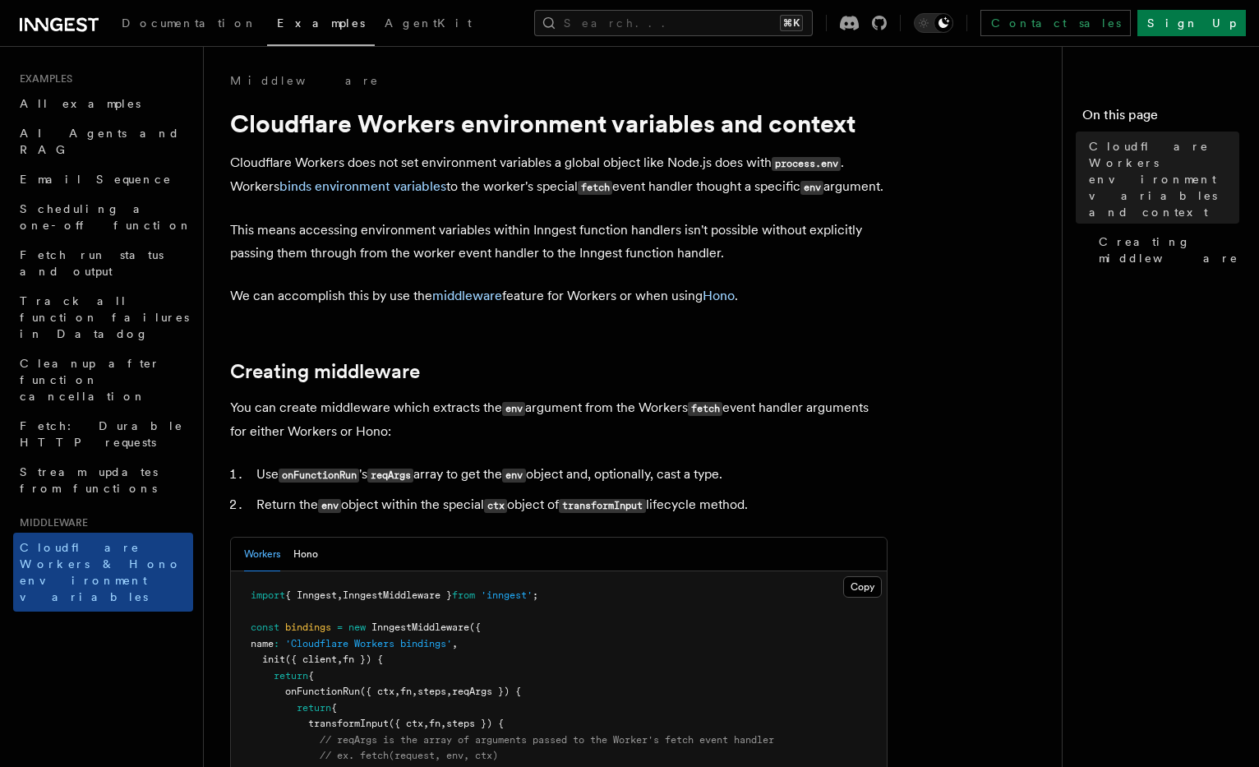
scroll to position [969, 0]
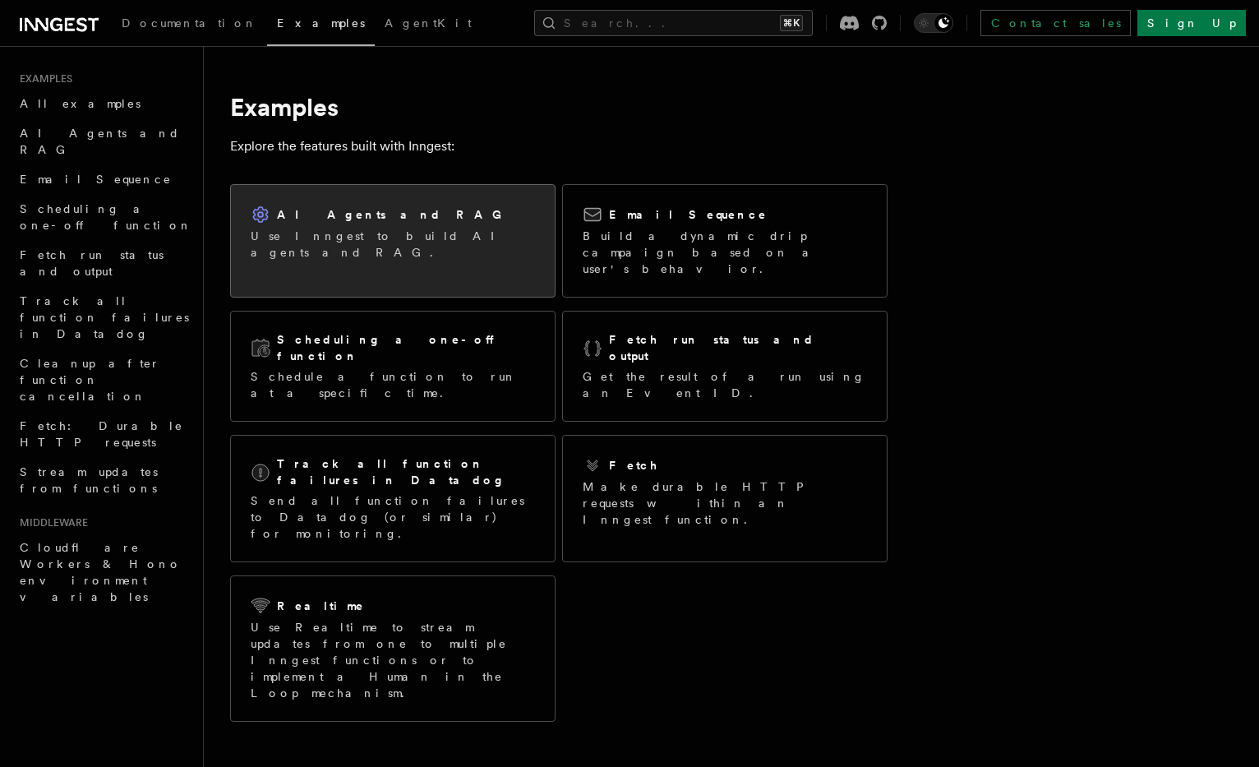
click at [422, 254] on div "AI Agents and RAG Use Inngest to build AI agents and RAG." at bounding box center [393, 232] width 324 height 95
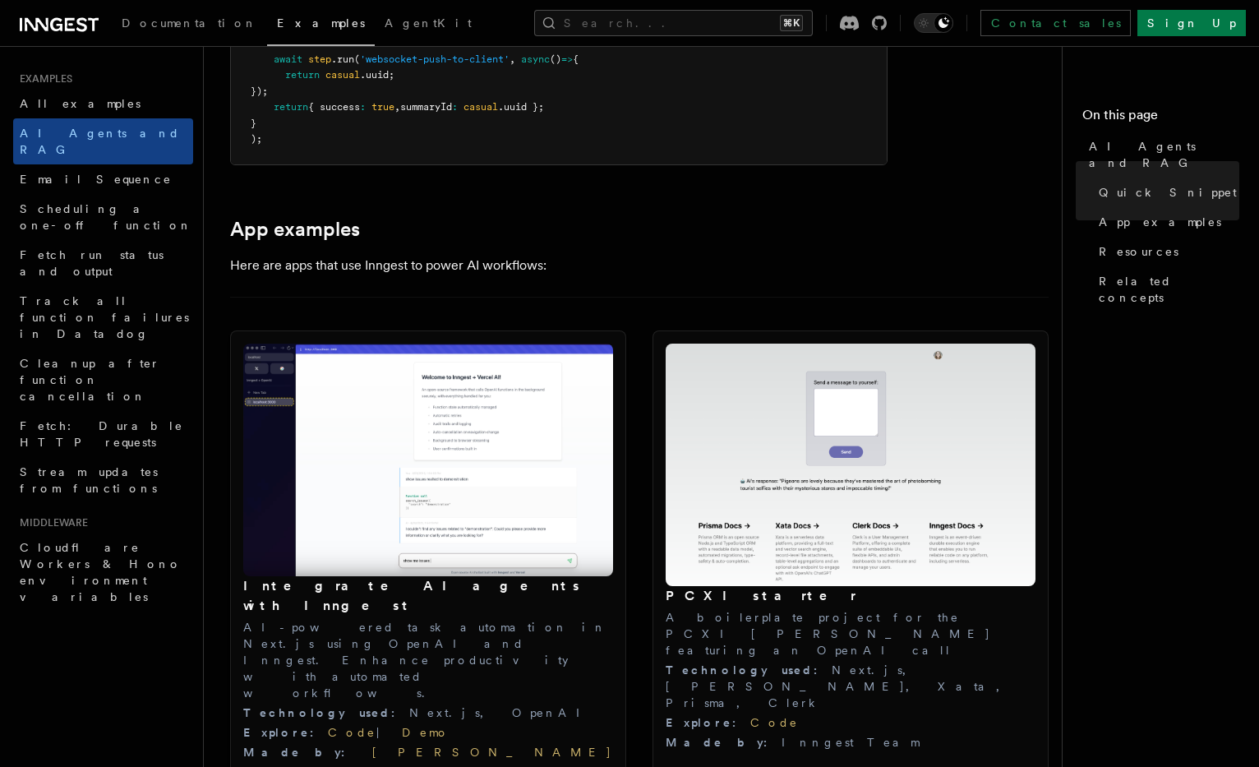
scroll to position [1564, 0]
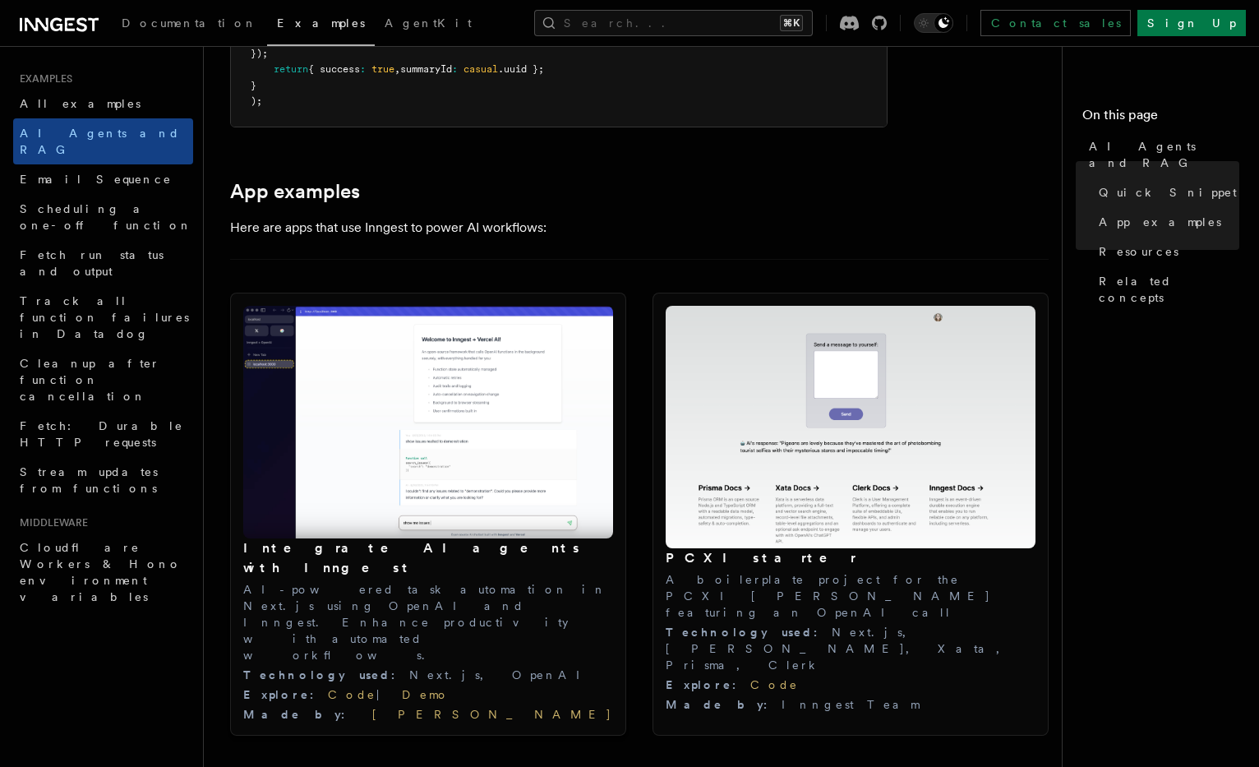
click at [360, 462] on img at bounding box center [428, 422] width 370 height 233
click at [328, 688] on link "Code" at bounding box center [352, 694] width 48 height 13
click at [750, 678] on link "Code" at bounding box center [774, 684] width 48 height 13
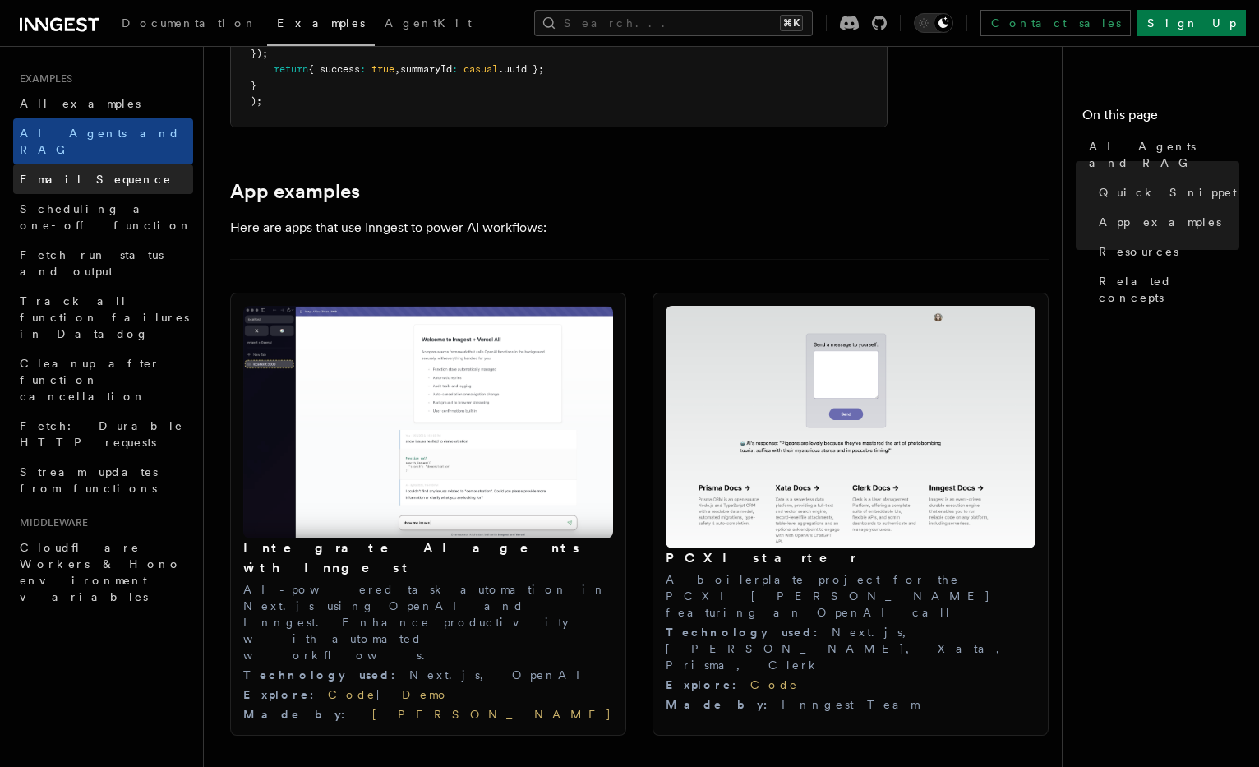
click at [113, 164] on link "Email Sequence" at bounding box center [103, 179] width 180 height 30
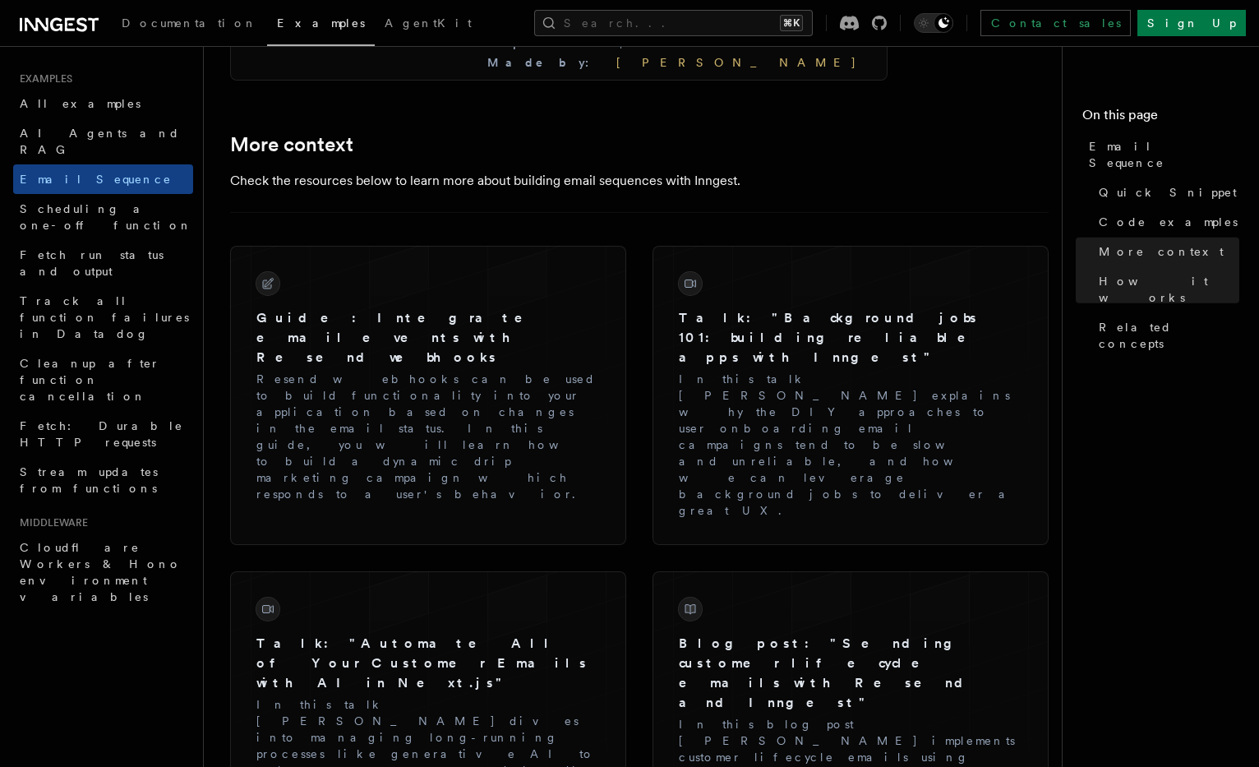
scroll to position [1596, 0]
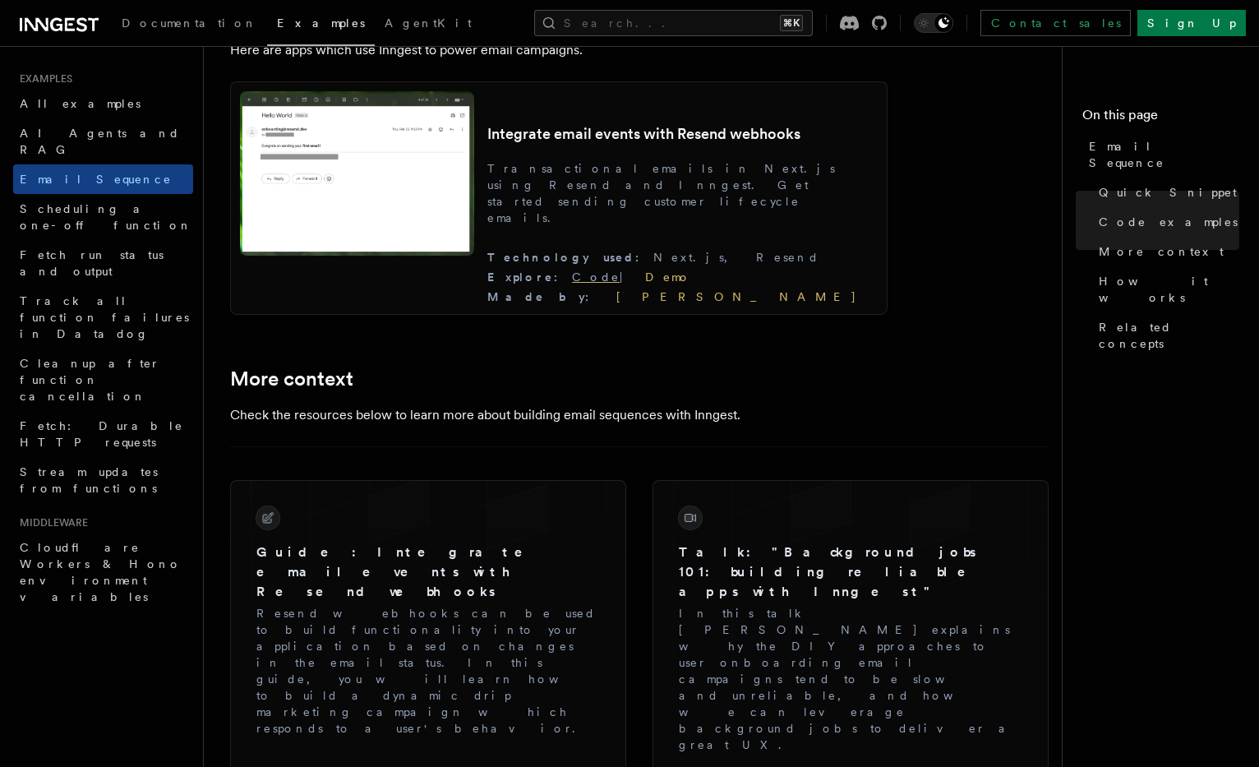
click at [620, 277] on link "Code" at bounding box center [596, 276] width 48 height 13
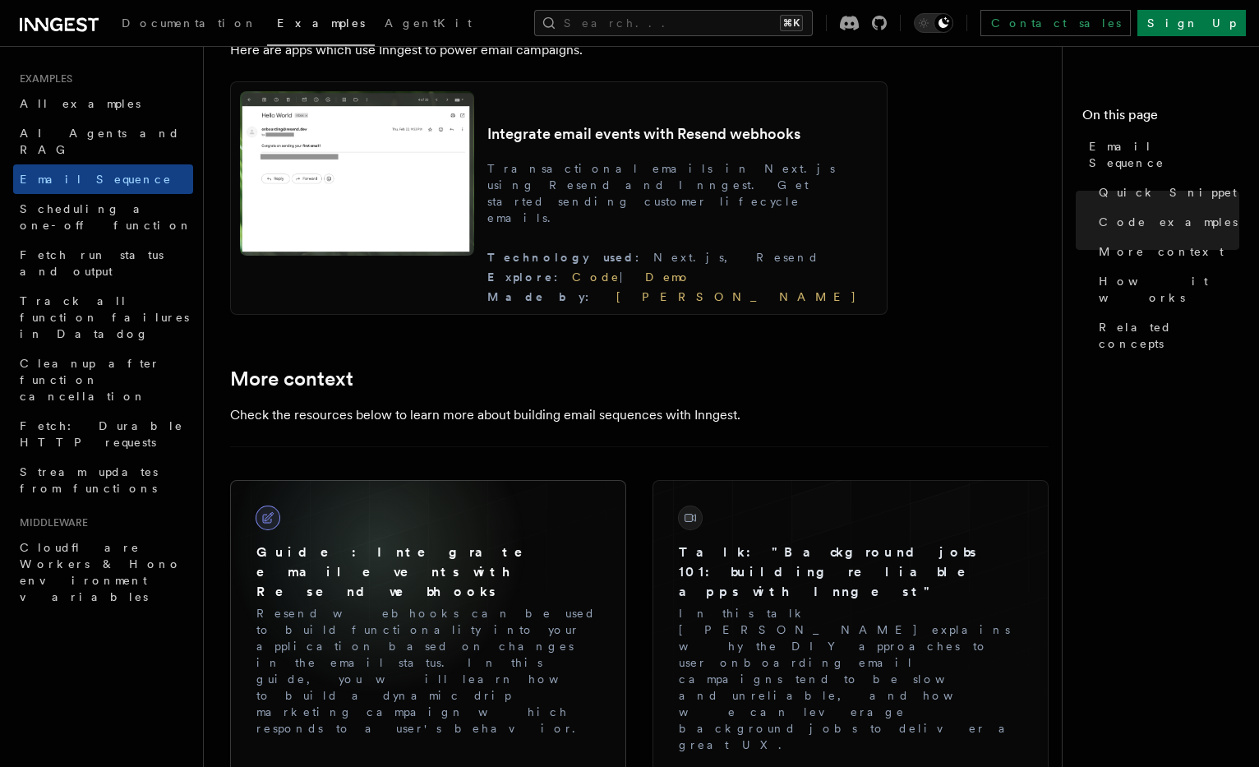
click at [377, 577] on h3 "Guide: Integrate email events with Resend webhooks" at bounding box center [427, 571] width 343 height 59
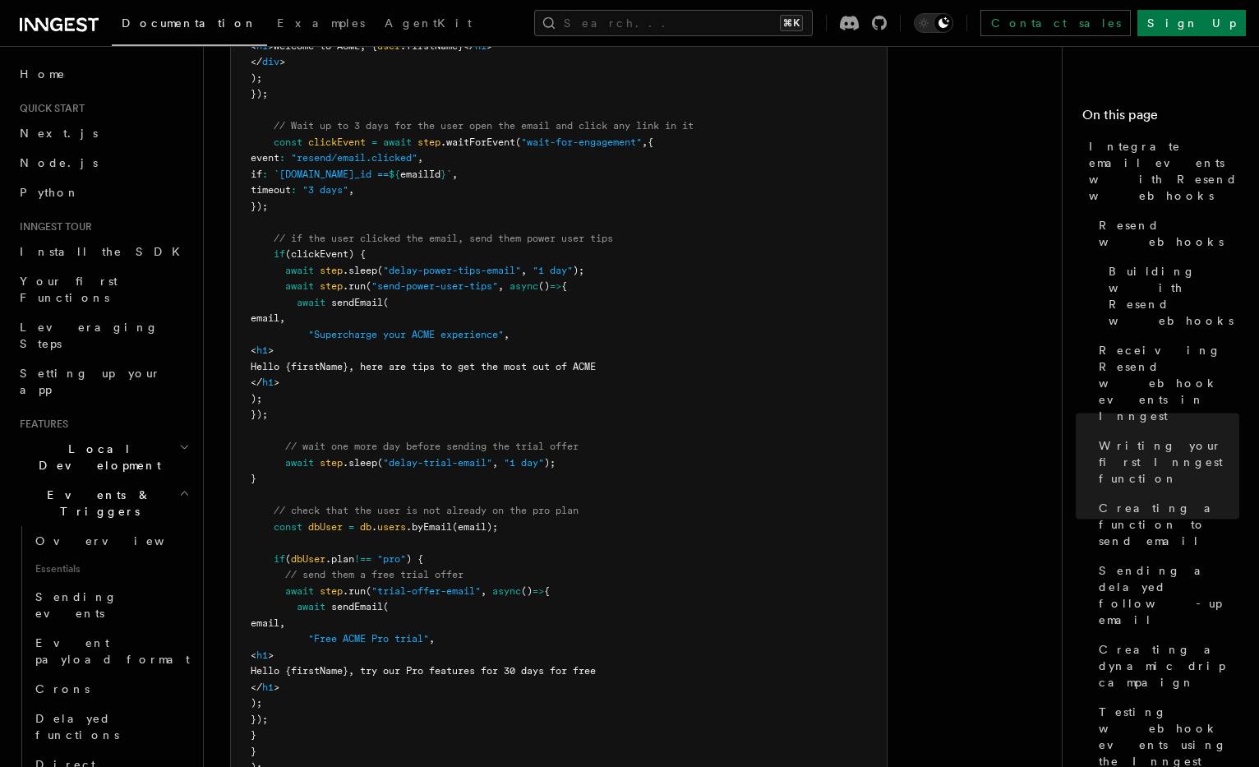
scroll to position [11298, 0]
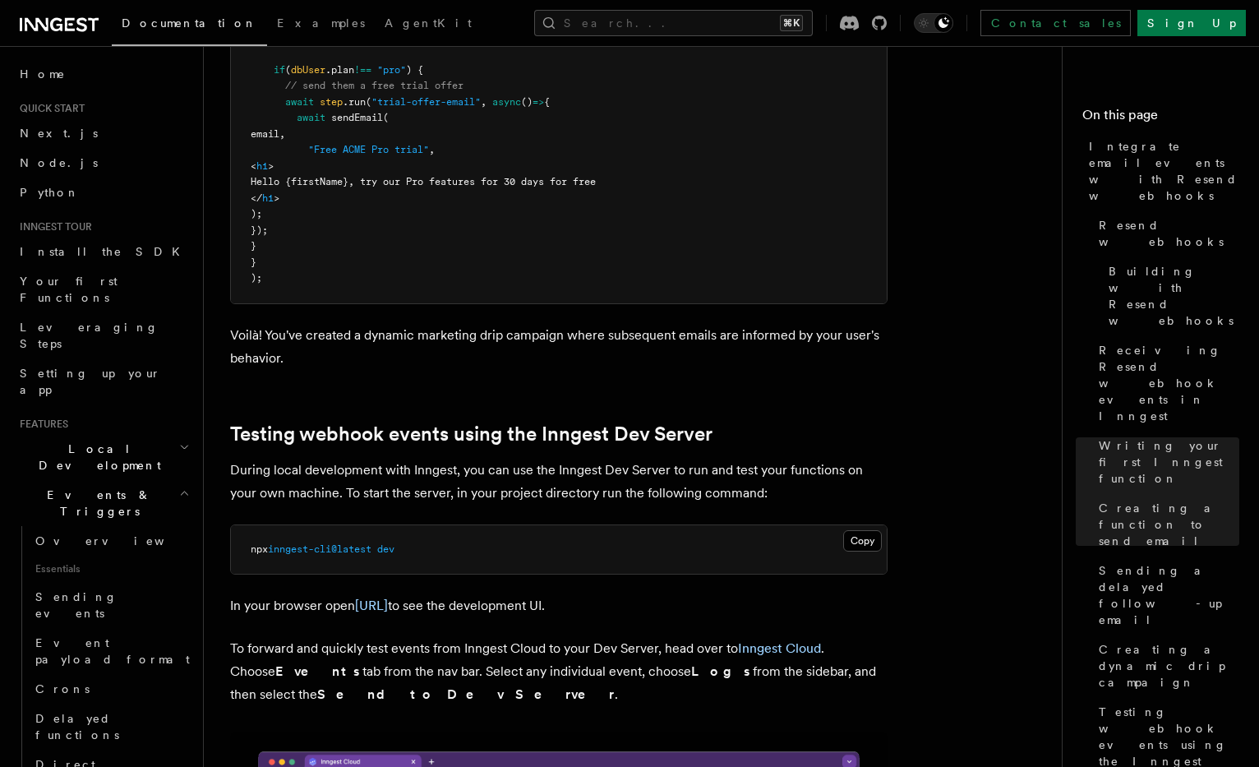
click at [190, 434] on h2 "Local Development" at bounding box center [103, 457] width 180 height 46
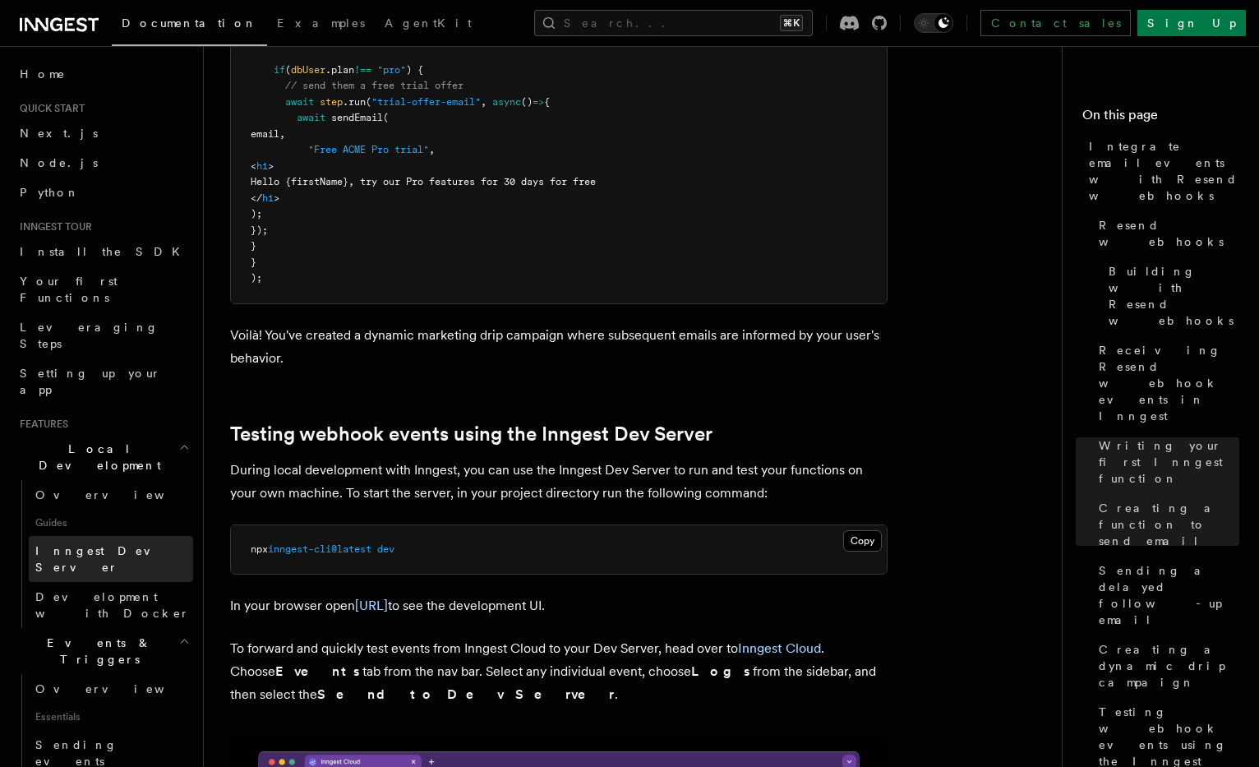
click at [153, 536] on link "Inngest Dev Server" at bounding box center [111, 559] width 164 height 46
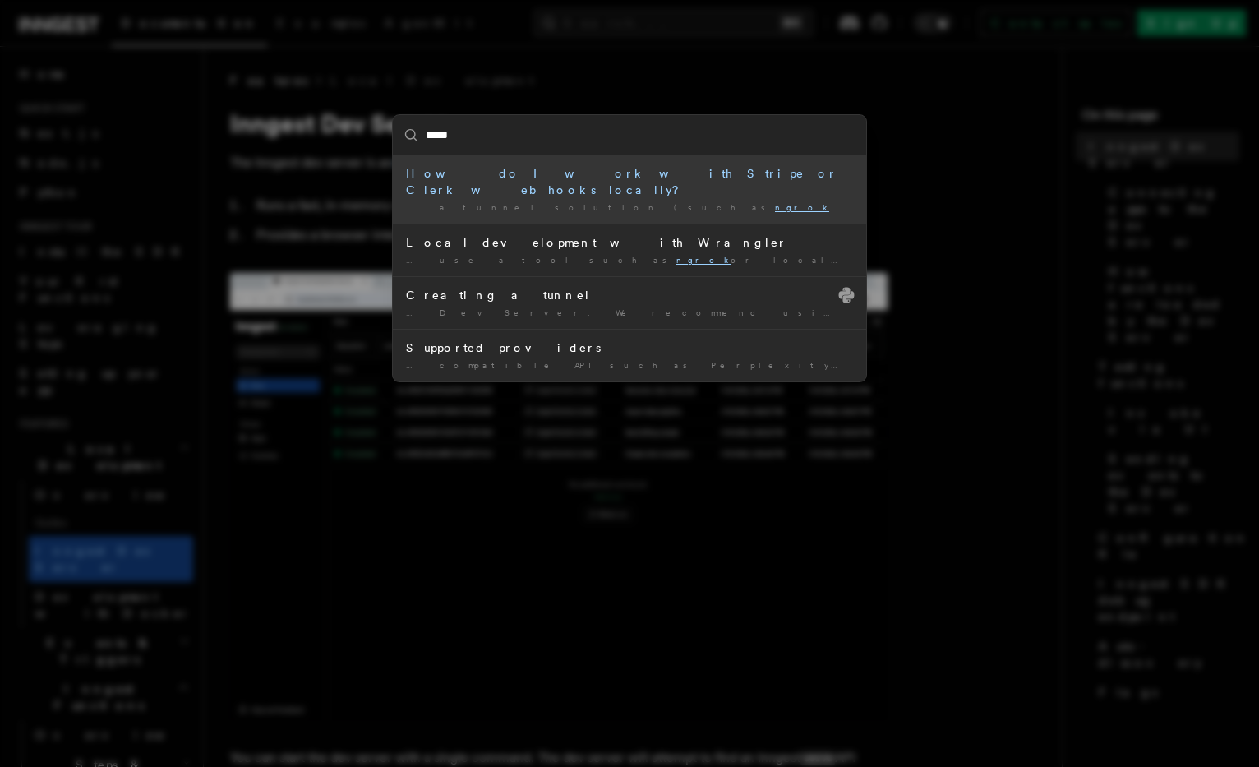
type input "*****"
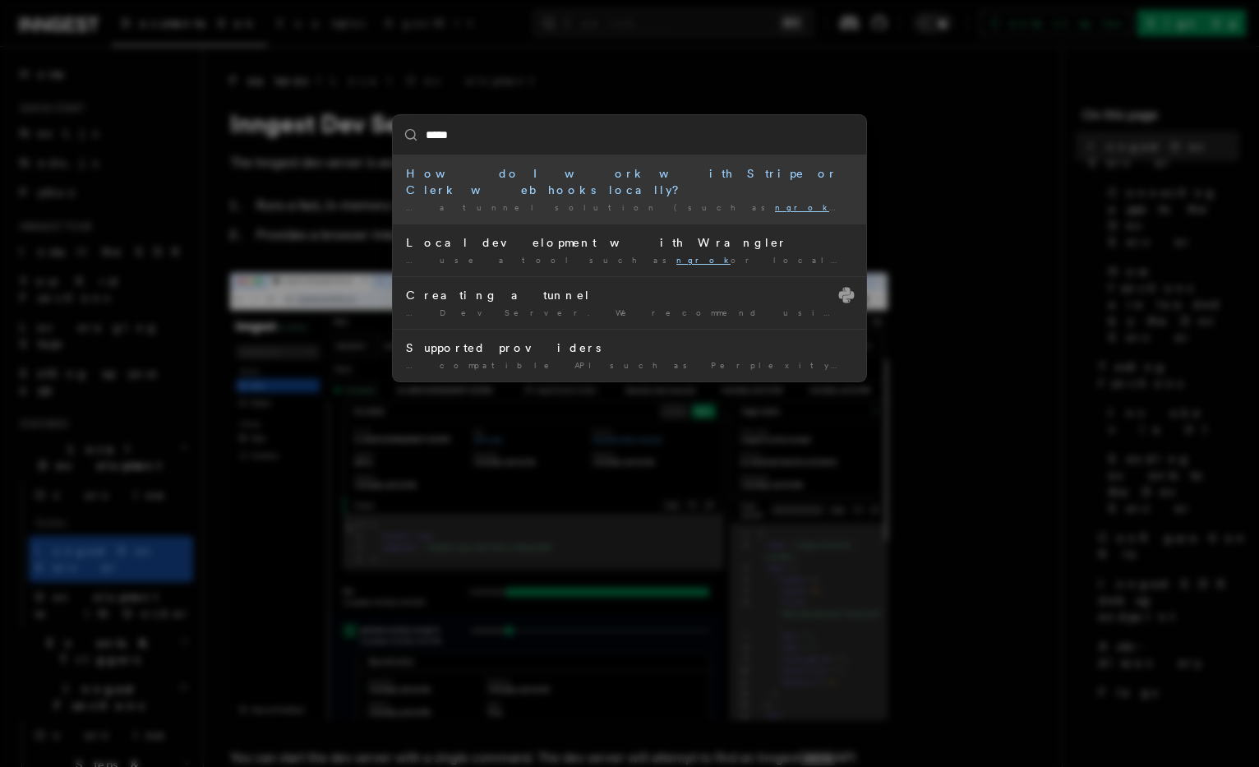
click at [144, 353] on div "***** How do I work with Stripe or Clerk webhooks locally? … a tunnel solution …" at bounding box center [629, 383] width 1259 height 767
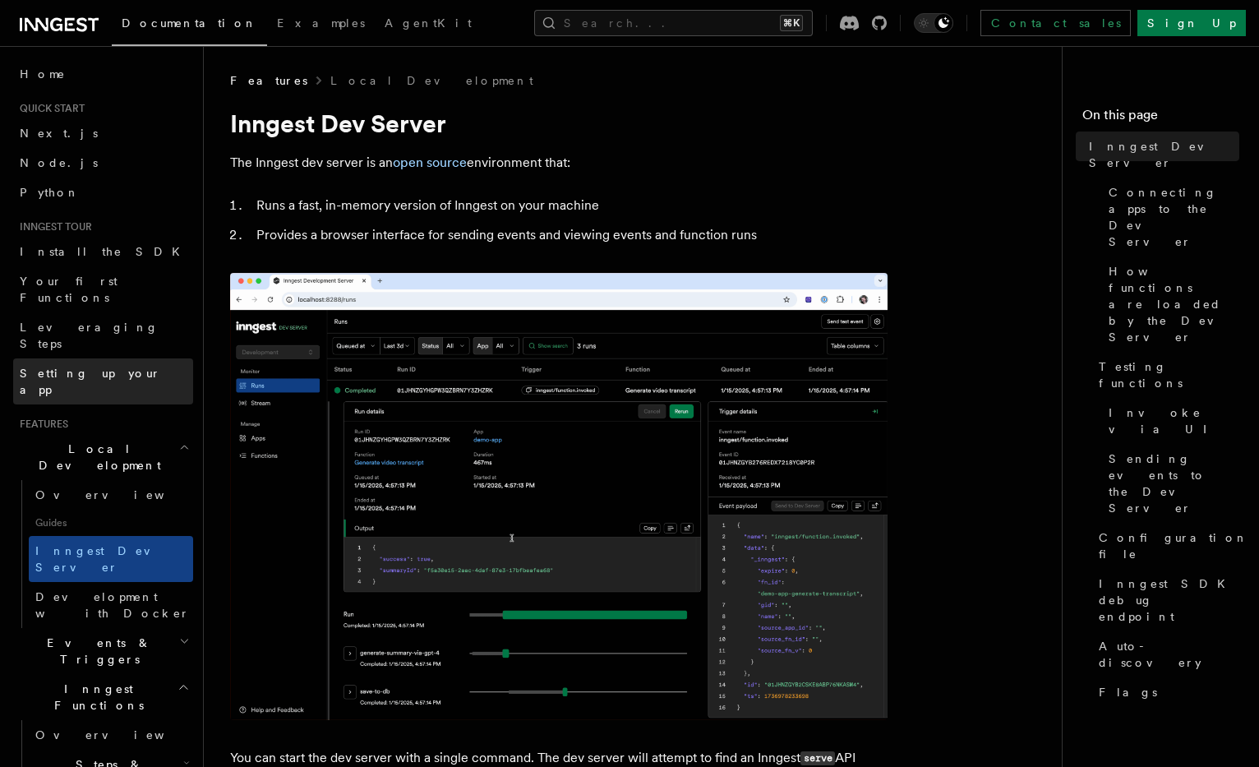
click at [141, 358] on link "Setting up your app" at bounding box center [103, 381] width 180 height 46
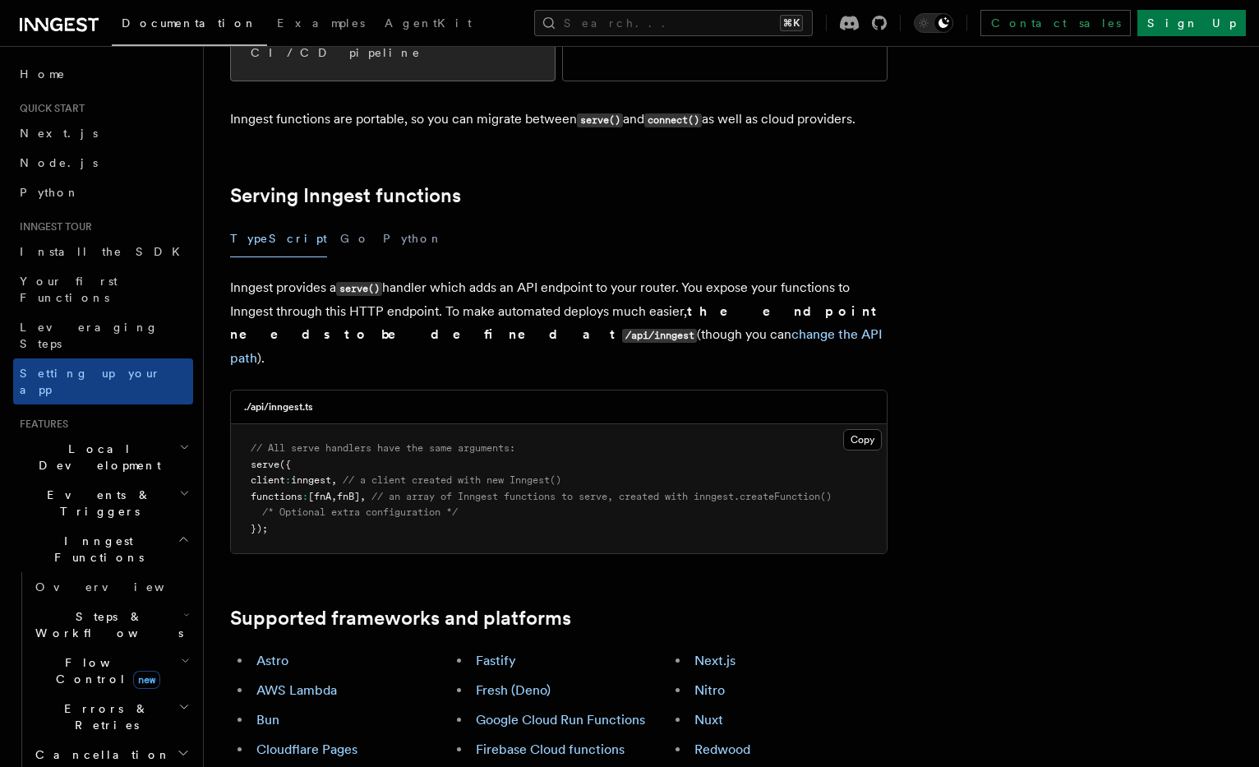
scroll to position [660, 0]
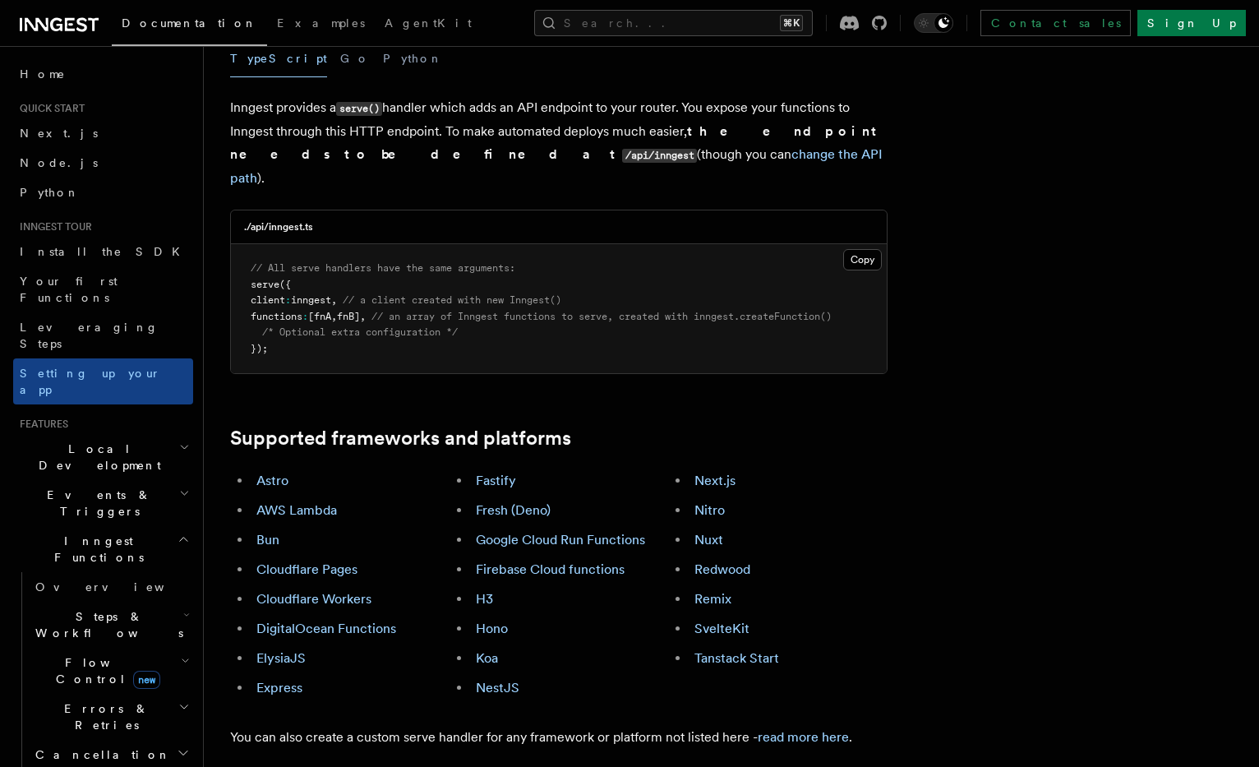
click at [106, 601] on h2 "Steps & Workflows" at bounding box center [111, 624] width 164 height 46
